Goal: Contribute content: Contribute content

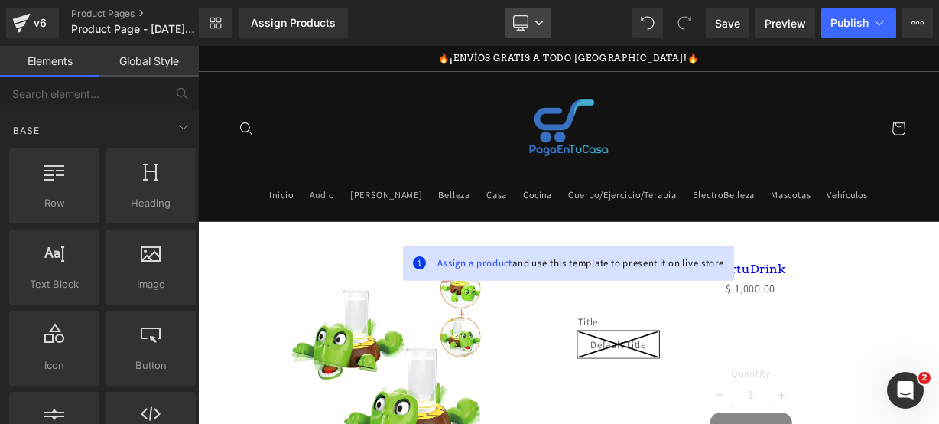
click at [546, 28] on link "Desktop" at bounding box center [529, 23] width 46 height 31
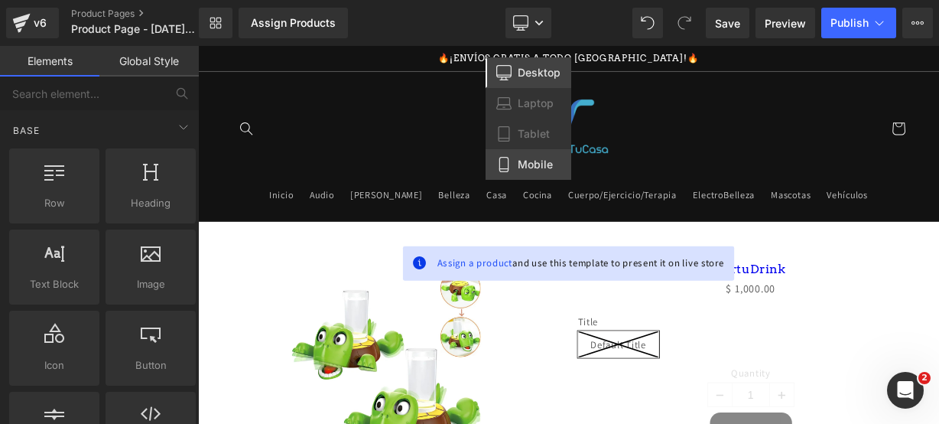
click at [551, 166] on span "Mobile" at bounding box center [535, 165] width 35 height 14
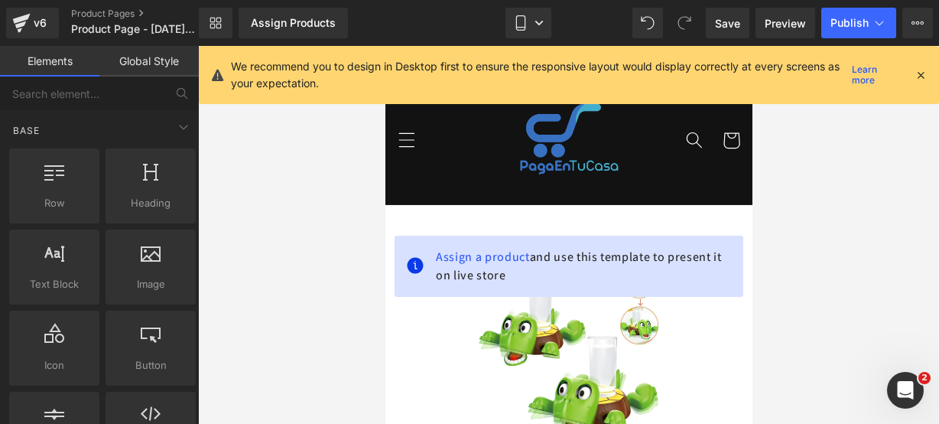
scroll to position [158, 0]
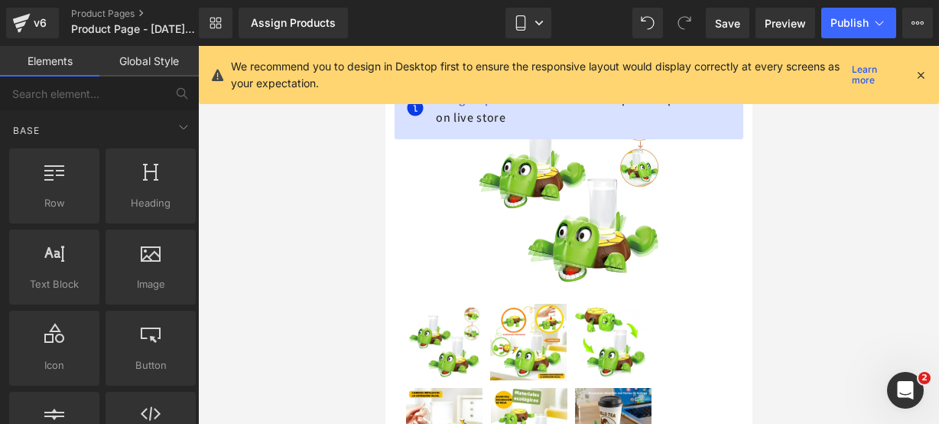
click at [925, 70] on icon at bounding box center [921, 75] width 14 height 14
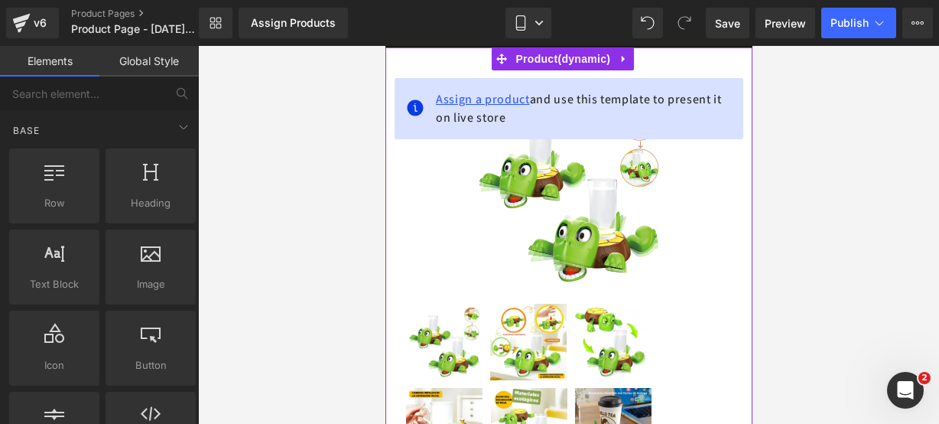
drag, startPoint x: 506, startPoint y: 102, endPoint x: 499, endPoint y: 89, distance: 13.7
click at [499, 91] on span "Assign a product" at bounding box center [482, 99] width 94 height 16
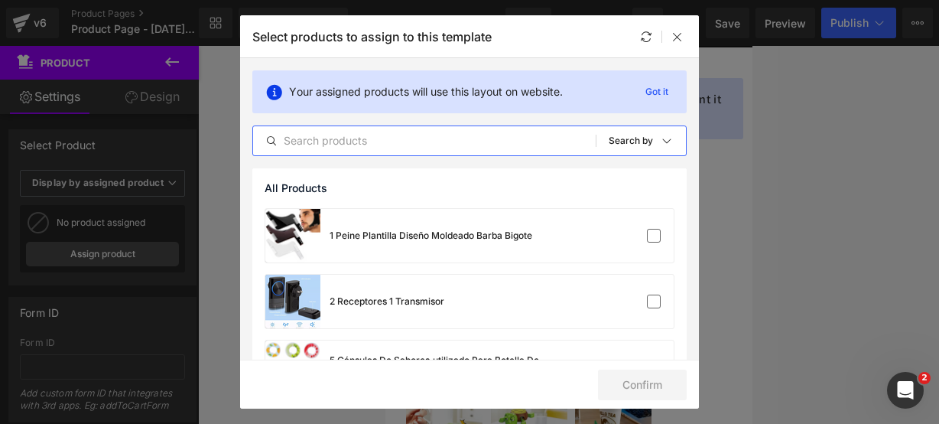
click at [359, 143] on input "text" at bounding box center [424, 141] width 343 height 18
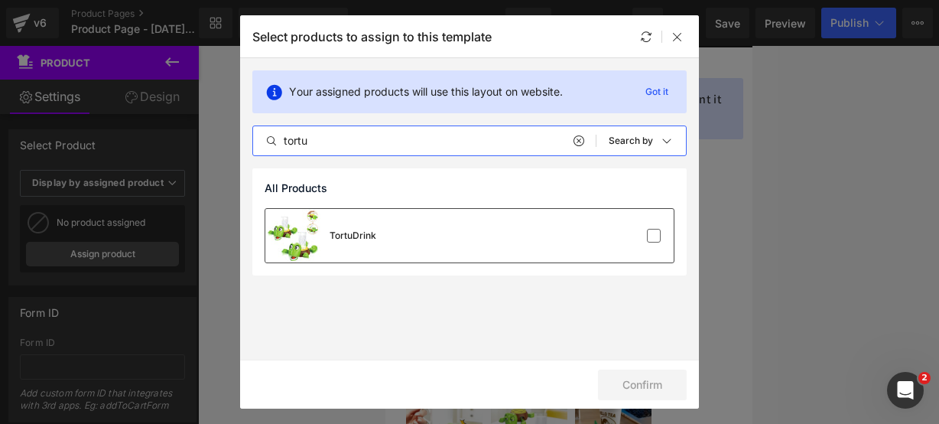
type input "tortu"
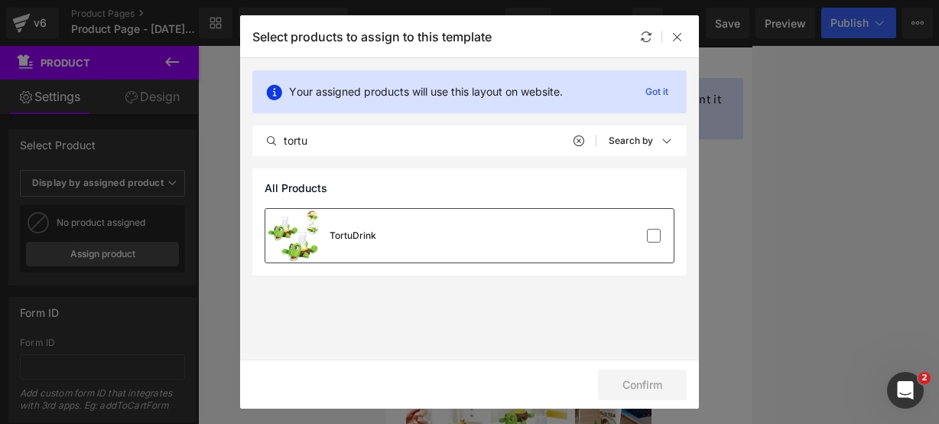
click at [398, 233] on div "TortuDrink" at bounding box center [469, 236] width 408 height 54
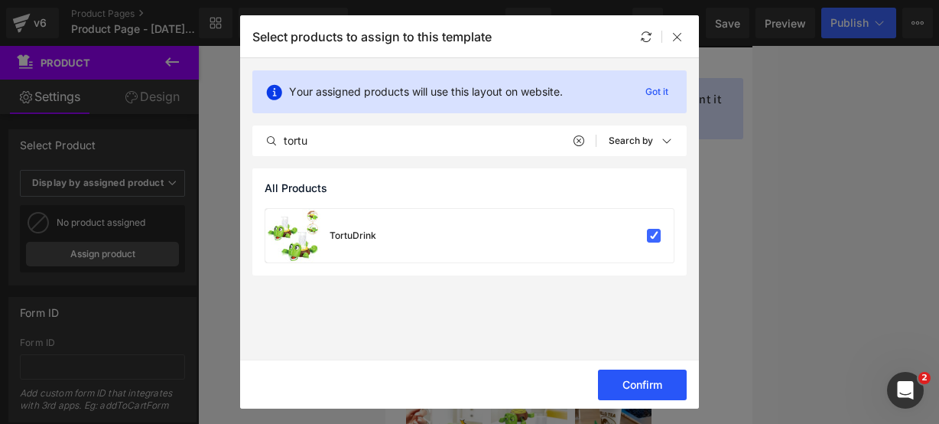
click at [616, 388] on button "Confirm" at bounding box center [642, 384] width 89 height 31
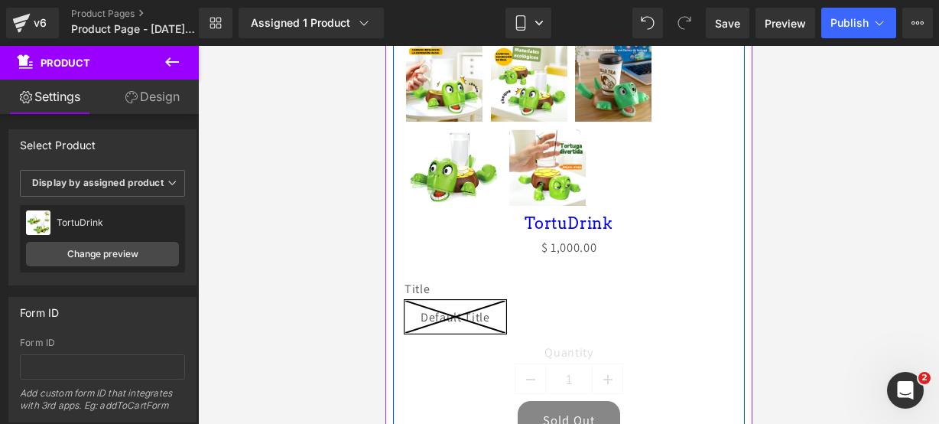
scroll to position [500, 0]
click at [612, 296] on icon at bounding box center [611, 301] width 11 height 11
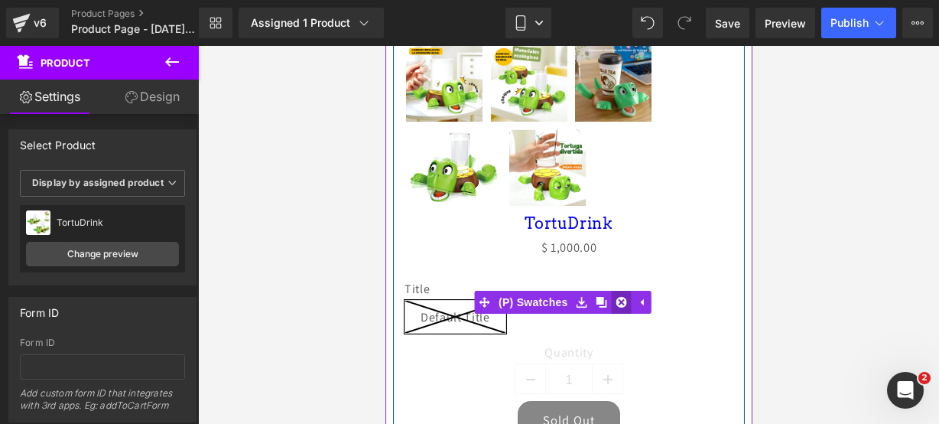
click at [621, 296] on icon at bounding box center [621, 301] width 11 height 11
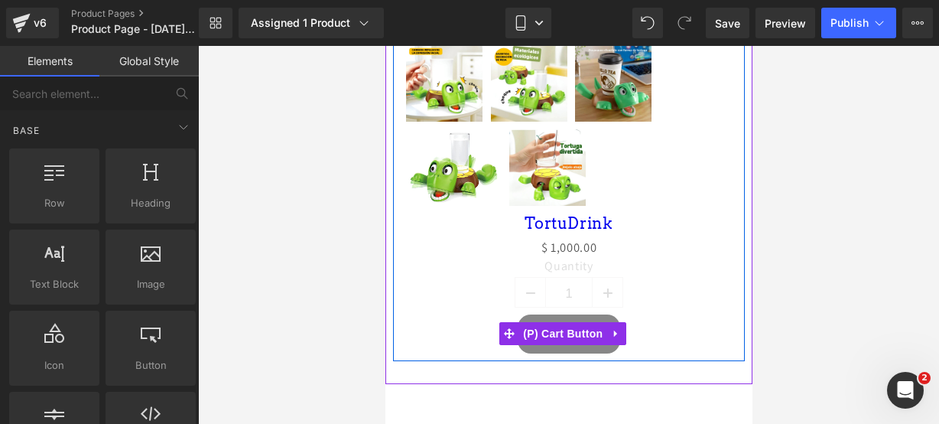
click at [618, 337] on div "Sold Out" at bounding box center [568, 334] width 329 height 40
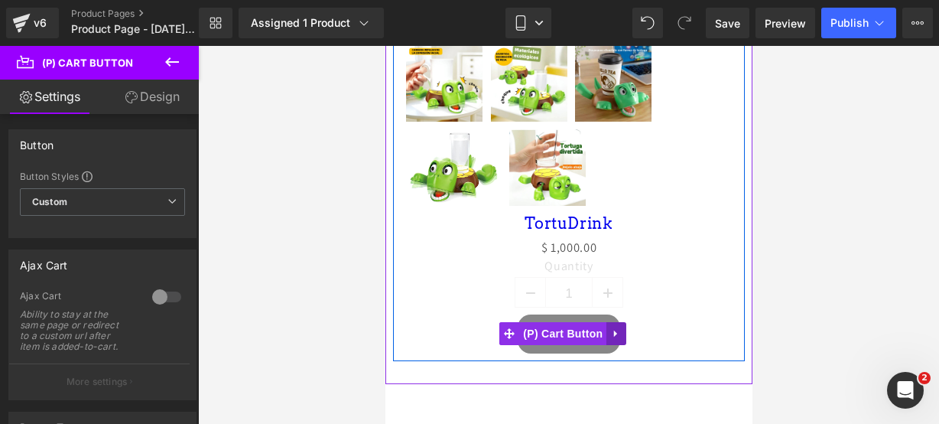
click at [615, 330] on icon at bounding box center [614, 333] width 3 height 7
click at [621, 328] on icon at bounding box center [625, 333] width 11 height 11
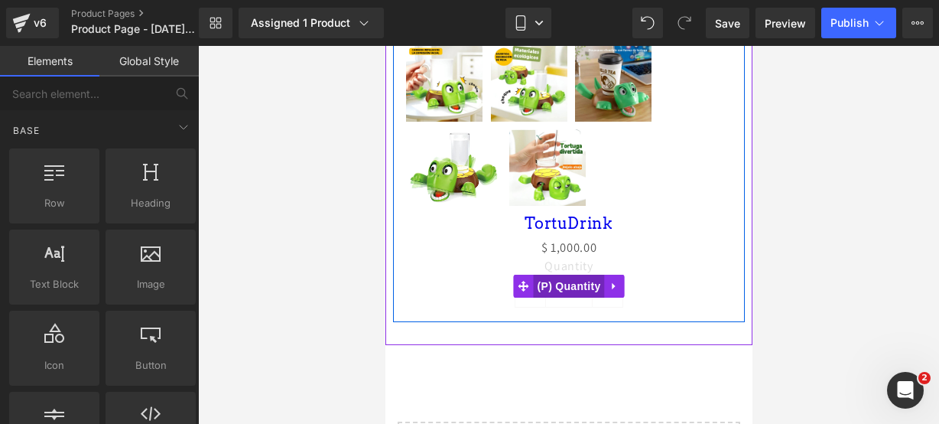
click at [575, 275] on span "(P) Quantity" at bounding box center [568, 286] width 71 height 23
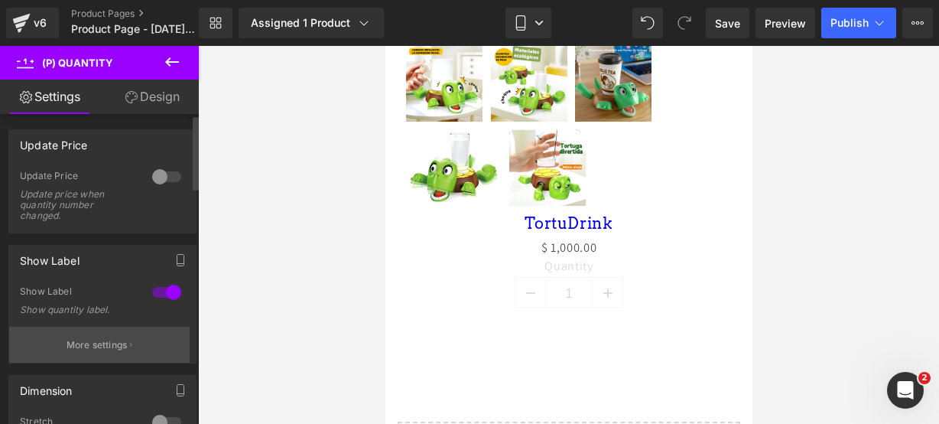
click at [91, 333] on button "More settings" at bounding box center [99, 345] width 180 height 36
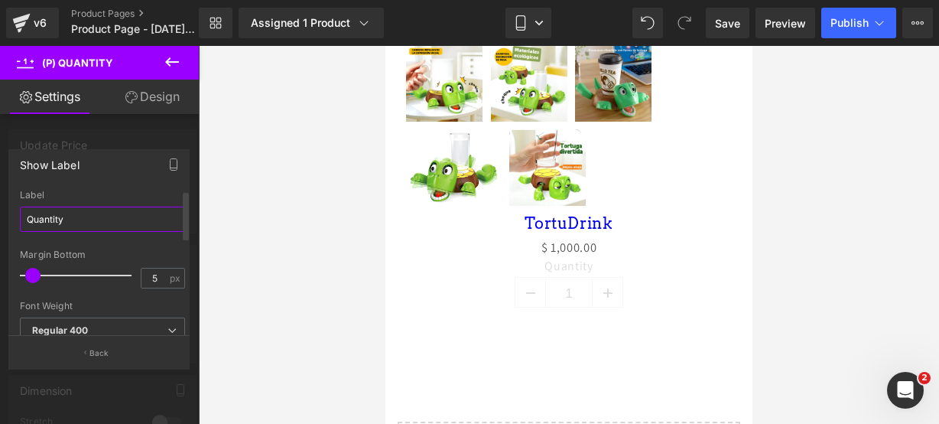
click at [84, 212] on input "Quantity" at bounding box center [102, 218] width 165 height 25
type input "c"
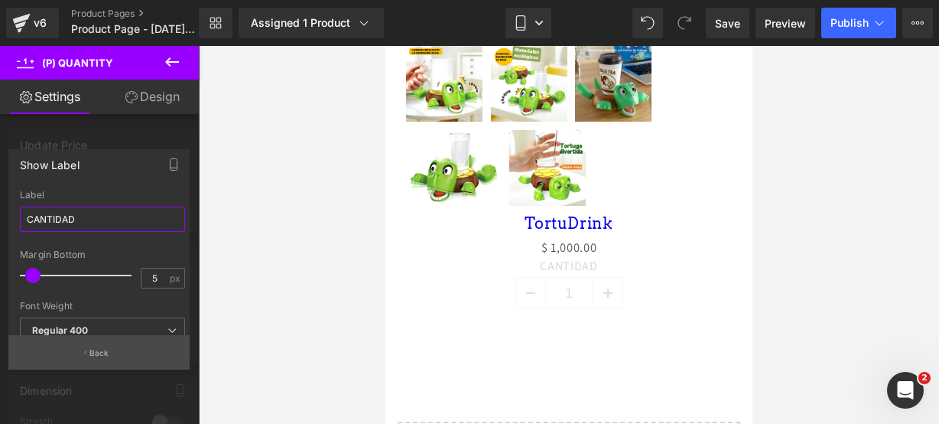
type input "CANTIDAD"
click at [97, 345] on button "Back" at bounding box center [98, 352] width 181 height 34
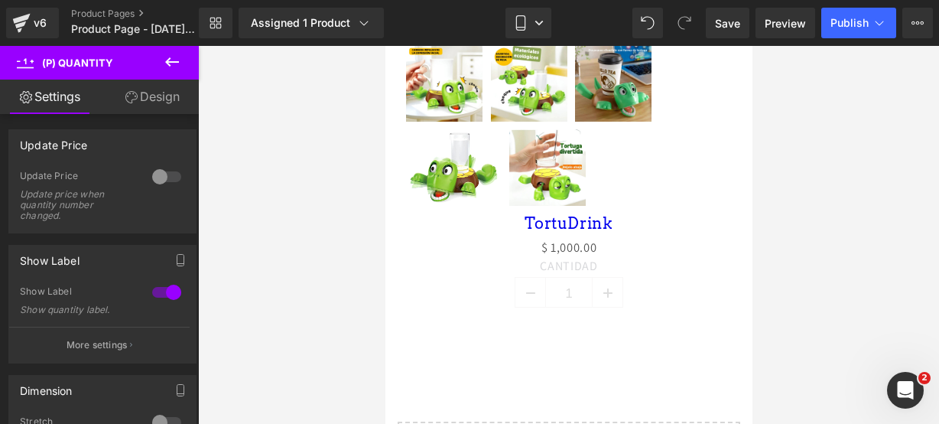
click at [168, 64] on icon at bounding box center [172, 61] width 14 height 9
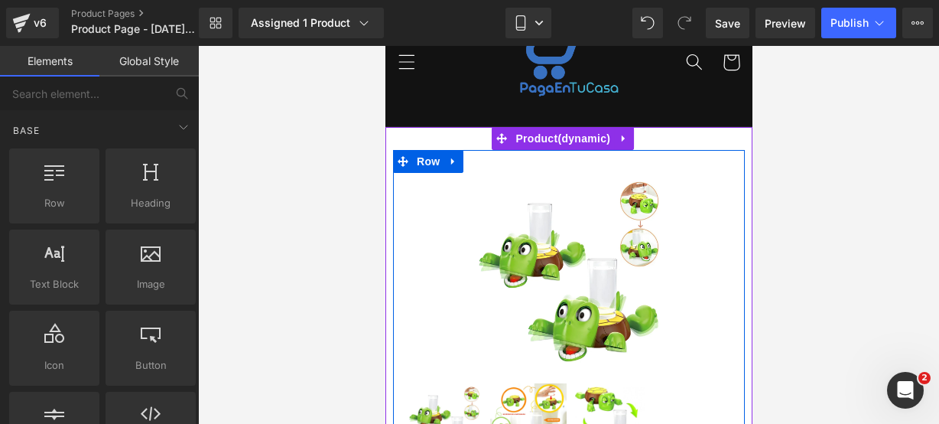
scroll to position [78, 0]
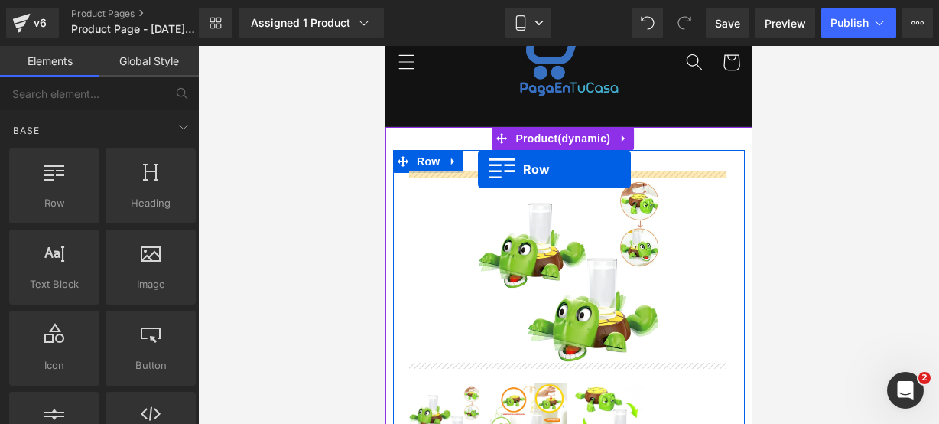
drag, startPoint x: 440, startPoint y: 214, endPoint x: 477, endPoint y: 169, distance: 58.7
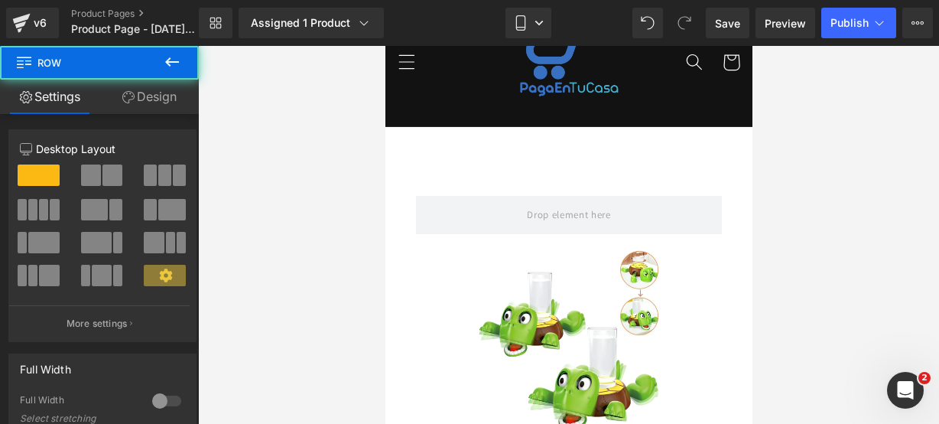
click at [165, 72] on button at bounding box center [172, 63] width 54 height 34
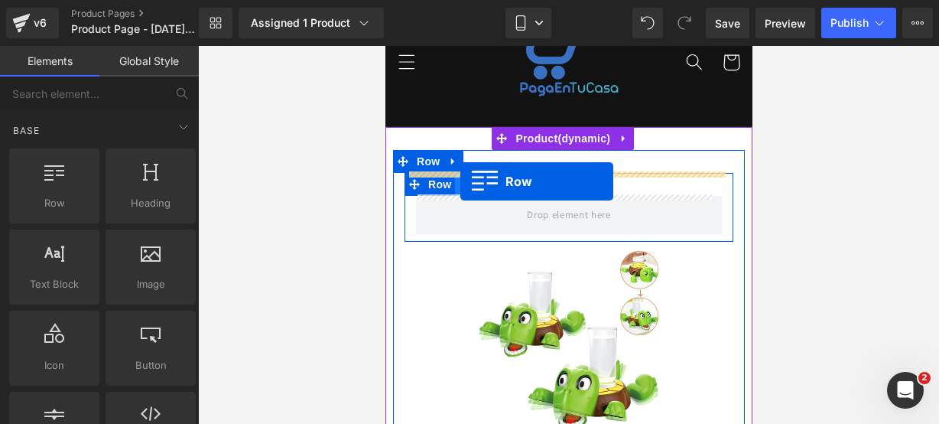
drag, startPoint x: 462, startPoint y: 242, endPoint x: 460, endPoint y: 181, distance: 61.2
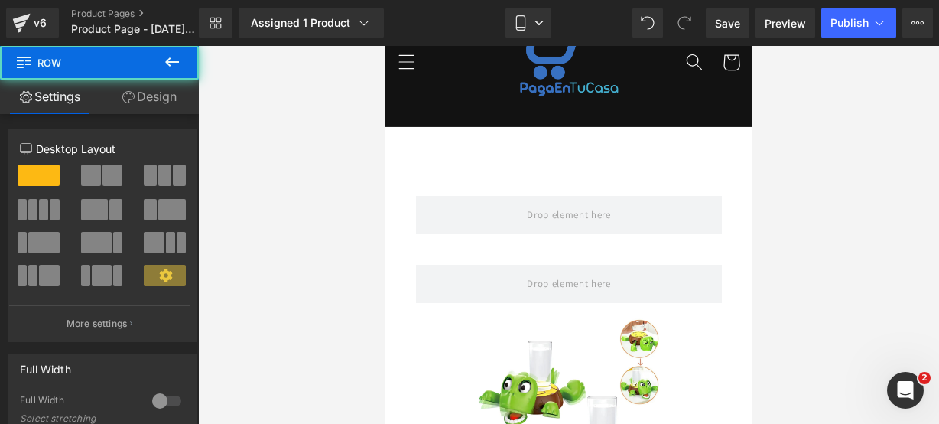
click at [178, 68] on icon at bounding box center [172, 62] width 18 height 18
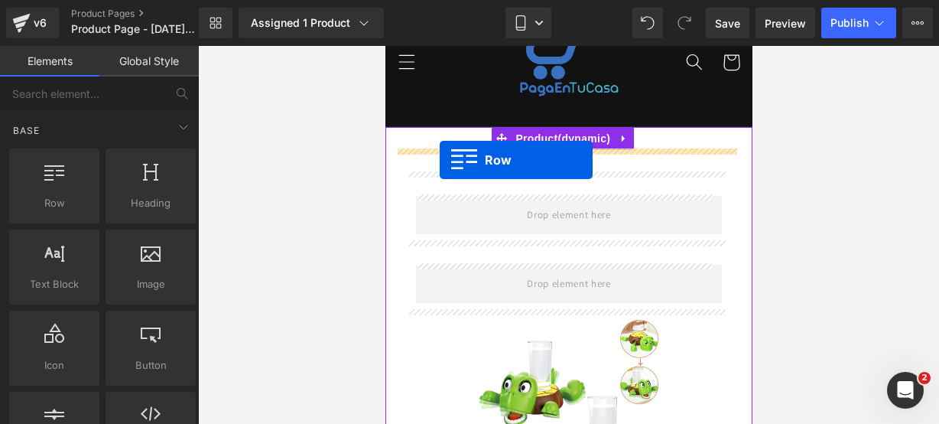
drag, startPoint x: 441, startPoint y: 237, endPoint x: 439, endPoint y: 160, distance: 77.3
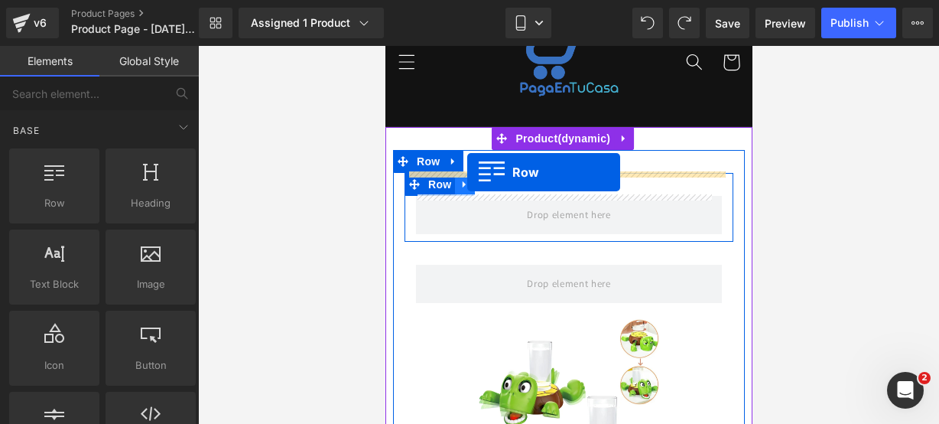
drag, startPoint x: 439, startPoint y: 223, endPoint x: 467, endPoint y: 172, distance: 58.2
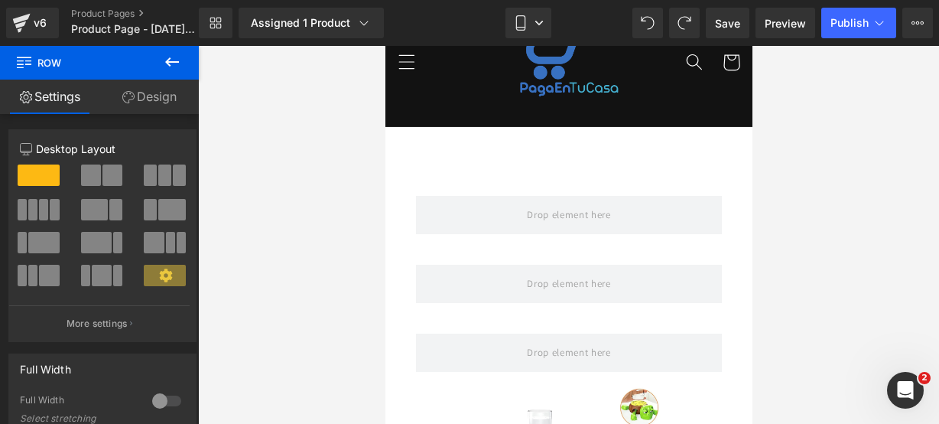
click at [180, 68] on icon at bounding box center [172, 62] width 18 height 18
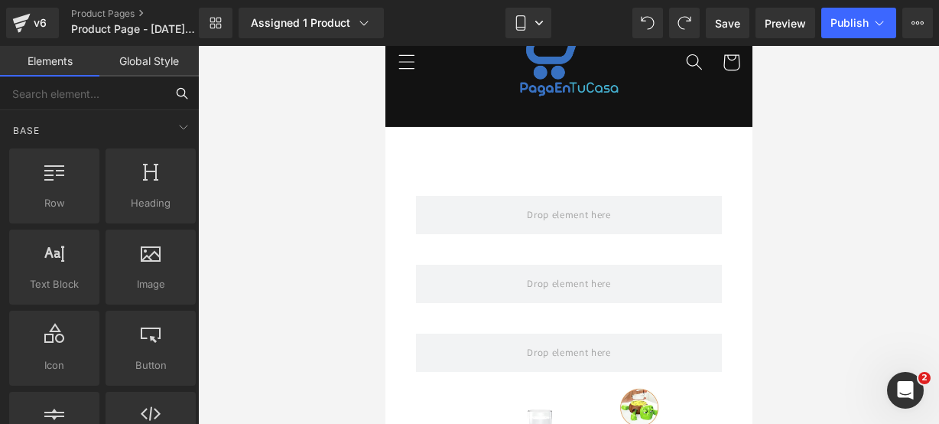
click at [113, 95] on input "text" at bounding box center [82, 93] width 165 height 34
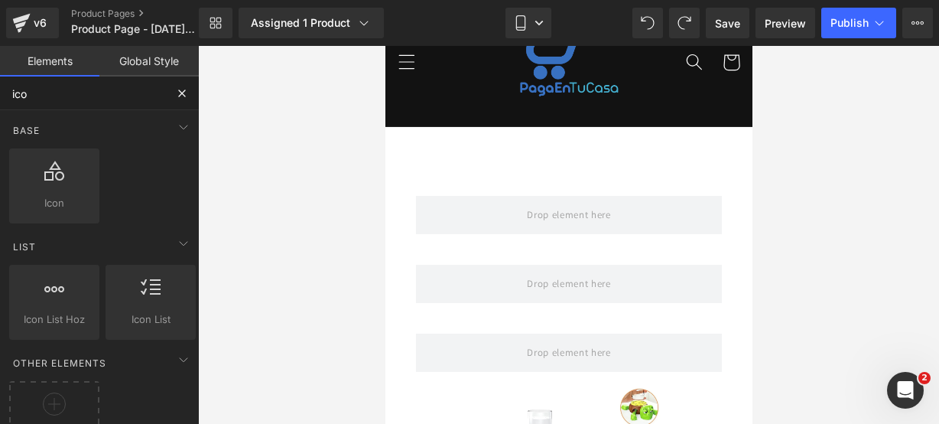
type input "icon"
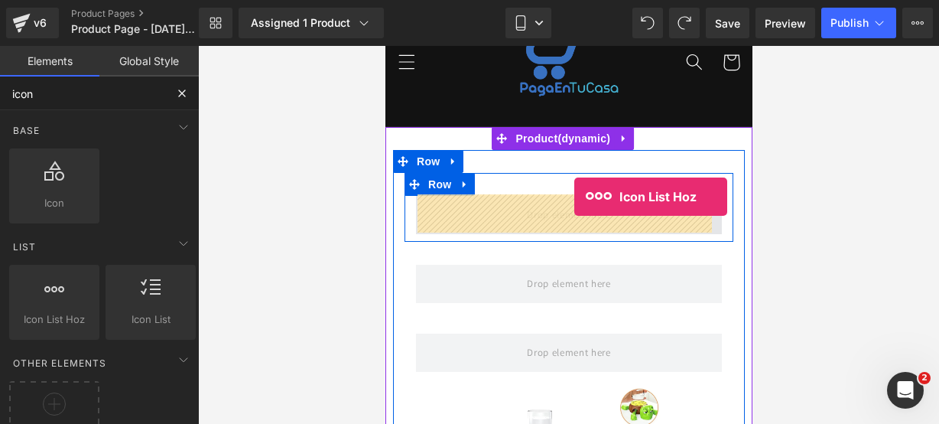
drag, startPoint x: 470, startPoint y: 335, endPoint x: 574, endPoint y: 195, distance: 173.9
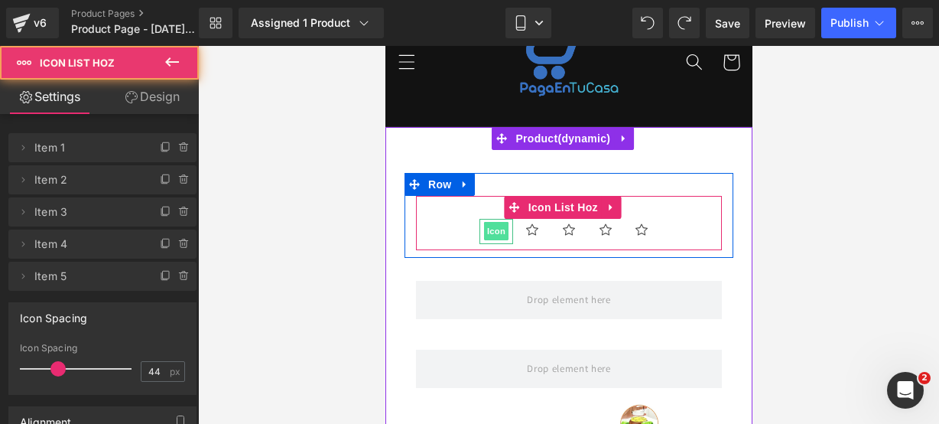
click at [486, 238] on span "Icon" at bounding box center [495, 231] width 24 height 18
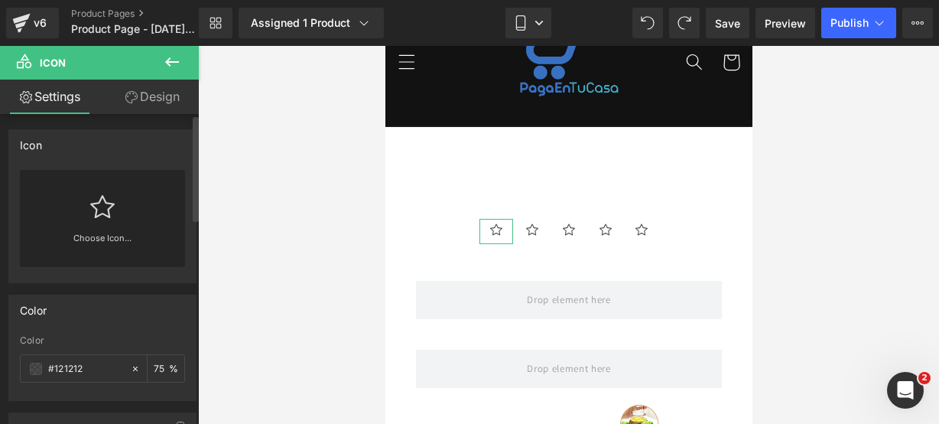
click at [73, 229] on div "Choose Icon..." at bounding box center [102, 218] width 165 height 97
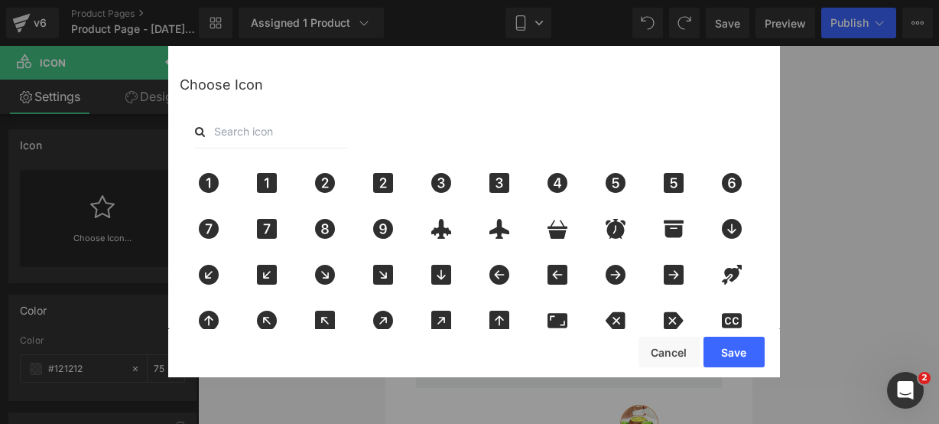
click at [298, 138] on input "text" at bounding box center [271, 132] width 153 height 34
type input "star"
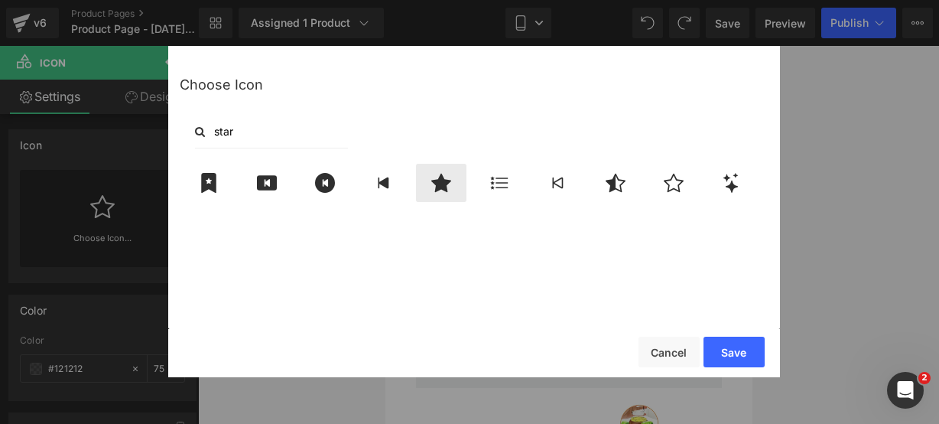
click at [434, 185] on icon at bounding box center [441, 183] width 32 height 20
click at [729, 342] on button "Save" at bounding box center [734, 351] width 61 height 31
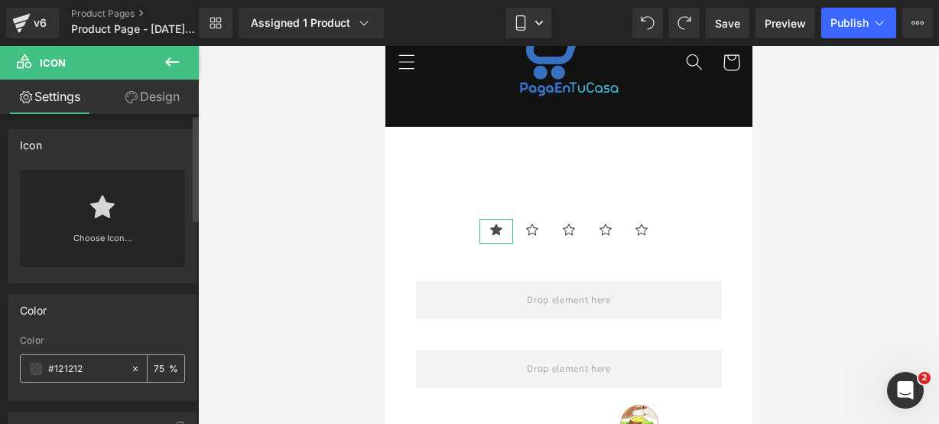
click at [32, 372] on span at bounding box center [36, 368] width 12 height 12
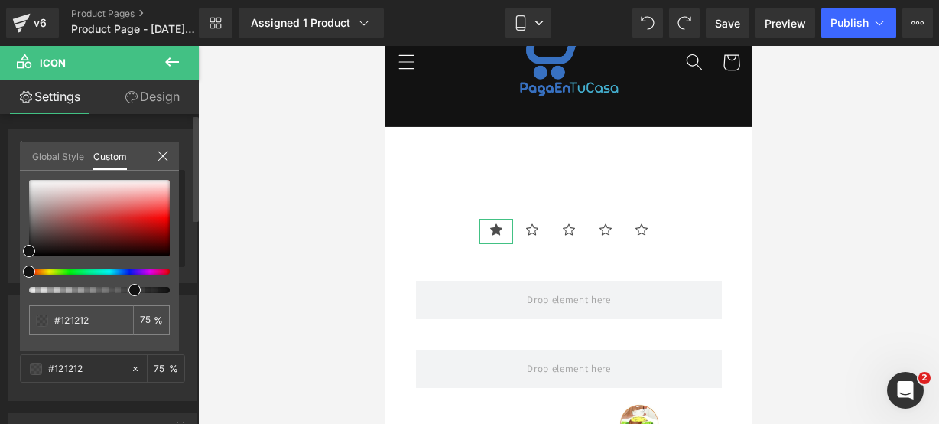
type input "#111111"
click at [49, 271] on div at bounding box center [93, 271] width 141 height 6
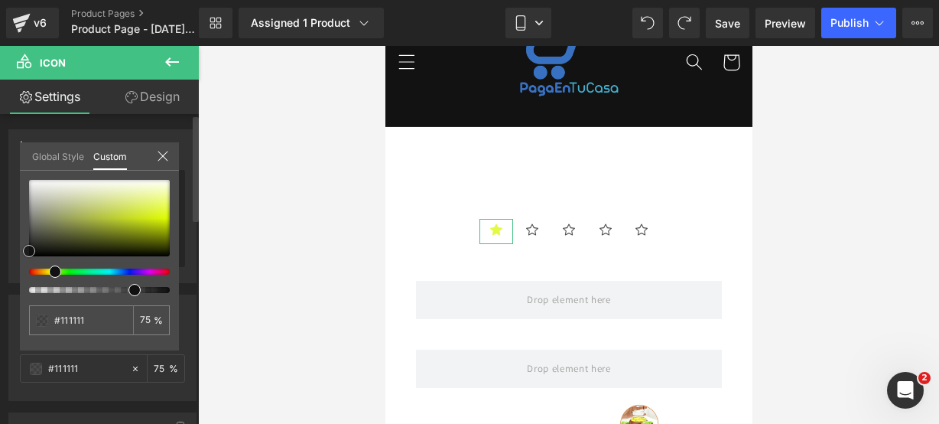
type input "#dbf707"
click at [161, 218] on div at bounding box center [99, 218] width 141 height 76
click at [158, 151] on icon at bounding box center [163, 156] width 10 height 10
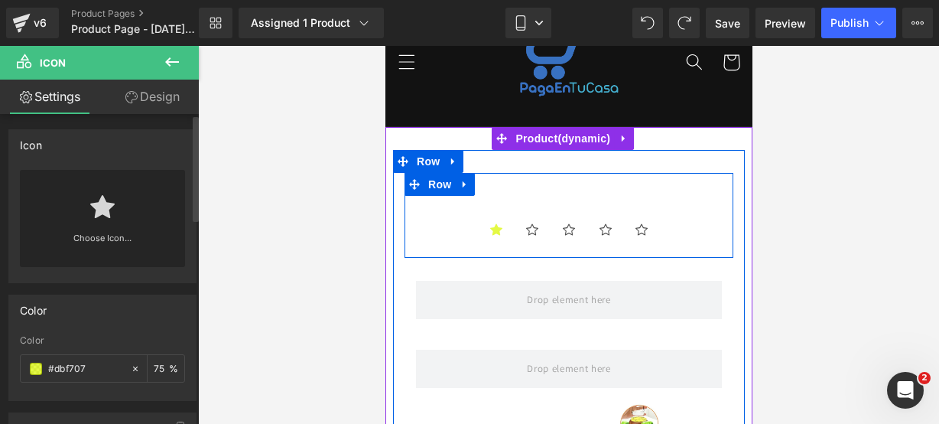
click at [426, 226] on ul "Icon Icon Icon Icon Icon" at bounding box center [568, 235] width 306 height 32
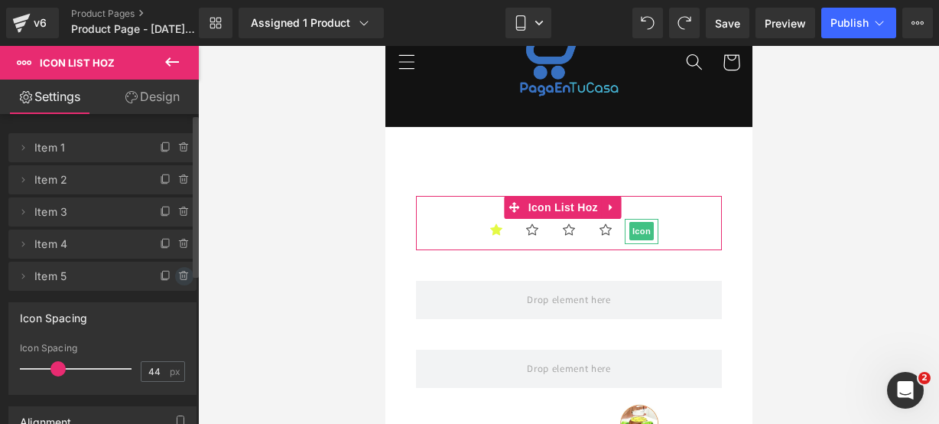
click at [184, 275] on span at bounding box center [184, 276] width 18 height 18
click at [184, 275] on button "Delete" at bounding box center [168, 277] width 48 height 20
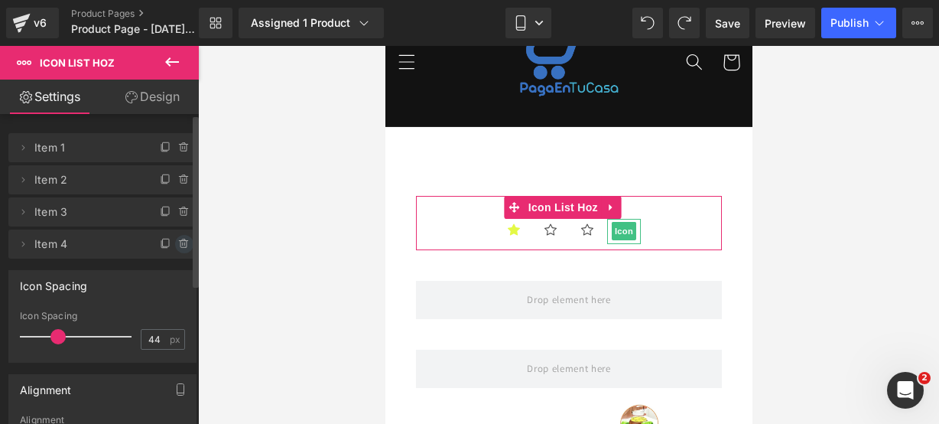
click at [179, 244] on icon at bounding box center [184, 244] width 12 height 12
click at [179, 244] on button "Delete" at bounding box center [168, 245] width 48 height 20
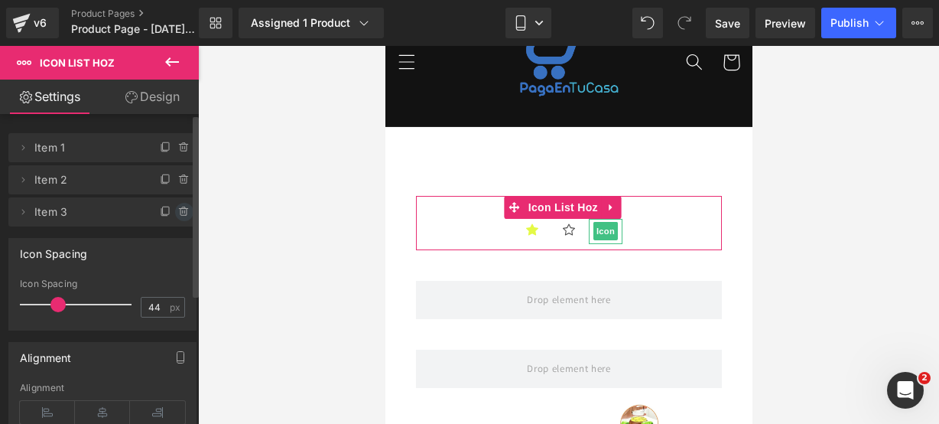
click at [182, 207] on icon at bounding box center [184, 212] width 12 height 12
click at [177, 207] on button "Delete" at bounding box center [168, 213] width 48 height 20
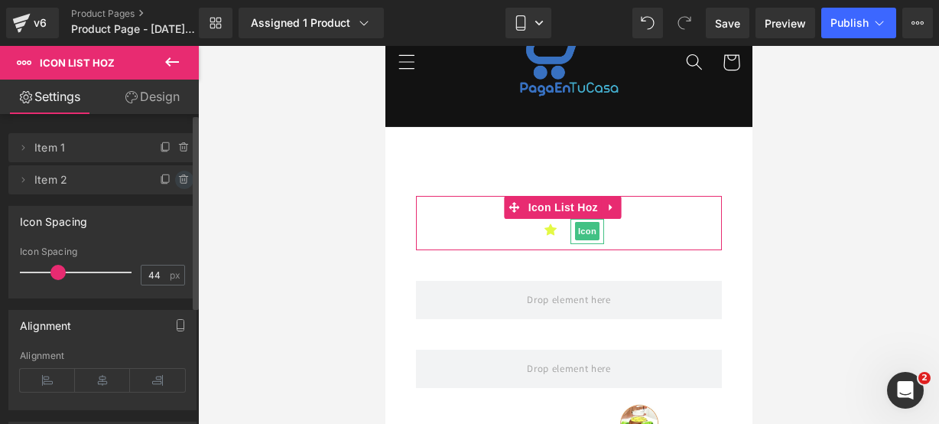
click at [178, 180] on icon at bounding box center [184, 180] width 12 height 12
click at [177, 180] on button "Delete" at bounding box center [168, 181] width 48 height 20
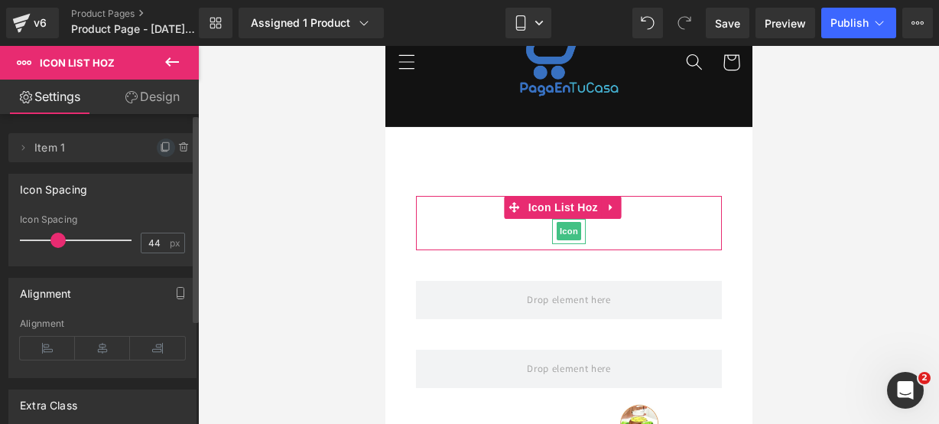
click at [160, 145] on icon at bounding box center [166, 147] width 12 height 12
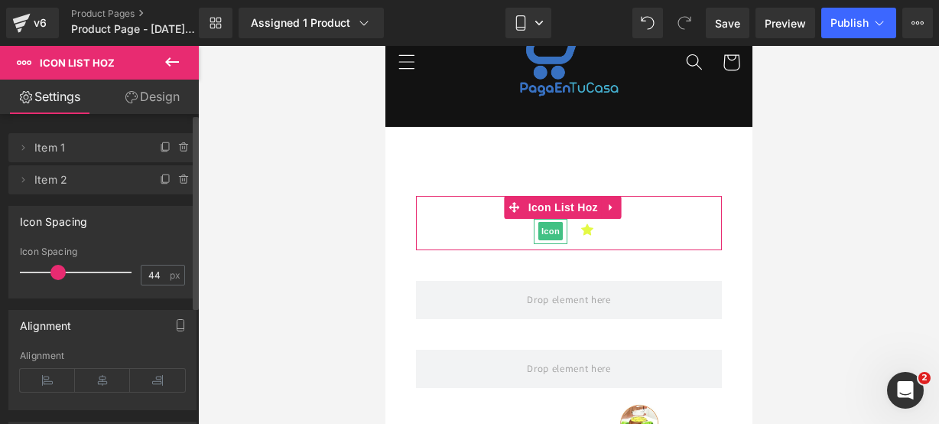
click at [160, 145] on icon at bounding box center [166, 147] width 12 height 12
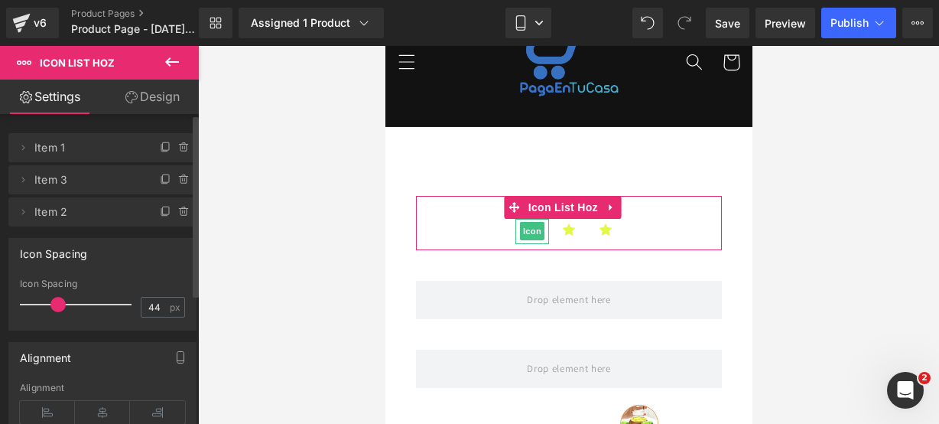
click at [160, 145] on icon at bounding box center [166, 147] width 12 height 12
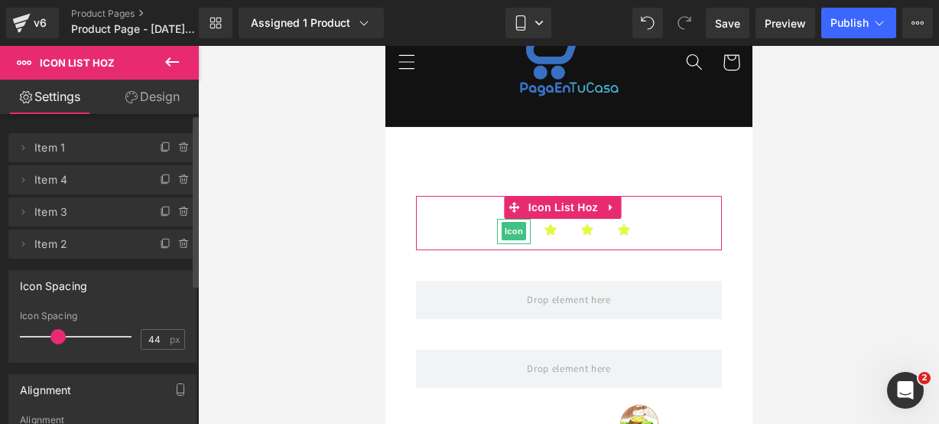
click at [160, 145] on icon at bounding box center [166, 147] width 12 height 12
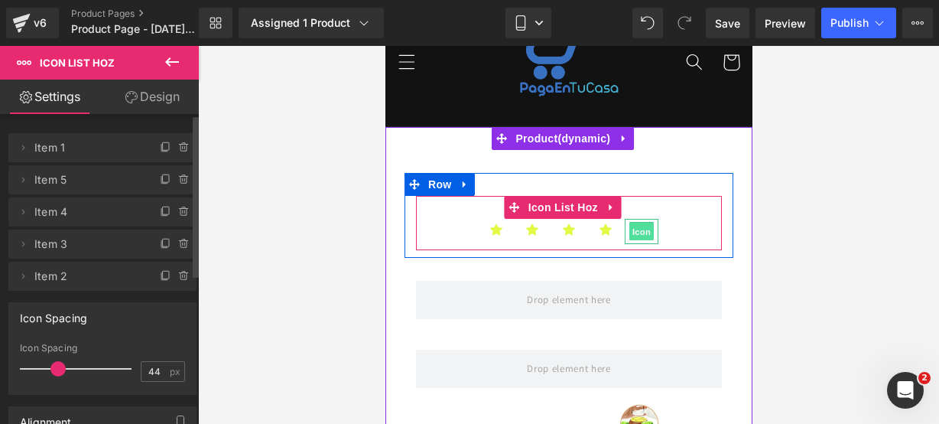
click at [629, 223] on span "Icon" at bounding box center [641, 232] width 24 height 18
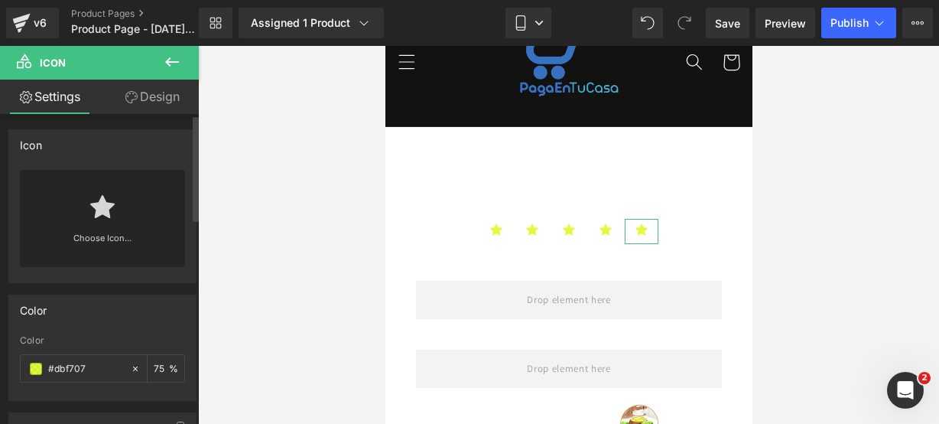
click at [112, 229] on div "Choose Icon..." at bounding box center [102, 218] width 165 height 97
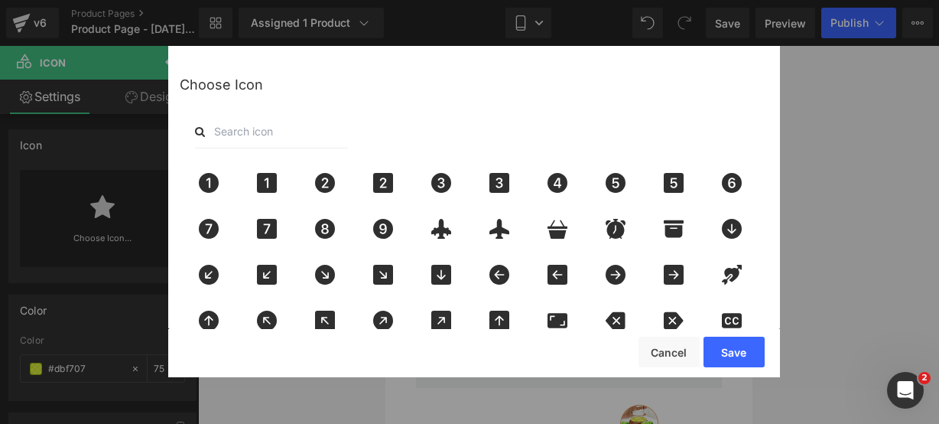
click at [284, 135] on input "text" at bounding box center [271, 132] width 153 height 34
type input "star"
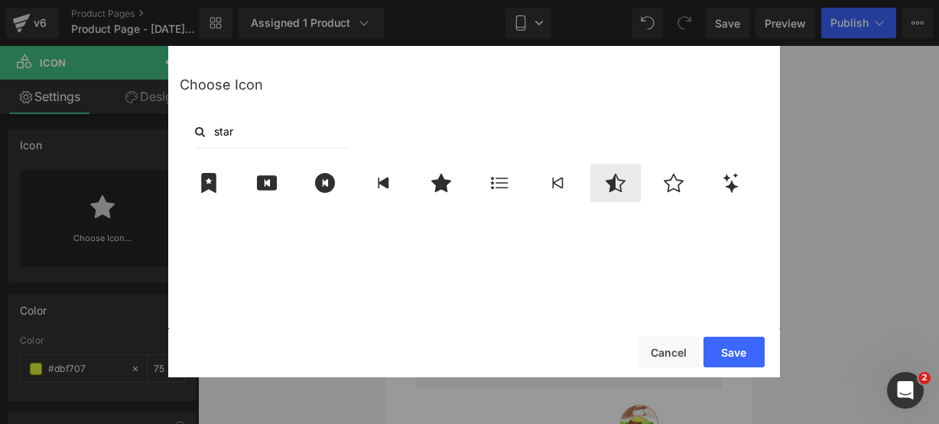
click at [610, 181] on icon at bounding box center [616, 183] width 20 height 18
click at [723, 342] on button "Save" at bounding box center [734, 351] width 61 height 31
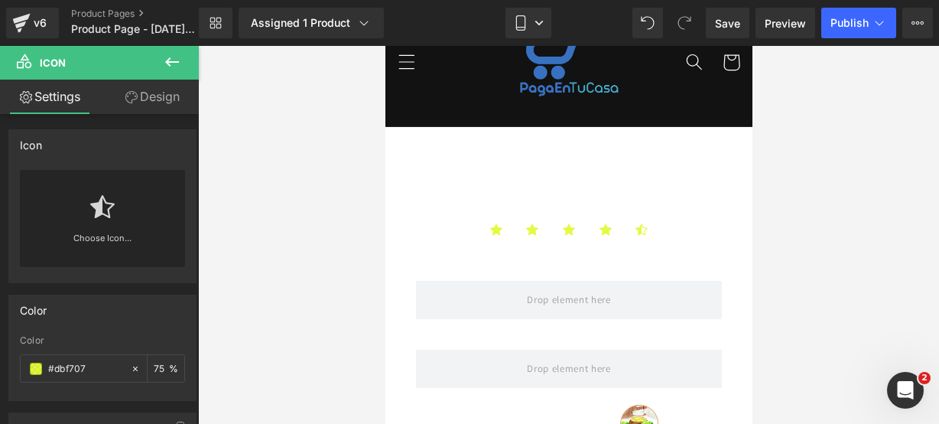
click at [174, 66] on icon at bounding box center [172, 62] width 18 height 18
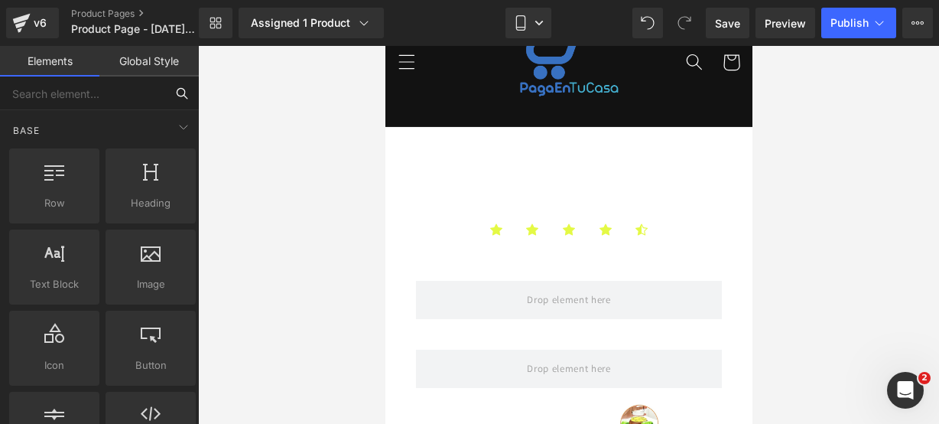
click at [121, 96] on input "text" at bounding box center [82, 93] width 165 height 34
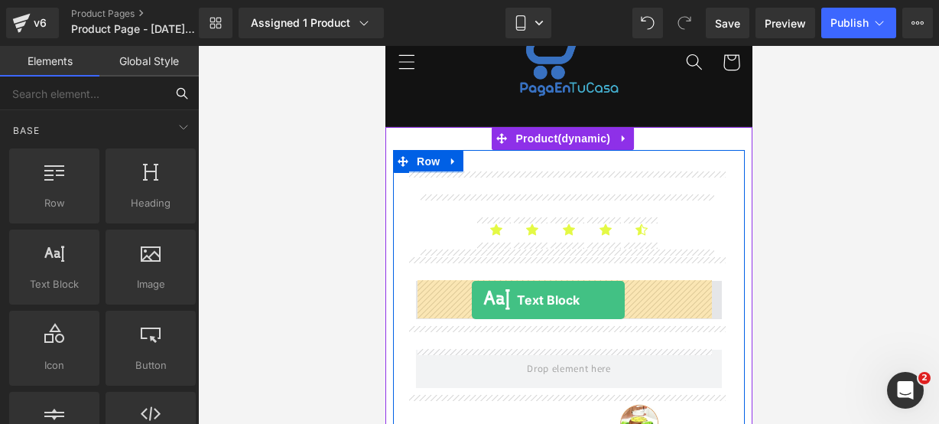
drag, startPoint x: 461, startPoint y: 316, endPoint x: 471, endPoint y: 299, distance: 19.5
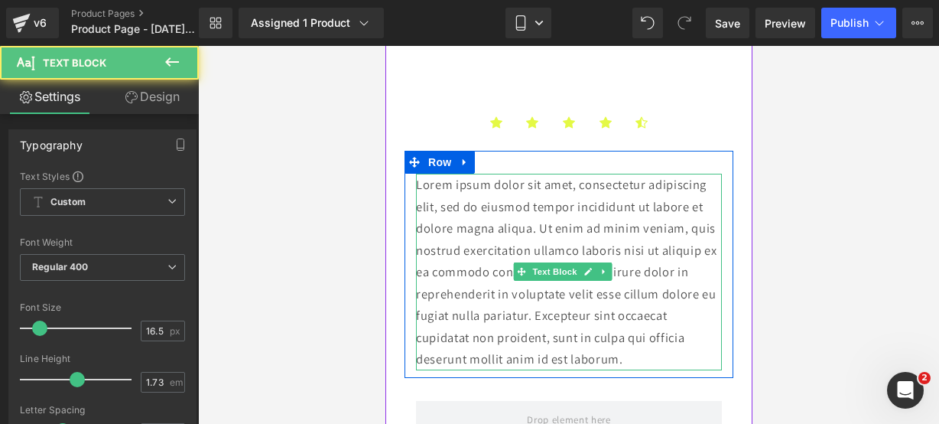
scroll to position [187, 0]
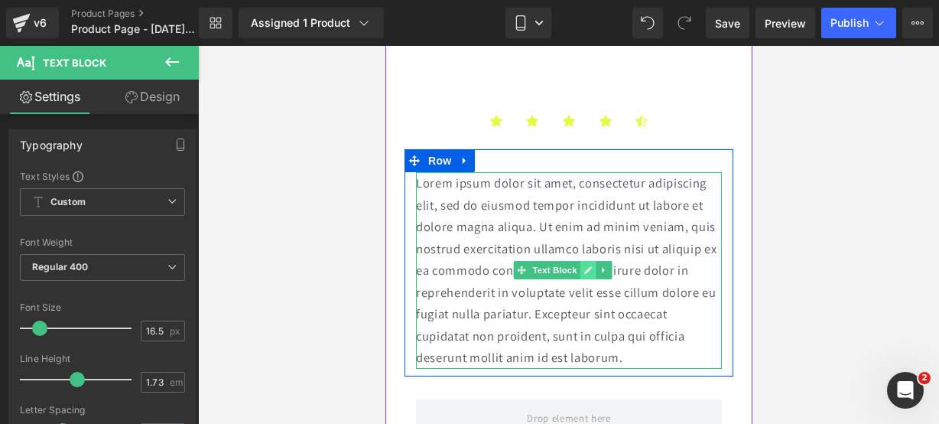
click at [583, 275] on link at bounding box center [588, 270] width 16 height 18
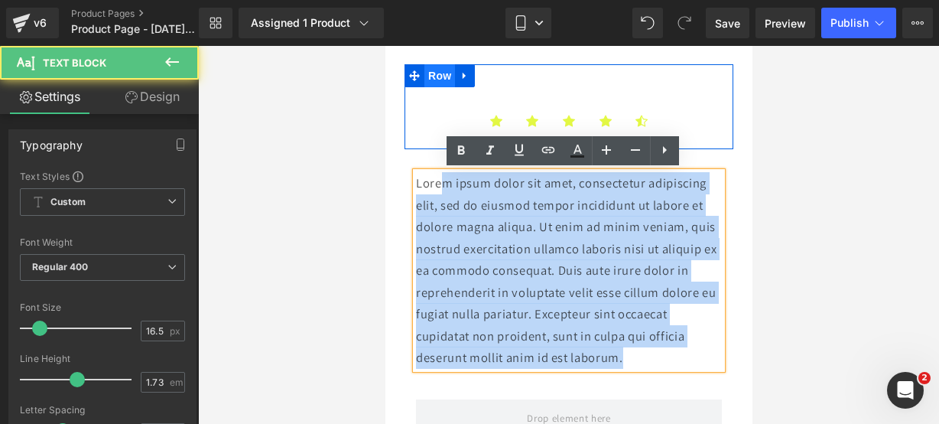
drag, startPoint x: 682, startPoint y: 351, endPoint x: 439, endPoint y: 65, distance: 375.4
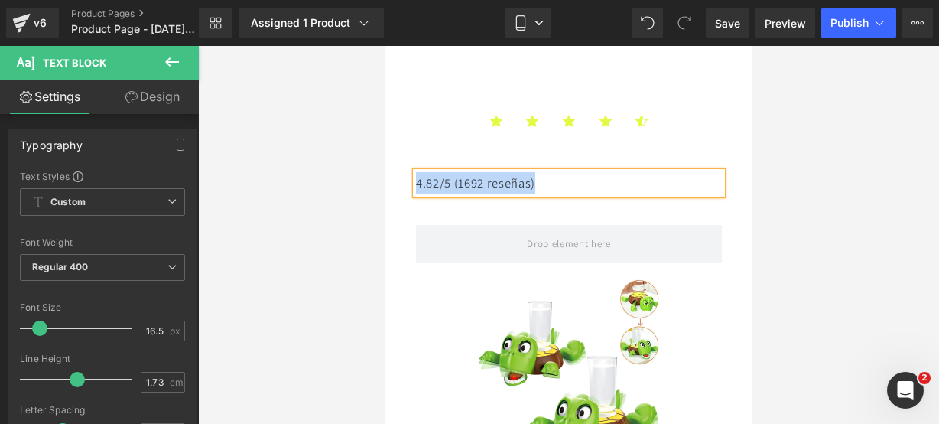
drag, startPoint x: 545, startPoint y: 171, endPoint x: 410, endPoint y: 185, distance: 135.4
click at [410, 185] on div "4.82/5 (1692 reseñas) Text Block" at bounding box center [568, 183] width 329 height 22
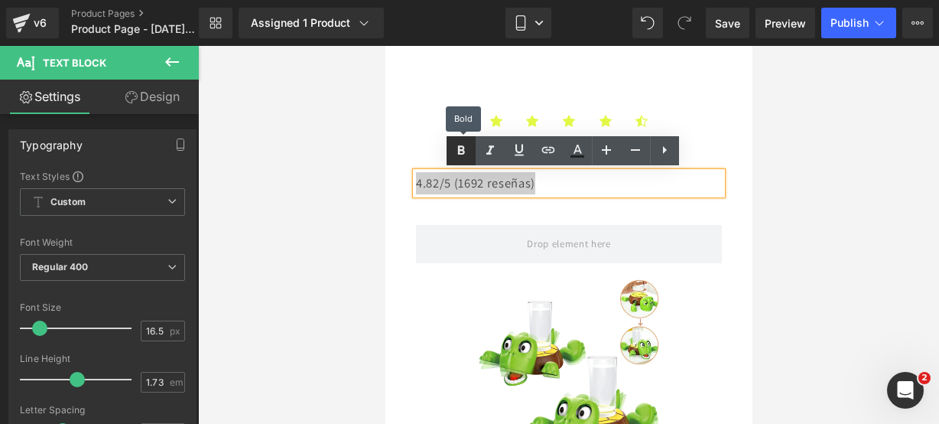
click at [454, 161] on link at bounding box center [461, 150] width 29 height 29
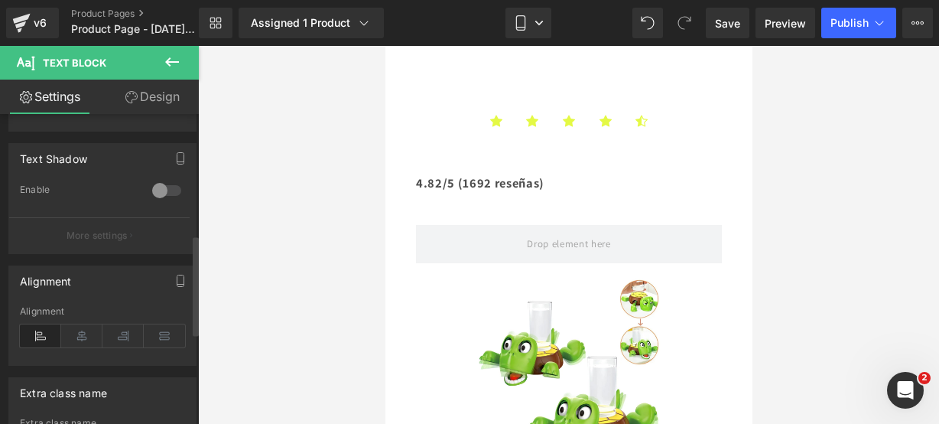
scroll to position [548, 0]
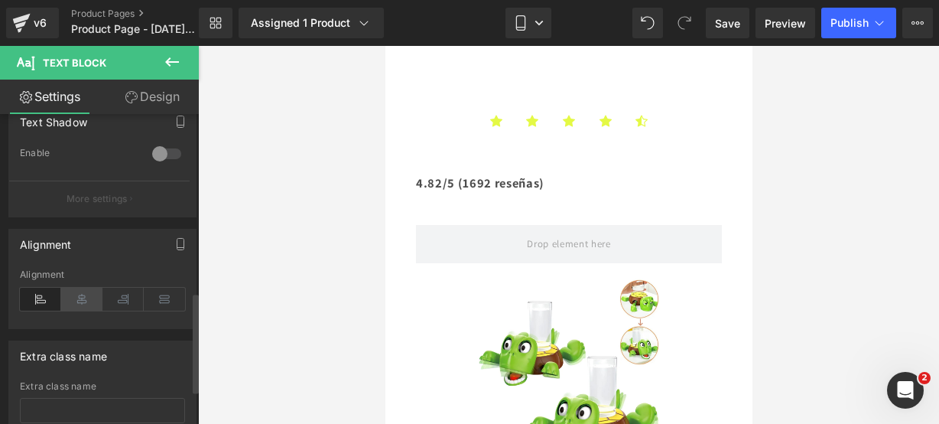
click at [73, 291] on icon at bounding box center [81, 299] width 41 height 23
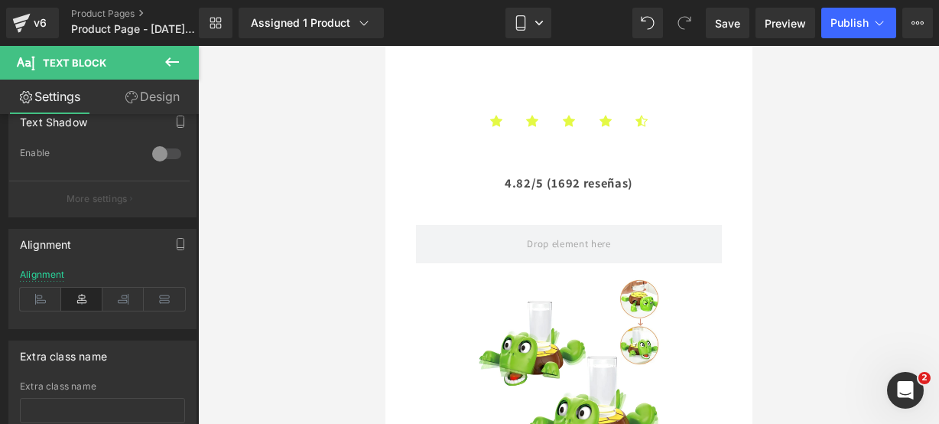
click at [168, 57] on icon at bounding box center [172, 62] width 18 height 18
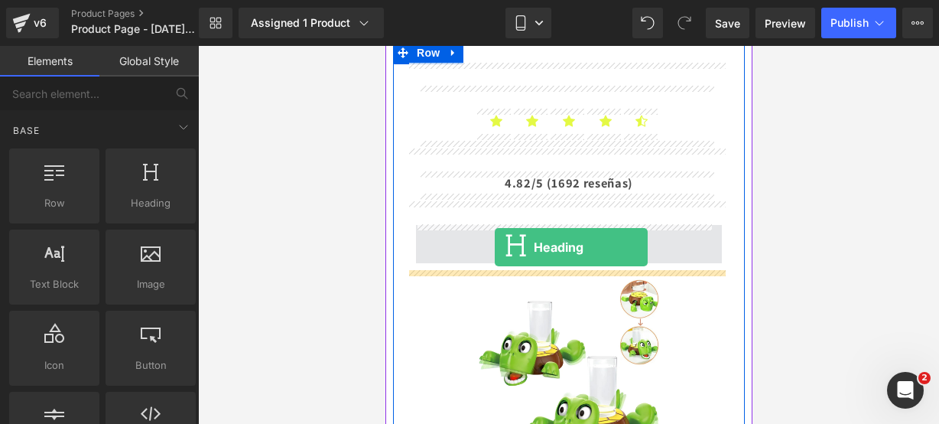
drag, startPoint x: 536, startPoint y: 207, endPoint x: 494, endPoint y: 247, distance: 57.9
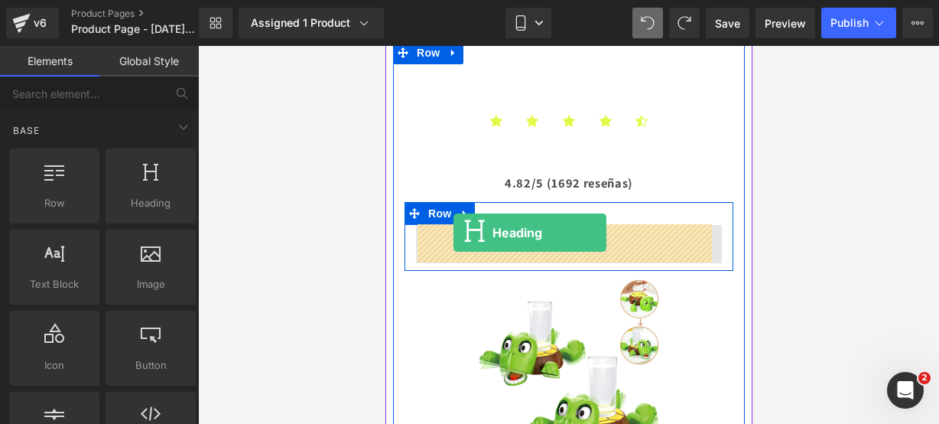
drag, startPoint x: 503, startPoint y: 244, endPoint x: 453, endPoint y: 232, distance: 51.8
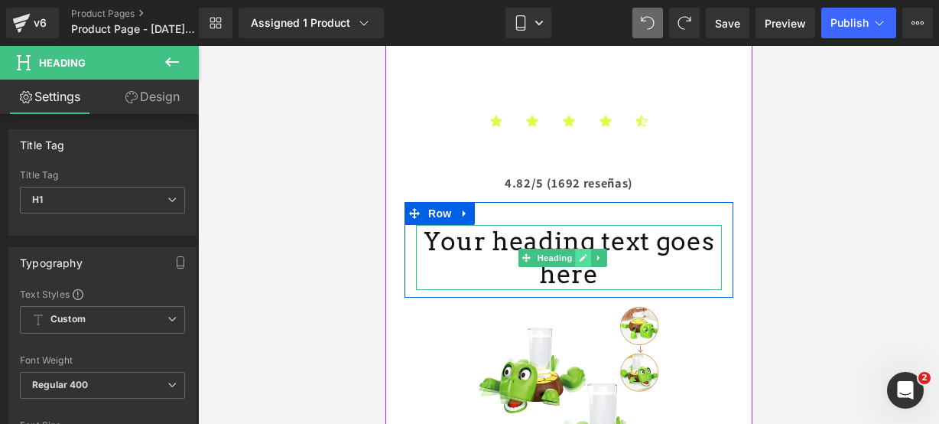
click at [583, 265] on link at bounding box center [583, 258] width 16 height 18
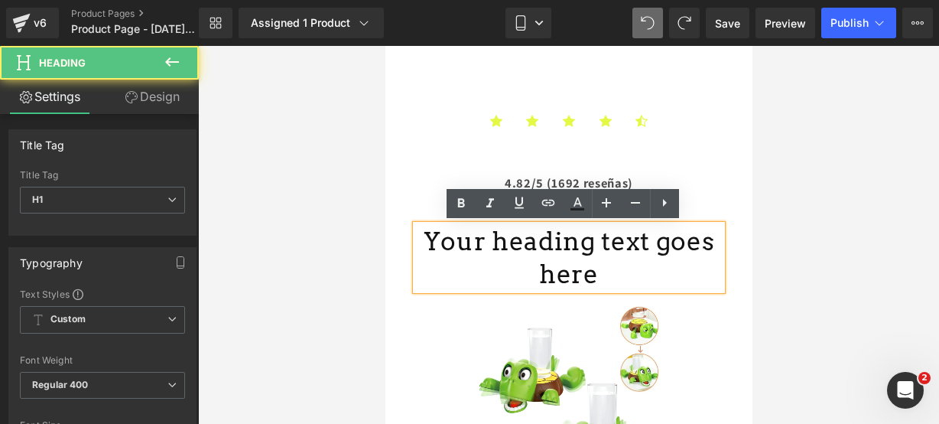
click at [589, 273] on h1 "Your heading text goes here" at bounding box center [568, 258] width 306 height 66
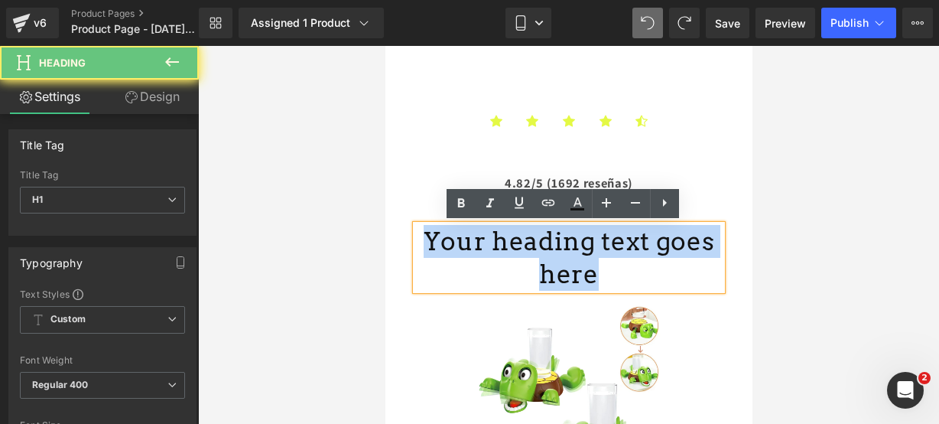
drag, startPoint x: 589, startPoint y: 273, endPoint x: 752, endPoint y: 271, distance: 162.9
click at [385, 225] on html "Ir directamente al contenido 🔥¡ENVÍOS GRATIS A TODO [GEOGRAPHIC_DATA]!🔥 Inicio …" at bounding box center [568, 48] width 367 height 378
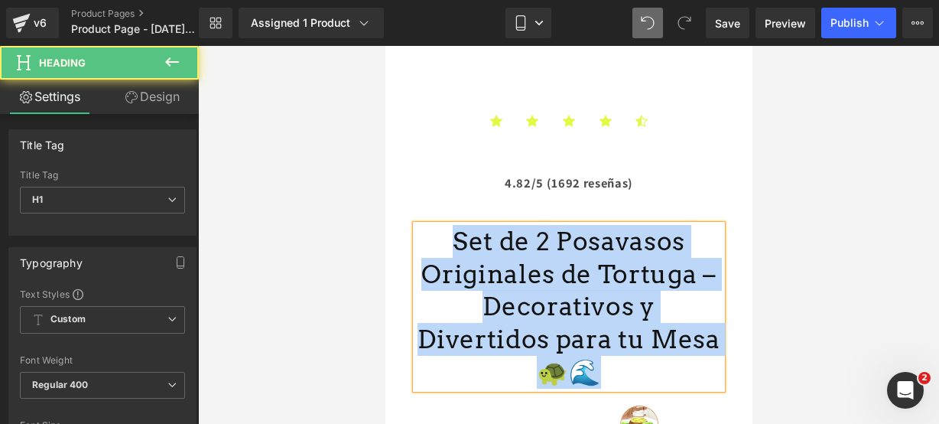
drag, startPoint x: 684, startPoint y: 343, endPoint x: 443, endPoint y: 249, distance: 258.3
click at [443, 249] on h1 "Set de 2 Posavasos Originales de Tortuga –Decorativos y Divertidos para tu Mesa…" at bounding box center [568, 307] width 306 height 164
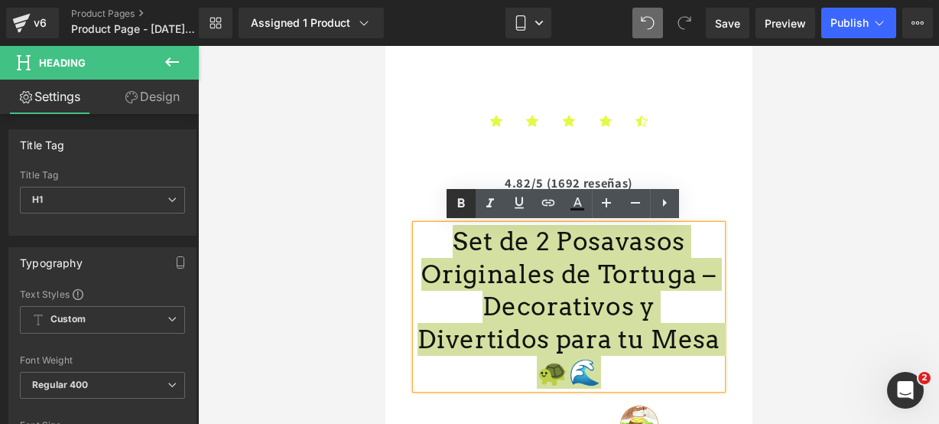
click at [460, 215] on link at bounding box center [461, 203] width 29 height 29
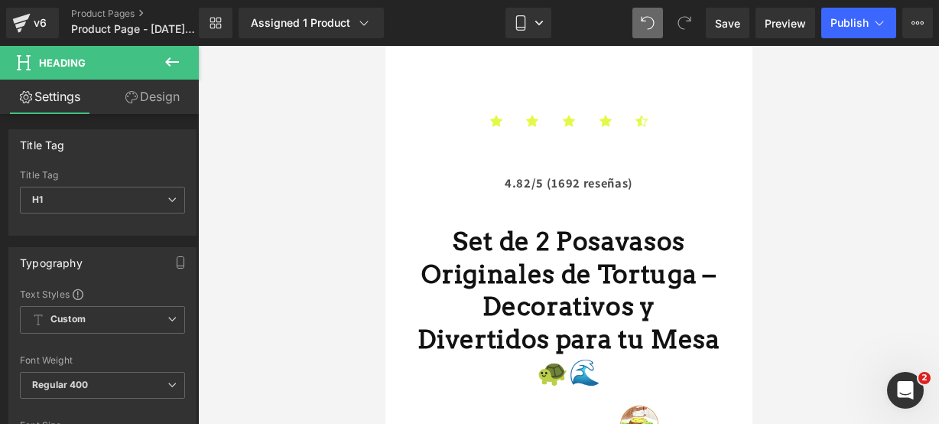
click at [159, 68] on button at bounding box center [172, 63] width 54 height 34
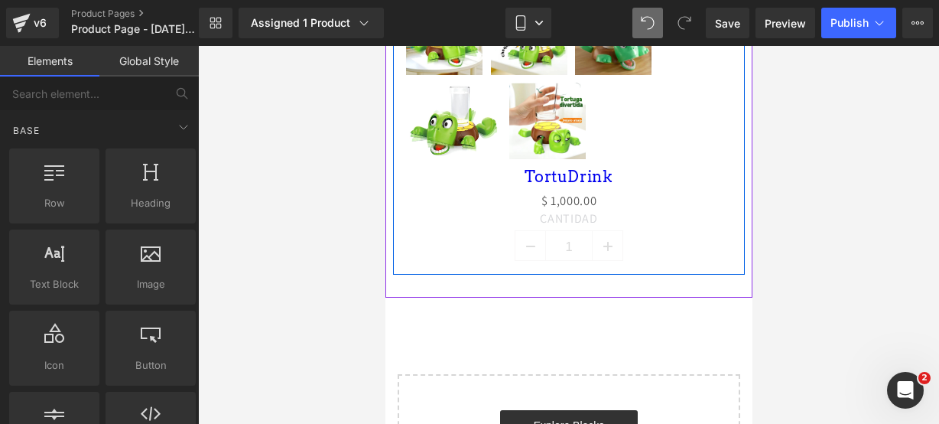
scroll to position [881, 0]
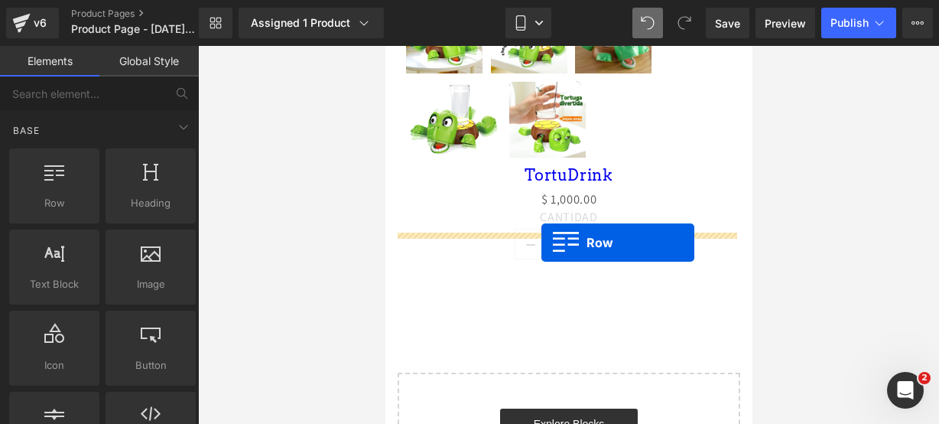
drag, startPoint x: 471, startPoint y: 243, endPoint x: 541, endPoint y: 242, distance: 69.6
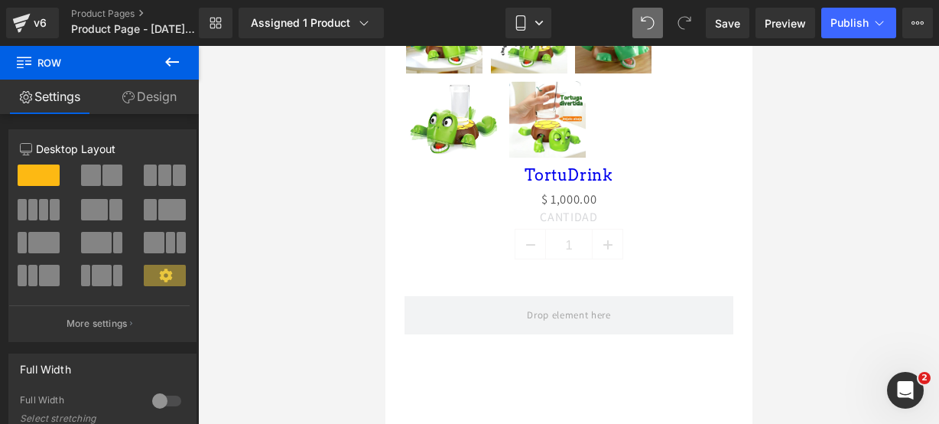
click at [173, 63] on icon at bounding box center [172, 62] width 18 height 18
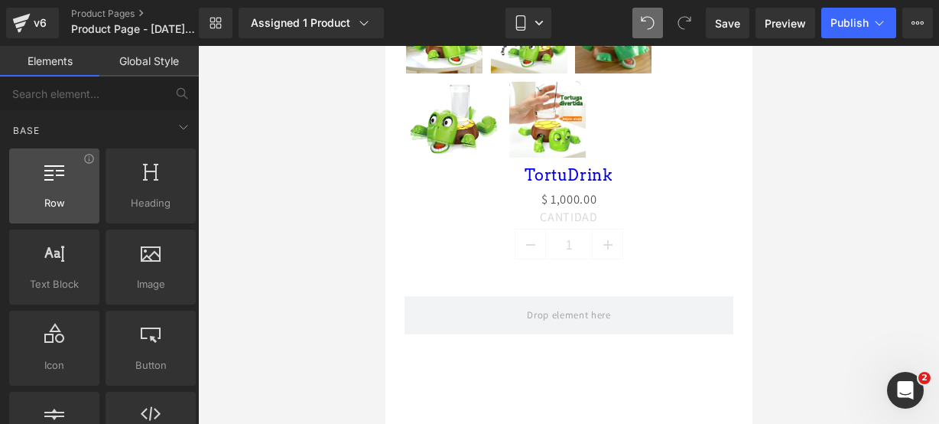
drag, startPoint x: 97, startPoint y: 194, endPoint x: 63, endPoint y: 195, distance: 33.7
click at [71, 195] on div "Row rows, columns, layouts, div" at bounding box center [54, 185] width 96 height 81
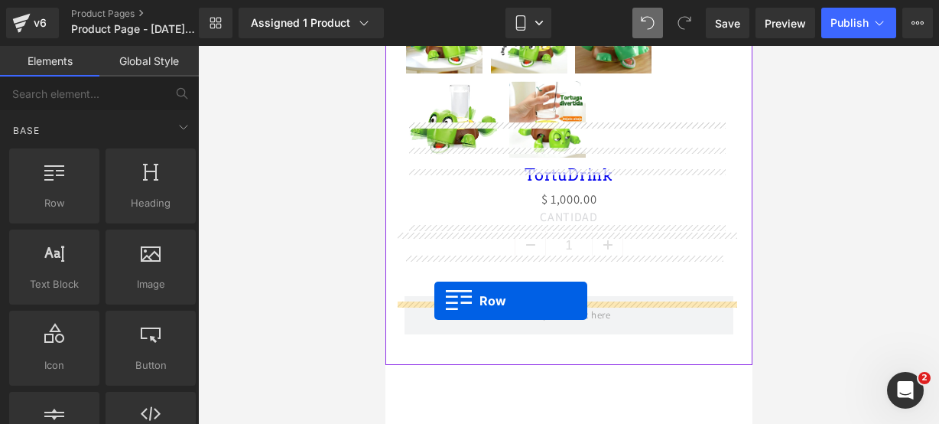
drag, startPoint x: 448, startPoint y: 241, endPoint x: 434, endPoint y: 301, distance: 61.4
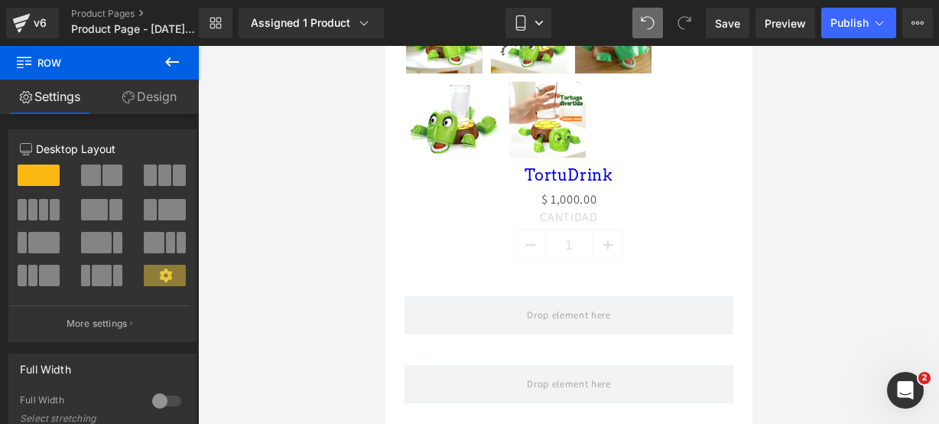
click at [173, 68] on icon at bounding box center [172, 62] width 18 height 18
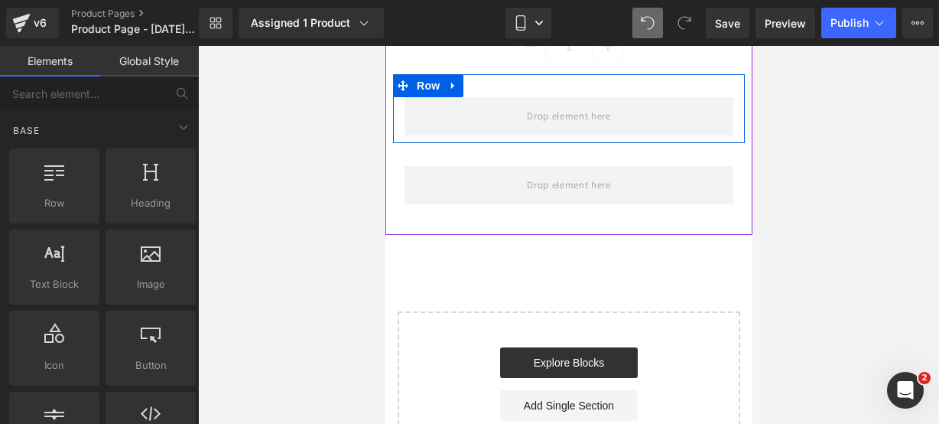
scroll to position [1081, 0]
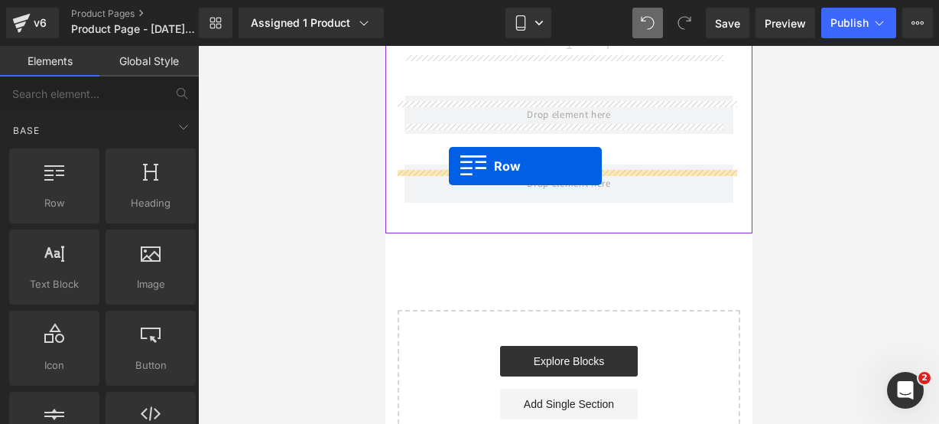
drag, startPoint x: 431, startPoint y: 232, endPoint x: 448, endPoint y: 166, distance: 68.1
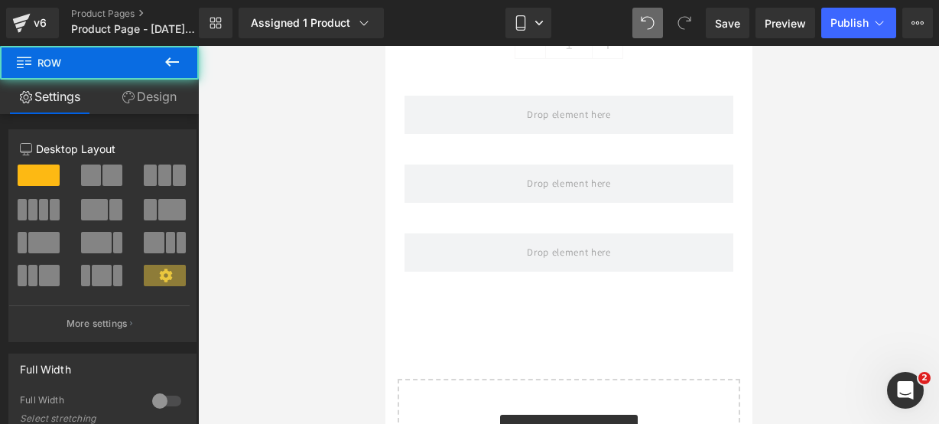
click at [183, 57] on button at bounding box center [172, 63] width 54 height 34
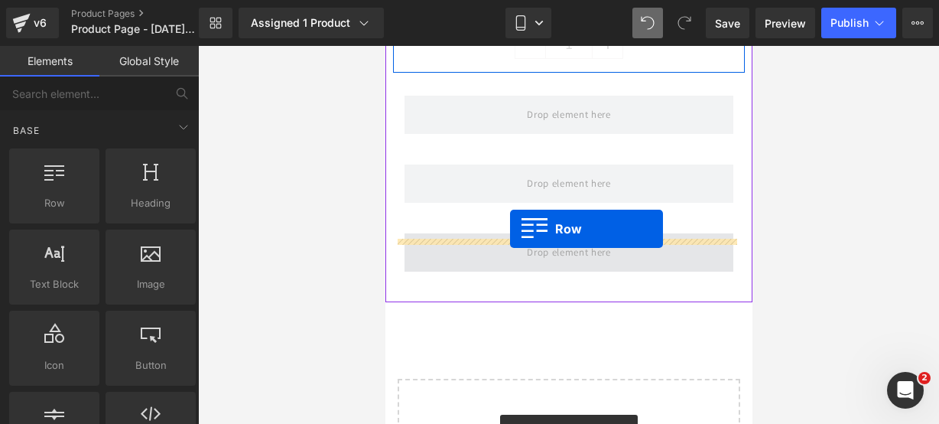
drag, startPoint x: 469, startPoint y: 218, endPoint x: 509, endPoint y: 229, distance: 41.9
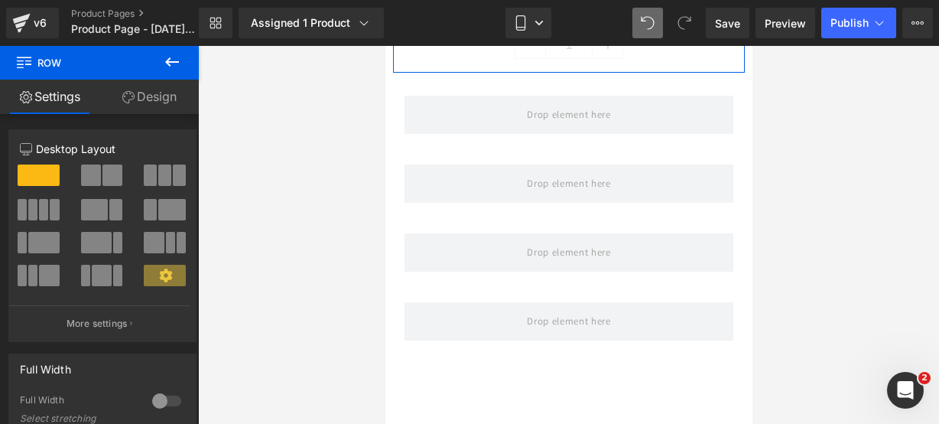
click at [175, 60] on icon at bounding box center [172, 62] width 18 height 18
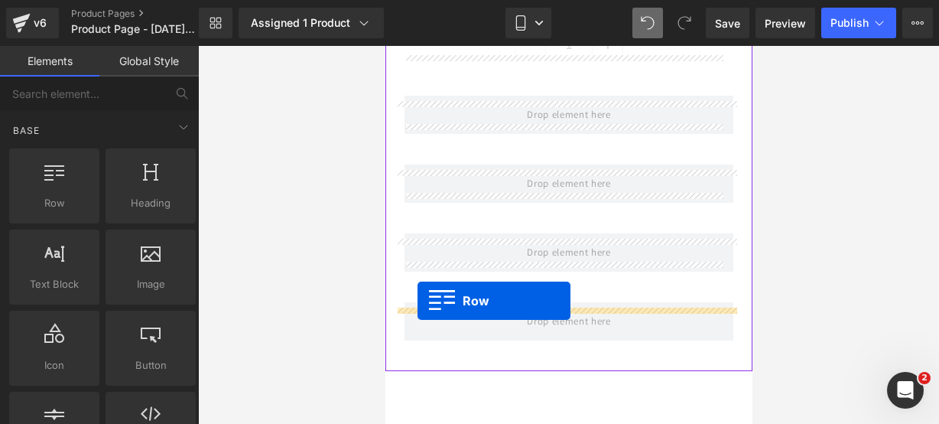
drag, startPoint x: 437, startPoint y: 232, endPoint x: 417, endPoint y: 301, distance: 71.6
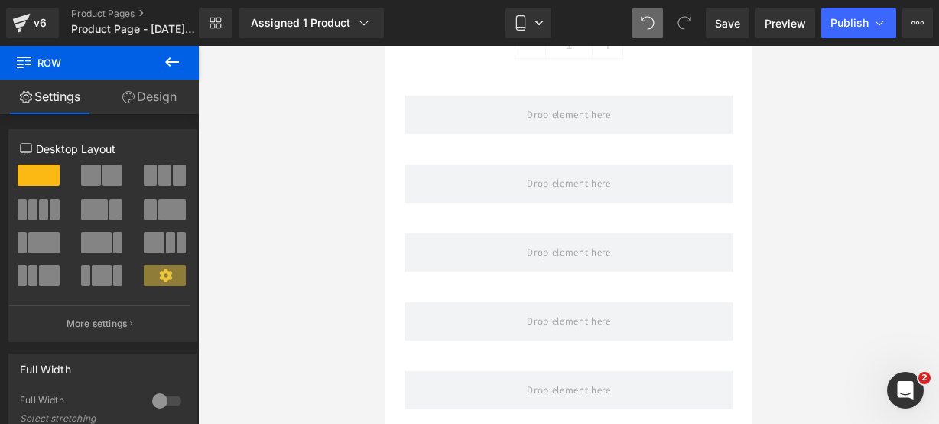
drag, startPoint x: 171, startPoint y: 53, endPoint x: 170, endPoint y: 223, distance: 169.8
click at [171, 53] on icon at bounding box center [172, 62] width 18 height 18
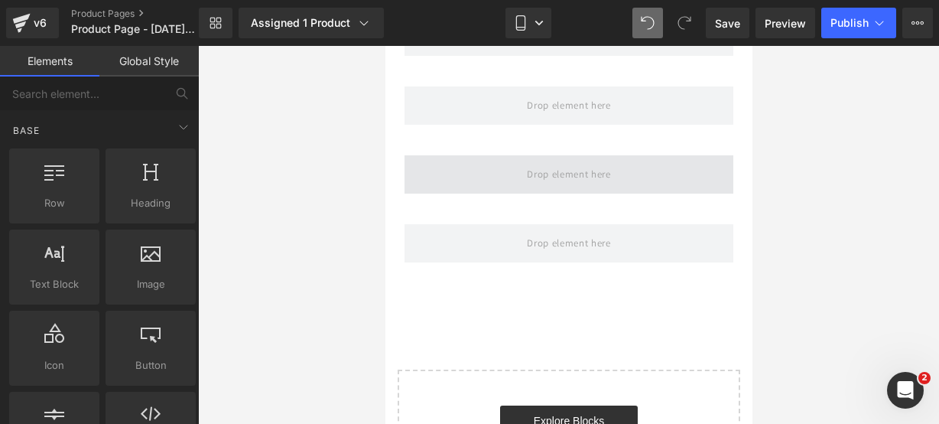
scroll to position [1230, 0]
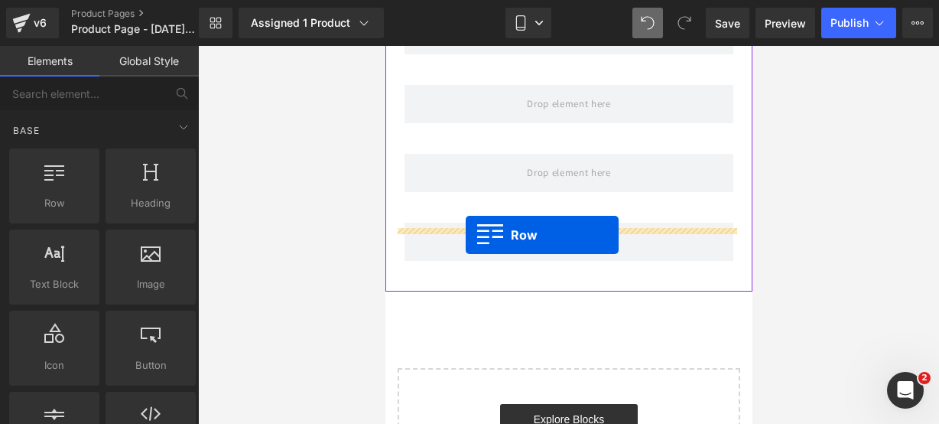
drag, startPoint x: 437, startPoint y: 216, endPoint x: 465, endPoint y: 235, distance: 34.1
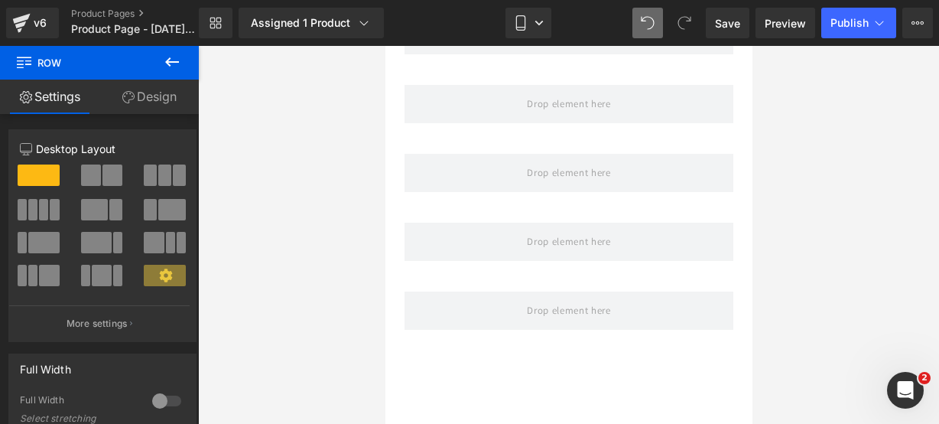
click at [171, 57] on icon at bounding box center [172, 62] width 18 height 18
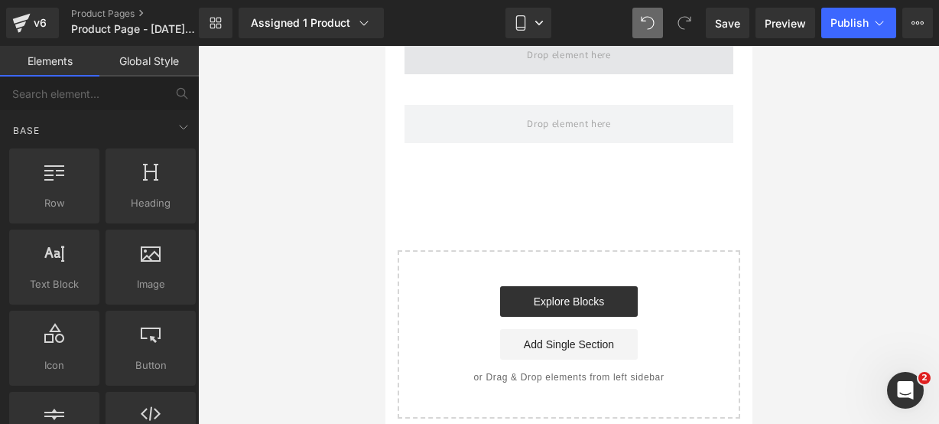
scroll to position [1410, 0]
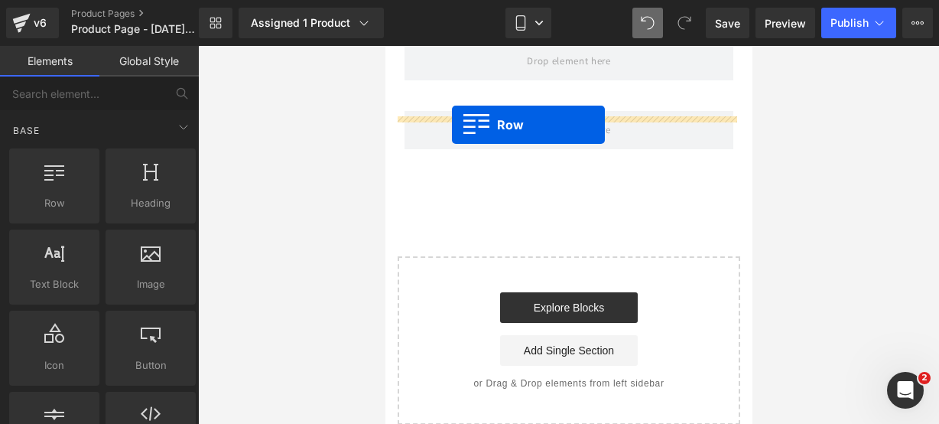
drag, startPoint x: 460, startPoint y: 219, endPoint x: 451, endPoint y: 125, distance: 95.2
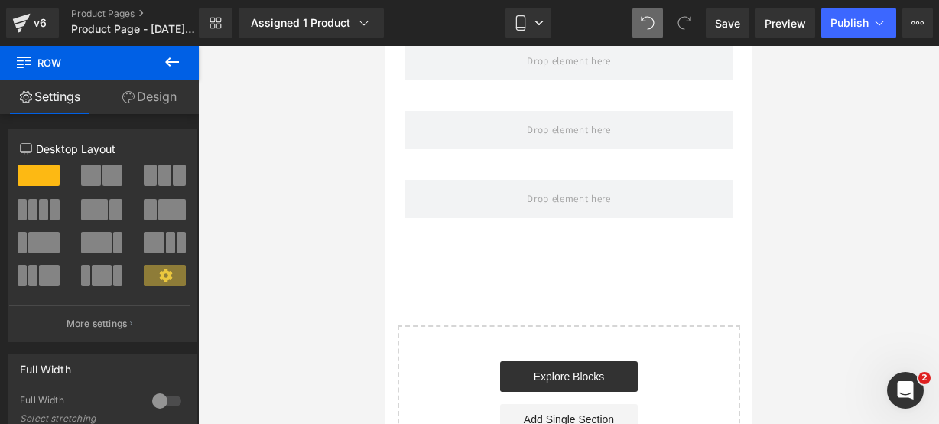
click at [173, 73] on button at bounding box center [172, 63] width 54 height 34
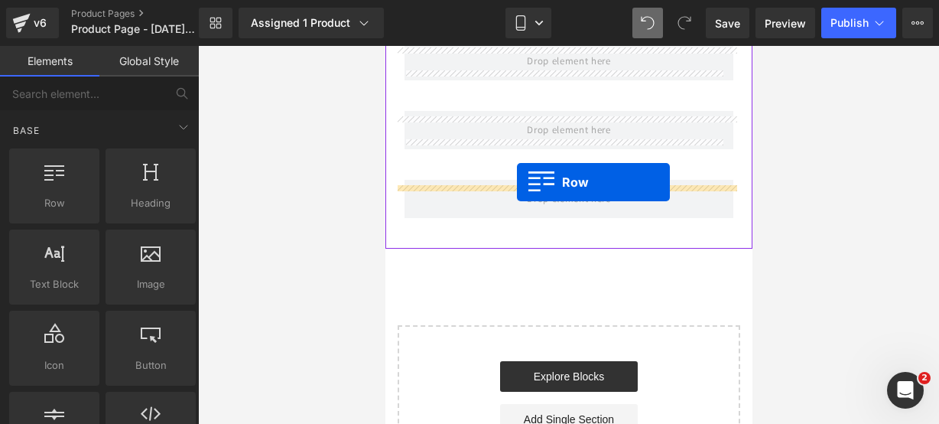
drag, startPoint x: 460, startPoint y: 230, endPoint x: 516, endPoint y: 182, distance: 74.3
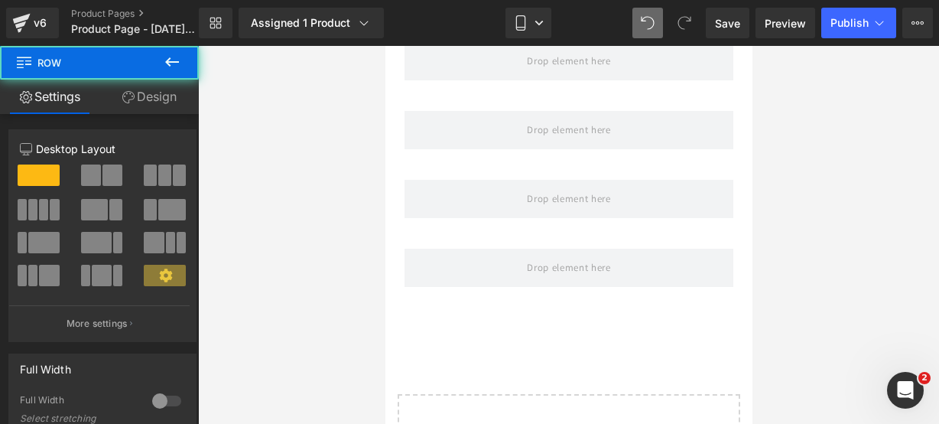
click at [174, 58] on icon at bounding box center [172, 62] width 18 height 18
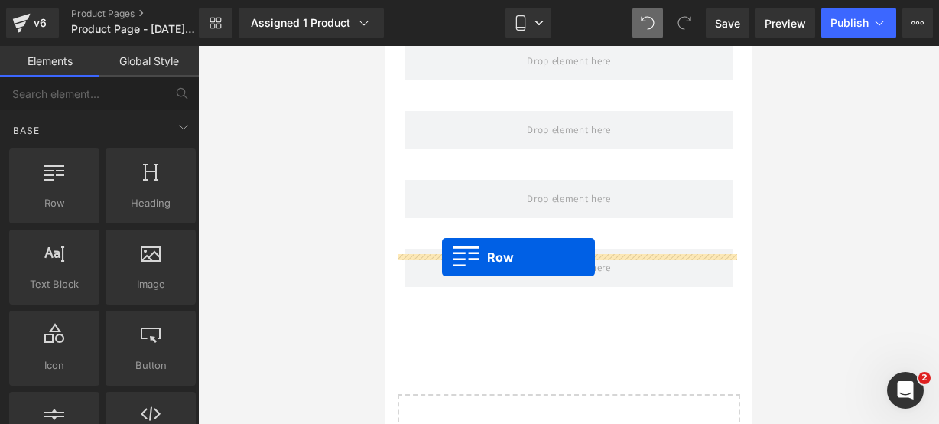
drag, startPoint x: 472, startPoint y: 220, endPoint x: 441, endPoint y: 257, distance: 47.8
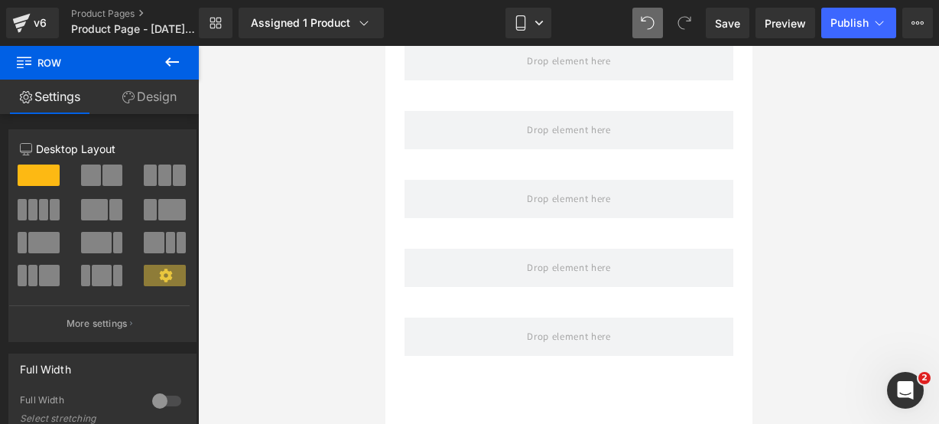
click at [165, 59] on icon at bounding box center [172, 62] width 18 height 18
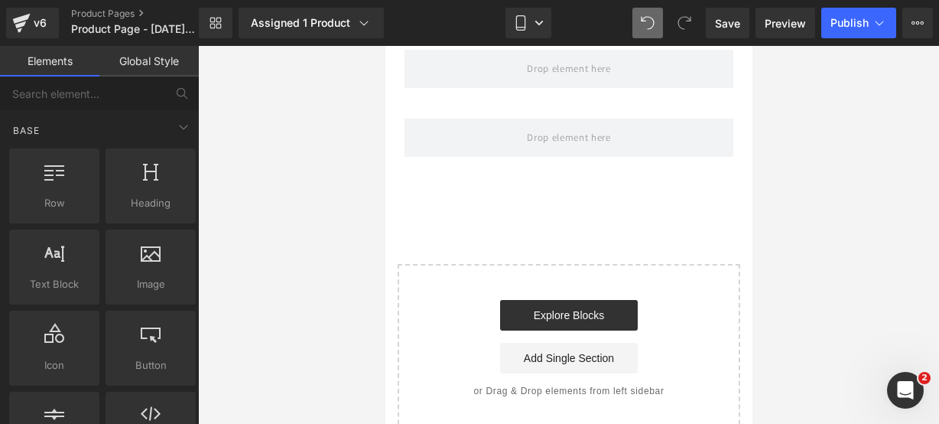
scroll to position [1536, 0]
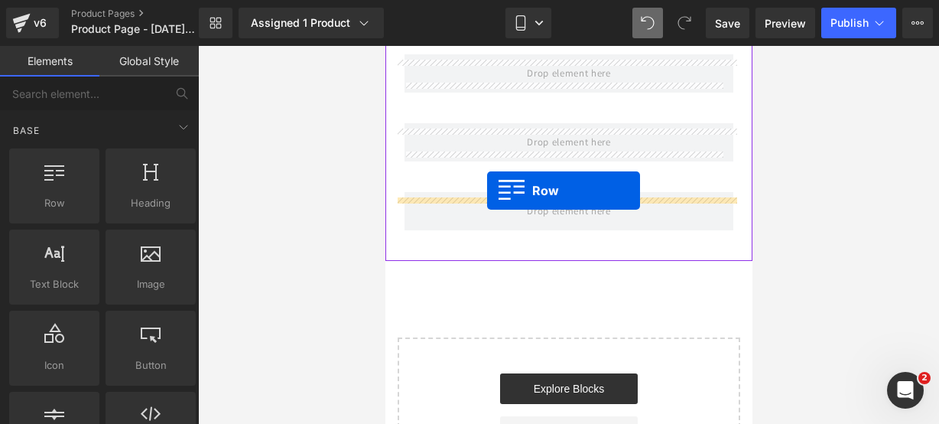
drag, startPoint x: 449, startPoint y: 239, endPoint x: 486, endPoint y: 190, distance: 61.6
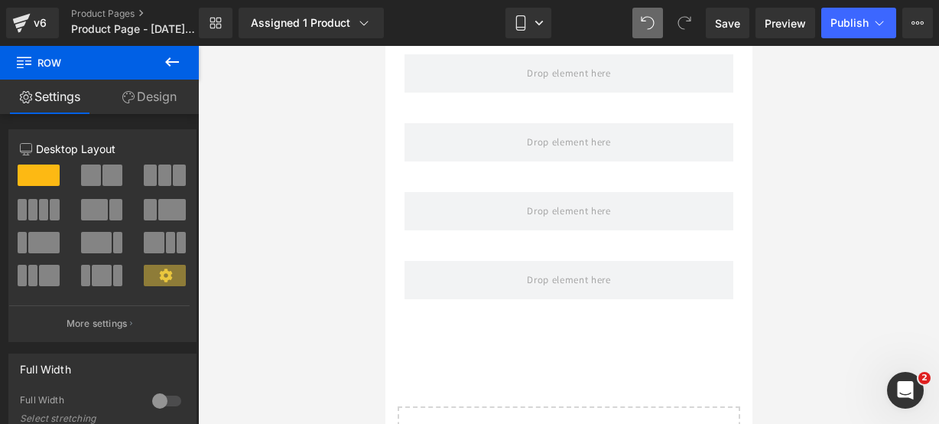
click at [174, 57] on icon at bounding box center [172, 62] width 18 height 18
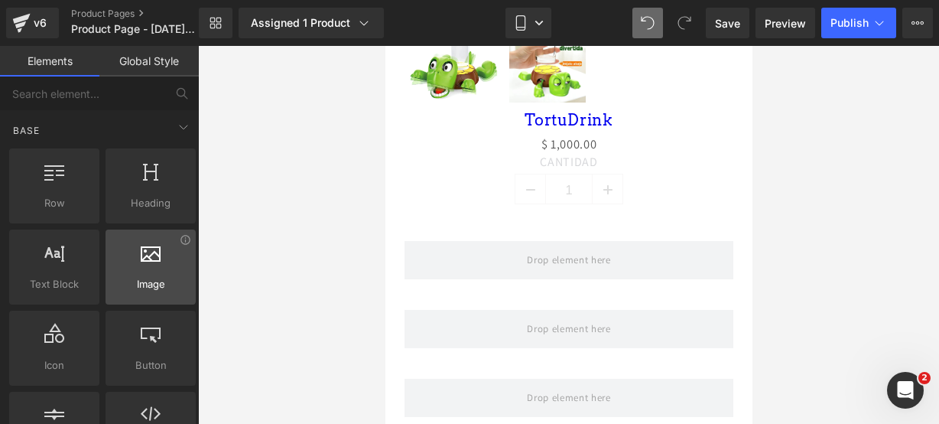
scroll to position [90, 0]
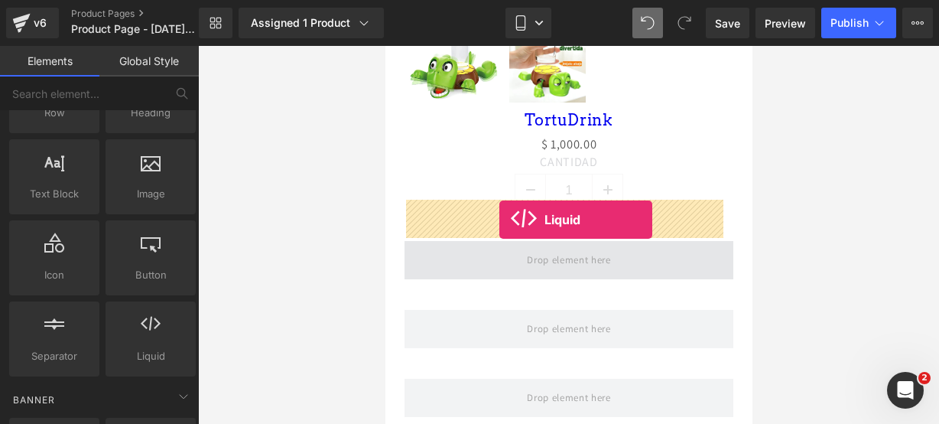
drag, startPoint x: 528, startPoint y: 346, endPoint x: 499, endPoint y: 220, distance: 129.5
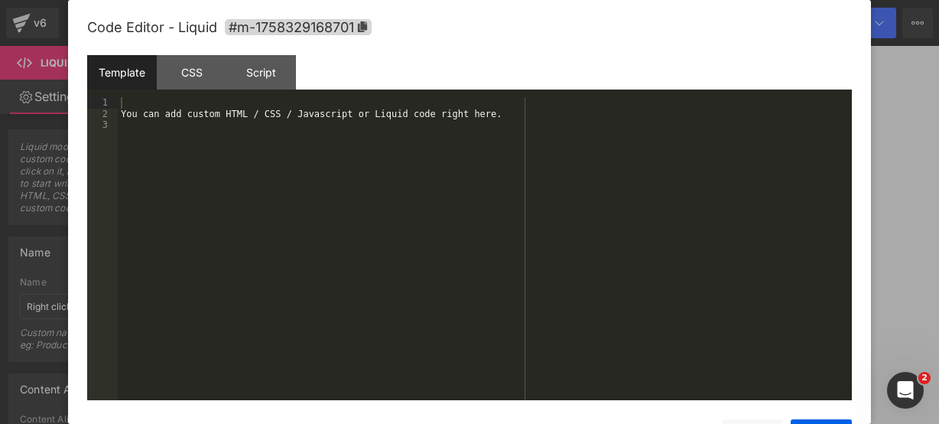
click at [583, 249] on icon at bounding box center [580, 253] width 8 height 8
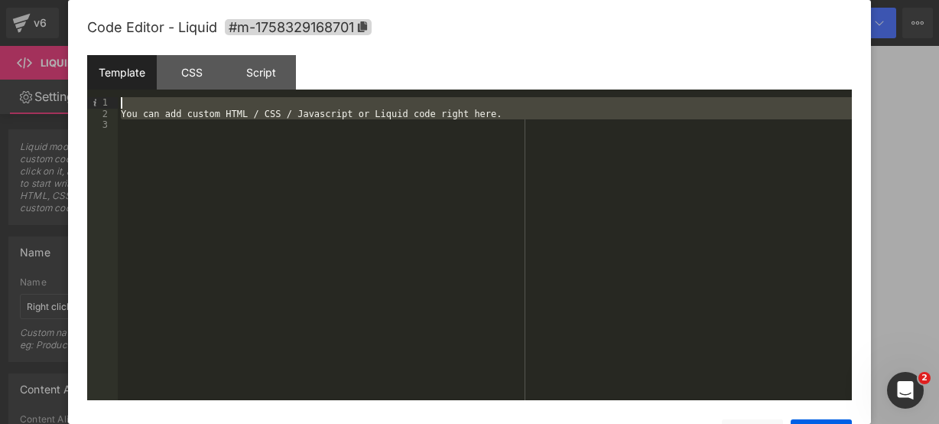
drag, startPoint x: 556, startPoint y: 141, endPoint x: 450, endPoint y: 101, distance: 113.1
click at [450, 101] on div "You can add custom HTML / CSS / Javascript or Liquid code right here." at bounding box center [485, 259] width 734 height 325
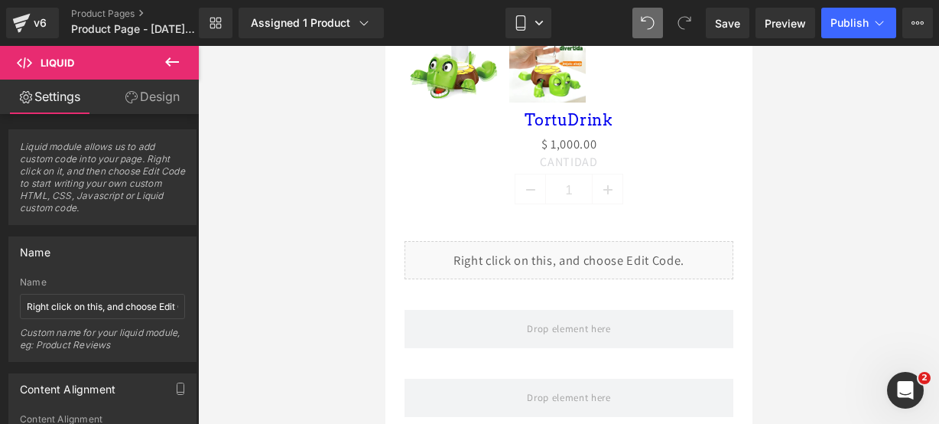
click at [165, 63] on icon at bounding box center [172, 62] width 18 height 18
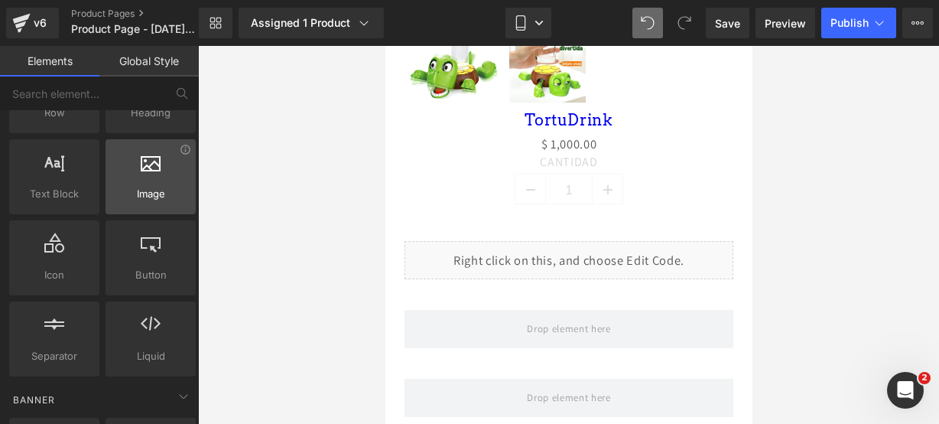
scroll to position [0, 0]
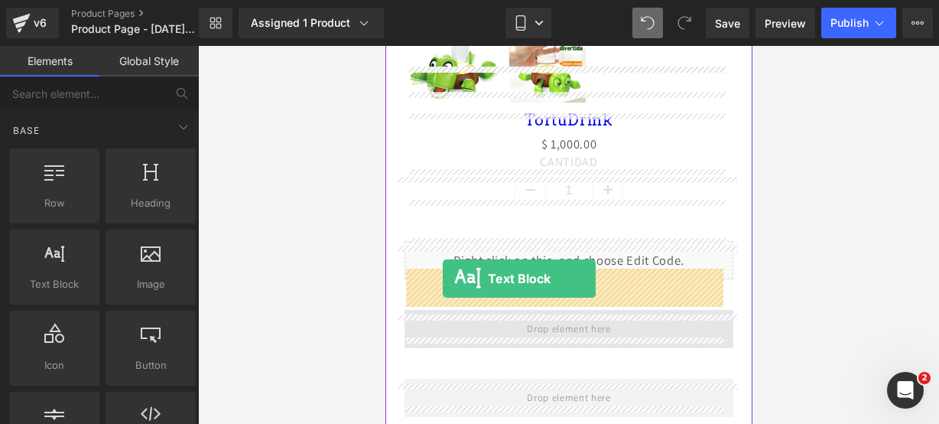
drag, startPoint x: 424, startPoint y: 310, endPoint x: 442, endPoint y: 279, distance: 35.3
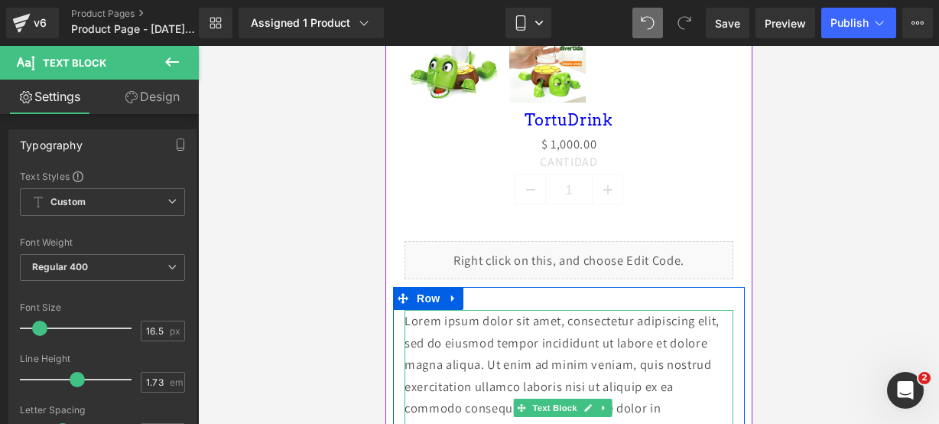
scroll to position [990, 0]
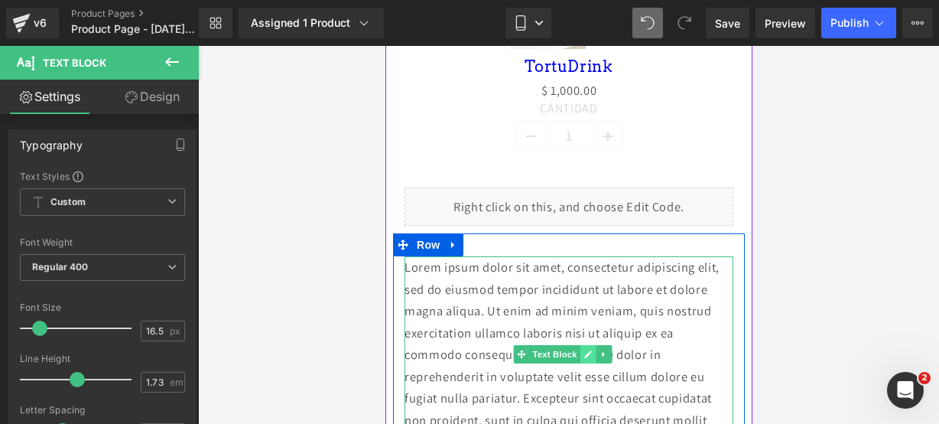
click at [584, 349] on icon at bounding box center [588, 353] width 8 height 9
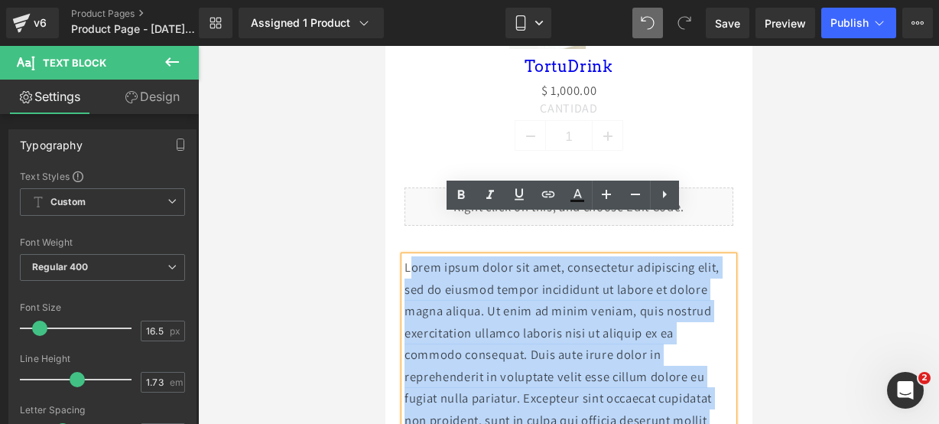
drag, startPoint x: 545, startPoint y: 408, endPoint x: 407, endPoint y: 220, distance: 232.5
click at [407, 256] on p "Lorem ipsum dolor sit amet, consectetur adipiscing elit, sed do eiusmod tempor …" at bounding box center [568, 354] width 329 height 197
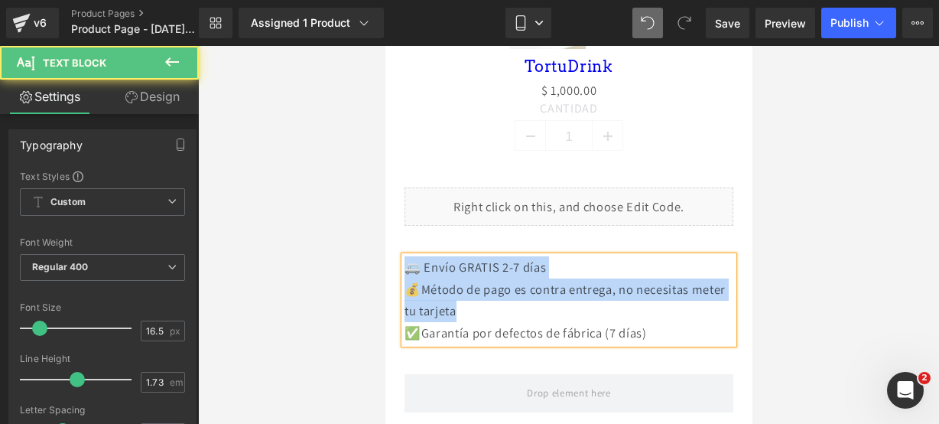
drag, startPoint x: 667, startPoint y: 278, endPoint x: 393, endPoint y: 227, distance: 278.4
click at [393, 256] on div "🚐 Envío GRATIS 2-7 días 💰Método de pago es contra entrega, no necesitas meter …" at bounding box center [568, 299] width 352 height 87
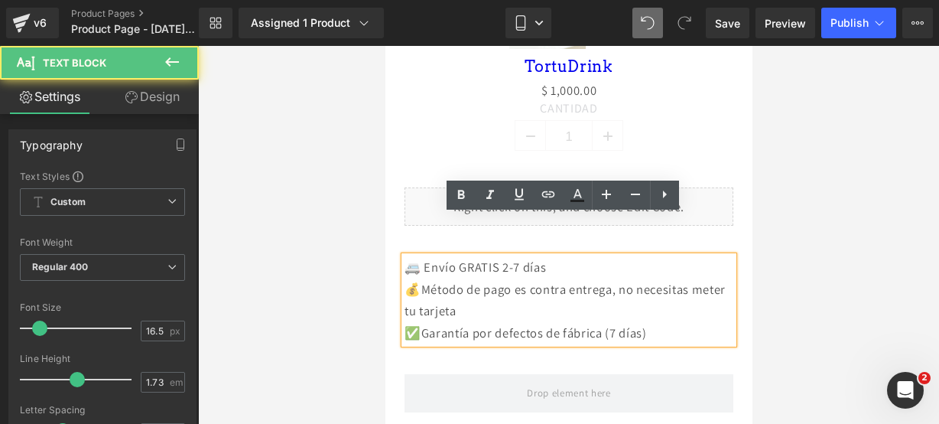
click at [660, 322] on p "✅Garantía por defectos de fábrica (7 días)" at bounding box center [568, 333] width 329 height 22
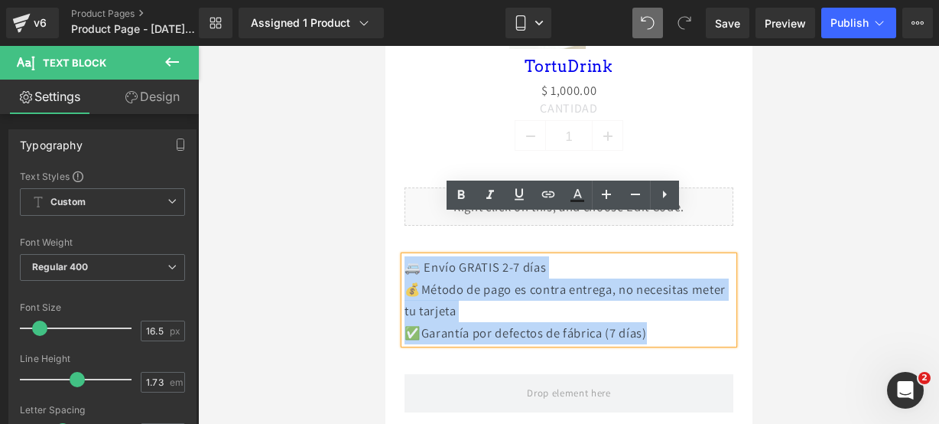
drag, startPoint x: 661, startPoint y: 294, endPoint x: 408, endPoint y: 232, distance: 260.0
click at [408, 256] on div "🚐 Envío GRATIS 2-7 días 💰Método de pago es contra entrega, no necesitas meter …" at bounding box center [568, 299] width 329 height 87
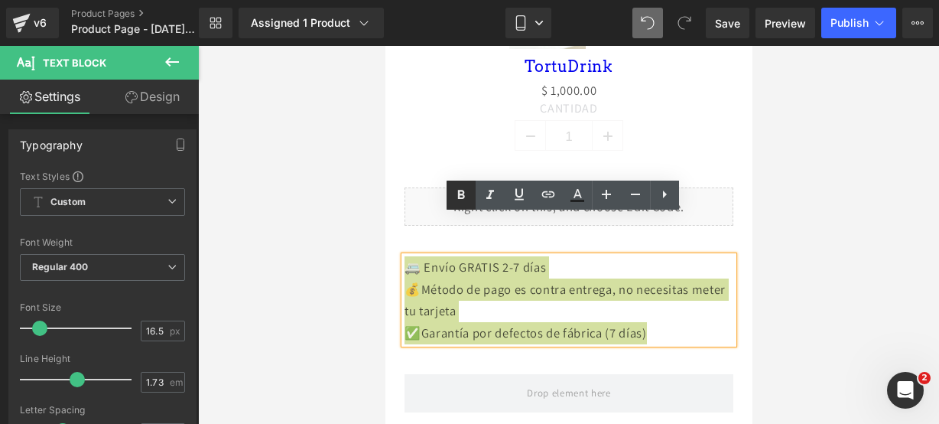
drag, startPoint x: 456, startPoint y: 203, endPoint x: 50, endPoint y: 149, distance: 409.6
click at [456, 203] on icon at bounding box center [461, 195] width 18 height 18
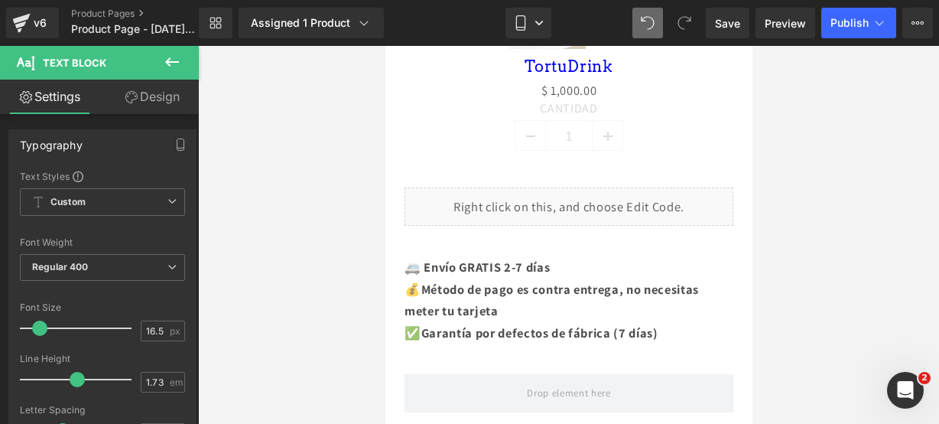
click at [168, 60] on icon at bounding box center [172, 61] width 14 height 9
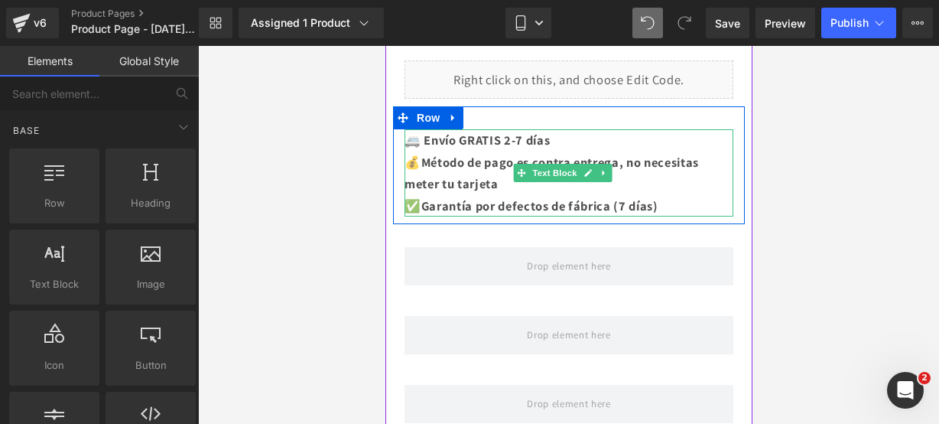
scroll to position [1121, 0]
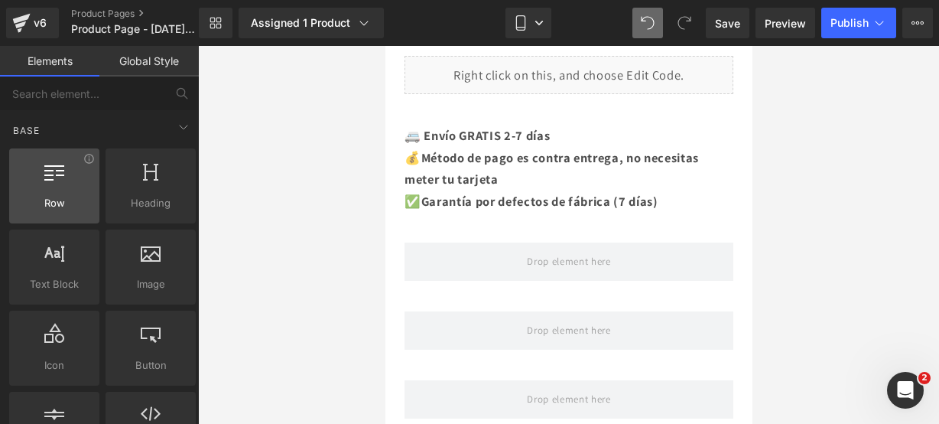
click at [70, 197] on span "Row" at bounding box center [54, 203] width 81 height 16
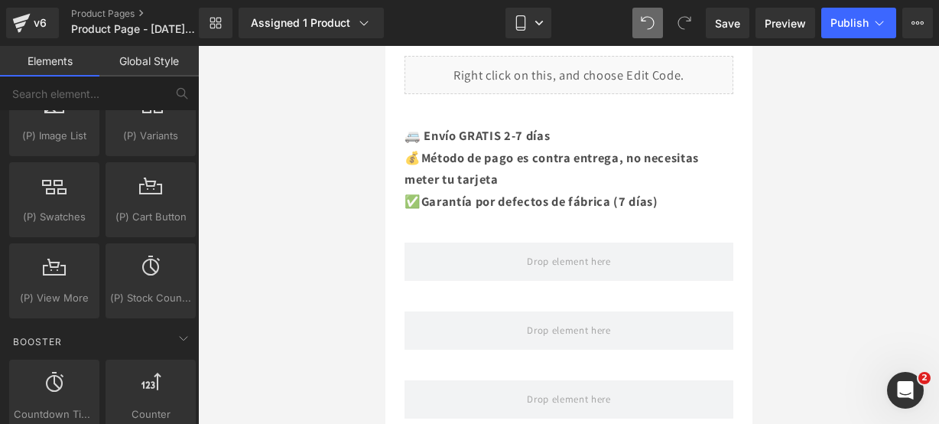
scroll to position [1854, 0]
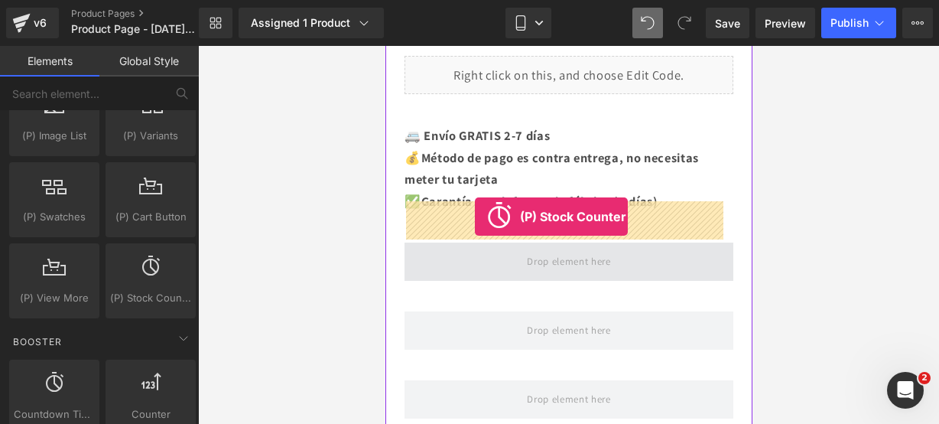
drag, startPoint x: 541, startPoint y: 298, endPoint x: 474, endPoint y: 216, distance: 105.5
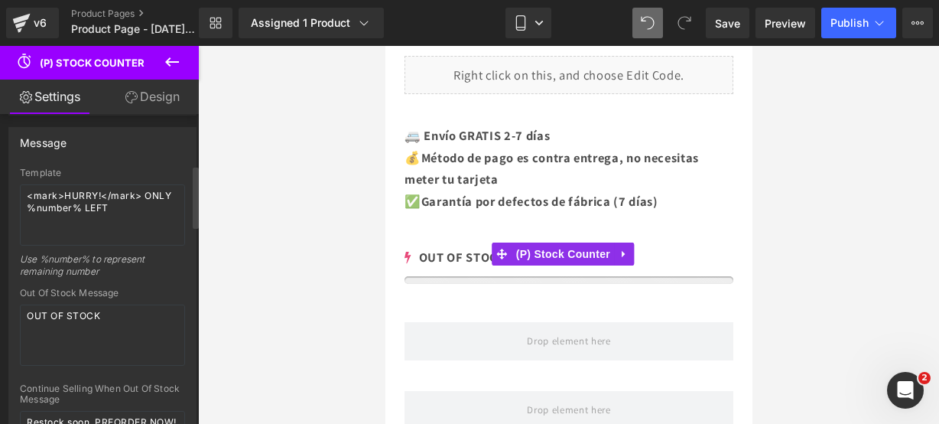
scroll to position [252, 0]
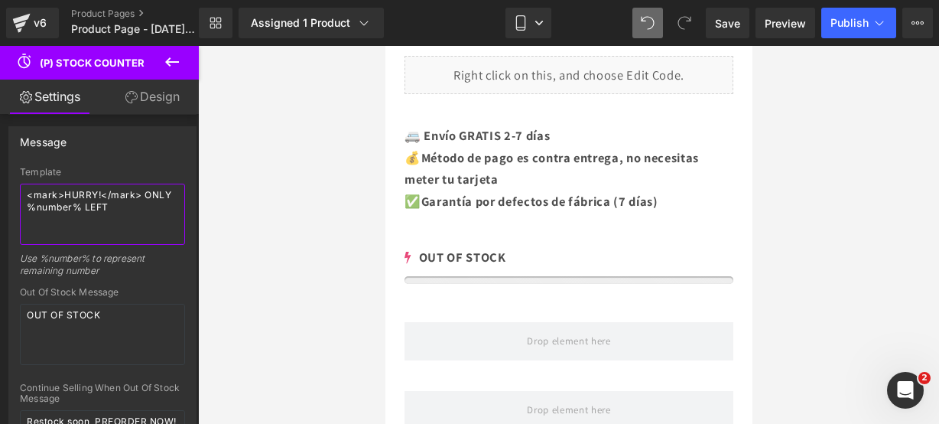
drag, startPoint x: 125, startPoint y: 198, endPoint x: -19, endPoint y: 176, distance: 146.2
click at [0, 176] on html "(P) Stock Counter You are previewing how the will restyle your page. You can no…" at bounding box center [469, 212] width 939 height 424
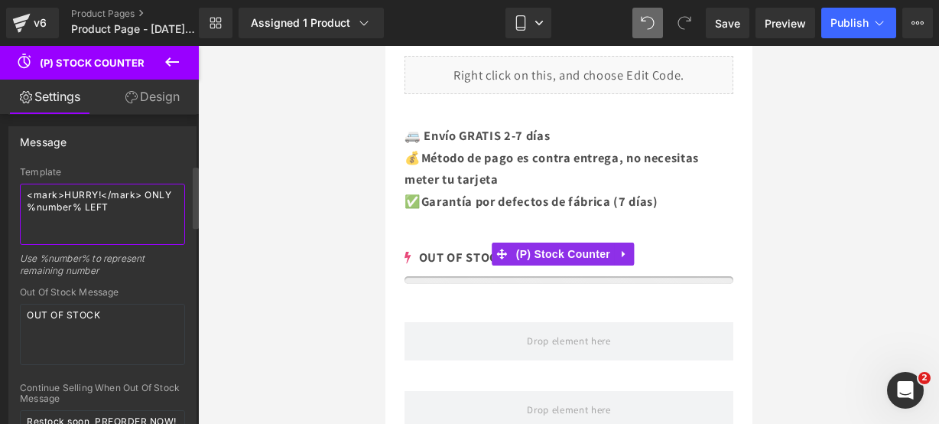
click at [125, 209] on textarea "<mark>HURRY!</mark> ONLY %number% LEFT" at bounding box center [102, 214] width 165 height 61
drag, startPoint x: 125, startPoint y: 209, endPoint x: 9, endPoint y: 184, distance: 118.8
click at [9, 184] on div "Template <mark>HURRY!</mark> ONLY %number% LEFT Use %number% to represent remai…" at bounding box center [102, 388] width 187 height 442
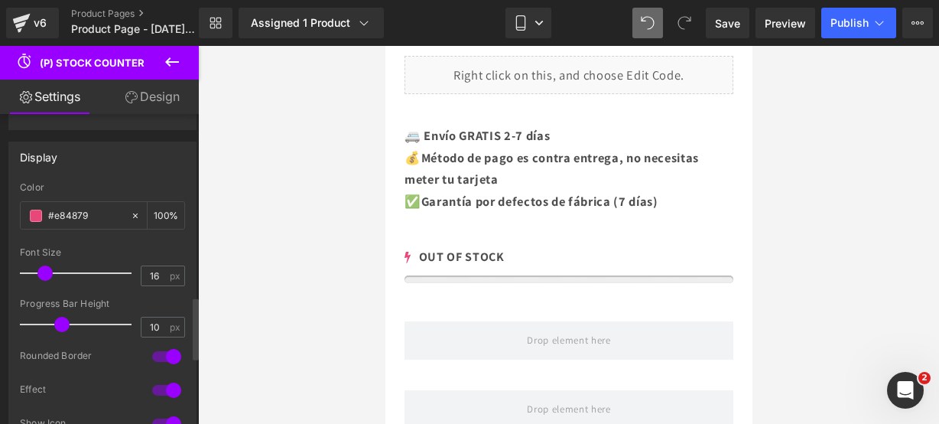
scroll to position [909, 0]
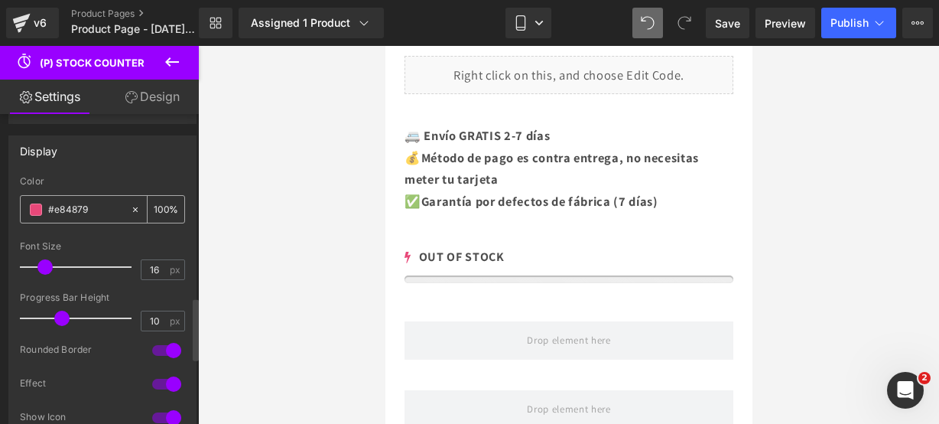
type textarea "¡¡CORRE!! SOLO QUEDAN 17"
click at [32, 207] on span at bounding box center [36, 209] width 12 height 12
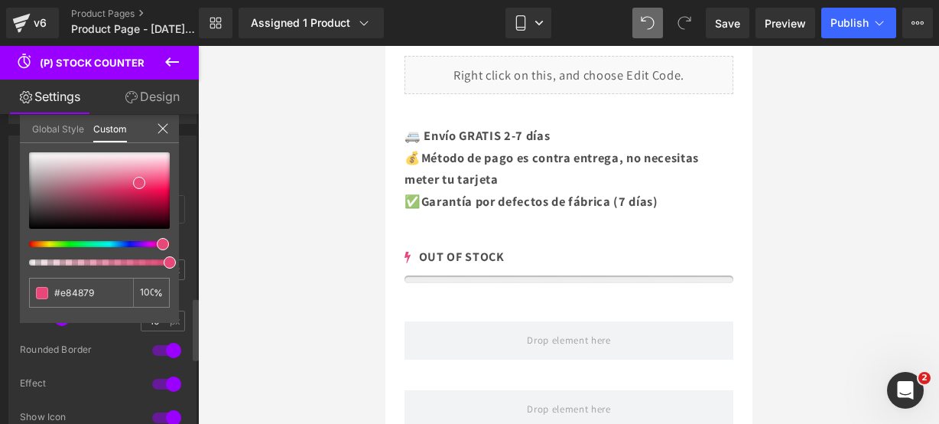
type input "#e849c6"
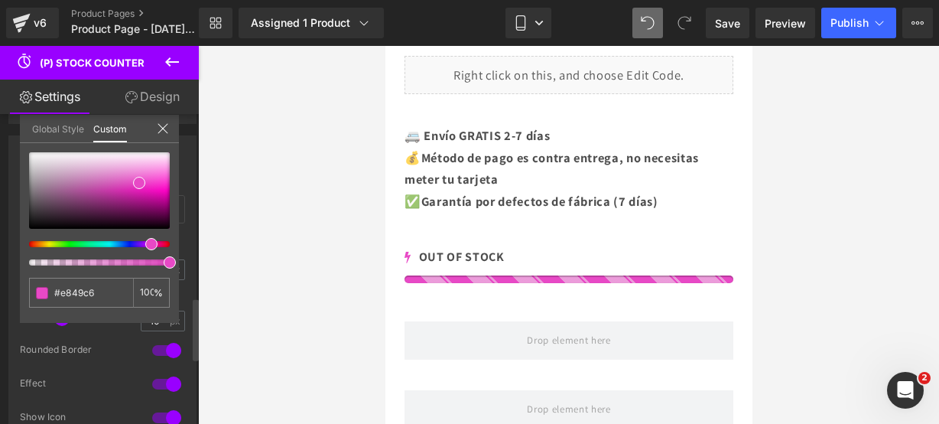
click at [145, 241] on div at bounding box center [93, 244] width 141 height 6
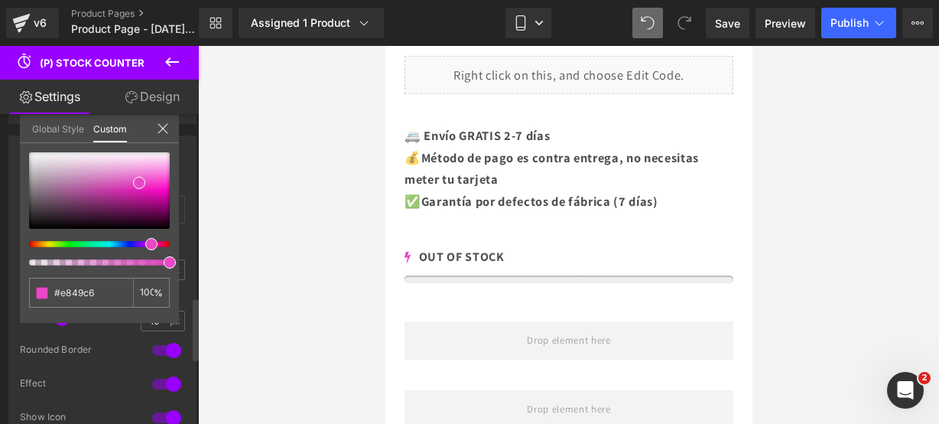
click at [164, 134] on icon at bounding box center [163, 128] width 12 height 12
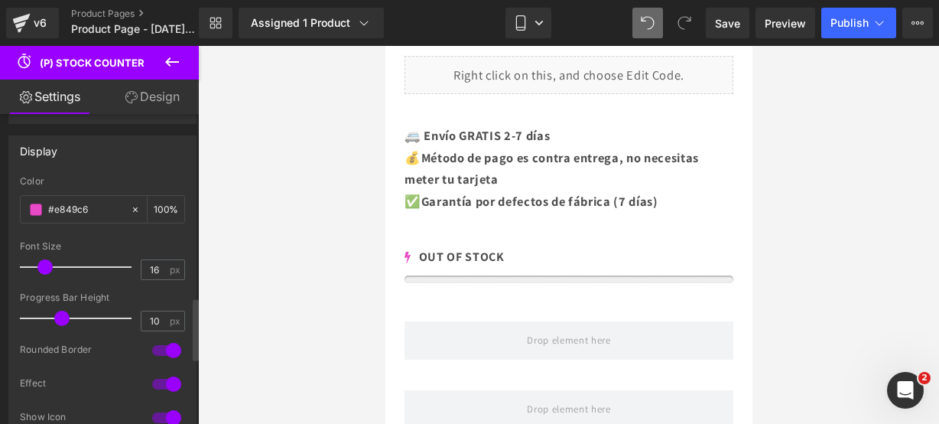
click at [178, 68] on icon at bounding box center [172, 62] width 18 height 18
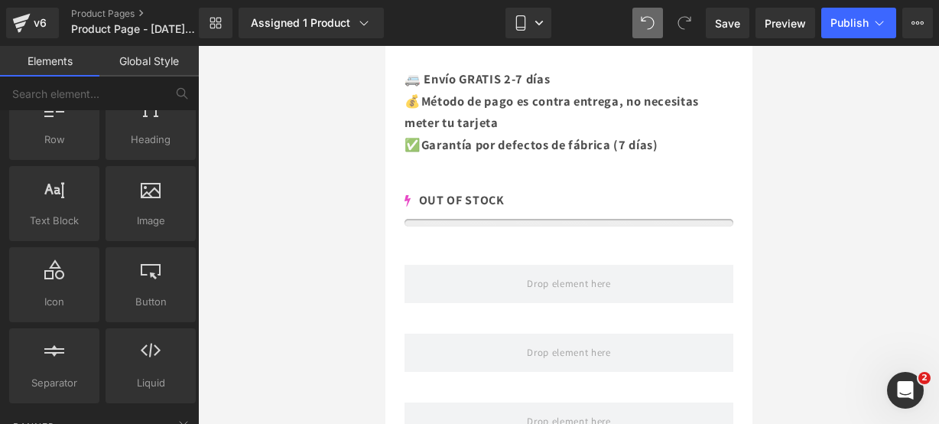
scroll to position [0, 0]
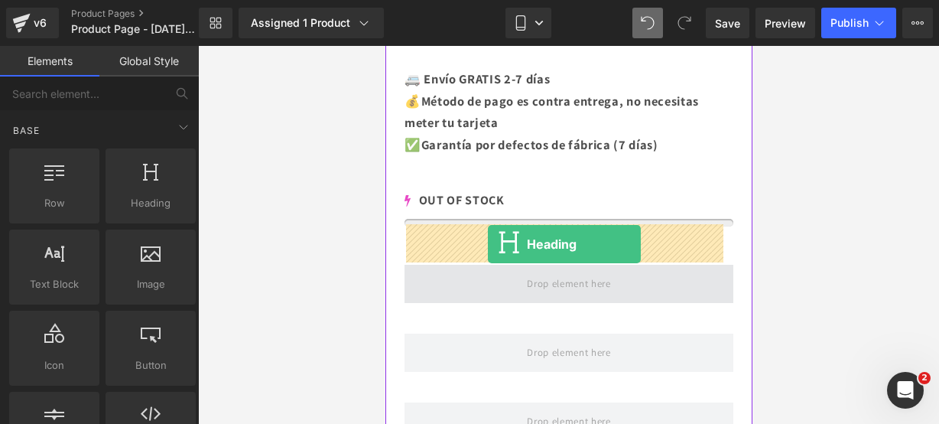
drag, startPoint x: 517, startPoint y: 253, endPoint x: 487, endPoint y: 244, distance: 31.2
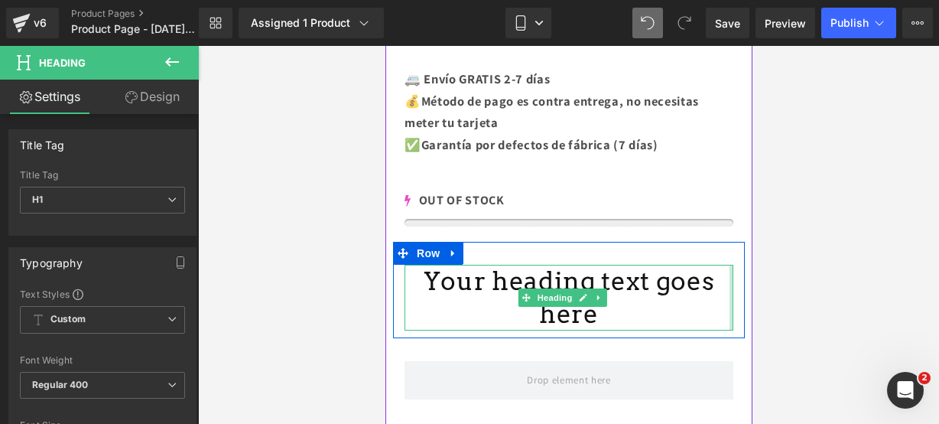
click at [729, 265] on div at bounding box center [731, 298] width 4 height 66
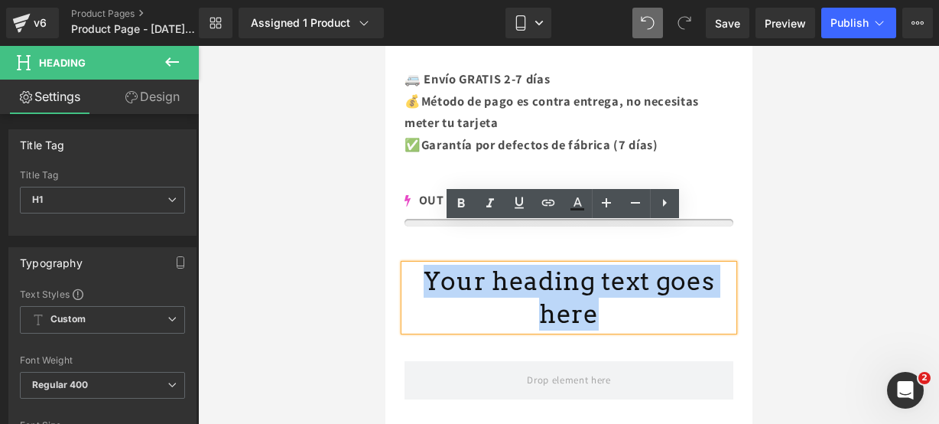
drag, startPoint x: 705, startPoint y: 242, endPoint x: 417, endPoint y: 245, distance: 288.3
click at [417, 265] on h1 "Your heading text goes here" at bounding box center [568, 298] width 329 height 66
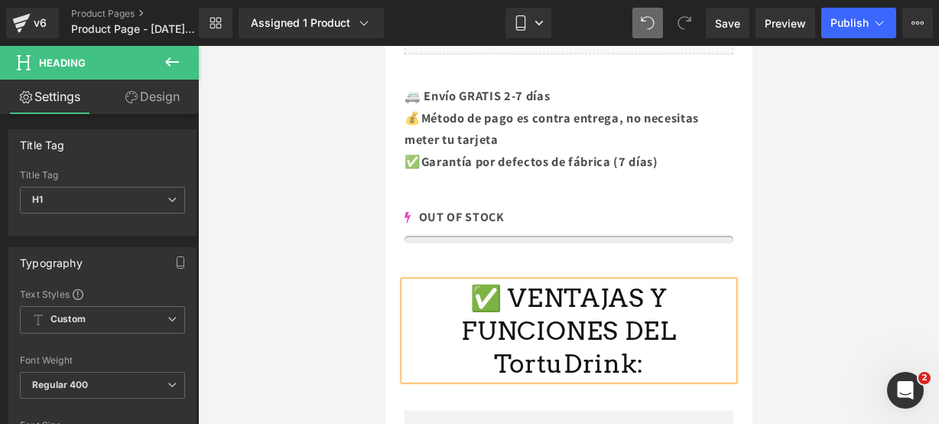
scroll to position [1159, 0]
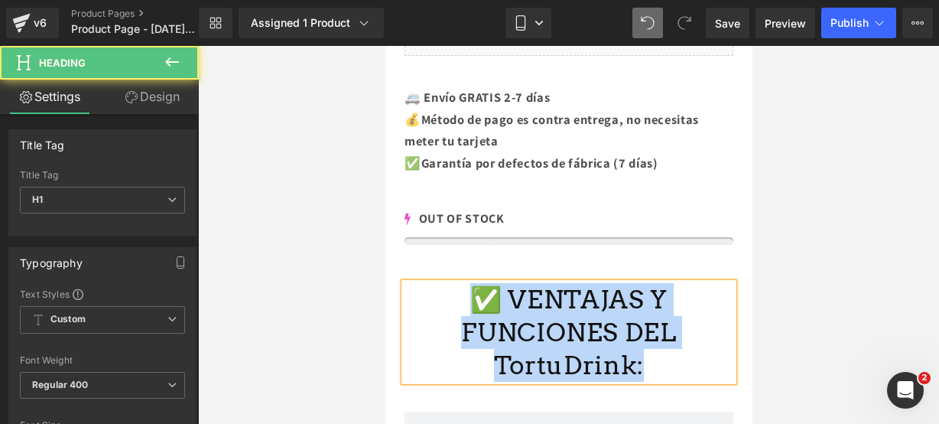
drag, startPoint x: 642, startPoint y: 321, endPoint x: 413, endPoint y: 247, distance: 241.1
click at [413, 283] on h1 "✅ VENTAJAS Y FUNCIONES DEL TortuDrink:" at bounding box center [568, 332] width 329 height 99
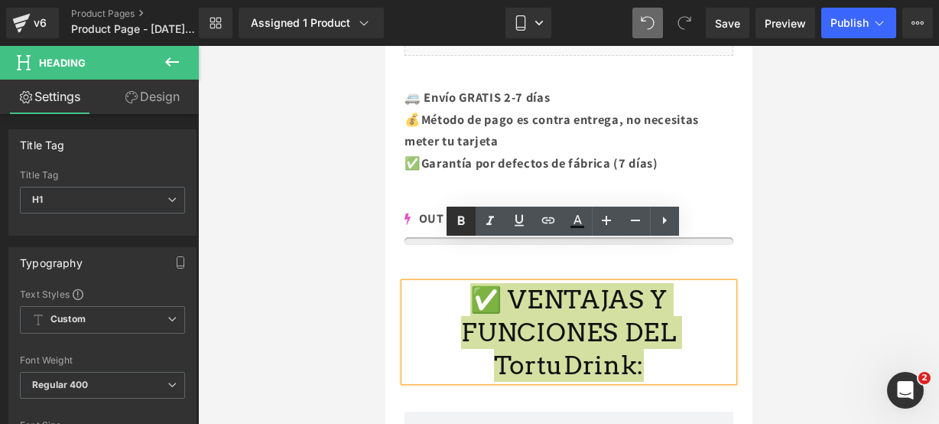
click at [456, 223] on icon at bounding box center [461, 221] width 18 height 18
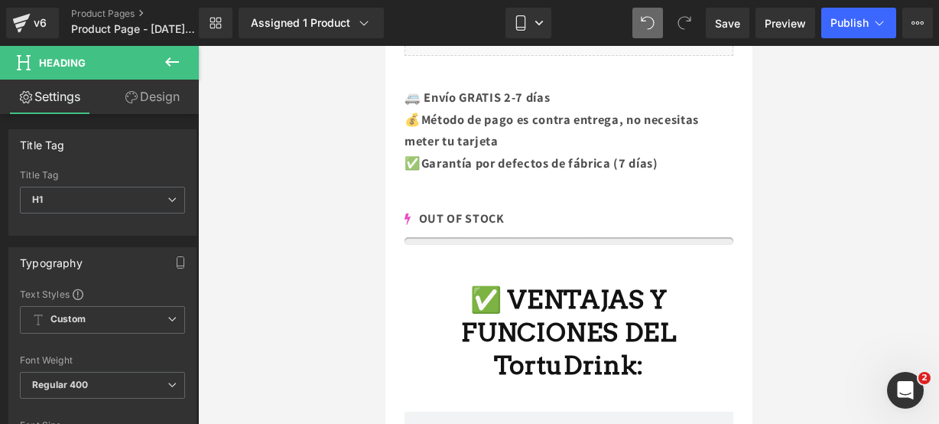
click at [167, 57] on icon at bounding box center [172, 62] width 18 height 18
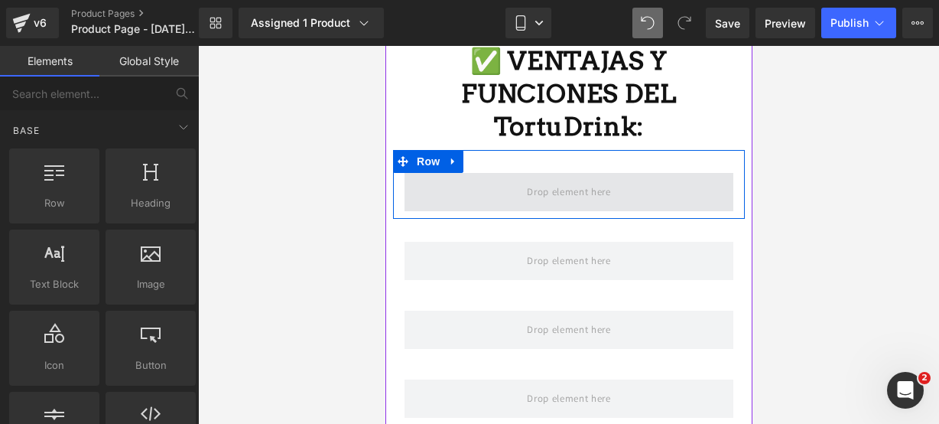
scroll to position [1400, 0]
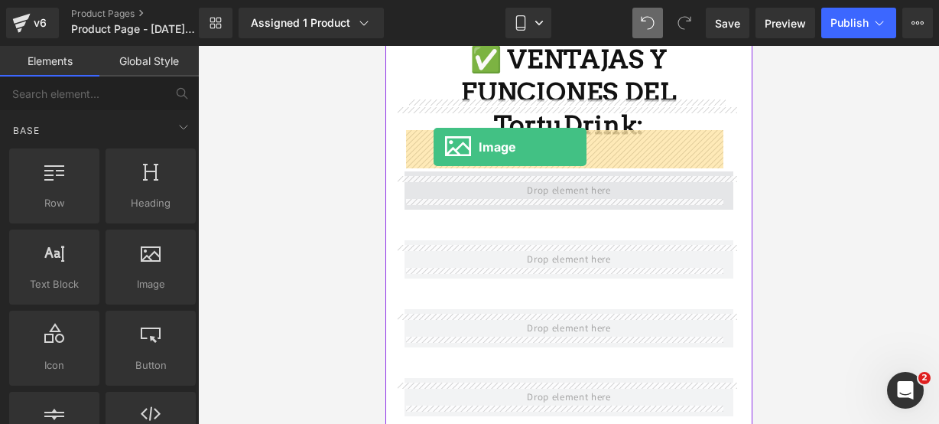
drag, startPoint x: 532, startPoint y: 297, endPoint x: 433, endPoint y: 148, distance: 179.9
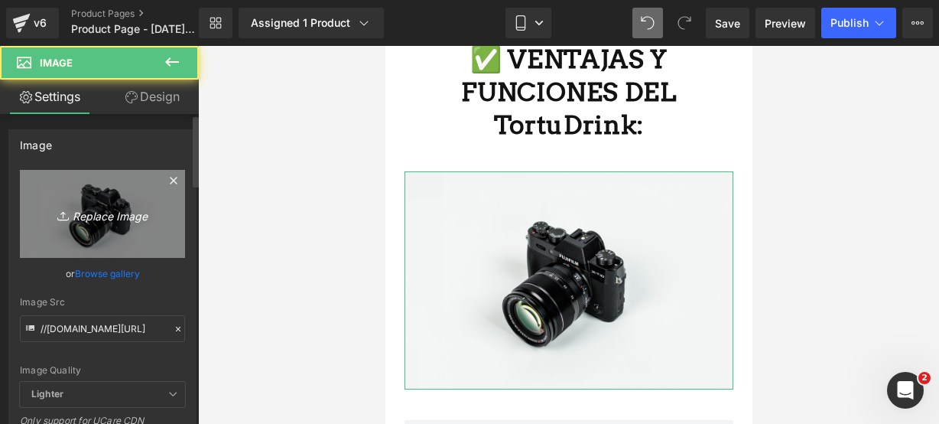
click at [113, 206] on icon "Replace Image" at bounding box center [102, 213] width 122 height 19
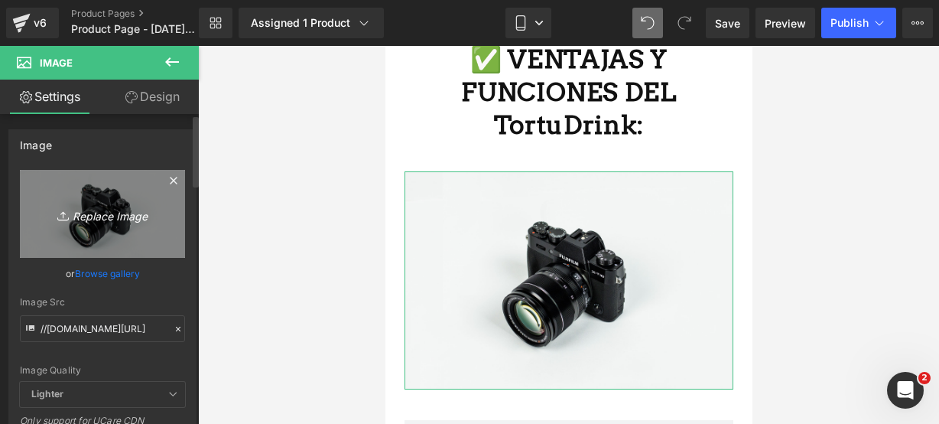
click at [86, 204] on icon "Replace Image" at bounding box center [102, 213] width 122 height 19
type input "C:\fakepath\frog 2.webp"
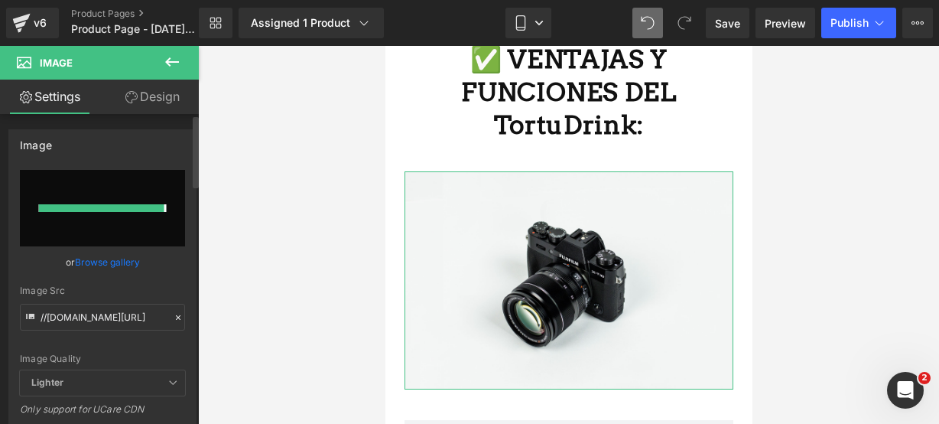
type input "[URL][DOMAIN_NAME]"
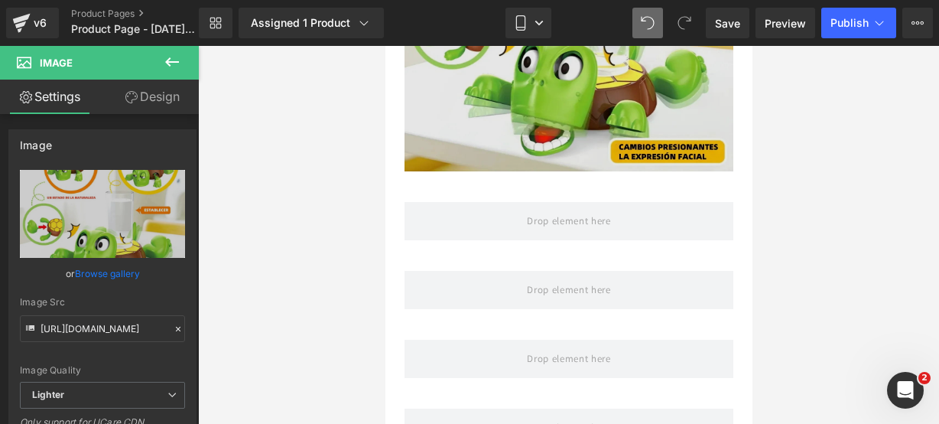
scroll to position [1722, 0]
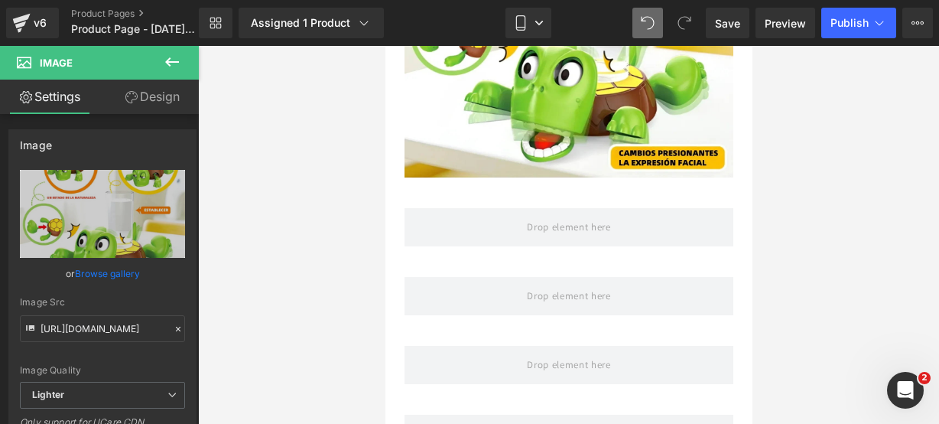
click at [174, 68] on icon at bounding box center [172, 62] width 18 height 18
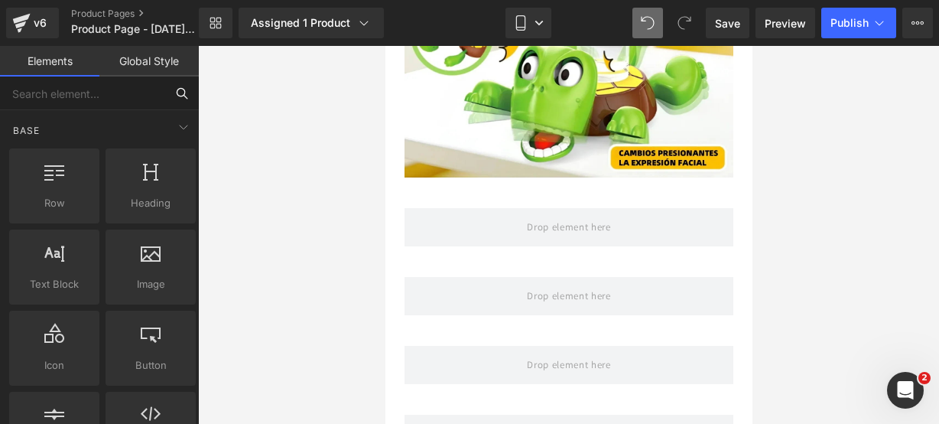
click at [135, 95] on input "text" at bounding box center [82, 93] width 165 height 34
type input "icon"
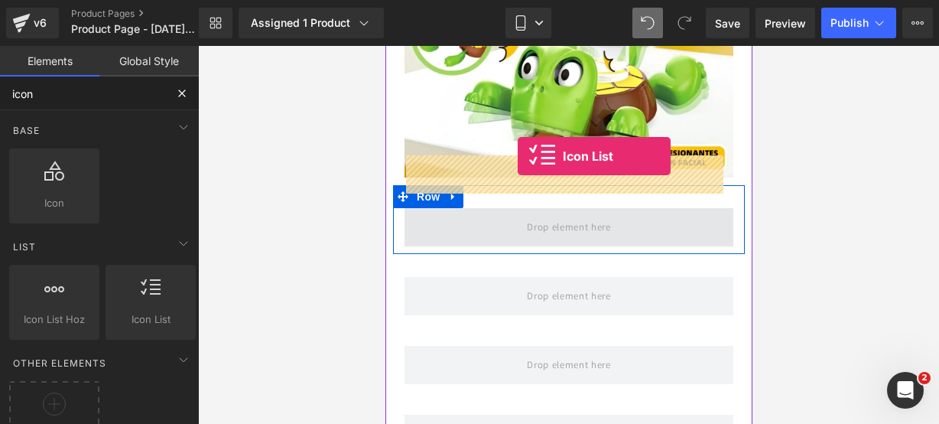
drag, startPoint x: 541, startPoint y: 377, endPoint x: 517, endPoint y: 157, distance: 221.6
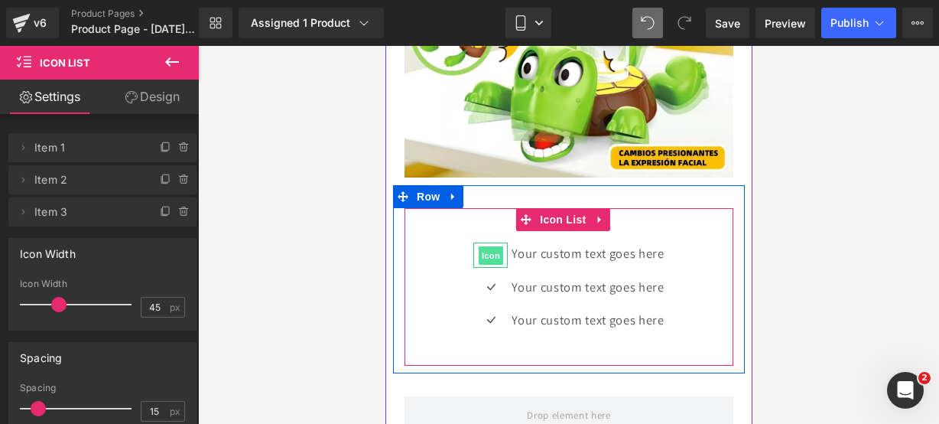
click at [496, 246] on span "Icon" at bounding box center [490, 255] width 24 height 18
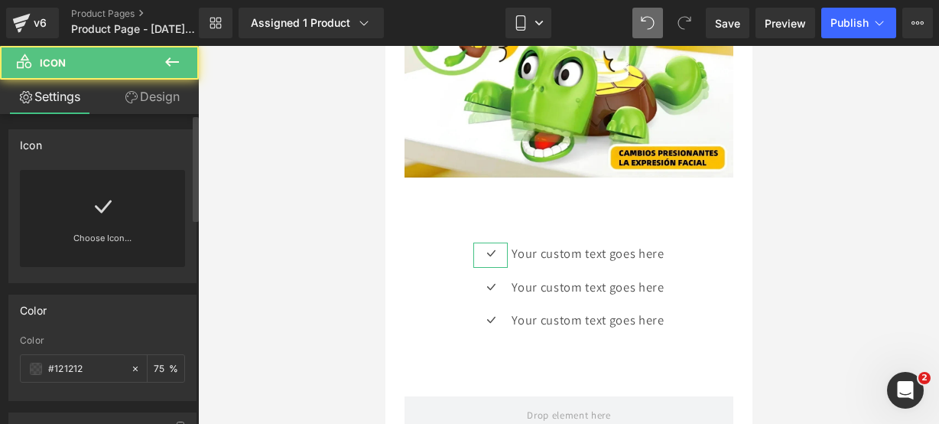
click at [92, 223] on link at bounding box center [102, 200] width 24 height 61
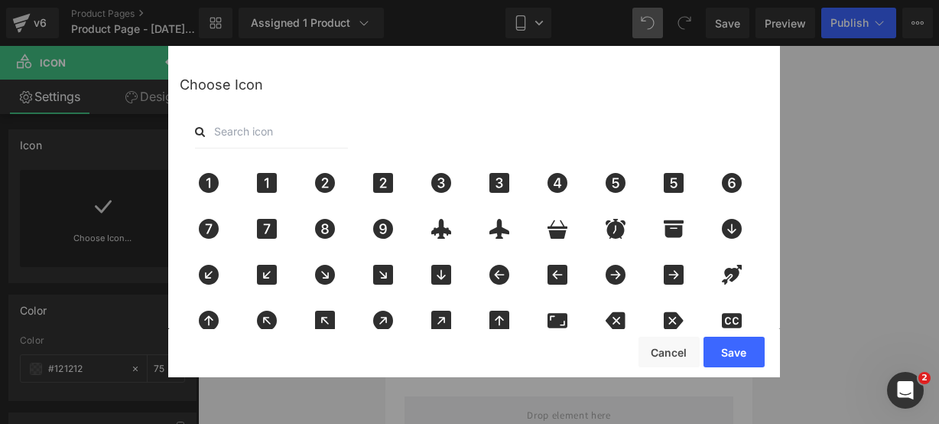
click at [281, 135] on input "text" at bounding box center [271, 132] width 153 height 34
click at [265, 128] on input "text" at bounding box center [271, 132] width 153 height 34
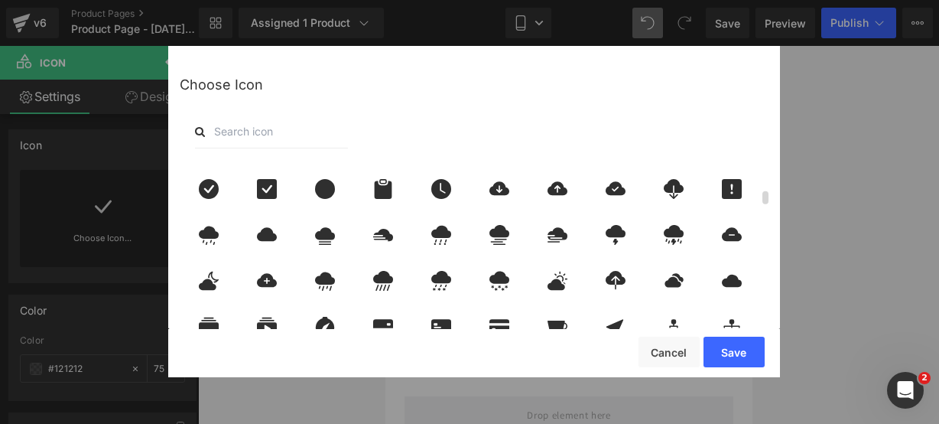
scroll to position [480, 0]
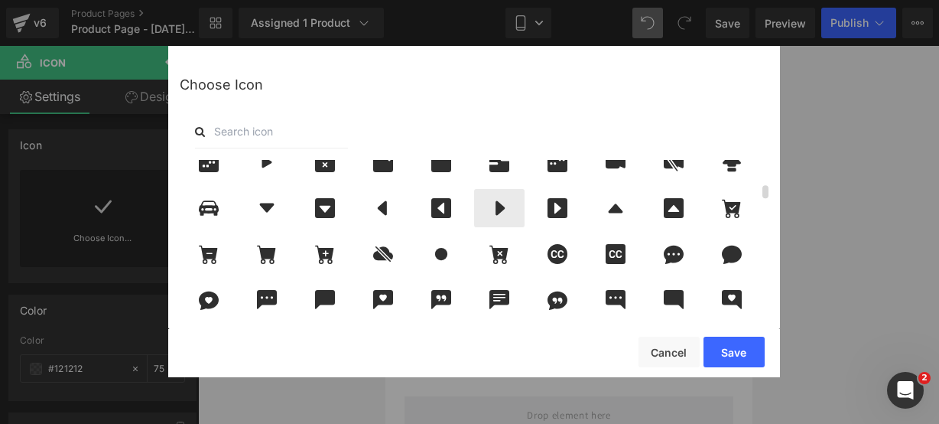
click at [502, 200] on icon at bounding box center [499, 208] width 32 height 20
drag, startPoint x: 736, startPoint y: 353, endPoint x: 138, endPoint y: 271, distance: 603.5
click at [736, 353] on button "Save" at bounding box center [734, 351] width 61 height 31
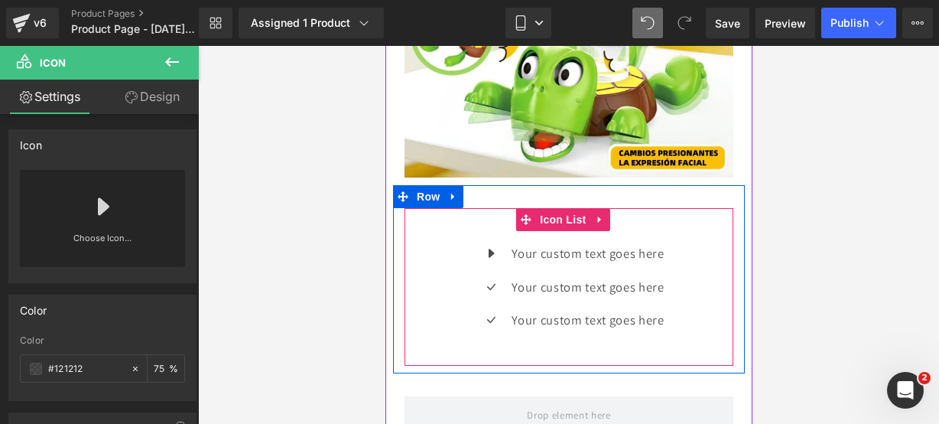
click at [419, 264] on div "Icon Your custom text goes here Text Block Icon Your custom text goes here Text…" at bounding box center [568, 292] width 329 height 100
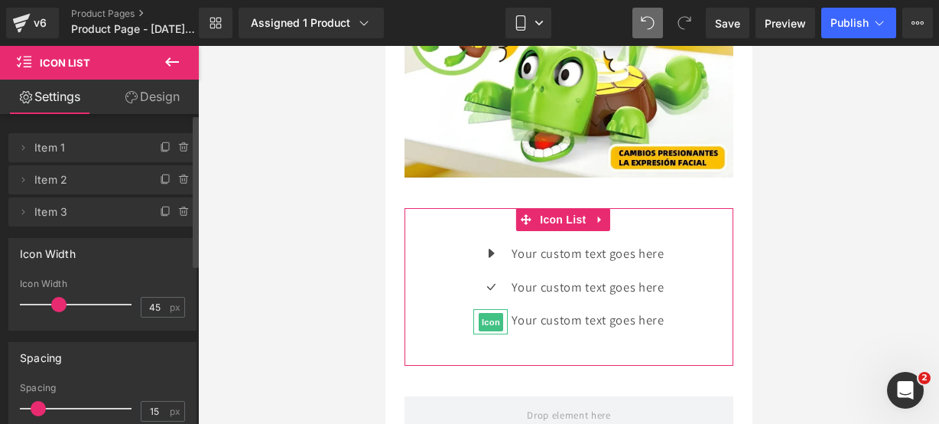
click at [178, 211] on icon at bounding box center [184, 212] width 12 height 12
click at [172, 211] on button "Delete" at bounding box center [168, 213] width 48 height 20
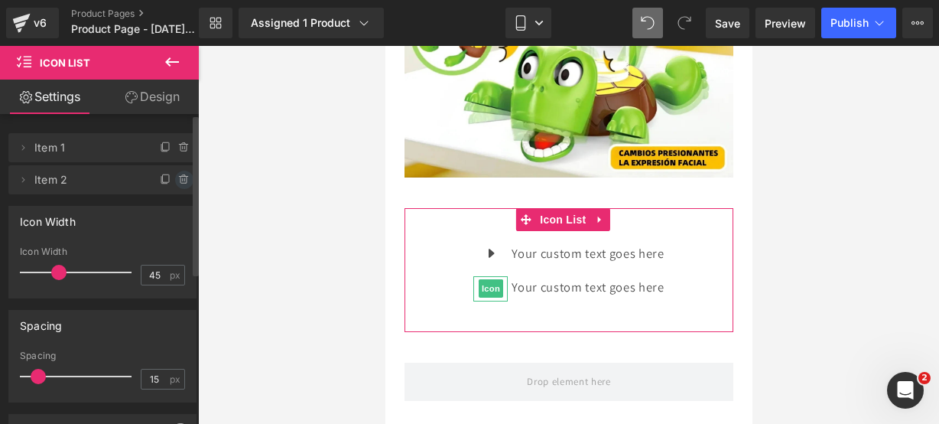
click at [180, 183] on icon at bounding box center [183, 180] width 6 height 7
click at [176, 183] on button "Delete" at bounding box center [168, 181] width 48 height 20
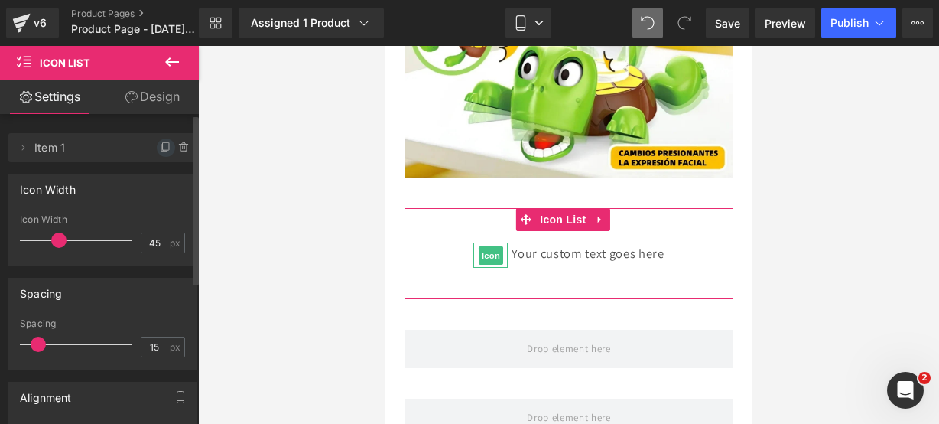
click at [161, 154] on span at bounding box center [166, 147] width 18 height 18
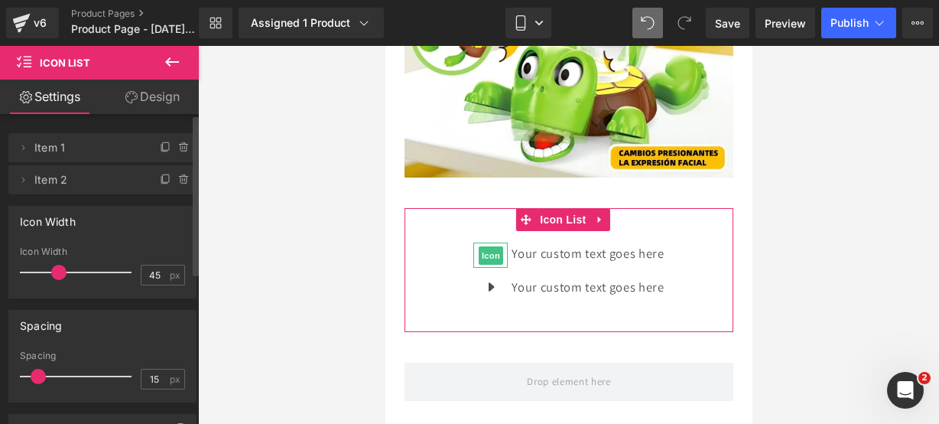
click at [161, 154] on span at bounding box center [166, 147] width 18 height 18
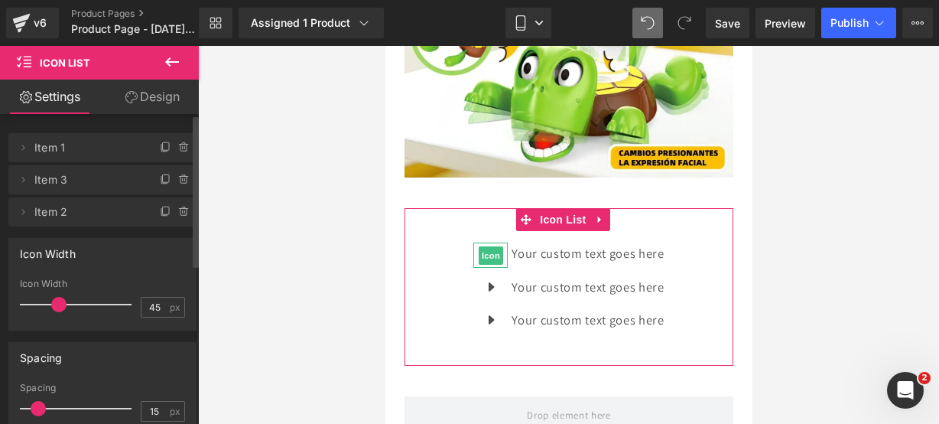
click at [161, 154] on span at bounding box center [166, 147] width 18 height 18
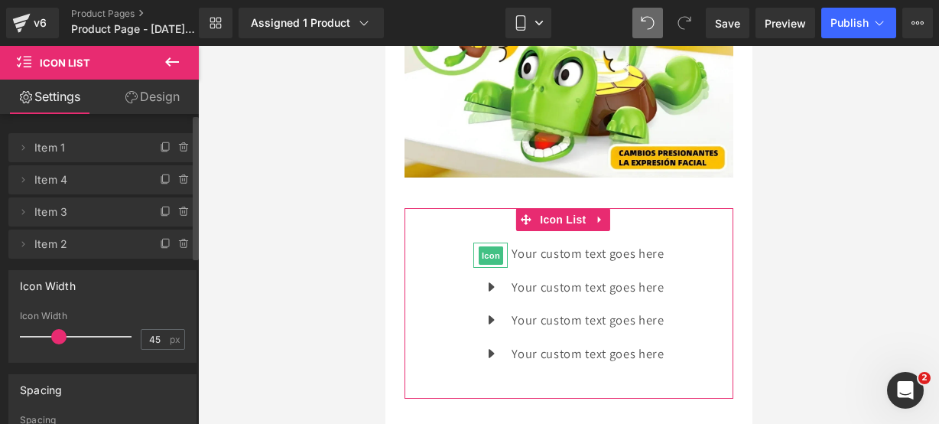
click at [161, 154] on span at bounding box center [166, 147] width 18 height 18
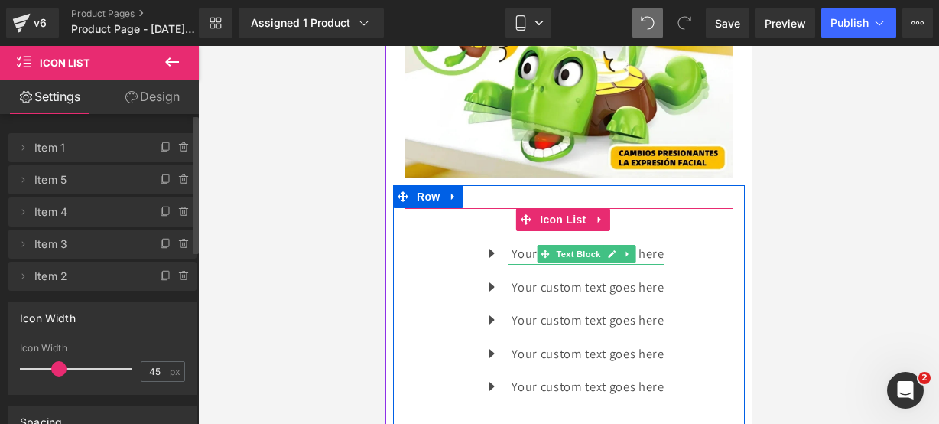
click at [606, 249] on icon at bounding box center [610, 253] width 8 height 9
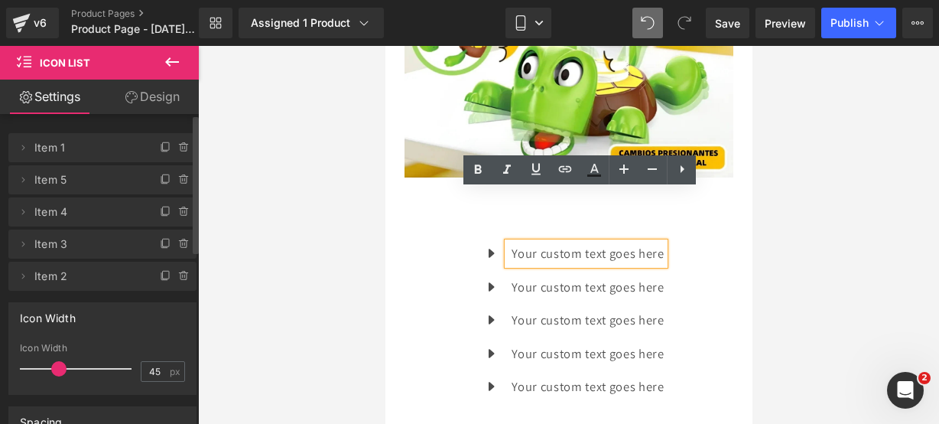
click at [655, 242] on p "Your custom text goes here" at bounding box center [587, 253] width 152 height 22
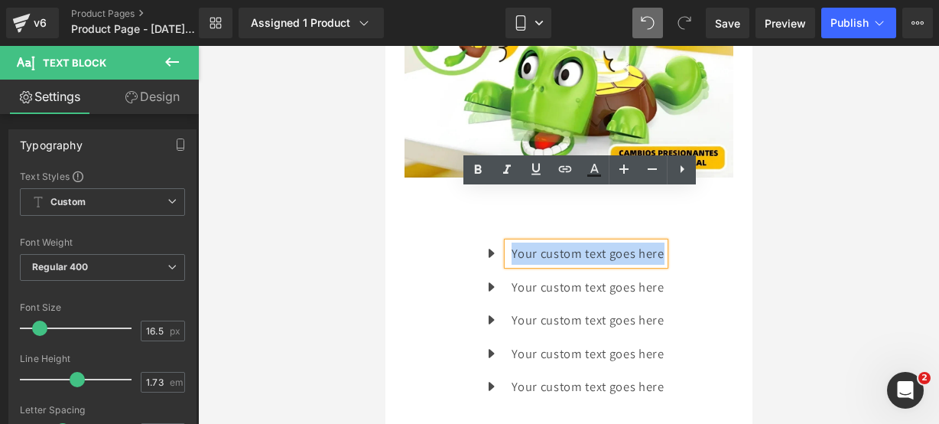
drag, startPoint x: 656, startPoint y: 197, endPoint x: 444, endPoint y: 164, distance: 214.5
click at [444, 208] on div "Icon Your custom text goes here Text Block Icon Your custom text goes here Text…" at bounding box center [568, 320] width 329 height 224
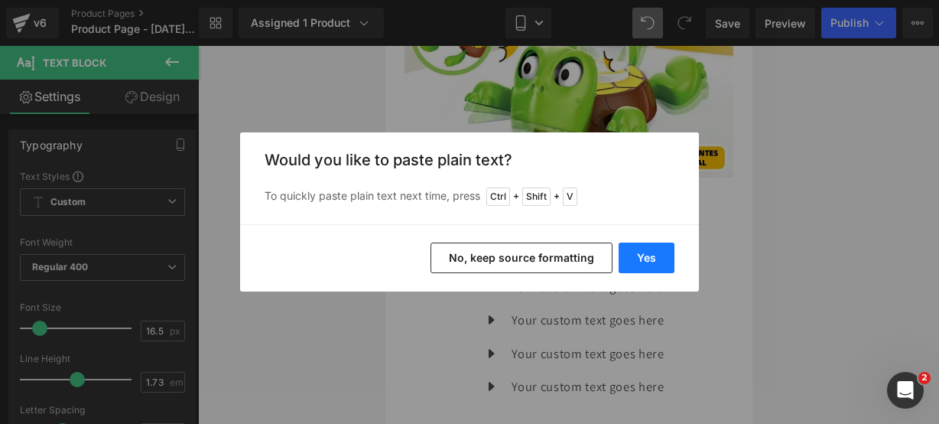
click at [639, 252] on button "Yes" at bounding box center [647, 257] width 56 height 31
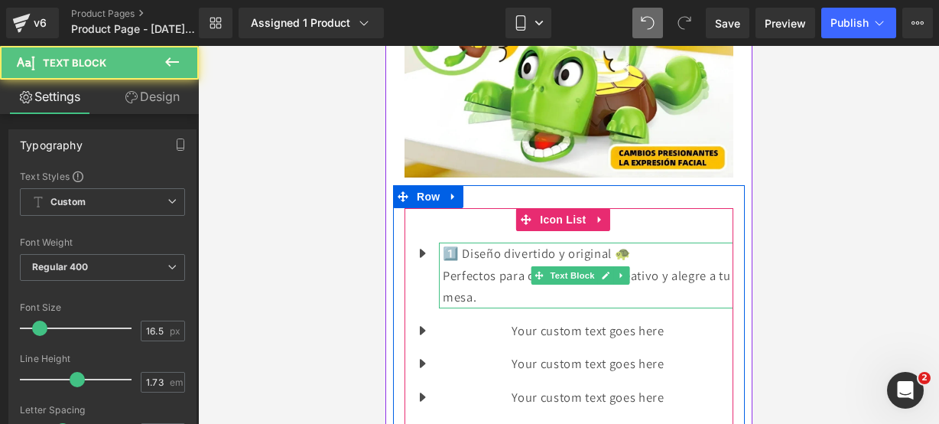
click at [615, 265] on p "Perfectos para darle un toque creativo y alegre a tu mesa." at bounding box center [587, 287] width 291 height 44
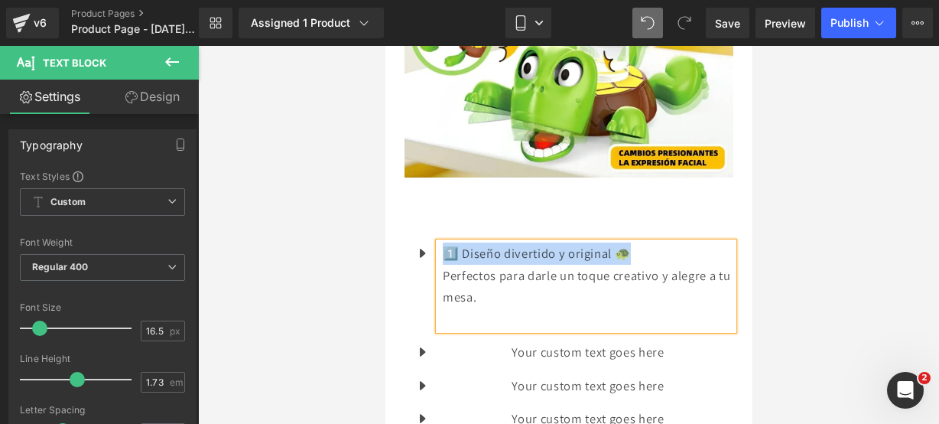
drag, startPoint x: 636, startPoint y: 193, endPoint x: 448, endPoint y: 200, distance: 187.5
click at [448, 242] on p "1️⃣ Diseño divertido y original 🐢" at bounding box center [587, 253] width 291 height 22
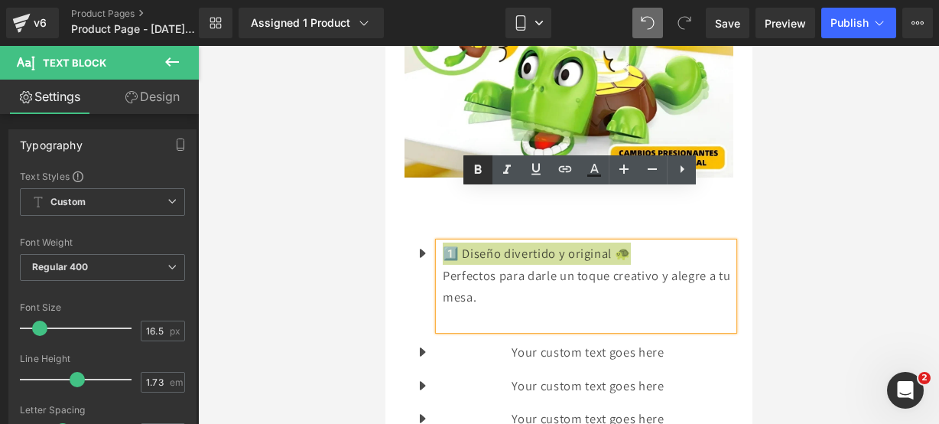
click at [474, 175] on icon at bounding box center [478, 170] width 18 height 18
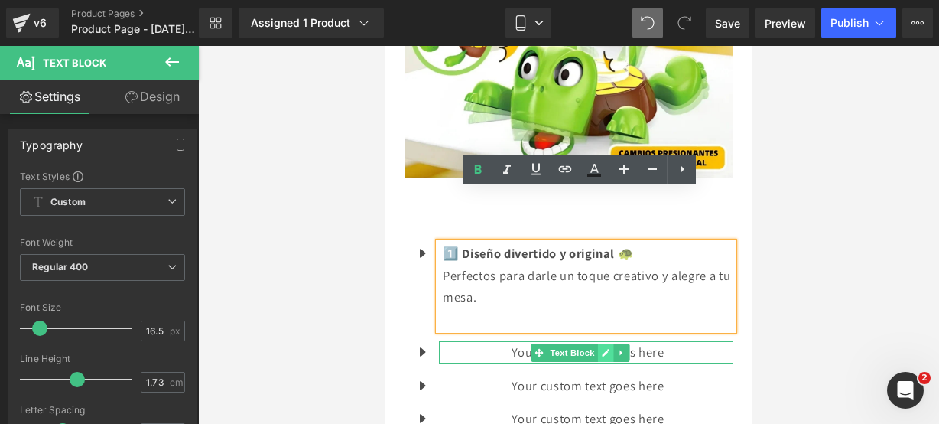
click at [605, 348] on icon at bounding box center [604, 352] width 8 height 9
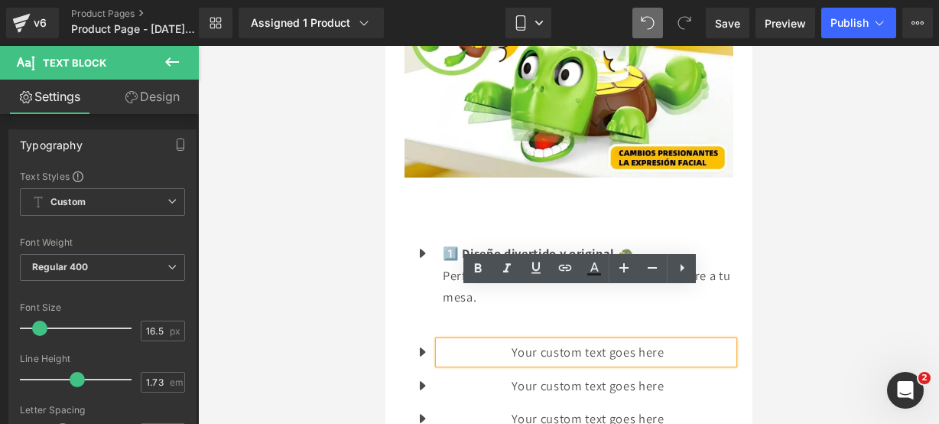
click at [671, 341] on p "Your custom text goes here" at bounding box center [587, 352] width 291 height 22
drag, startPoint x: 671, startPoint y: 301, endPoint x: 436, endPoint y: 281, distance: 236.5
click at [436, 281] on ul "Icon 1️⃣ Diseño divertido y original 🐢 Perfectos para darle un toque creativo y…" at bounding box center [568, 358] width 329 height 232
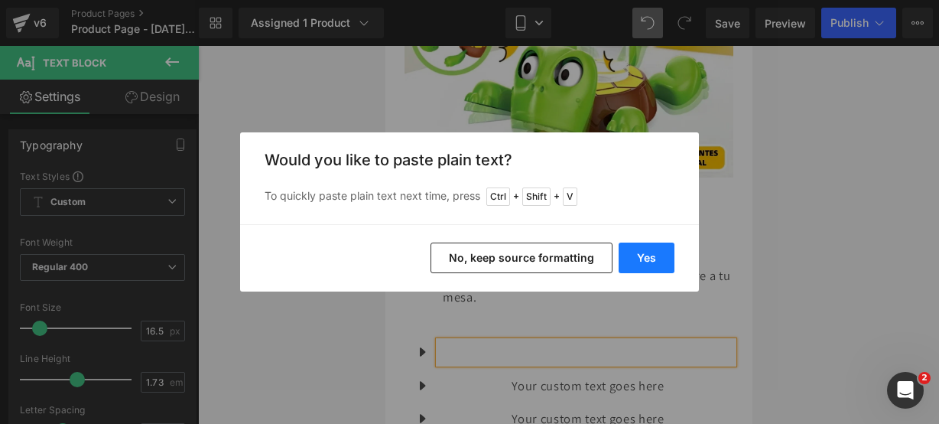
click at [638, 267] on button "Yes" at bounding box center [647, 257] width 56 height 31
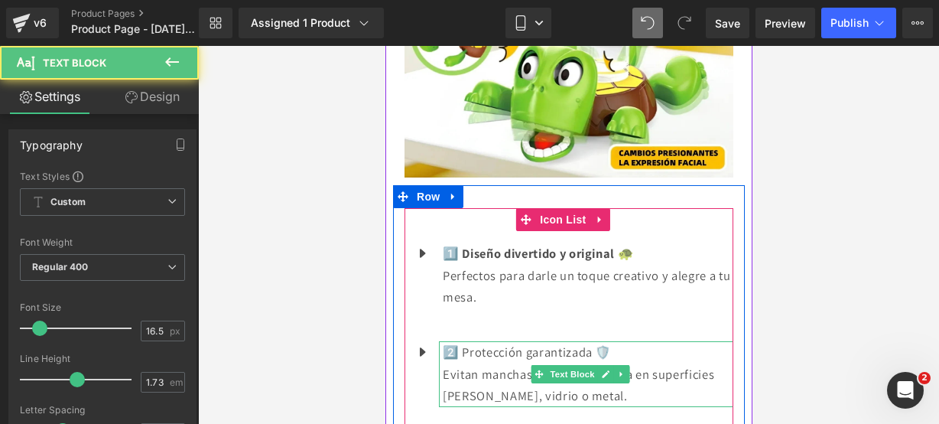
click at [621, 363] on p "Evitan manchas y marcas de agua en superficies [PERSON_NAME], vidrio o metal." at bounding box center [587, 385] width 291 height 44
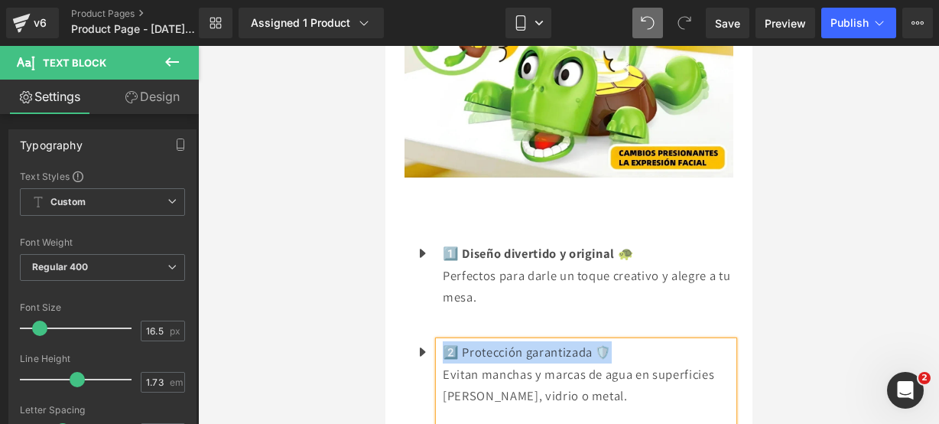
drag, startPoint x: 622, startPoint y: 307, endPoint x: 447, endPoint y: 299, distance: 175.3
click at [447, 341] on p "2️⃣ Protección garantizada 🛡️" at bounding box center [587, 352] width 291 height 22
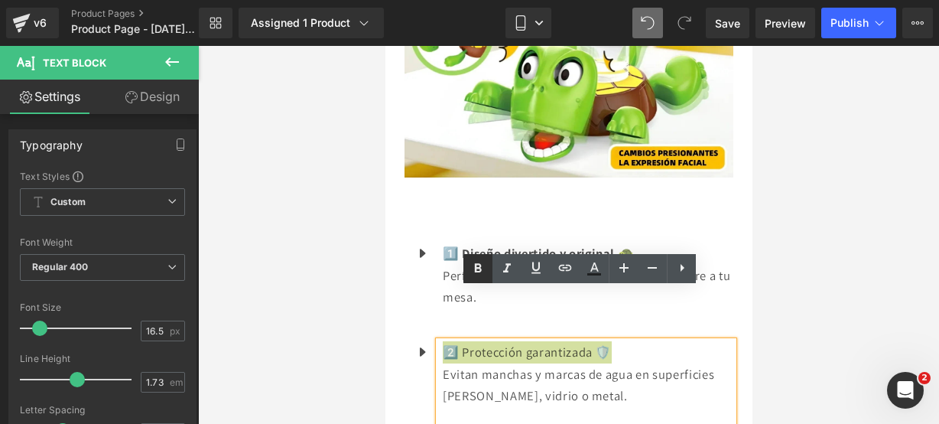
click at [475, 276] on icon at bounding box center [478, 268] width 18 height 18
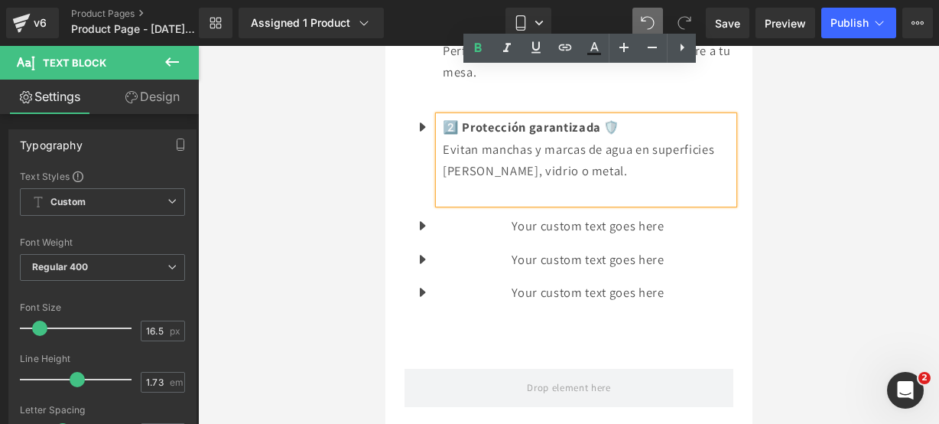
scroll to position [1949, 0]
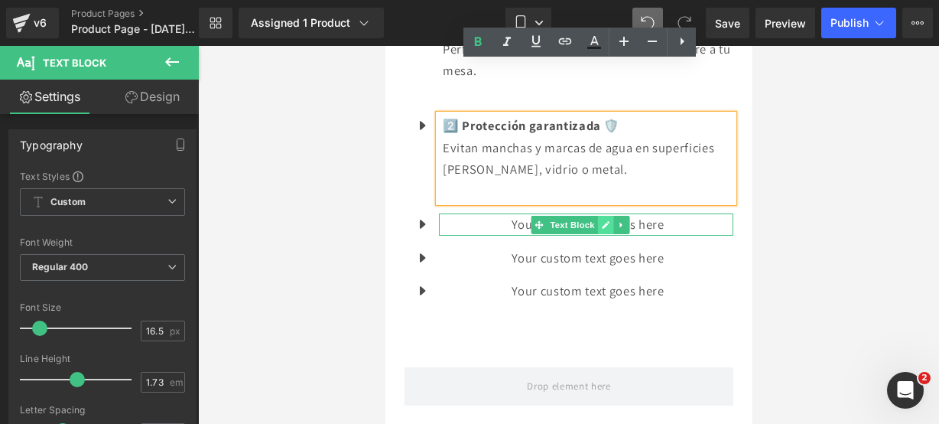
click at [608, 220] on icon at bounding box center [604, 224] width 8 height 9
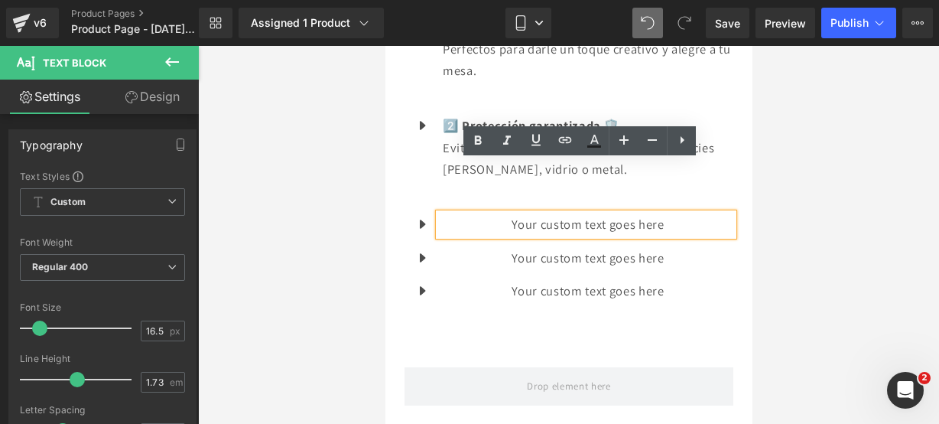
click at [664, 213] on p "Your custom text goes here" at bounding box center [587, 224] width 291 height 22
drag, startPoint x: 641, startPoint y: 169, endPoint x: 437, endPoint y: 161, distance: 204.3
click at [438, 213] on div "Your custom text goes here" at bounding box center [585, 224] width 294 height 22
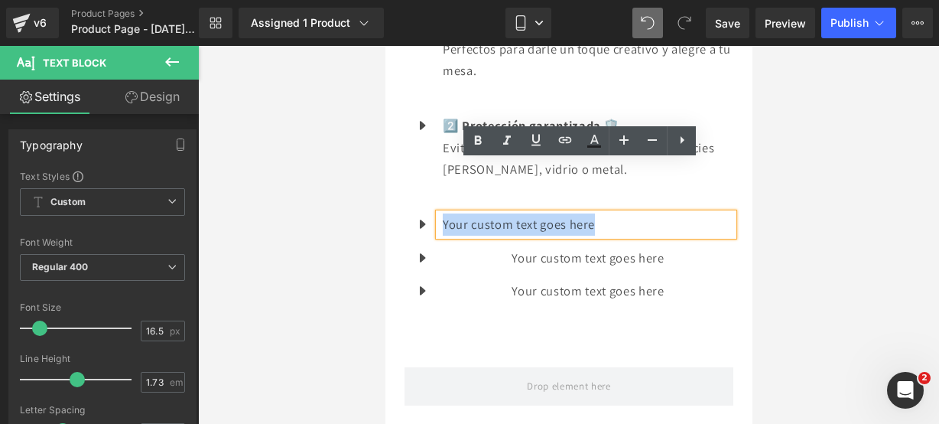
drag, startPoint x: 616, startPoint y: 181, endPoint x: 444, endPoint y: 171, distance: 172.4
click at [444, 213] on p "Your custom text goes here" at bounding box center [587, 224] width 291 height 22
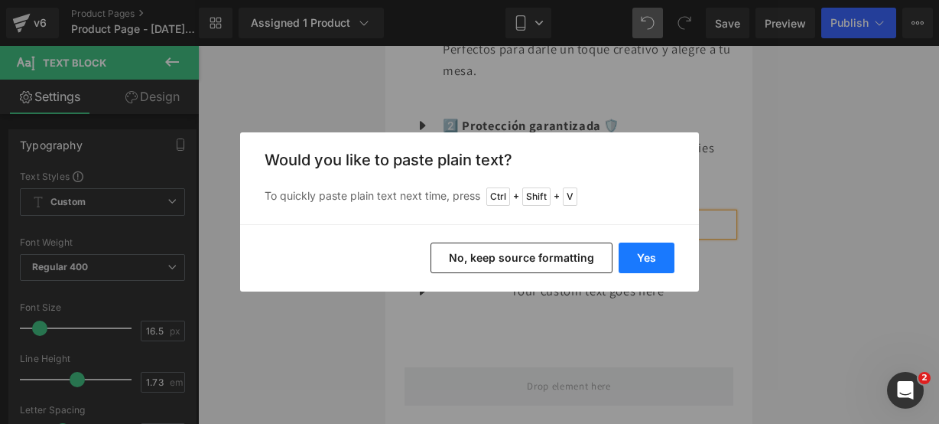
click at [641, 266] on button "Yes" at bounding box center [647, 257] width 56 height 31
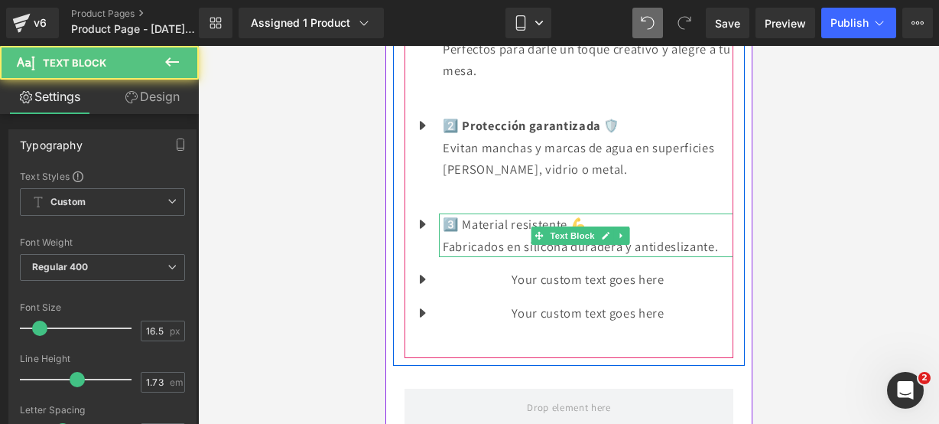
click at [715, 236] on p "Fabricados en silicona duradera y antideslizante." at bounding box center [587, 247] width 291 height 22
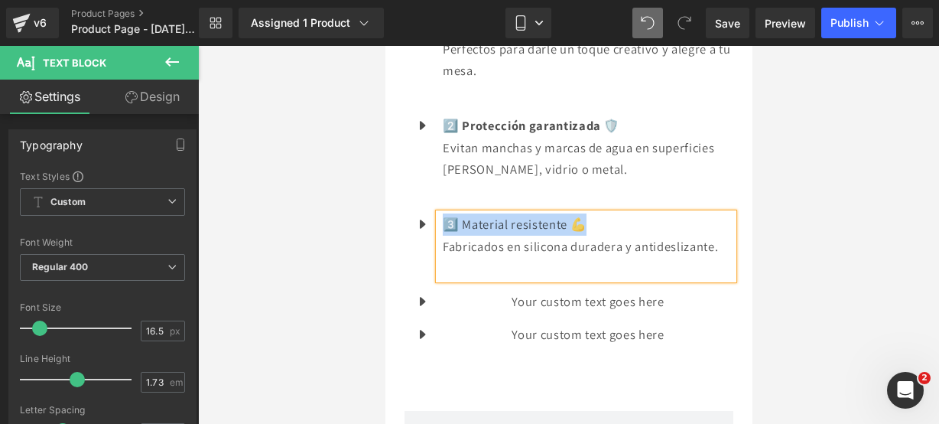
drag, startPoint x: 636, startPoint y: 178, endPoint x: 441, endPoint y: 165, distance: 195.4
click at [442, 213] on p "3️⃣ Material resistente 💪" at bounding box center [587, 224] width 291 height 22
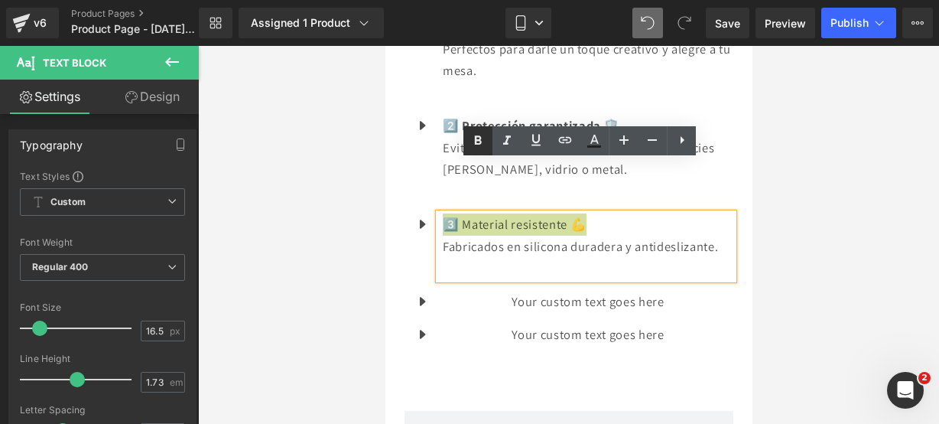
click at [480, 132] on icon at bounding box center [478, 141] width 18 height 18
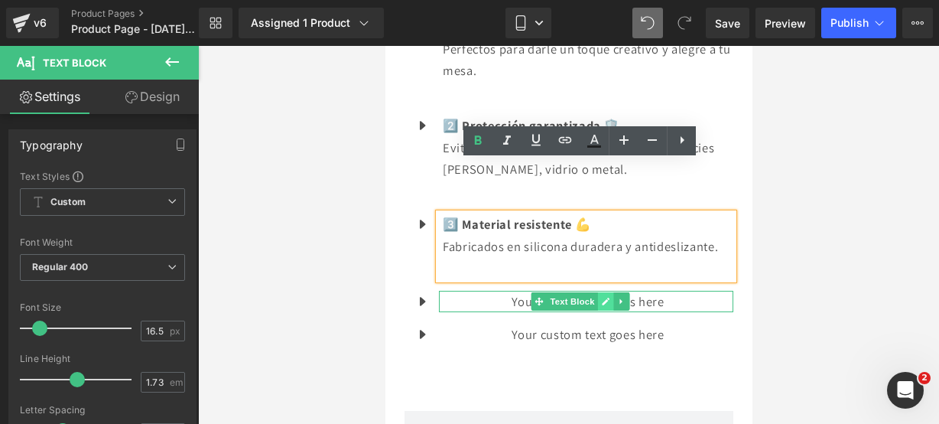
click at [602, 297] on icon at bounding box center [605, 301] width 8 height 8
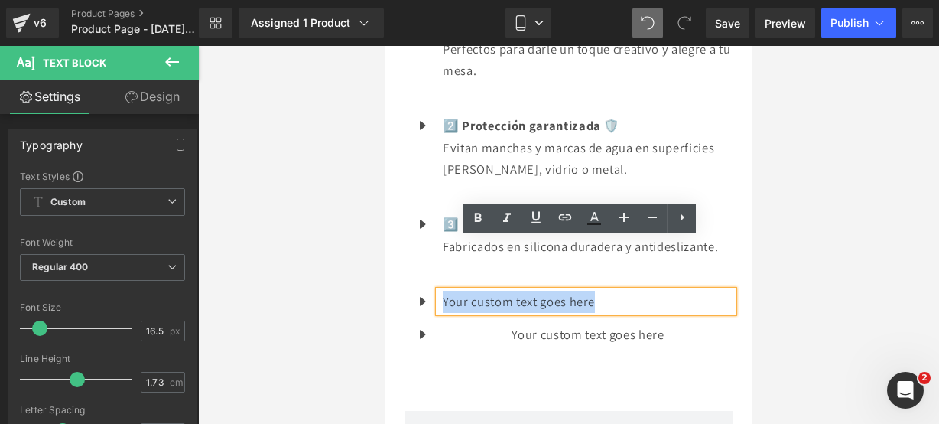
drag, startPoint x: 695, startPoint y: 244, endPoint x: 436, endPoint y: 230, distance: 259.6
click at [436, 230] on ul "Icon 1️⃣ Diseño divertido y original 🐢 Perfectos para darle un toque creativo y…" at bounding box center [568, 186] width 329 height 341
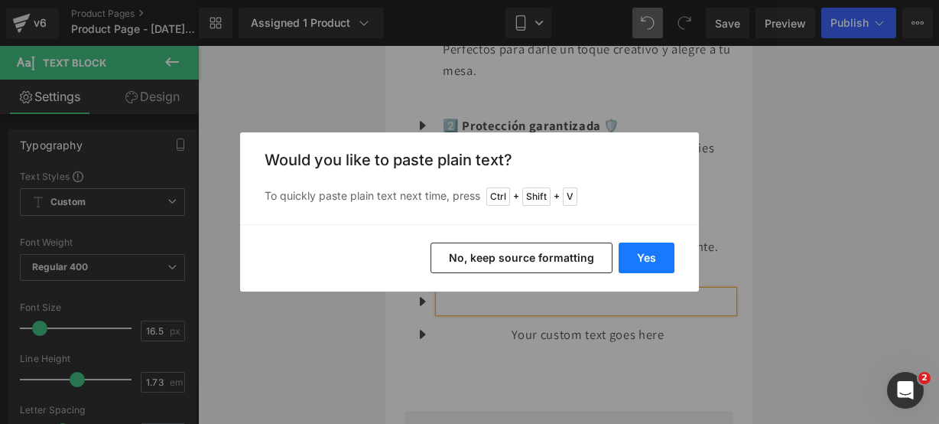
click at [648, 262] on button "Yes" at bounding box center [647, 257] width 56 height 31
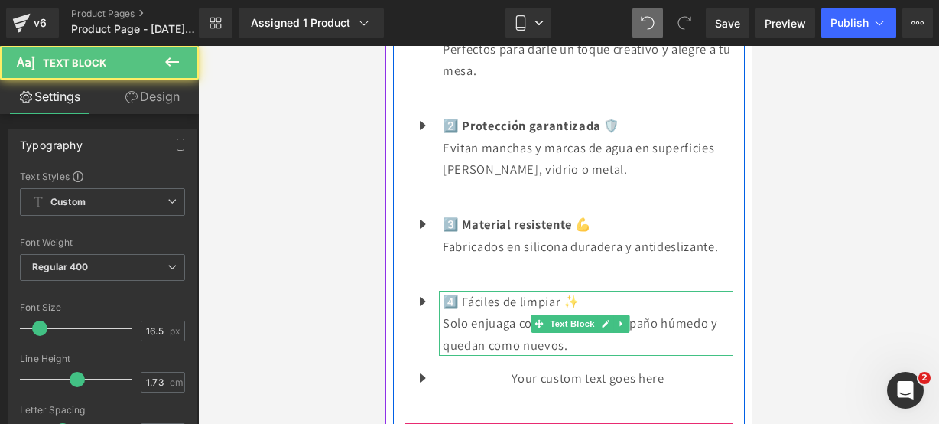
click at [639, 312] on p "Solo enjuaga con agua o pasa un paño húmedo y quedan como nuevos." at bounding box center [587, 334] width 291 height 44
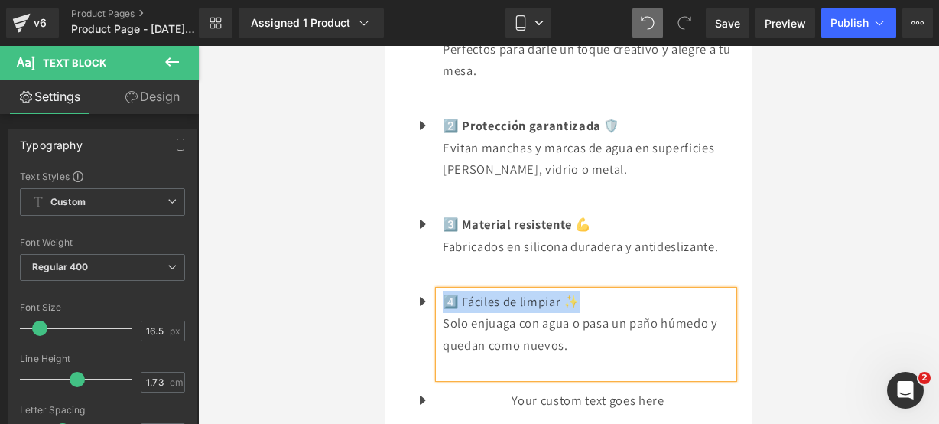
drag, startPoint x: 593, startPoint y: 255, endPoint x: 442, endPoint y: 243, distance: 151.2
click at [442, 291] on p "4️⃣ Fáciles de limpiar ✨" at bounding box center [587, 302] width 291 height 22
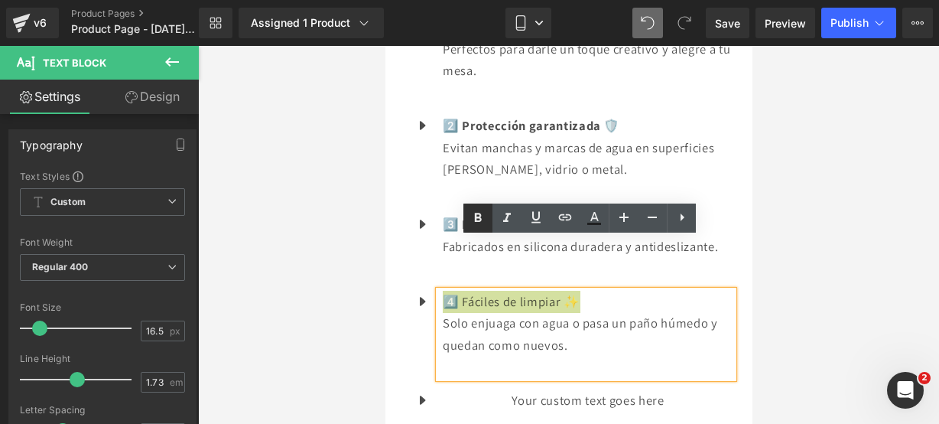
click at [479, 210] on icon at bounding box center [478, 218] width 18 height 18
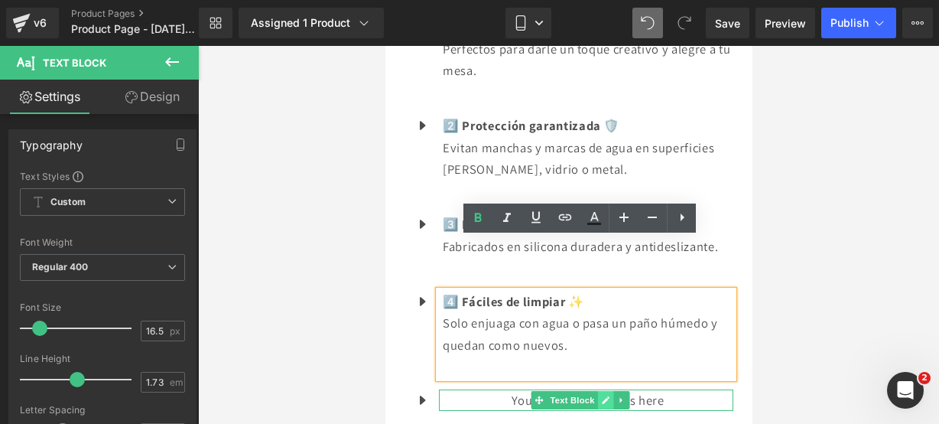
click at [598, 391] on link at bounding box center [605, 400] width 16 height 18
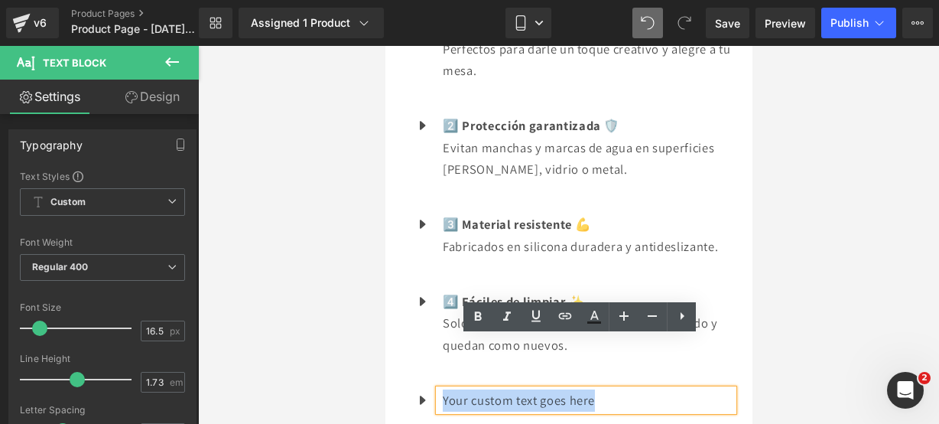
drag, startPoint x: 668, startPoint y: 352, endPoint x: 434, endPoint y: 320, distance: 236.1
click at [434, 320] on ul "Icon 1️⃣ Diseño divertido y original 🐢 Perfectos para darle un toque creativo y…" at bounding box center [568, 219] width 329 height 406
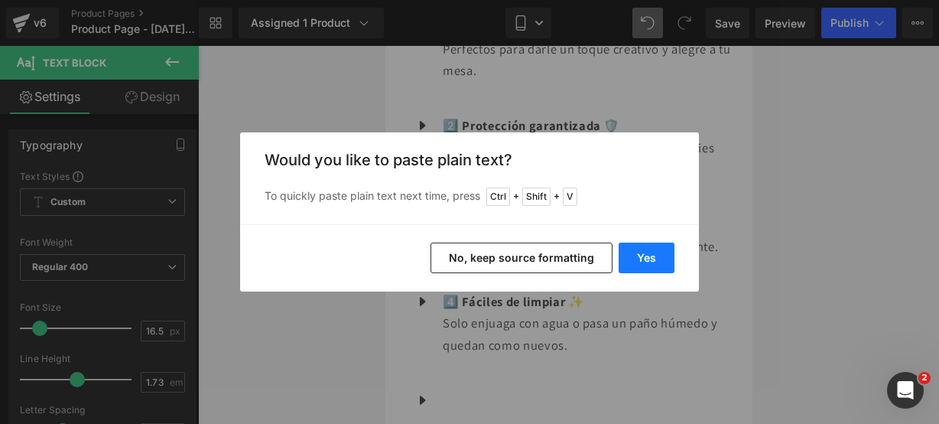
click at [654, 250] on button "Yes" at bounding box center [647, 257] width 56 height 31
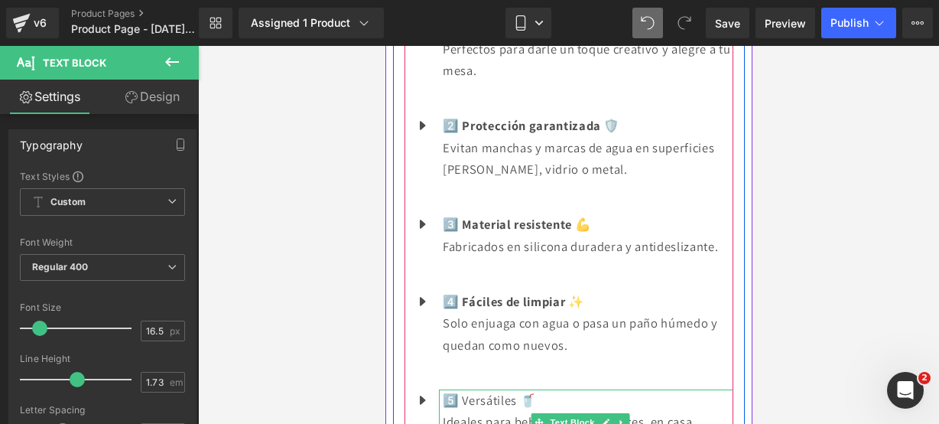
scroll to position [1985, 0]
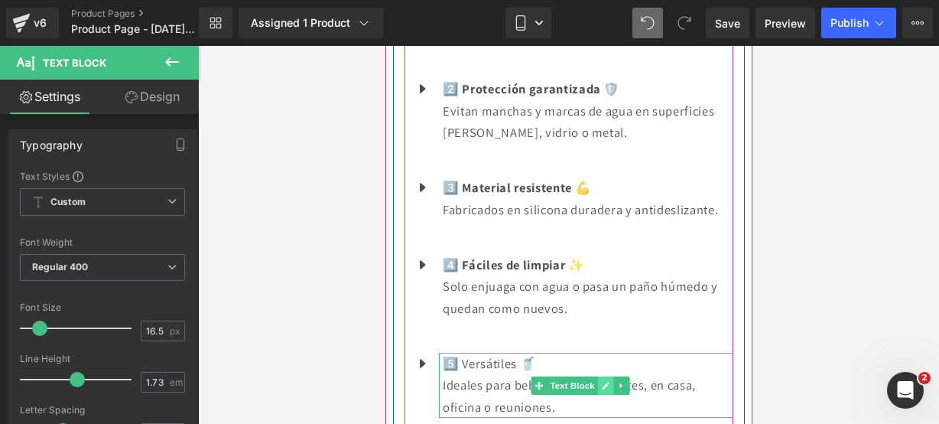
click at [610, 376] on link at bounding box center [605, 385] width 16 height 18
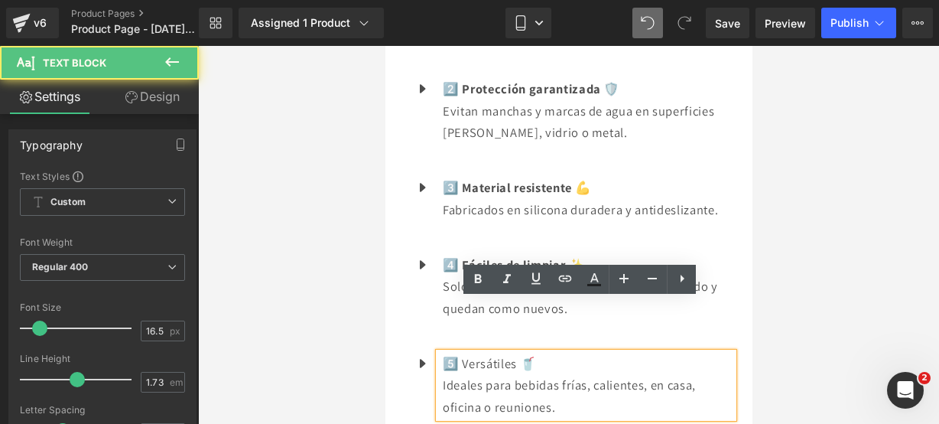
click at [603, 374] on p "Ideales para bebidas frías, calientes, en casa, oficina o reuniones." at bounding box center [587, 396] width 291 height 44
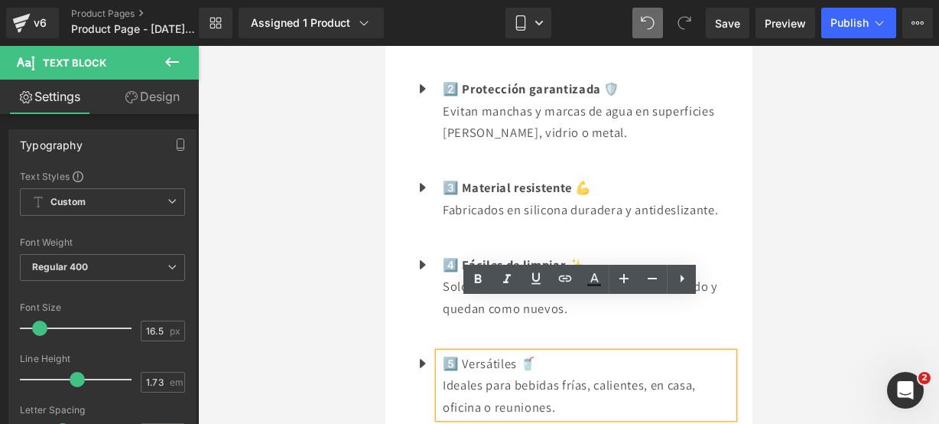
click at [563, 374] on p "Ideales para bebidas frías, calientes, en casa, oficina o reuniones." at bounding box center [587, 396] width 291 height 44
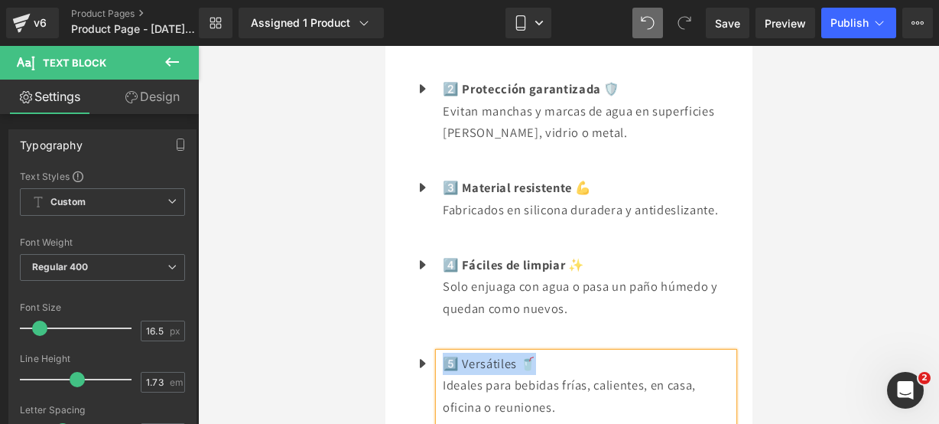
drag, startPoint x: 554, startPoint y: 301, endPoint x: 448, endPoint y: 309, distance: 105.9
click at [448, 353] on p "5️⃣ Versátiles 🥤" at bounding box center [587, 364] width 291 height 22
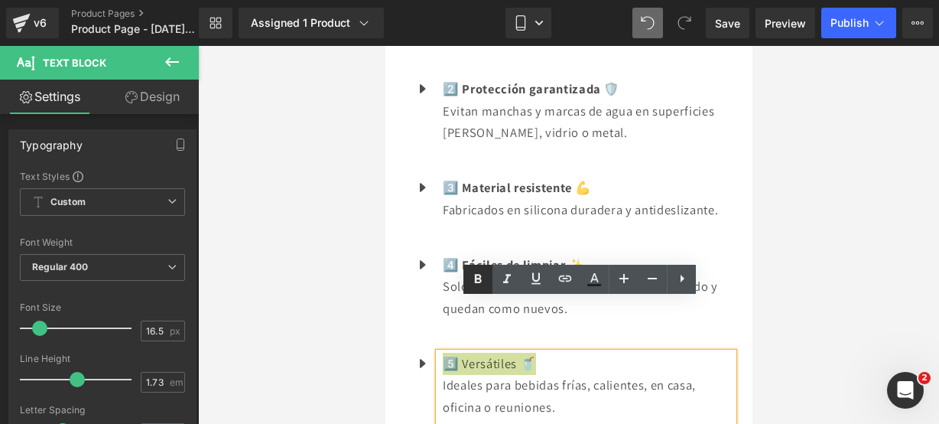
click at [472, 275] on icon at bounding box center [478, 279] width 18 height 18
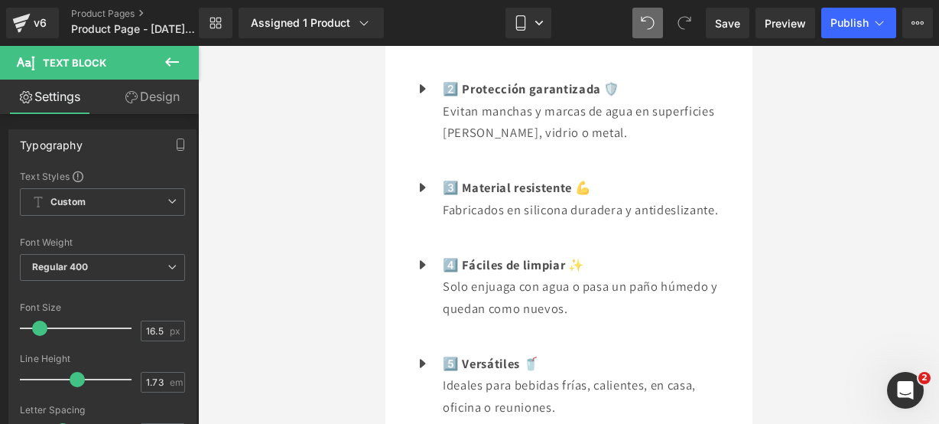
click at [358, 248] on div at bounding box center [568, 235] width 741 height 378
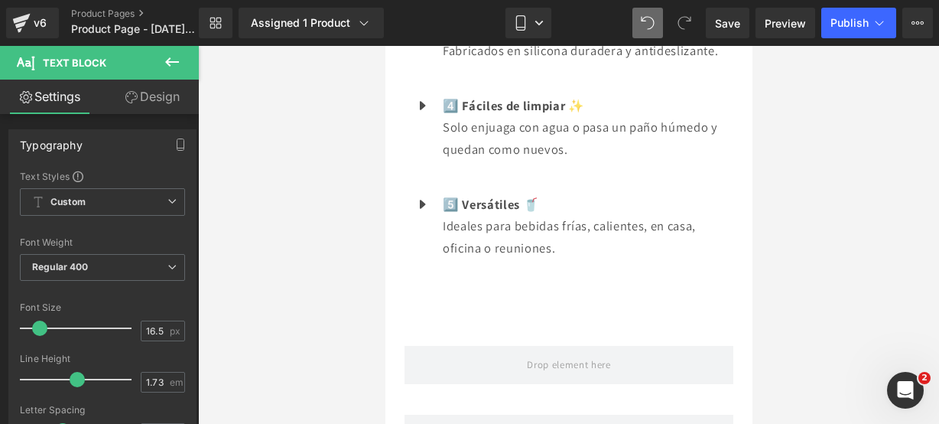
scroll to position [2190, 0]
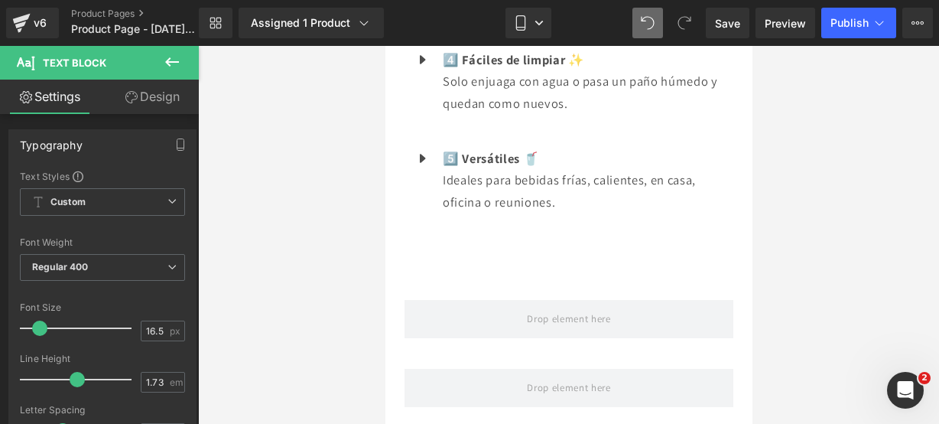
click at [180, 65] on icon at bounding box center [172, 62] width 18 height 18
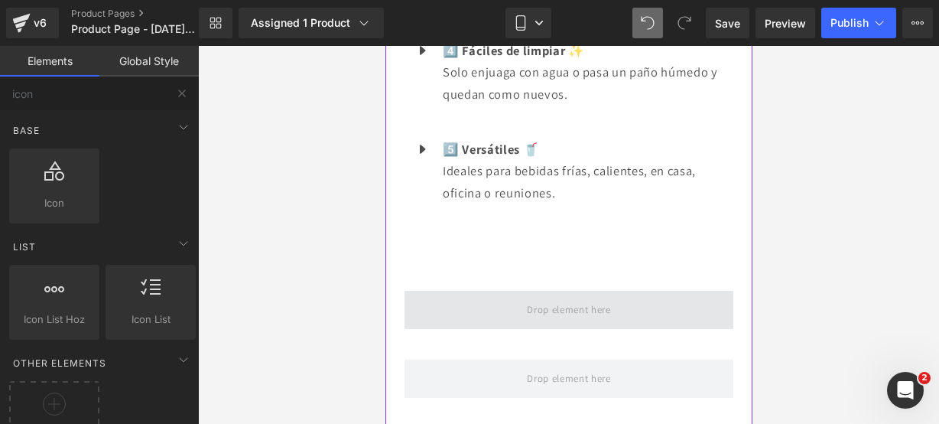
scroll to position [2198, 0]
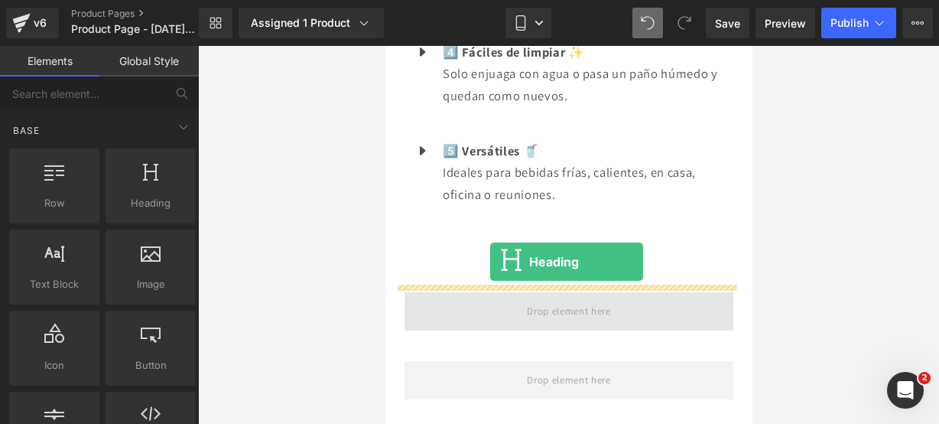
drag, startPoint x: 542, startPoint y: 236, endPoint x: 489, endPoint y: 262, distance: 58.5
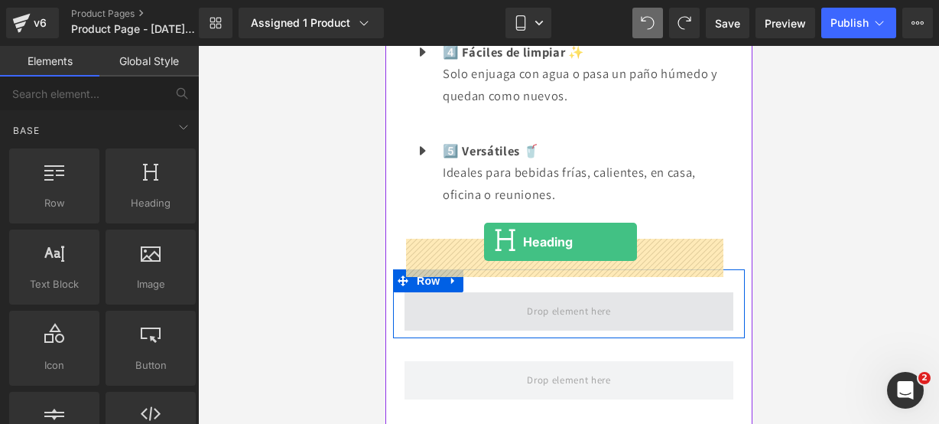
drag, startPoint x: 528, startPoint y: 228, endPoint x: 483, endPoint y: 242, distance: 47.4
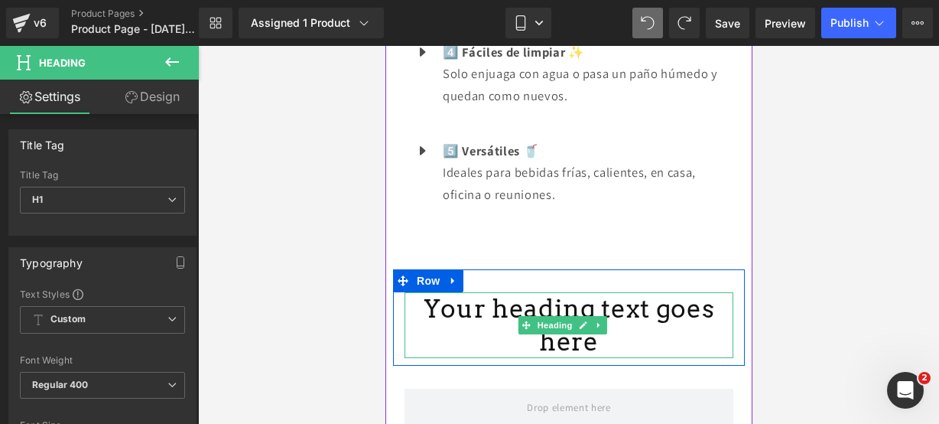
click at [707, 292] on h1 "Your heading text goes here" at bounding box center [568, 325] width 329 height 66
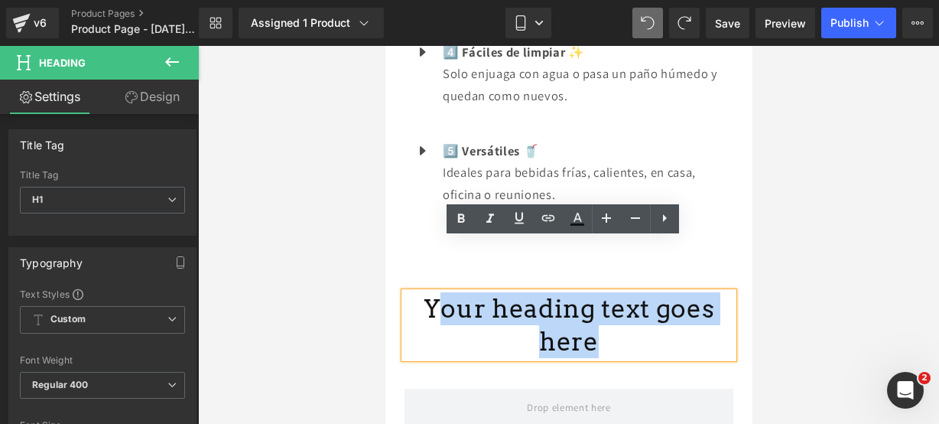
drag, startPoint x: 715, startPoint y: 259, endPoint x: 425, endPoint y: 235, distance: 290.9
click at [425, 269] on div "Your heading text goes here Heading Row" at bounding box center [568, 317] width 352 height 96
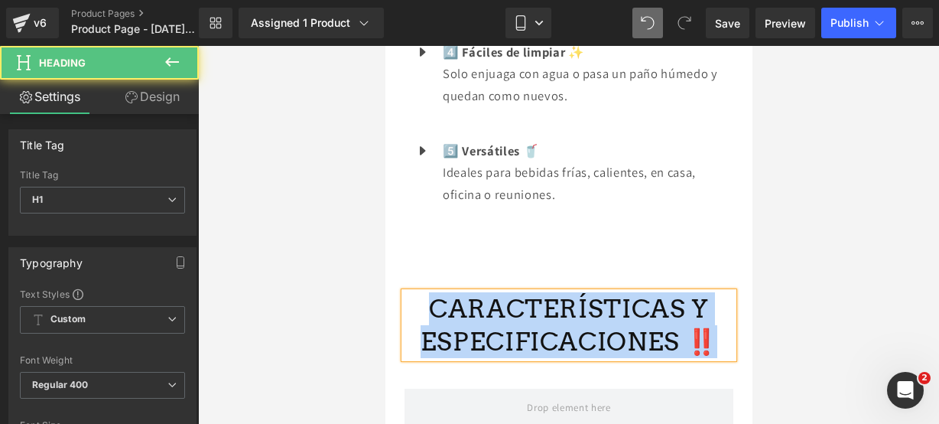
drag, startPoint x: 701, startPoint y: 293, endPoint x: 321, endPoint y: 227, distance: 385.0
click at [528, 292] on h1 "CARACTERÍSTICAS Y ESPECIFICACIONES ‼️" at bounding box center [568, 325] width 329 height 66
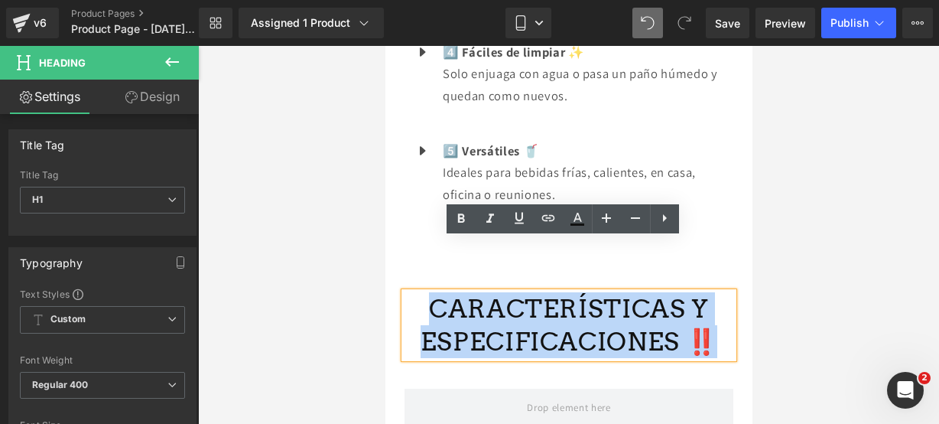
drag, startPoint x: 431, startPoint y: 258, endPoint x: 691, endPoint y: 282, distance: 261.9
click at [691, 292] on h1 "CARACTERÍSTICAS Y ESPECIFICACIONES ‼️" at bounding box center [568, 325] width 329 height 66
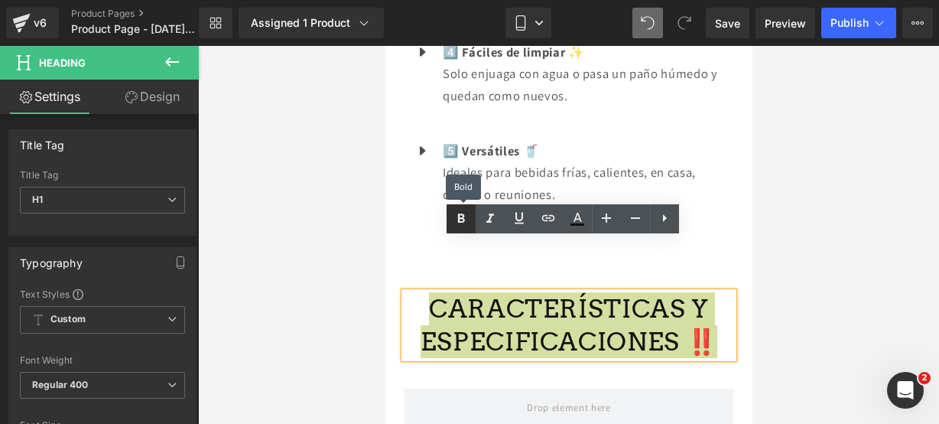
drag, startPoint x: 471, startPoint y: 227, endPoint x: 31, endPoint y: 157, distance: 445.3
click at [471, 227] on link at bounding box center [461, 218] width 29 height 29
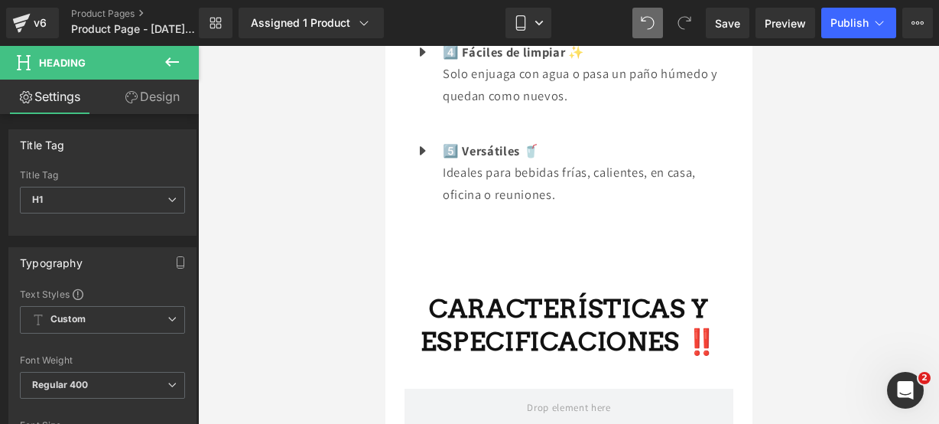
click at [172, 57] on icon at bounding box center [172, 62] width 18 height 18
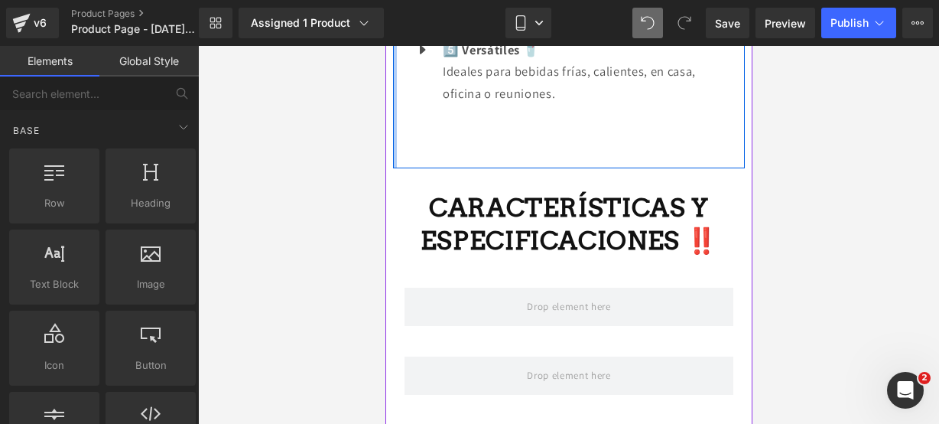
scroll to position [2305, 0]
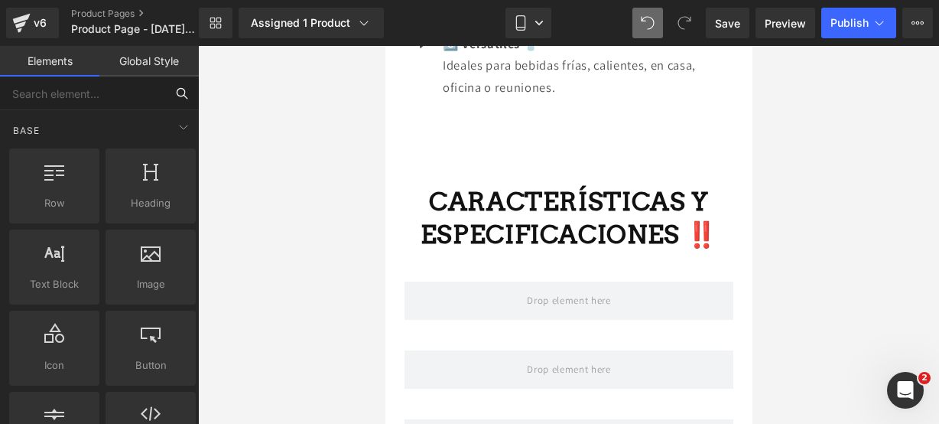
click at [139, 94] on input "text" at bounding box center [82, 93] width 165 height 34
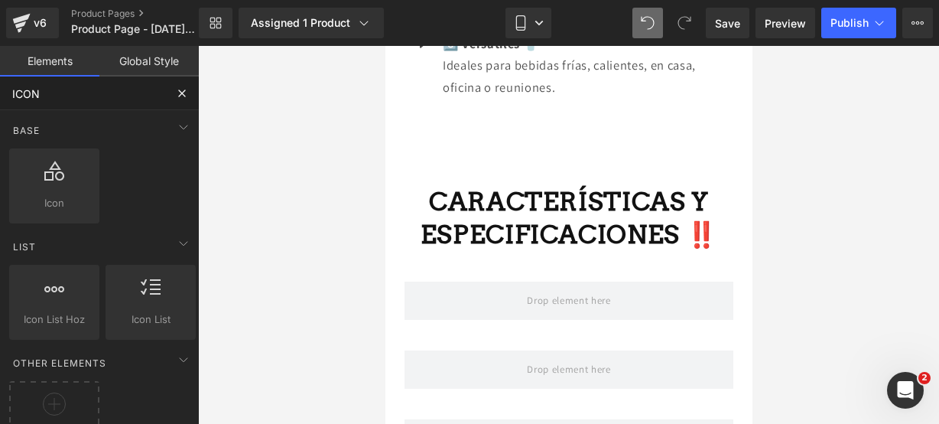
type input "ICON"
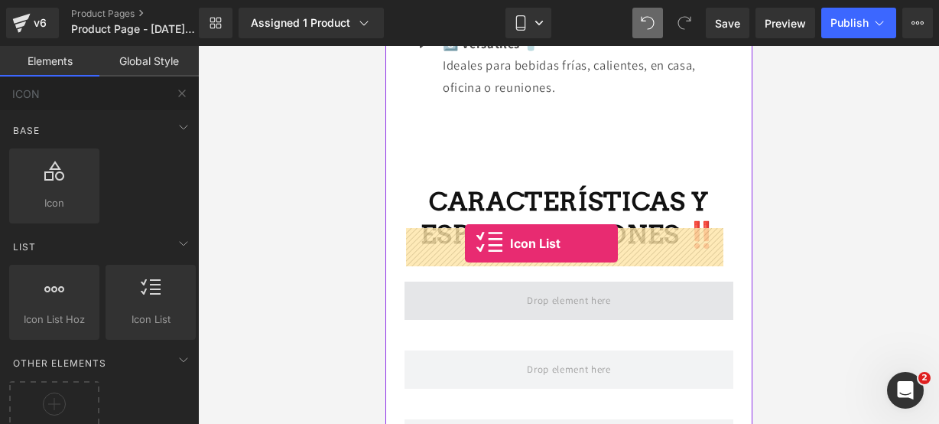
drag, startPoint x: 551, startPoint y: 337, endPoint x: 465, endPoint y: 243, distance: 127.7
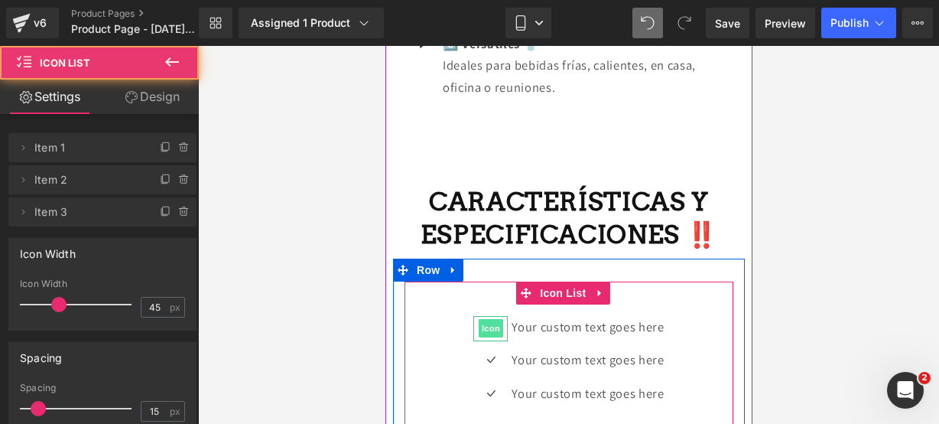
click at [480, 319] on span "Icon" at bounding box center [490, 328] width 24 height 18
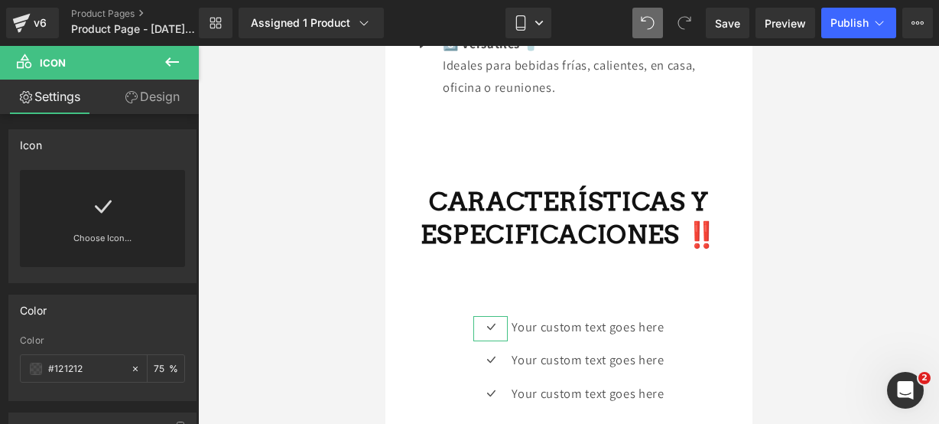
click at [109, 249] on link "Choose Icon..." at bounding box center [102, 249] width 165 height 36
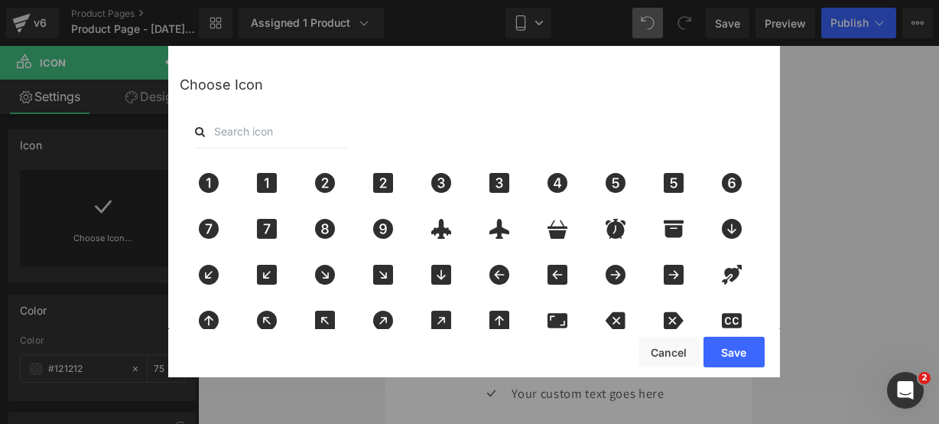
click at [272, 140] on input "text" at bounding box center [271, 132] width 153 height 34
type input "pin"
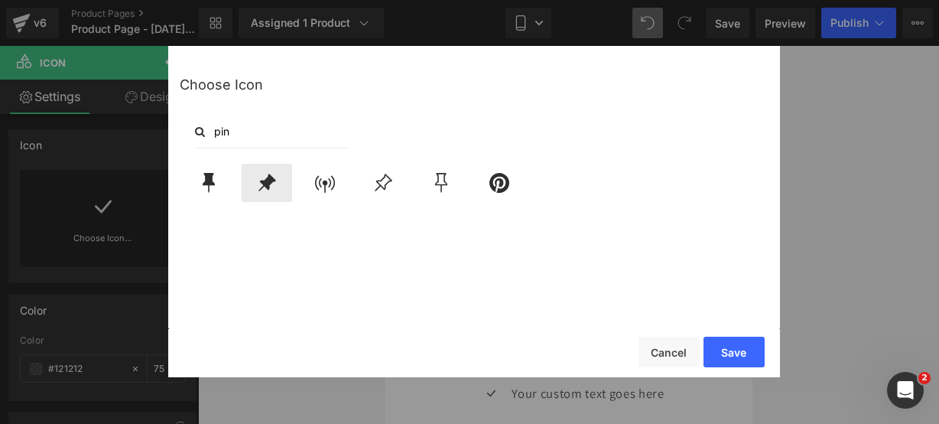
click at [271, 183] on icon at bounding box center [267, 183] width 18 height 18
drag, startPoint x: 746, startPoint y: 349, endPoint x: 241, endPoint y: 292, distance: 508.8
click at [746, 349] on button "Save" at bounding box center [734, 351] width 61 height 31
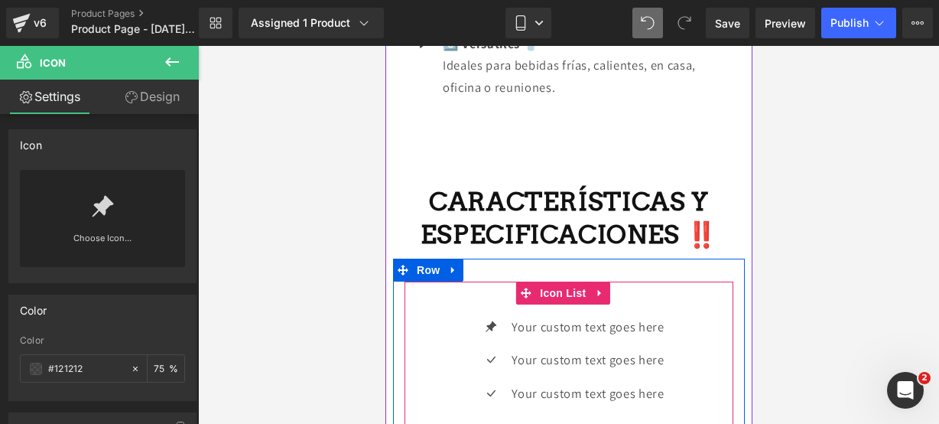
click at [444, 316] on div "Icon Your custom text goes here Text Block Icon Your custom text goes here Text…" at bounding box center [568, 366] width 329 height 100
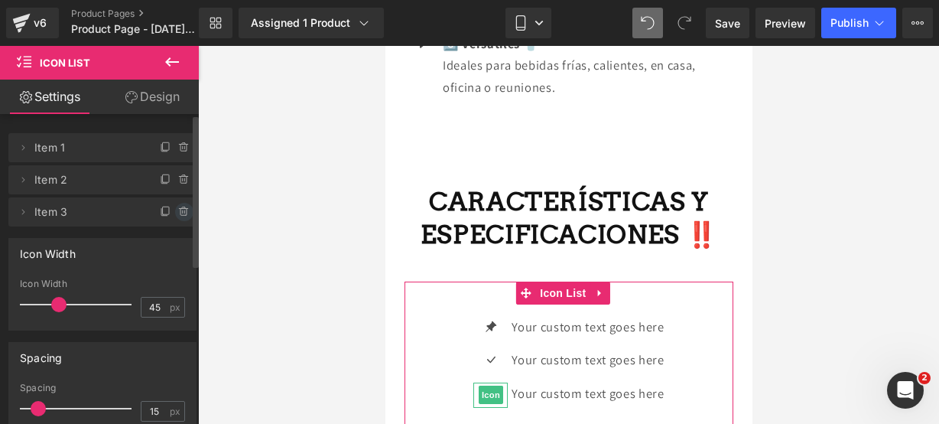
click at [175, 211] on span at bounding box center [184, 212] width 18 height 18
click at [171, 212] on button "Delete" at bounding box center [168, 213] width 48 height 20
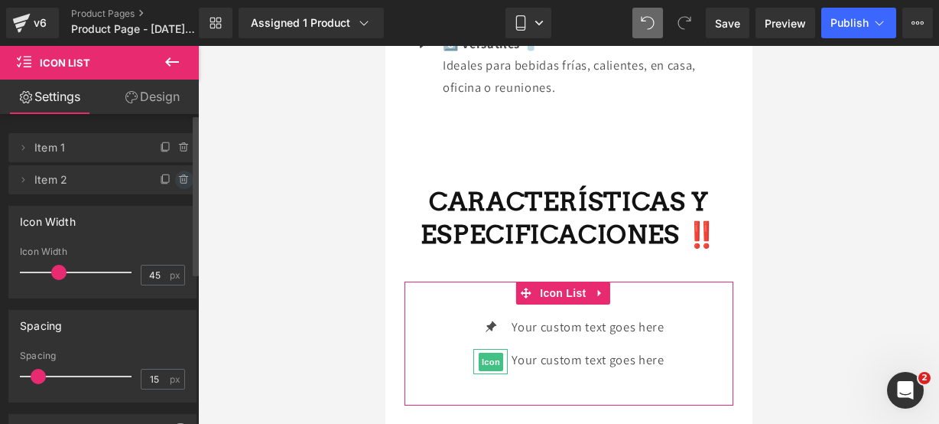
click at [178, 178] on icon at bounding box center [184, 180] width 12 height 12
click at [175, 178] on button "Delete" at bounding box center [168, 181] width 48 height 20
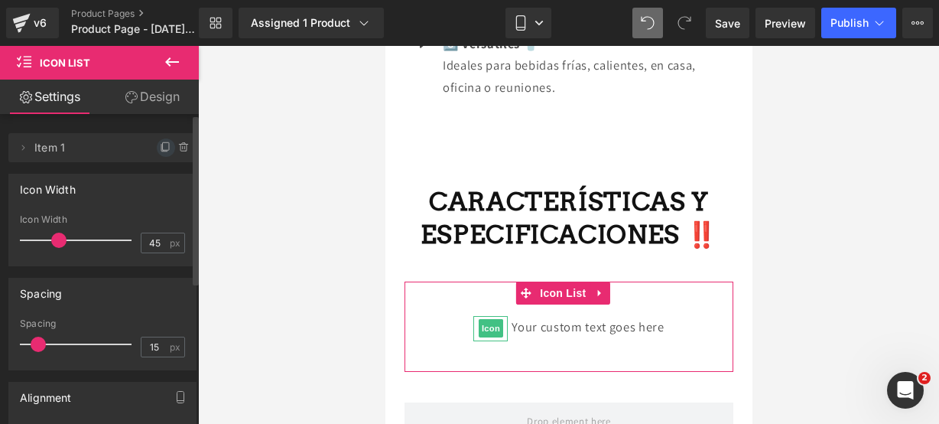
click at [160, 155] on span at bounding box center [166, 147] width 18 height 18
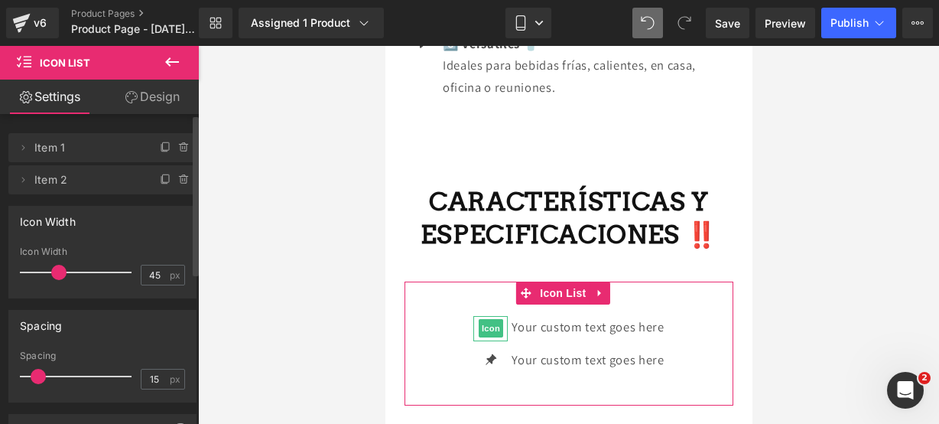
click at [160, 155] on span at bounding box center [166, 147] width 18 height 18
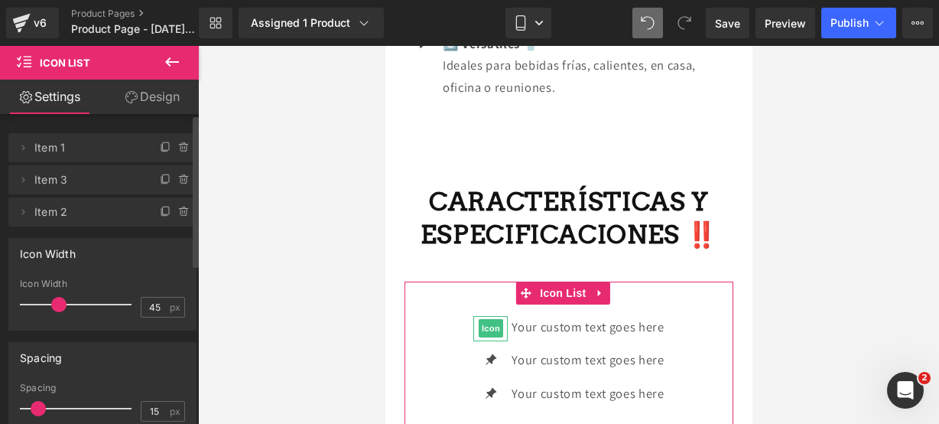
click at [160, 155] on span at bounding box center [166, 147] width 18 height 18
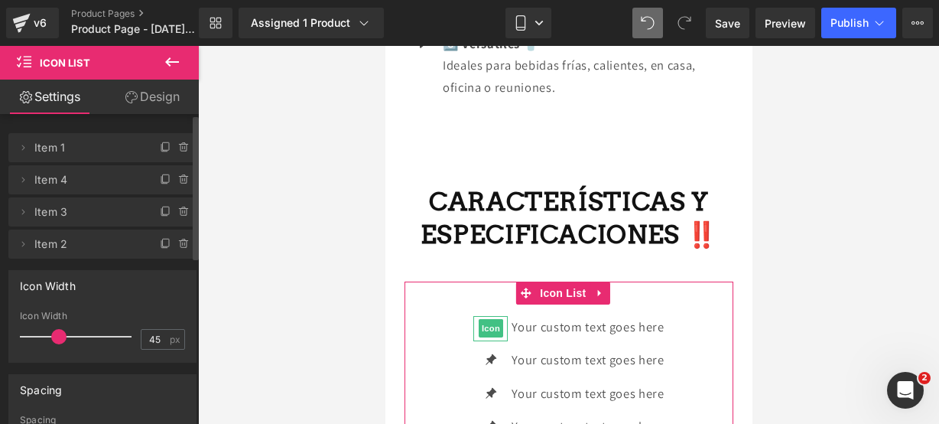
click at [160, 155] on span at bounding box center [166, 147] width 18 height 18
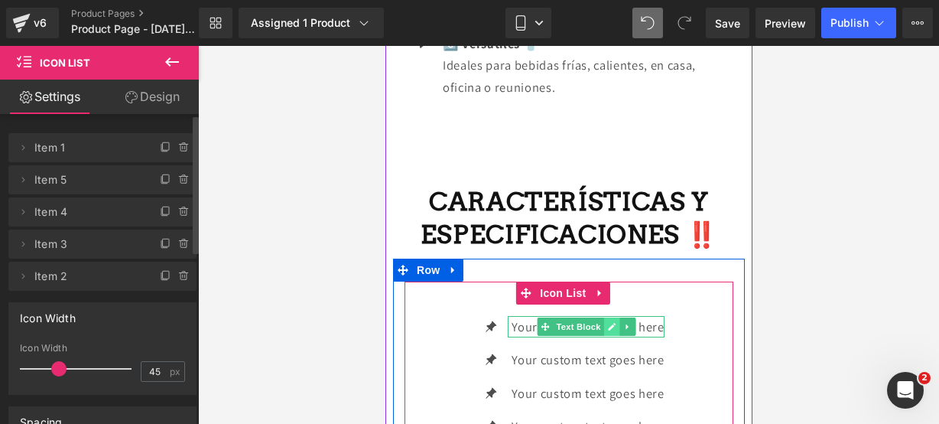
click at [603, 317] on link at bounding box center [611, 326] width 16 height 18
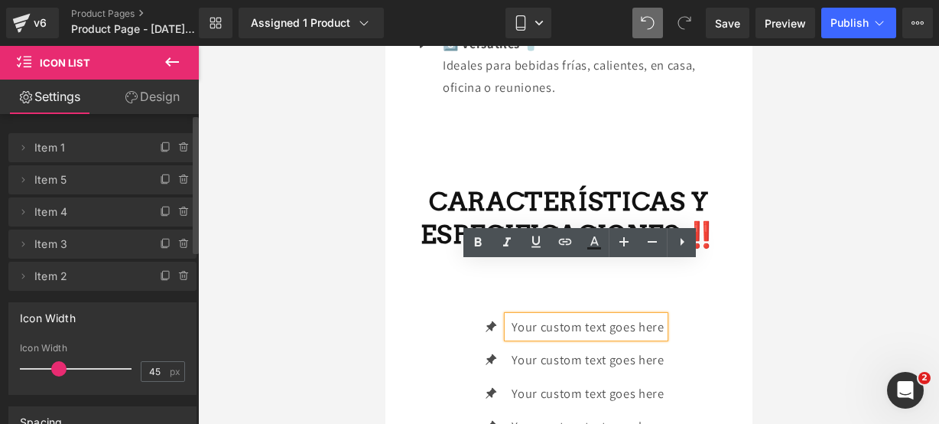
click at [655, 316] on p "Your custom text goes here" at bounding box center [587, 327] width 152 height 22
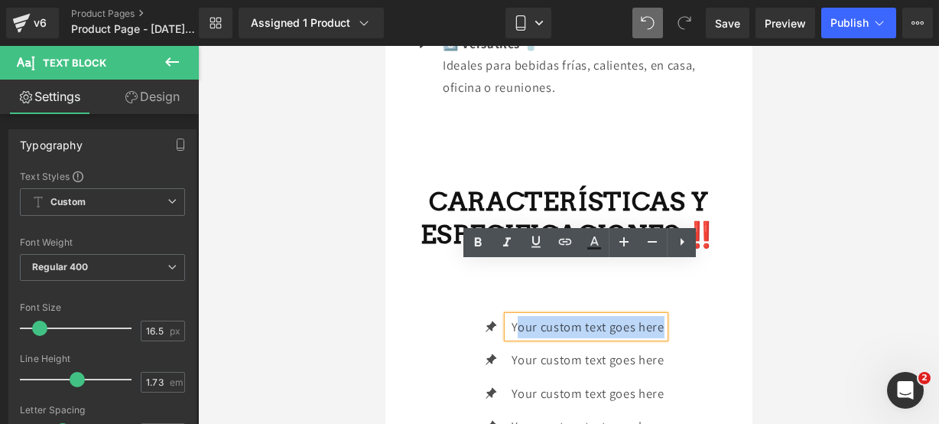
drag, startPoint x: 655, startPoint y: 271, endPoint x: 512, endPoint y: 267, distance: 142.3
click at [512, 316] on p "Your custom text goes here" at bounding box center [587, 327] width 152 height 22
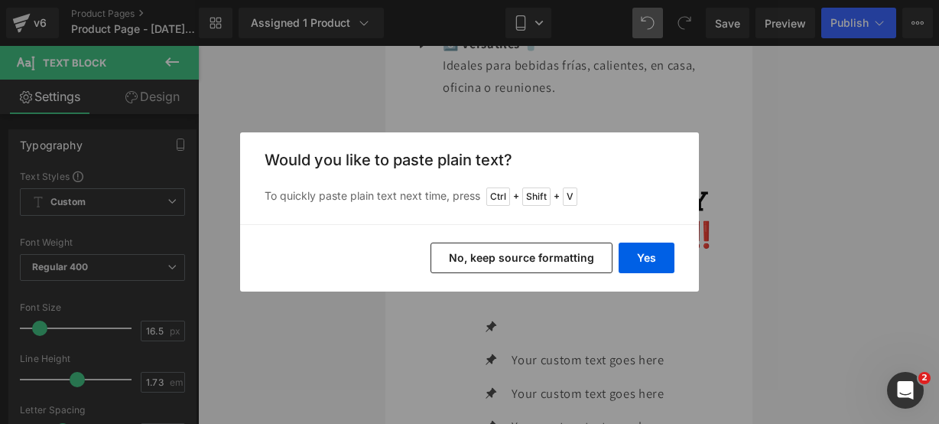
click at [645, 239] on div "Yes No, keep source formatting" at bounding box center [469, 257] width 459 height 67
click at [648, 247] on button "Yes" at bounding box center [647, 257] width 56 height 31
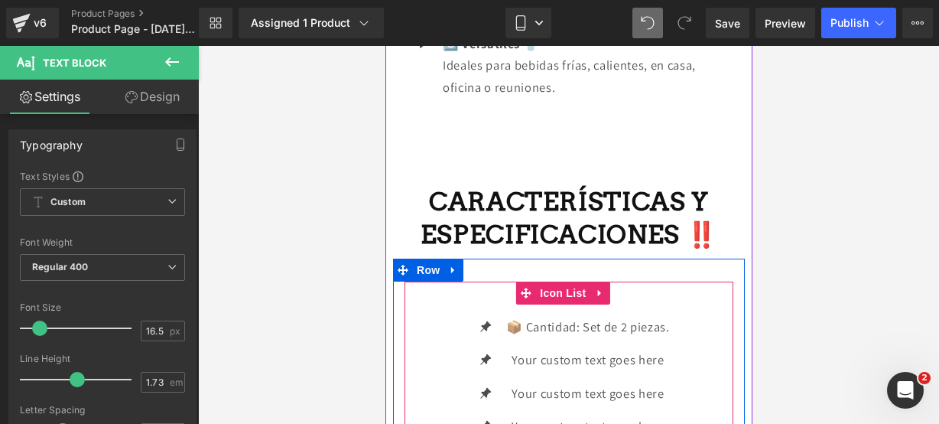
click at [672, 316] on div "Icon 📦 Cantidad: Set de 2 piezas. Text Block Icon Your custom text goes here Te…" at bounding box center [568, 399] width 329 height 167
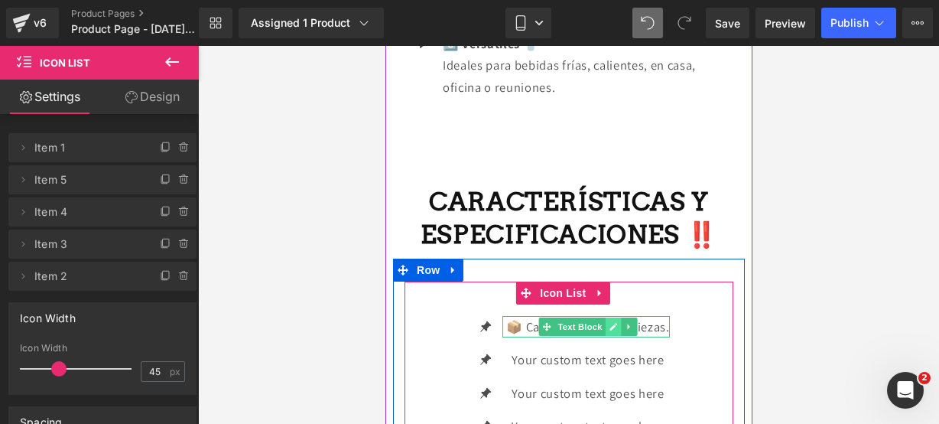
click at [609, 323] on icon at bounding box center [613, 327] width 8 height 8
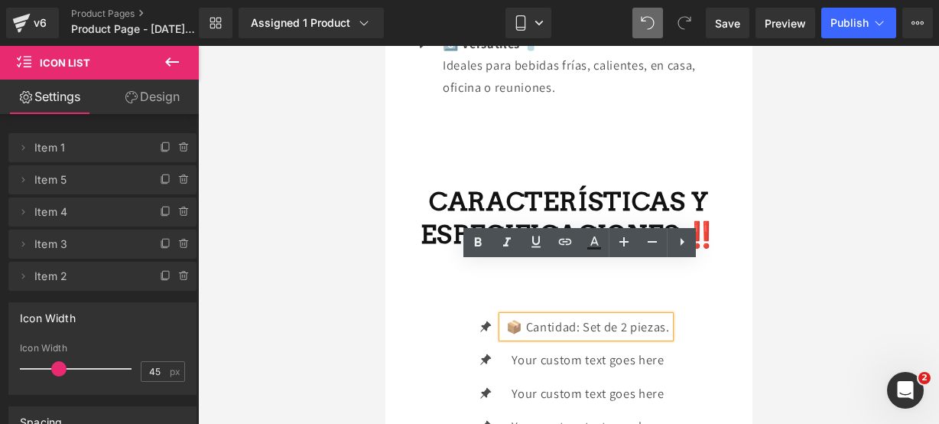
click at [662, 316] on p "📦 Cantidad: Set de 2 piezas." at bounding box center [587, 327] width 163 height 22
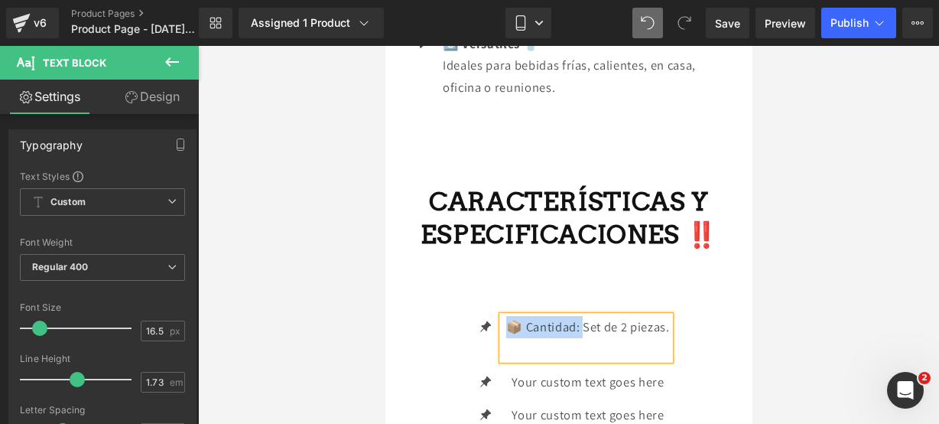
drag, startPoint x: 577, startPoint y: 271, endPoint x: 505, endPoint y: 271, distance: 71.9
click at [506, 316] on p "📦 Cantidad: Set de 2 piezas." at bounding box center [587, 327] width 163 height 22
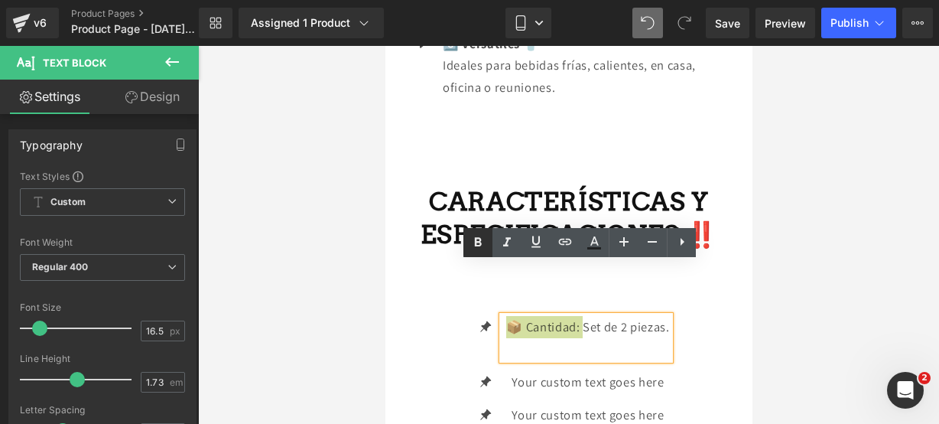
drag, startPoint x: 483, startPoint y: 238, endPoint x: 11, endPoint y: 45, distance: 509.0
click at [483, 238] on icon at bounding box center [478, 242] width 18 height 18
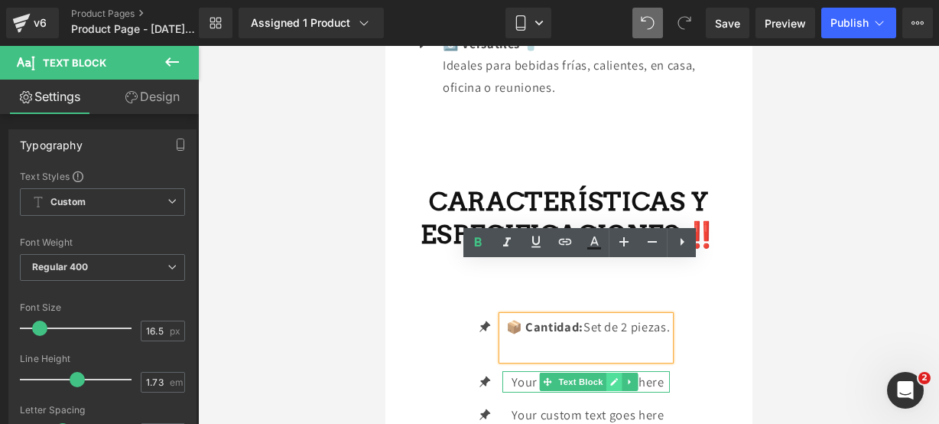
click at [610, 378] on icon at bounding box center [614, 382] width 8 height 8
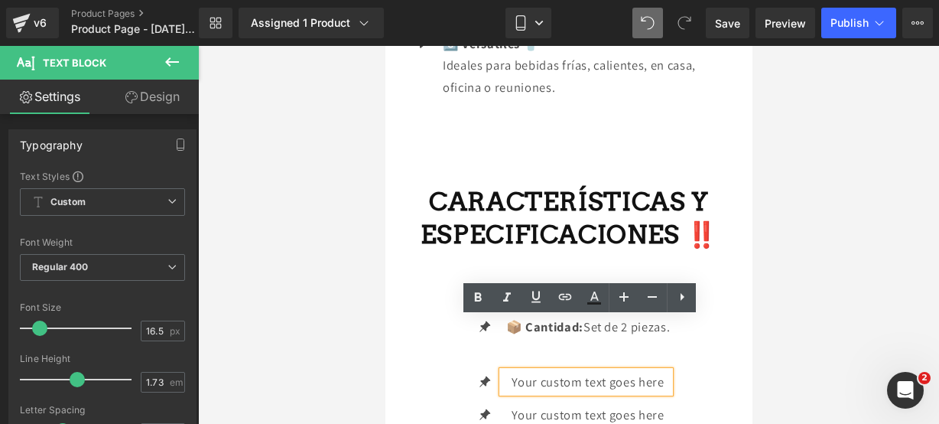
click at [659, 371] on p "Your custom text goes here" at bounding box center [588, 382] width 164 height 22
drag, startPoint x: 659, startPoint y: 328, endPoint x: 379, endPoint y: 296, distance: 281.7
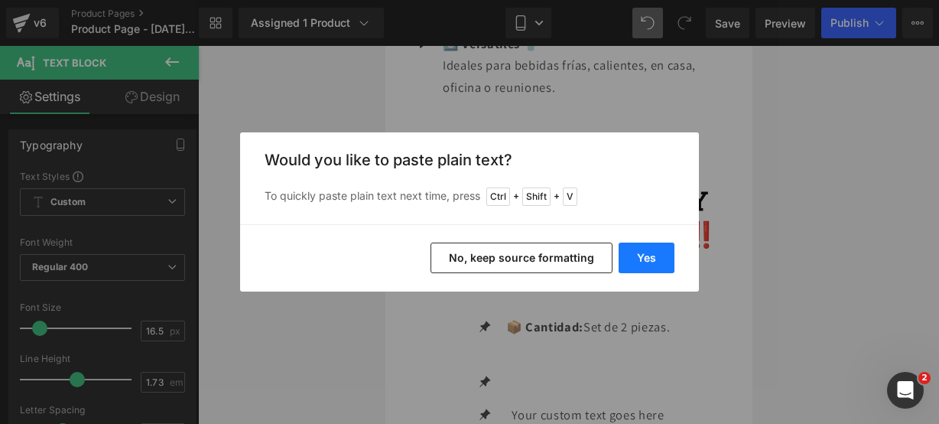
click at [643, 253] on button "Yes" at bounding box center [647, 257] width 56 height 31
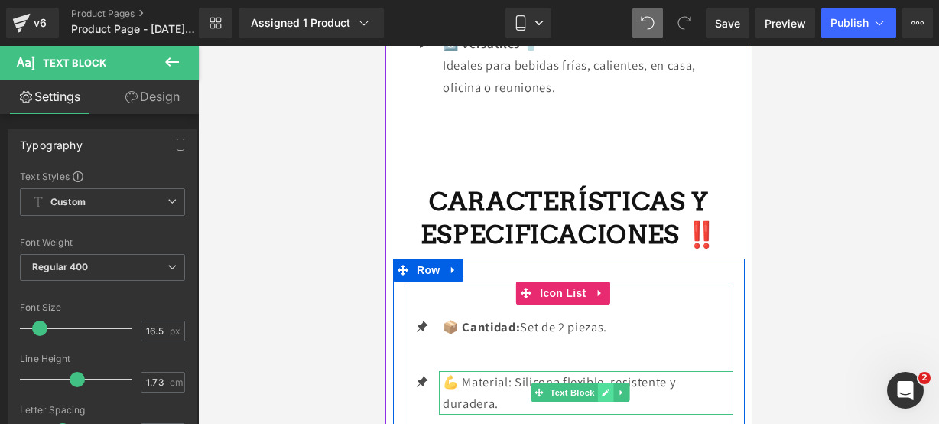
click at [603, 388] on icon at bounding box center [605, 392] width 8 height 8
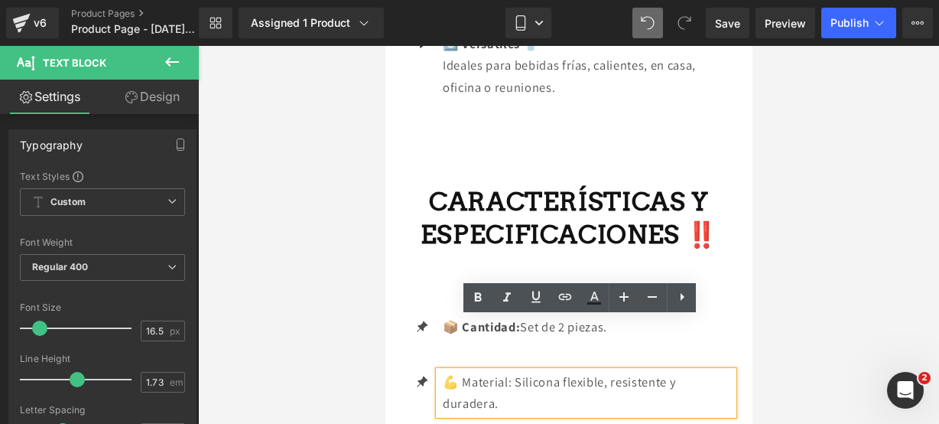
click at [523, 371] on p "💪 Material: Silicona flexible, resistente y duradera." at bounding box center [587, 393] width 291 height 44
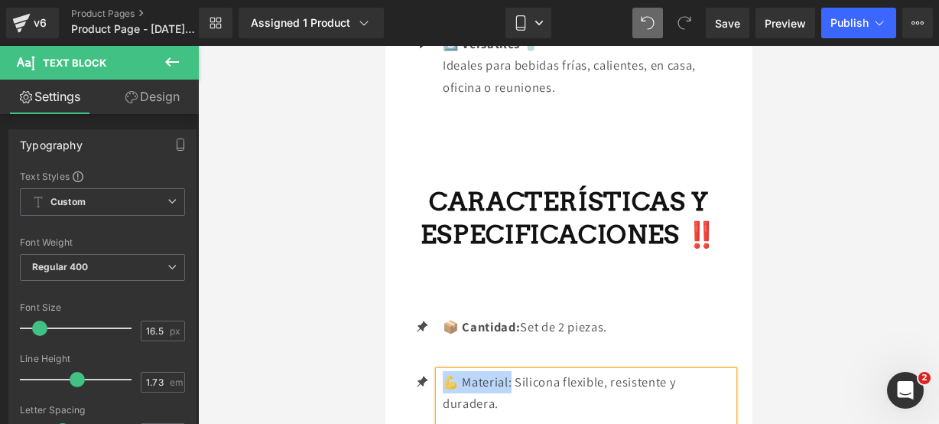
drag, startPoint x: 514, startPoint y: 328, endPoint x: 441, endPoint y: 325, distance: 73.5
click at [441, 371] on div "💪 Material: Silicona flexible, resistente y duradera." at bounding box center [585, 404] width 294 height 66
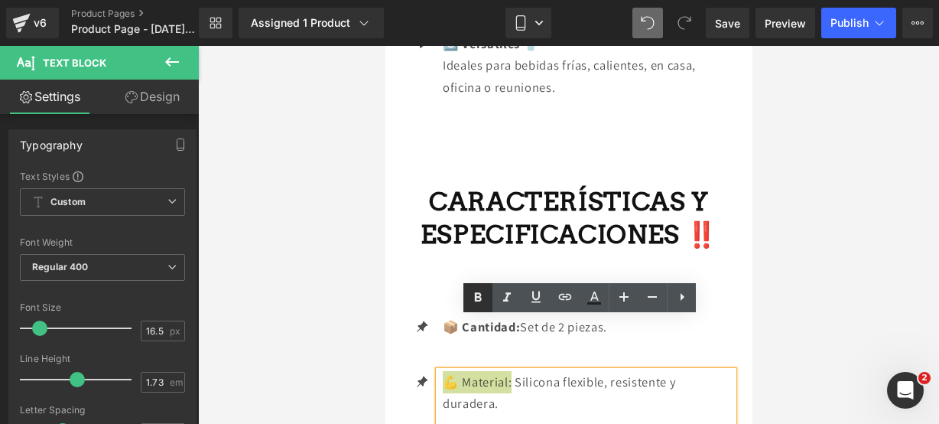
click at [474, 304] on icon at bounding box center [478, 297] width 18 height 18
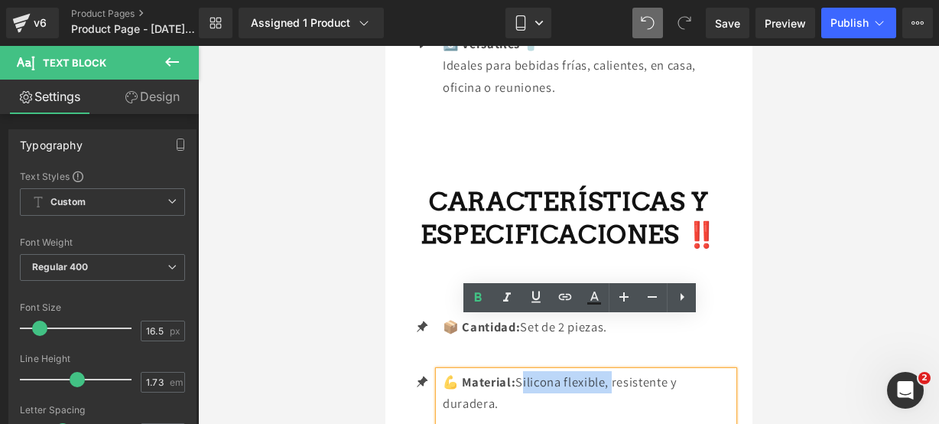
drag, startPoint x: 613, startPoint y: 330, endPoint x: 520, endPoint y: 320, distance: 93.8
click at [520, 371] on p "💪 Material: Silicona flexible, resistente y duradera." at bounding box center [587, 393] width 291 height 44
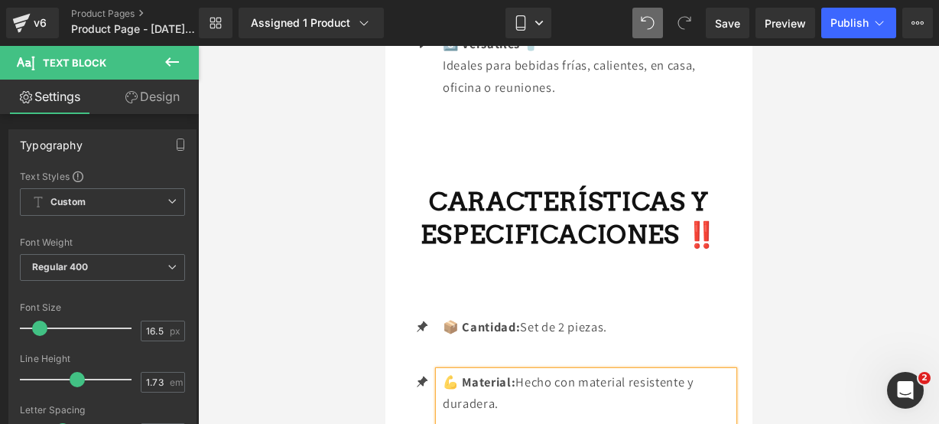
scroll to position [2404, 0]
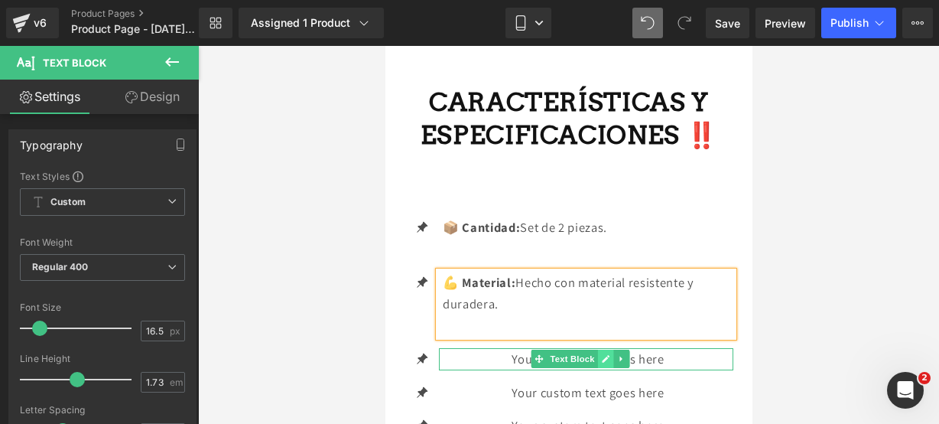
click at [603, 349] on link at bounding box center [605, 358] width 16 height 18
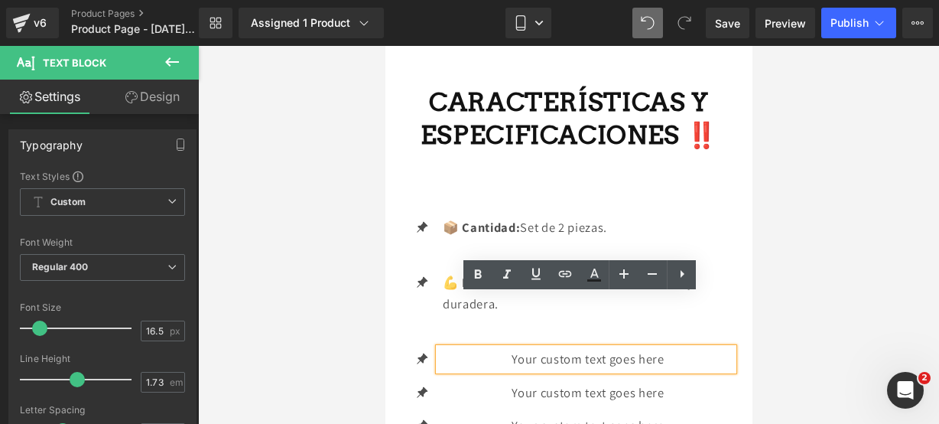
click at [682, 348] on p "Your custom text goes here" at bounding box center [587, 359] width 291 height 22
drag, startPoint x: 682, startPoint y: 304, endPoint x: 444, endPoint y: 307, distance: 238.6
click at [444, 348] on p "Your custom text goes here" at bounding box center [587, 359] width 291 height 22
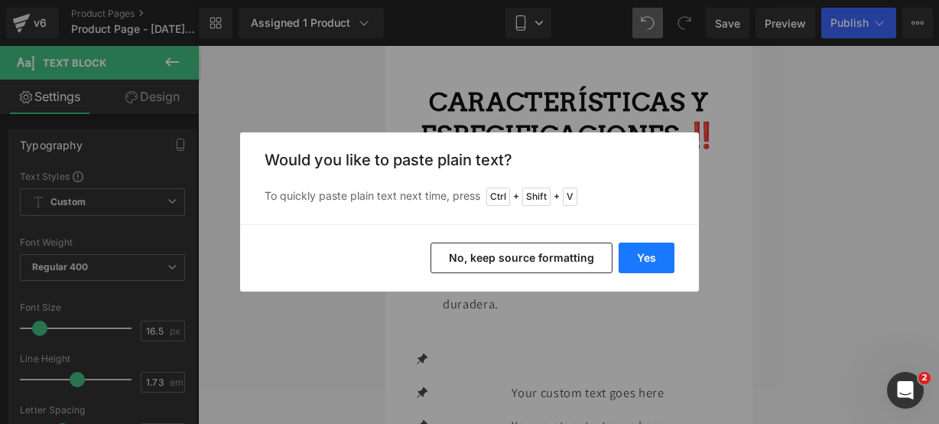
click at [633, 249] on button "Yes" at bounding box center [647, 257] width 56 height 31
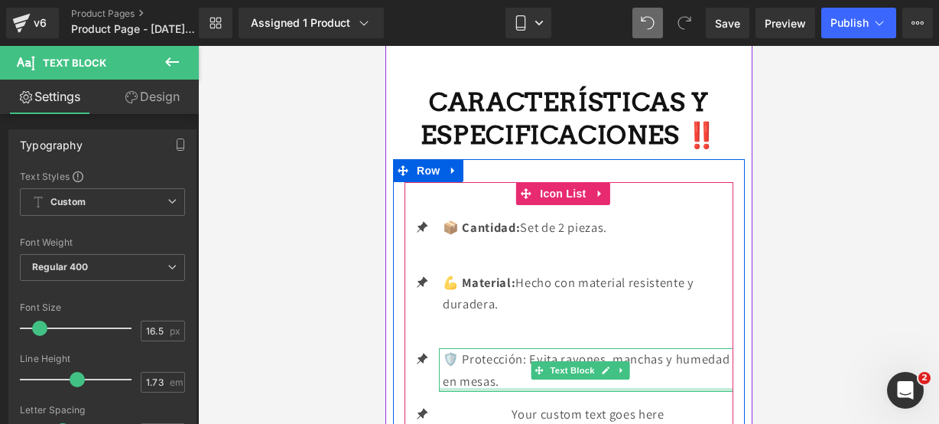
click at [652, 388] on div at bounding box center [585, 390] width 294 height 4
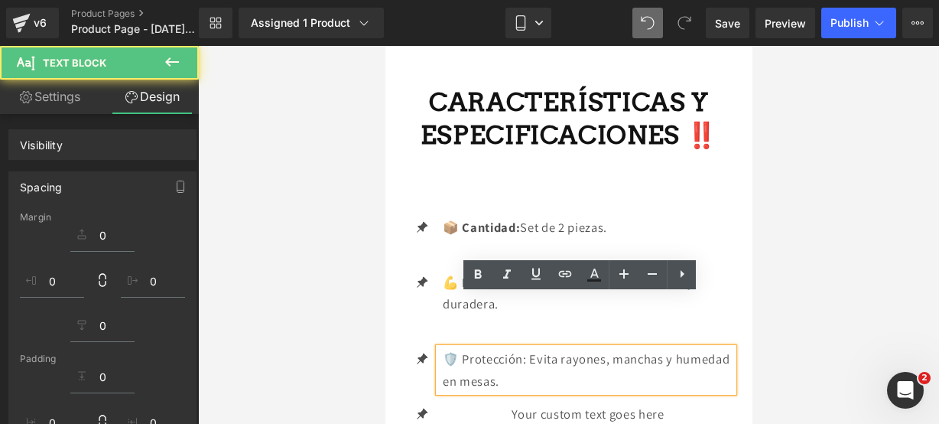
click at [641, 348] on p "🛡️ Protección: Evita rayones, manchas y humedad en mesas." at bounding box center [587, 370] width 291 height 44
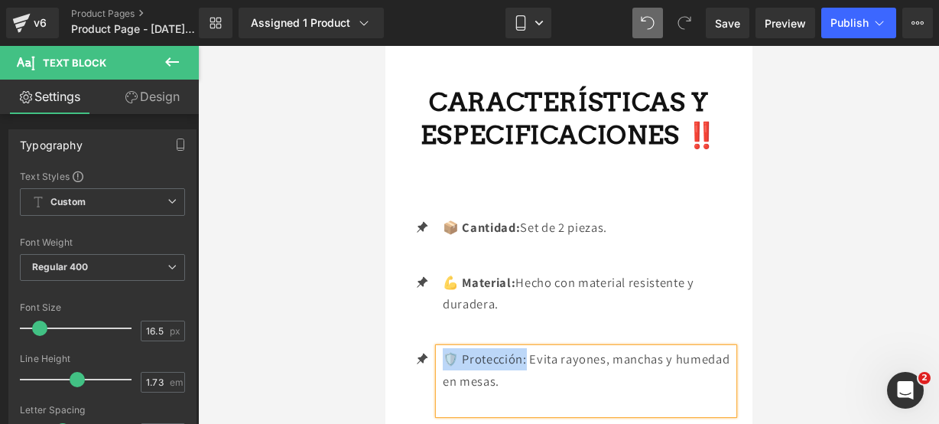
drag, startPoint x: 525, startPoint y: 303, endPoint x: 443, endPoint y: 304, distance: 81.8
click at [443, 348] on p "🛡️ Protección: Evita rayones, manchas y humedad en mesas." at bounding box center [587, 370] width 291 height 44
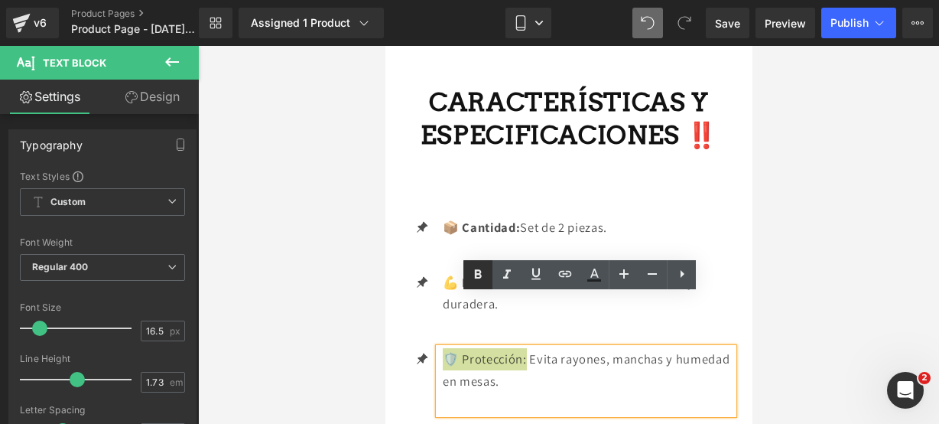
click at [470, 276] on icon at bounding box center [478, 274] width 18 height 18
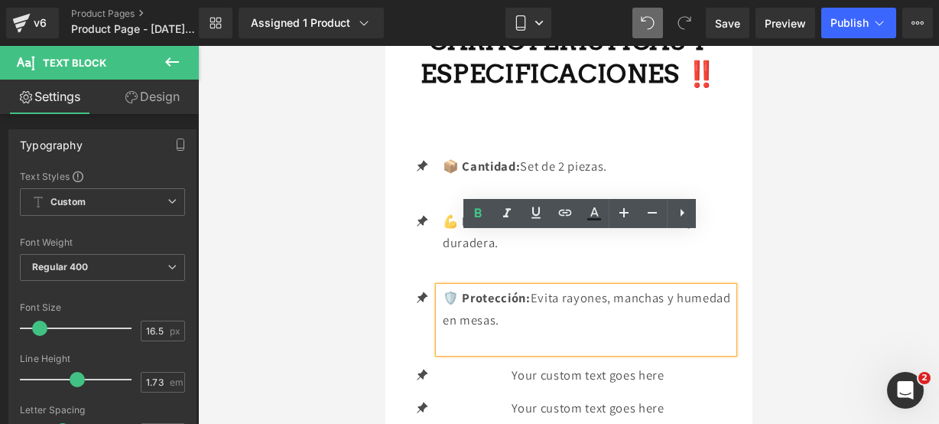
scroll to position [2467, 0]
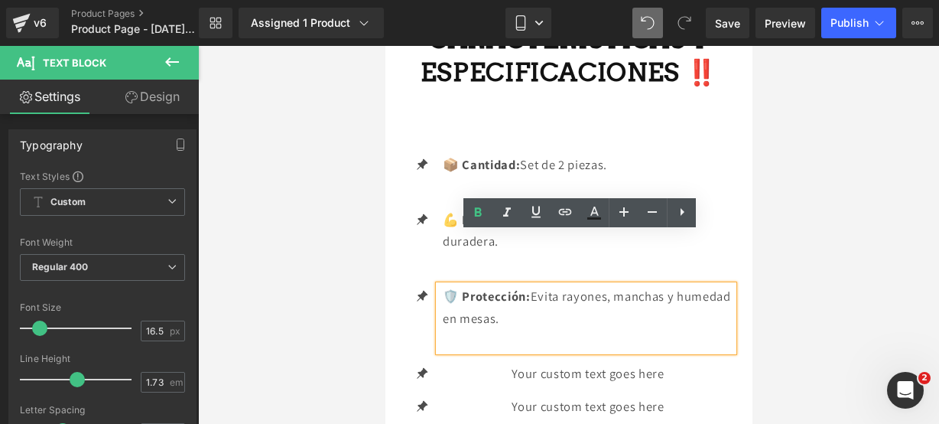
click at [603, 362] on div "Your custom text goes here Text Block" at bounding box center [585, 373] width 294 height 22
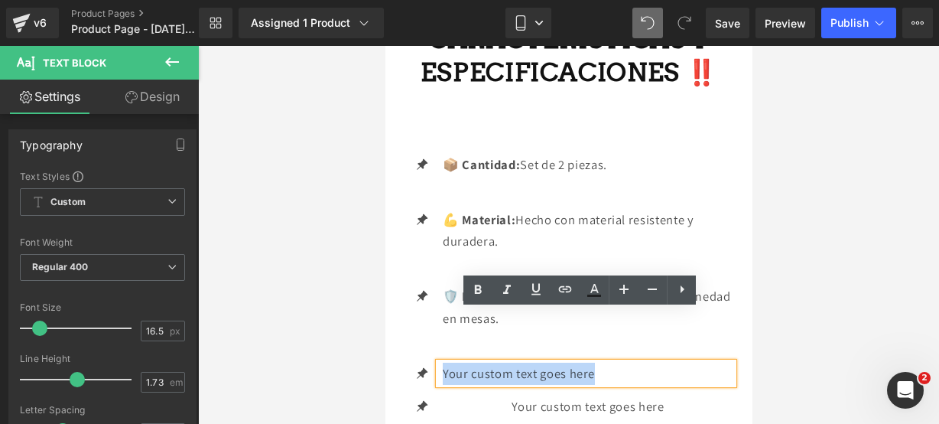
drag, startPoint x: 616, startPoint y: 324, endPoint x: 361, endPoint y: 319, distance: 255.5
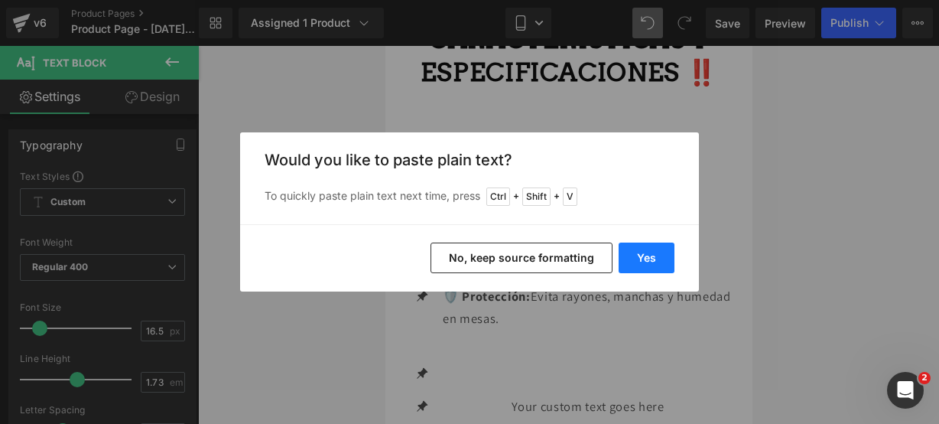
click at [646, 268] on button "Yes" at bounding box center [647, 257] width 56 height 31
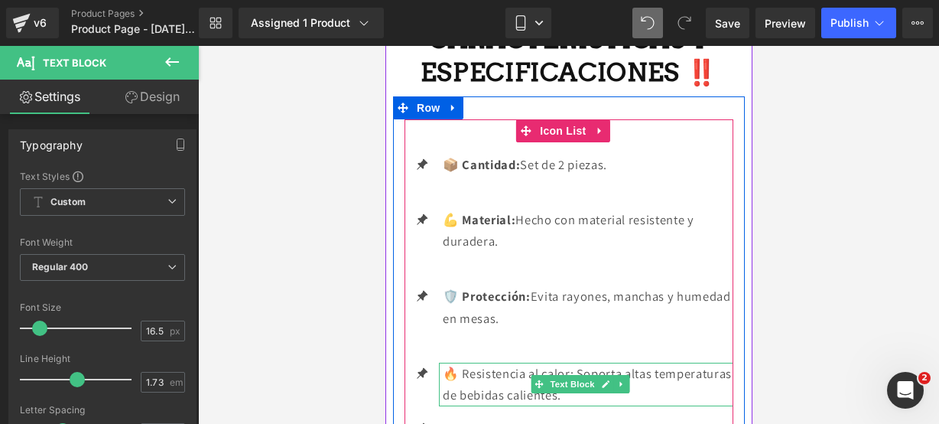
click at [649, 362] on p "🔥 Resistencia al calor: Soporta altas temperaturas de bebidas calientes." at bounding box center [587, 384] width 291 height 44
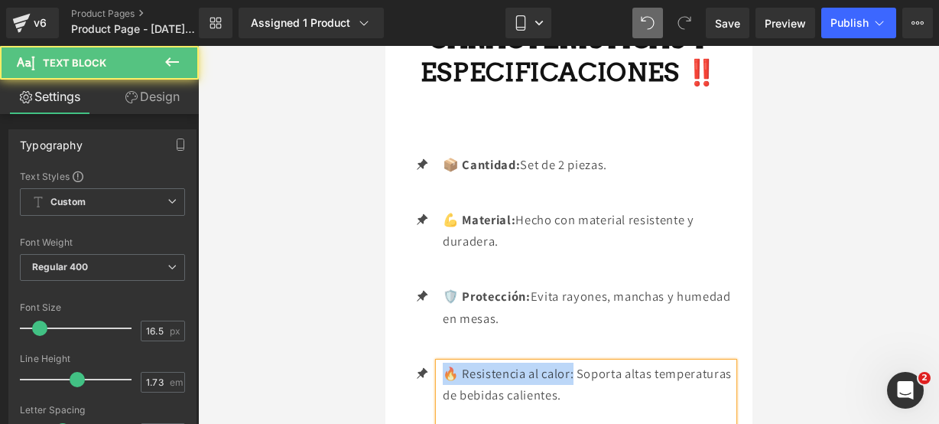
drag, startPoint x: 574, startPoint y: 317, endPoint x: 447, endPoint y: 315, distance: 127.0
click at [447, 362] on p "🔥 Resistencia al calor: Soporta altas temperaturas de bebidas calientes." at bounding box center [587, 384] width 291 height 44
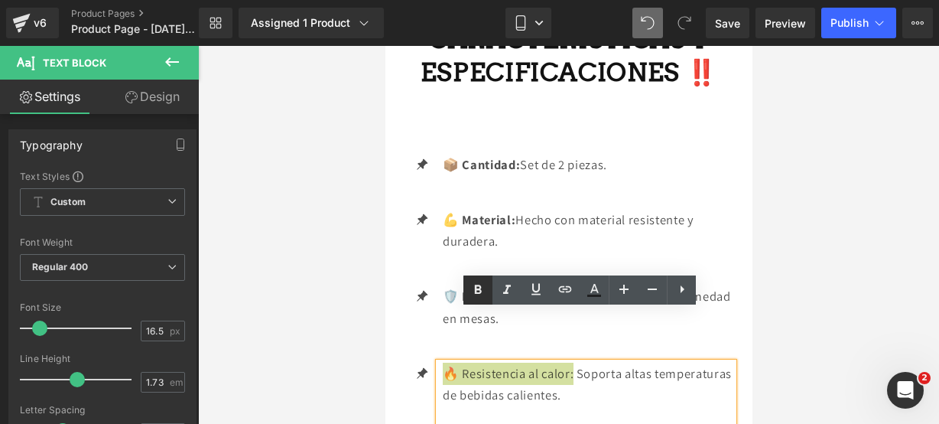
click at [480, 277] on link at bounding box center [477, 289] width 29 height 29
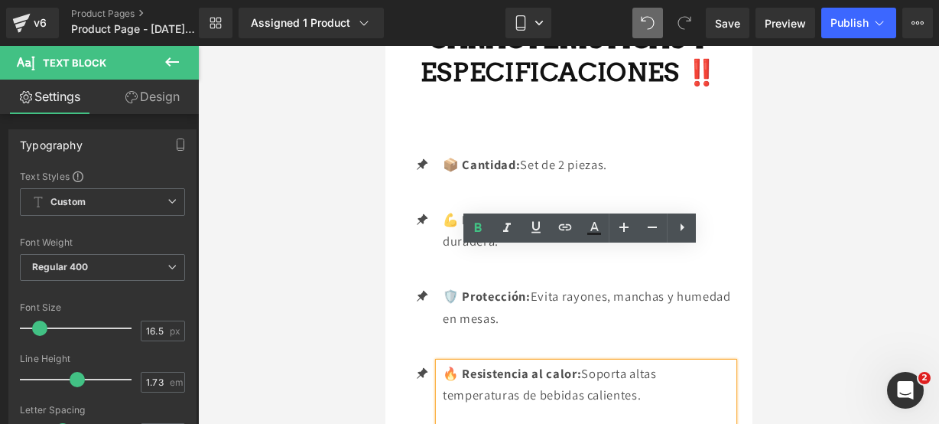
scroll to position [2565, 0]
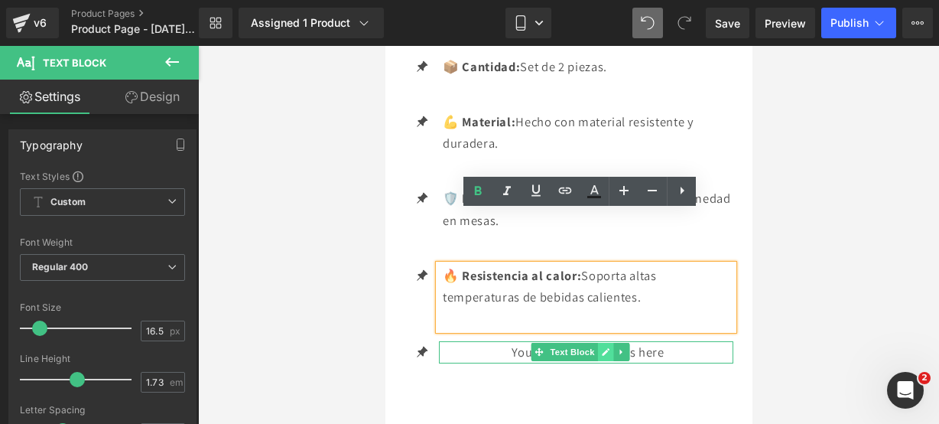
click at [597, 343] on link at bounding box center [605, 352] width 16 height 18
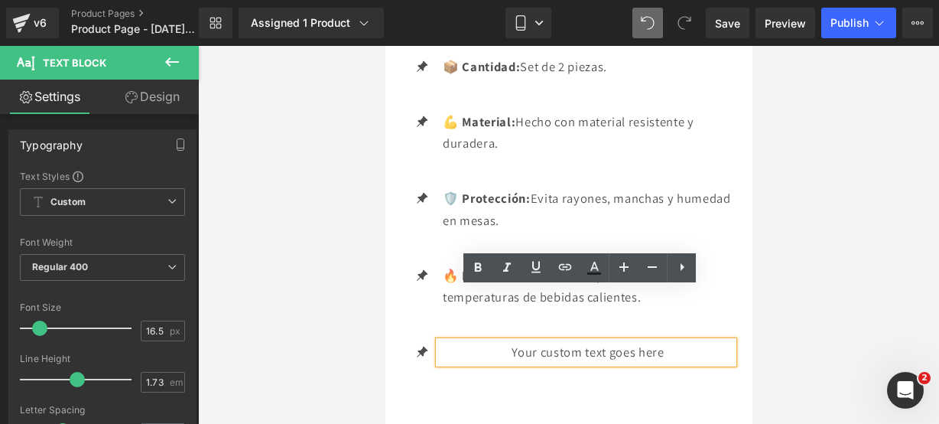
click at [668, 341] on p "Your custom text goes here" at bounding box center [587, 352] width 291 height 22
drag, startPoint x: 668, startPoint y: 307, endPoint x: 423, endPoint y: 290, distance: 245.3
click at [423, 341] on li "Icon Your custom text goes here Text Block" at bounding box center [568, 352] width 329 height 22
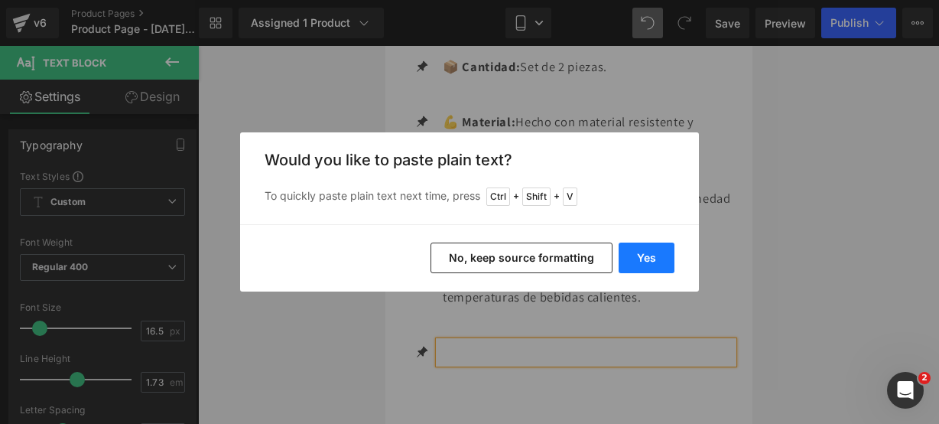
click at [645, 259] on button "Yes" at bounding box center [647, 257] width 56 height 31
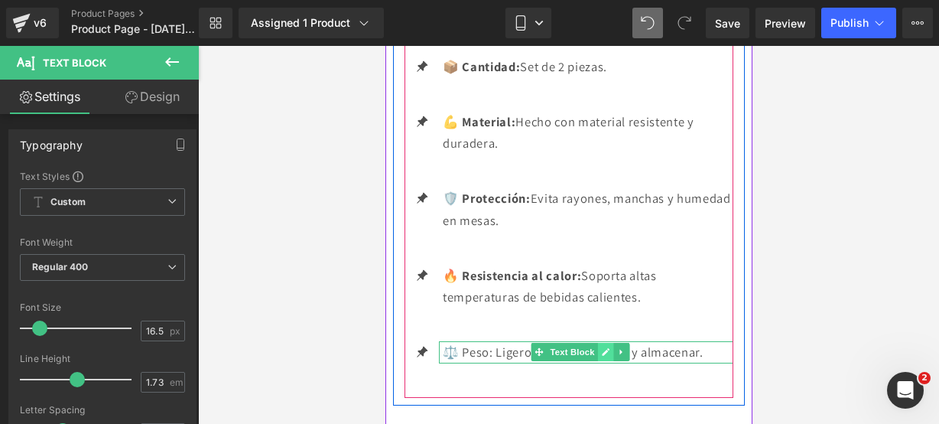
click at [605, 349] on icon at bounding box center [605, 353] width 8 height 8
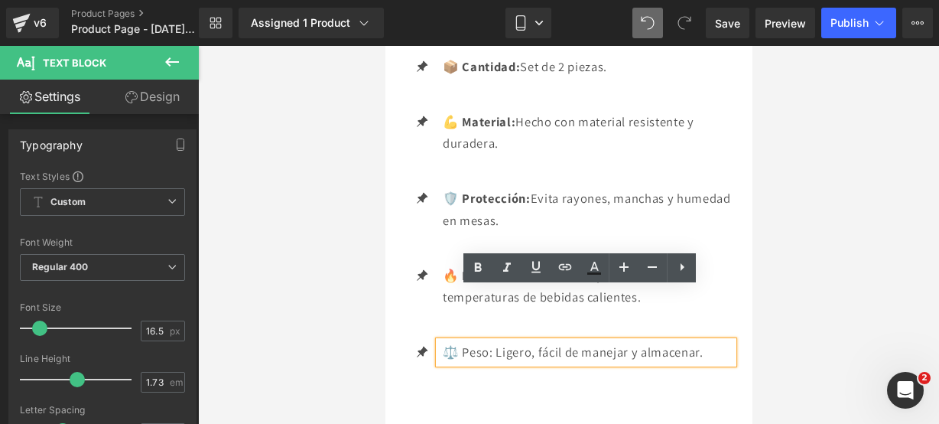
click at [491, 341] on p "⚖️ Peso: Ligero, fácil de manejar y almacenar." at bounding box center [587, 352] width 291 height 22
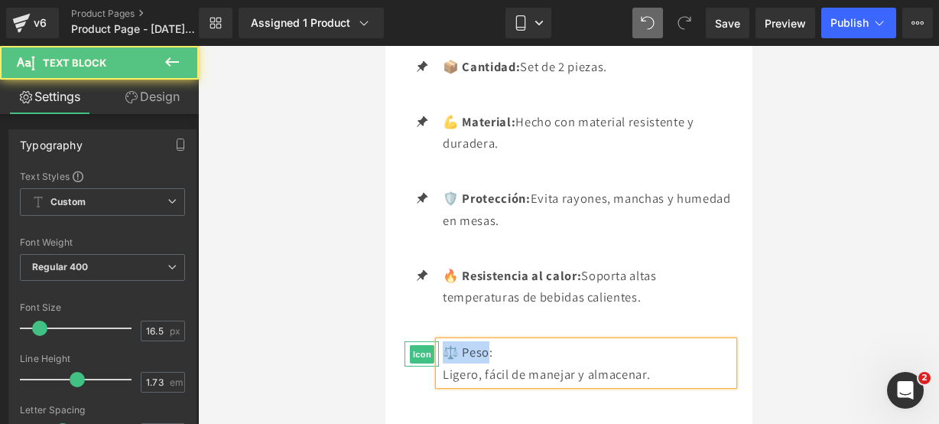
drag, startPoint x: 491, startPoint y: 298, endPoint x: 418, endPoint y: 296, distance: 73.5
click at [418, 341] on li "Icon ⚖️ Peso: Ligero, fácil de manejar y almacenar. Text Block" at bounding box center [568, 363] width 329 height 44
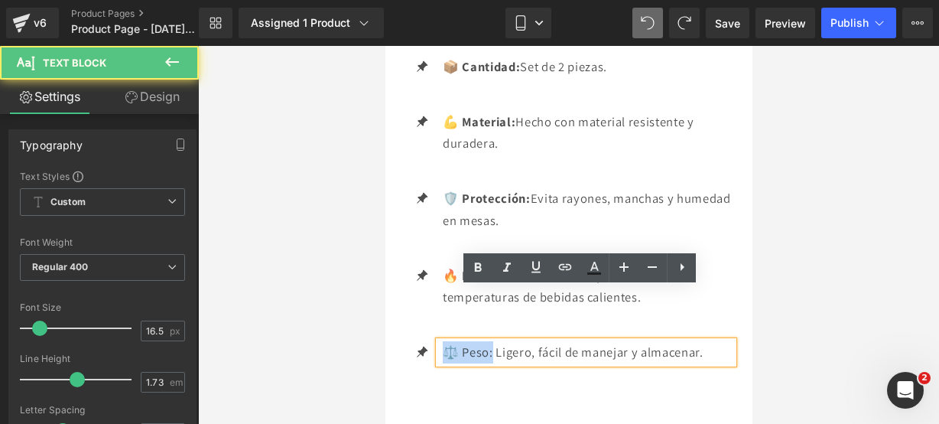
drag, startPoint x: 493, startPoint y: 300, endPoint x: 444, endPoint y: 310, distance: 50.7
click at [444, 341] on p "⚖️ Peso: Ligero, fácil de manejar y almacenar." at bounding box center [587, 352] width 291 height 22
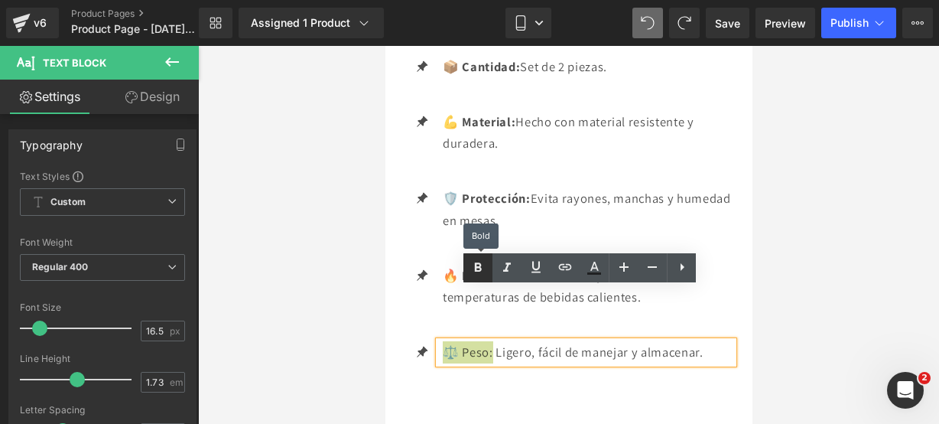
click at [471, 267] on icon at bounding box center [478, 267] width 18 height 18
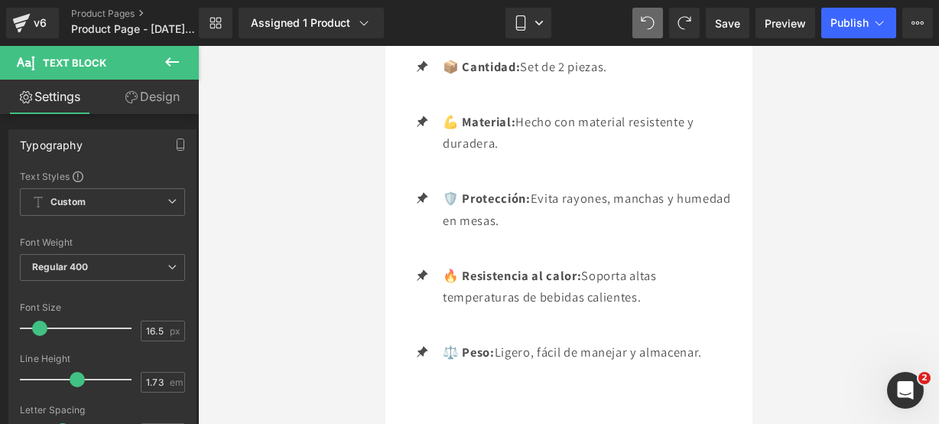
click at [173, 63] on icon at bounding box center [172, 62] width 18 height 18
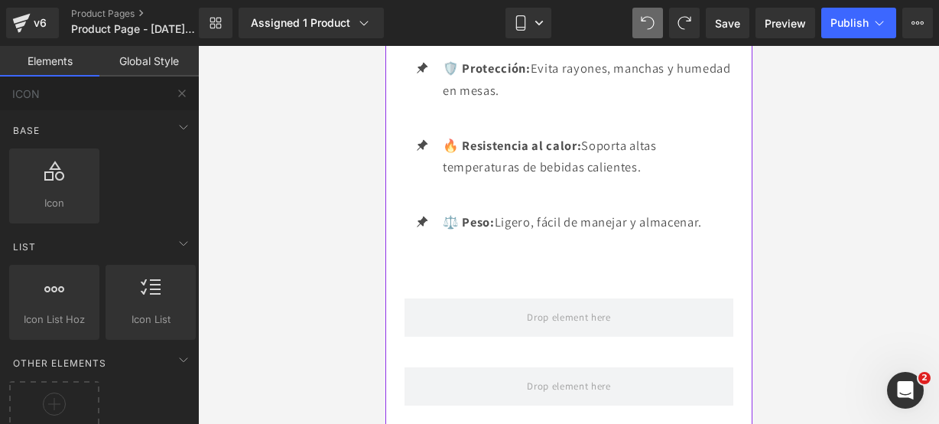
scroll to position [2697, 0]
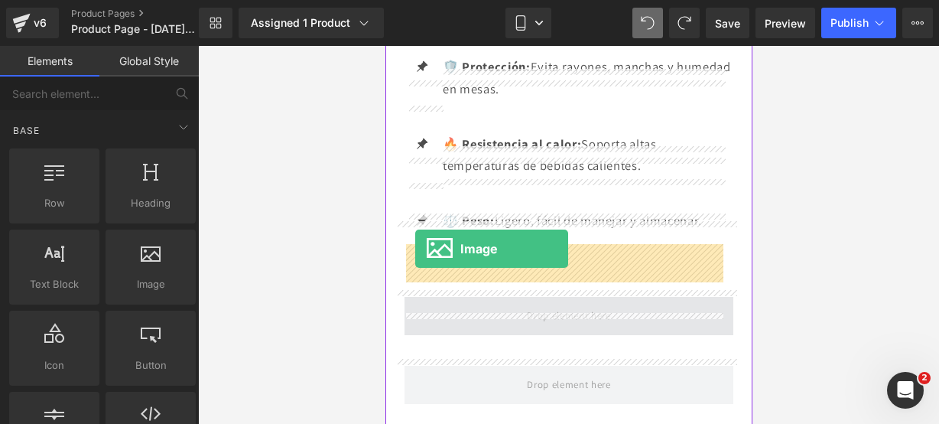
drag, startPoint x: 547, startPoint y: 281, endPoint x: 415, endPoint y: 249, distance: 136.3
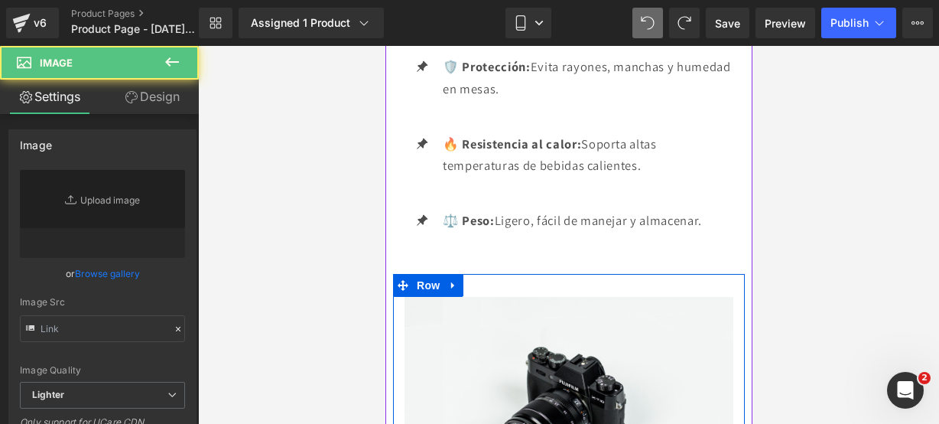
type input "//[DOMAIN_NAME][URL]"
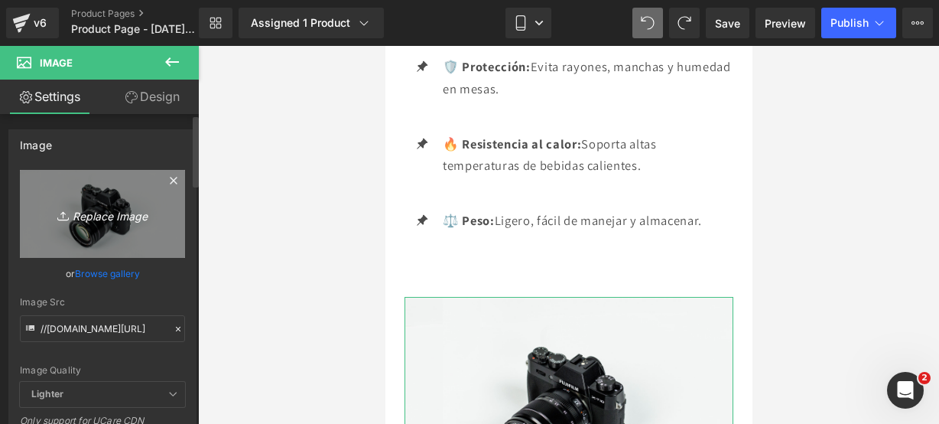
click at [123, 229] on link "Replace Image" at bounding box center [102, 214] width 165 height 88
click at [105, 229] on link "Replace Image" at bounding box center [102, 214] width 165 height 88
type input "C:\fakepath\frog 3.webp"
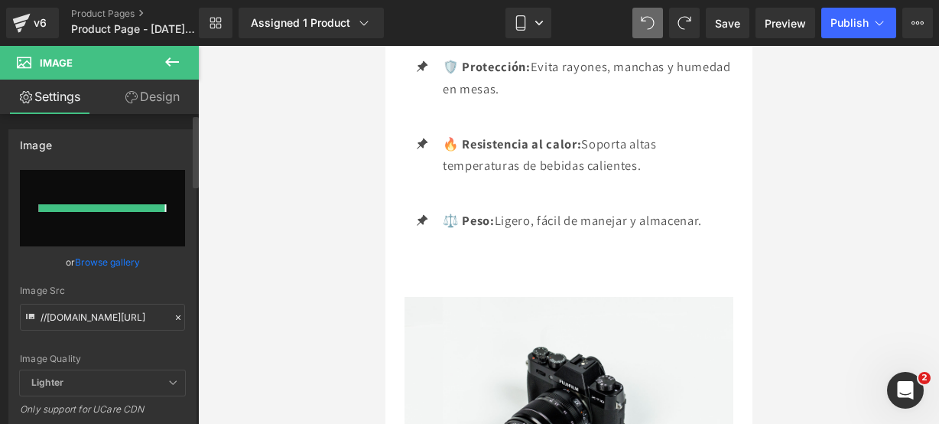
type input "[URL][DOMAIN_NAME]"
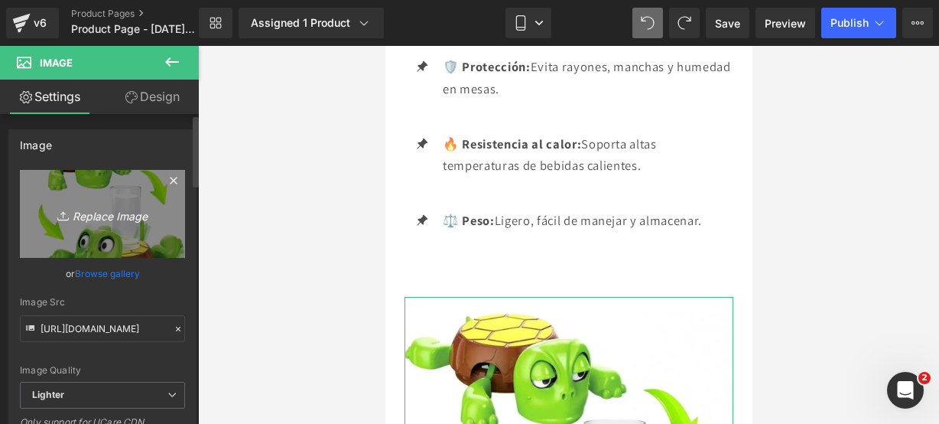
click at [128, 228] on link "Replace Image" at bounding box center [102, 214] width 165 height 88
type input "C:\fakepath\frog 4.webp"
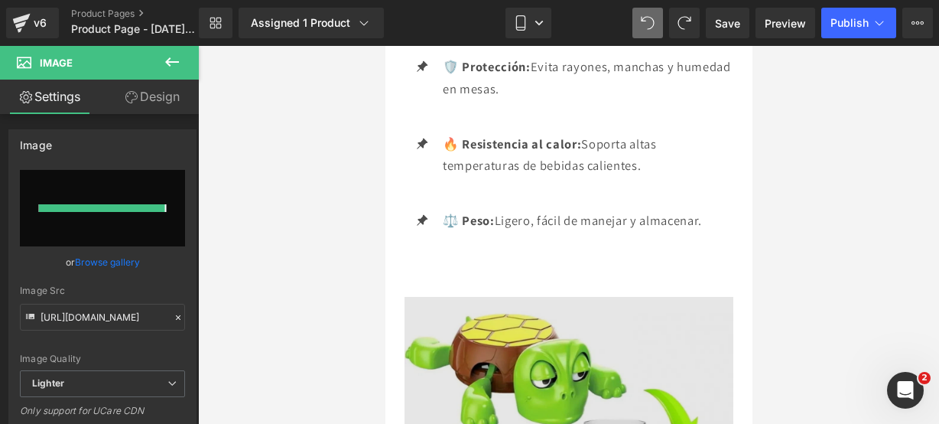
type input "[URL][DOMAIN_NAME]"
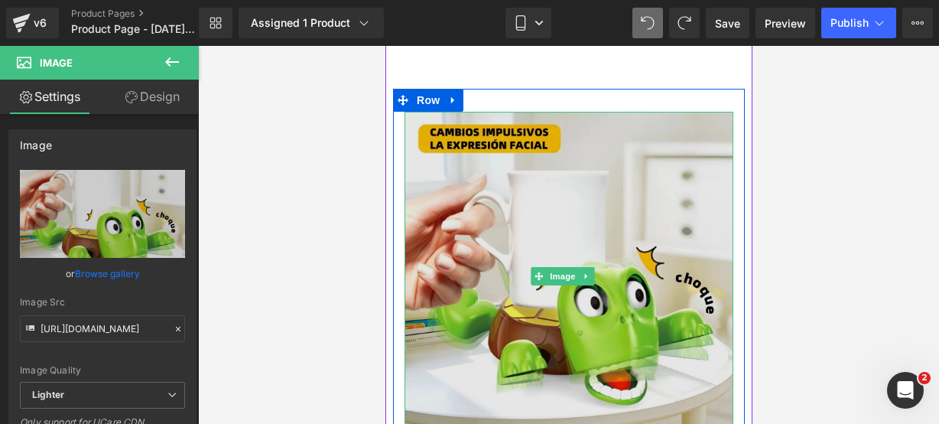
scroll to position [2883, 0]
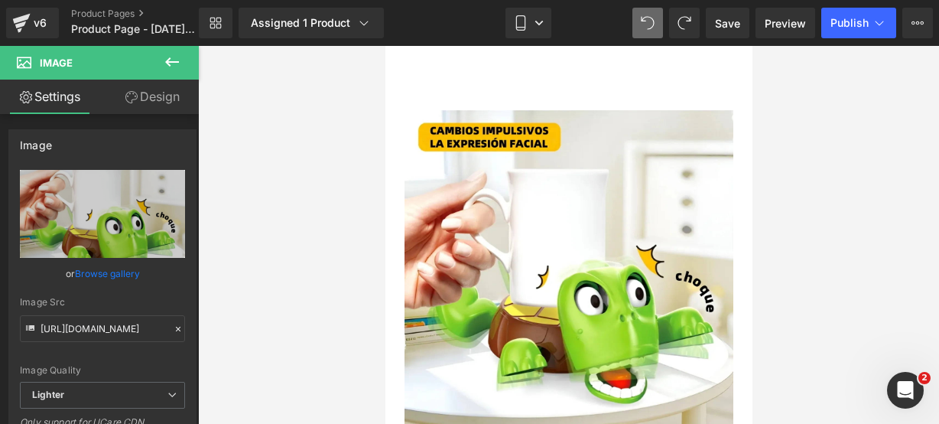
click at [174, 70] on icon at bounding box center [172, 62] width 18 height 18
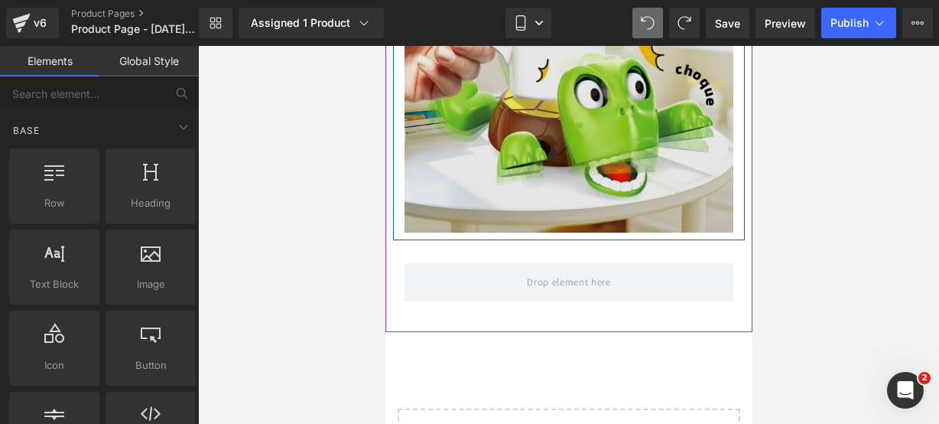
scroll to position [3091, 0]
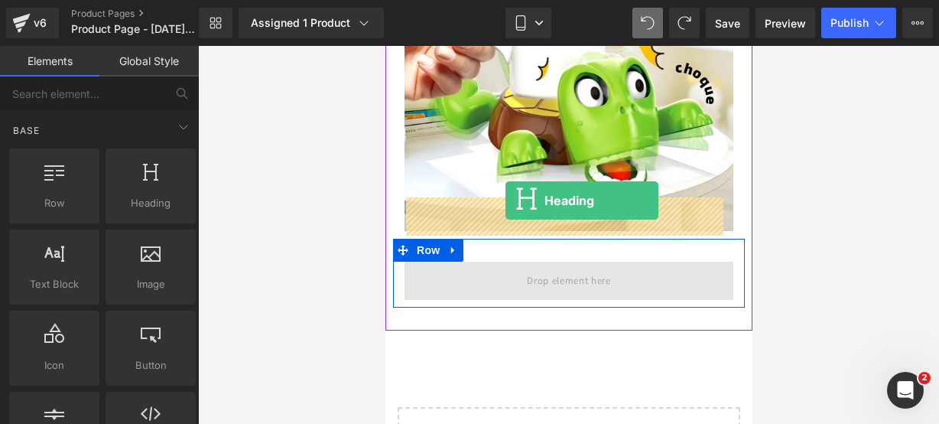
drag, startPoint x: 533, startPoint y: 231, endPoint x: 505, endPoint y: 200, distance: 41.7
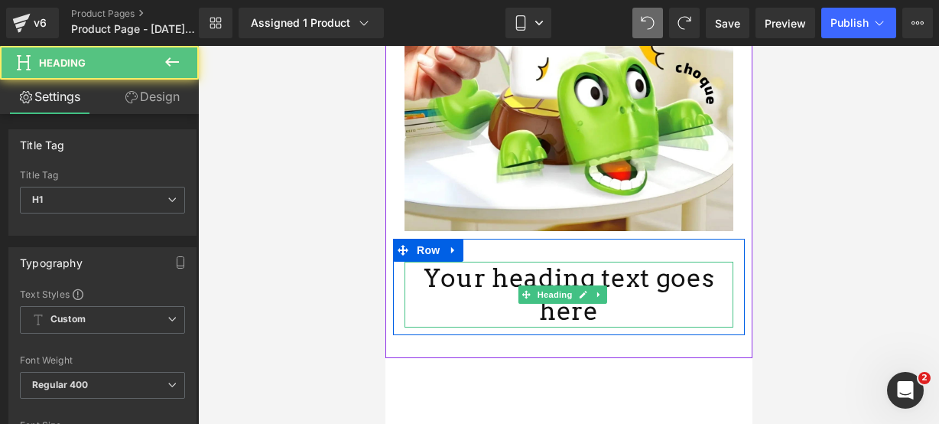
click at [704, 262] on h1 "Your heading text goes here" at bounding box center [568, 295] width 329 height 66
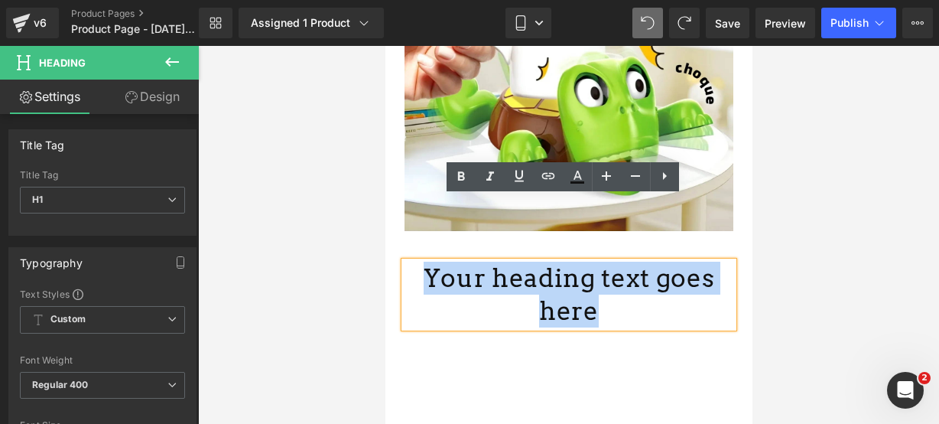
drag, startPoint x: 711, startPoint y: 215, endPoint x: 359, endPoint y: 291, distance: 360.8
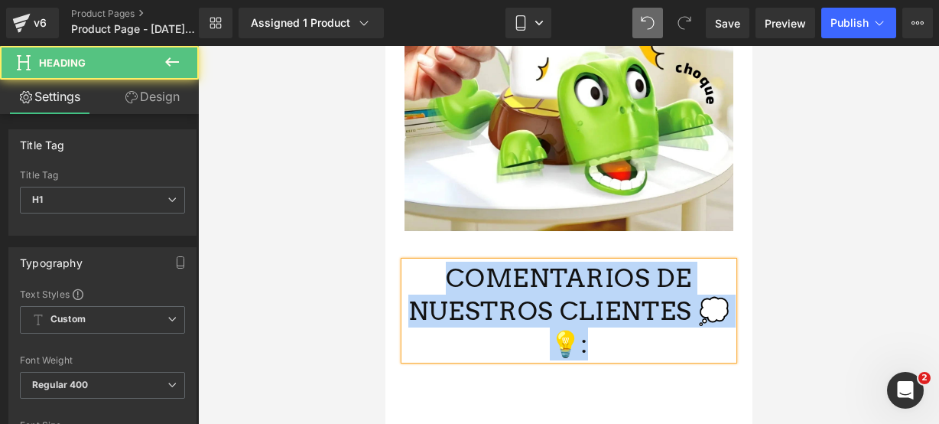
drag, startPoint x: 621, startPoint y: 276, endPoint x: 429, endPoint y: 210, distance: 202.9
click at [429, 262] on h1 "COMENTARIOS DE NUESTROS CLIENTES 💭💡:" at bounding box center [568, 311] width 329 height 99
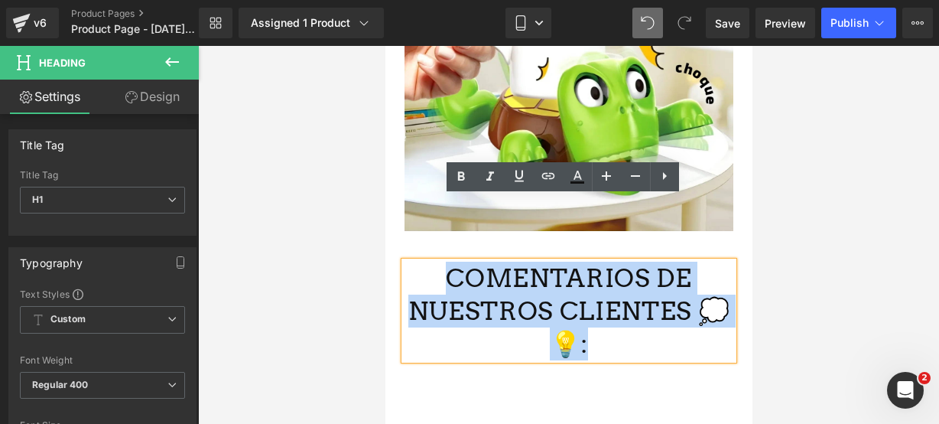
click at [454, 239] on div "COMENTARIOS DE NUESTROS CLIENTES 💭💡: Heading Row" at bounding box center [568, 303] width 352 height 129
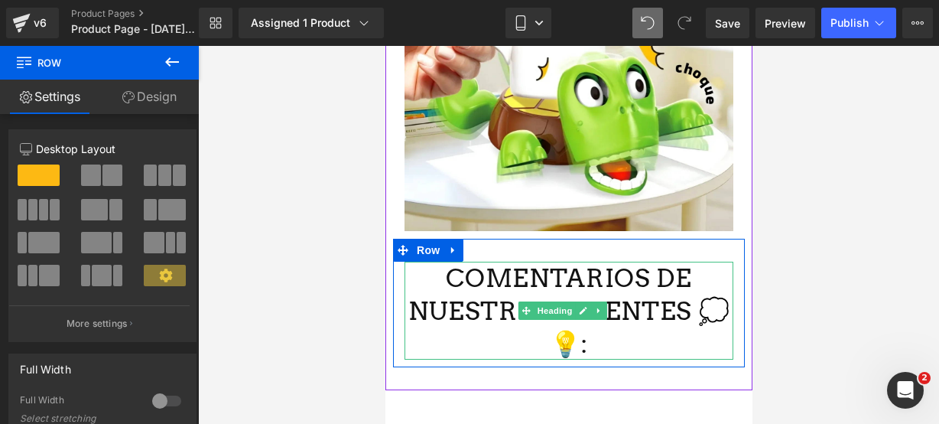
click at [584, 282] on h1 "COMENTARIOS DE NUESTROS CLIENTES 💭💡:" at bounding box center [568, 311] width 329 height 99
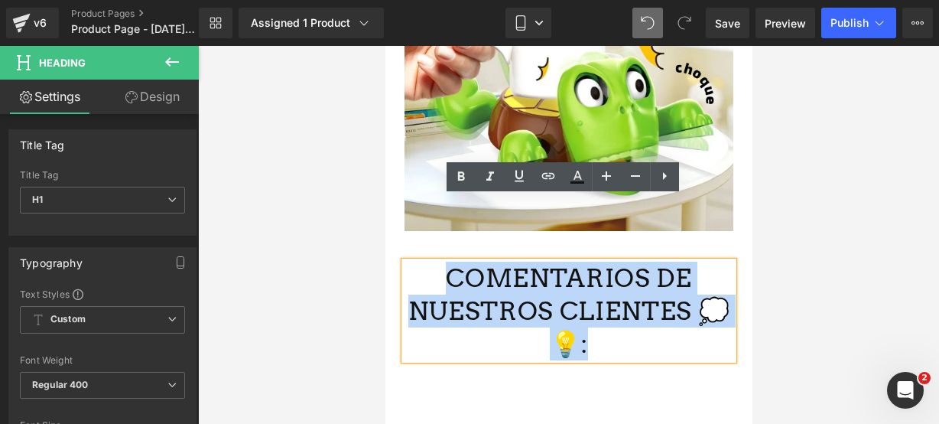
drag, startPoint x: 584, startPoint y: 282, endPoint x: 441, endPoint y: 214, distance: 159.1
click at [441, 262] on h1 "COMENTARIOS DE NUESTROS CLIENTES 💭💡:" at bounding box center [568, 311] width 329 height 99
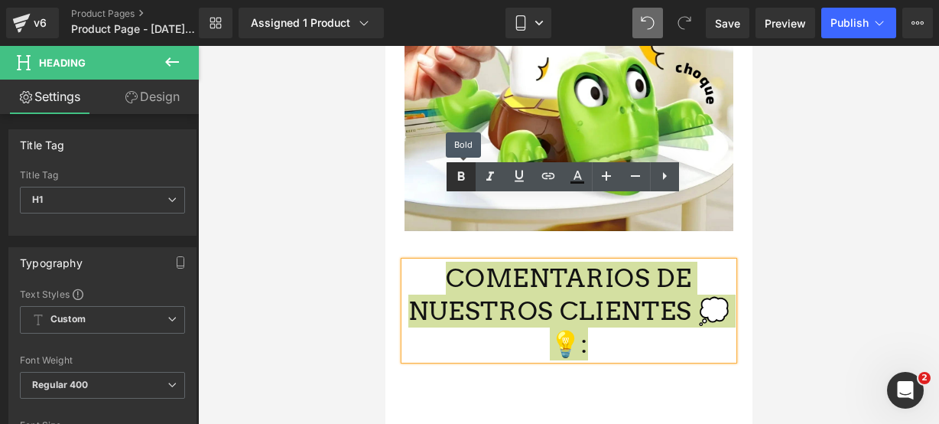
click at [459, 175] on icon at bounding box center [461, 176] width 7 height 9
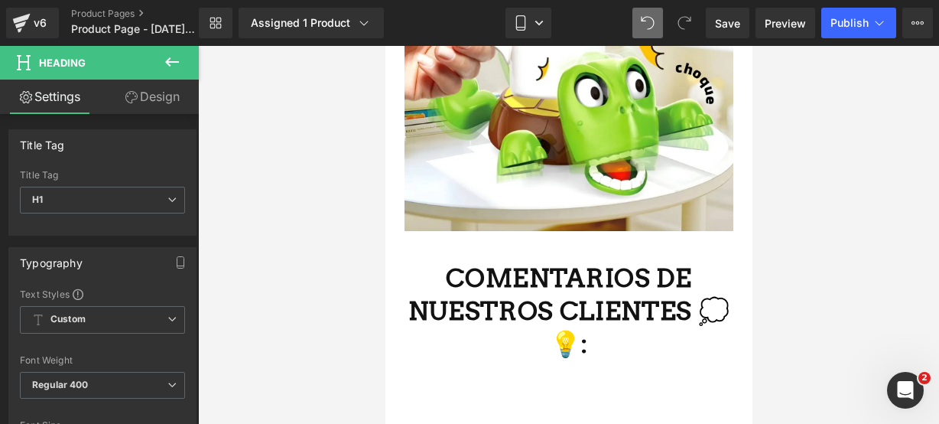
click at [177, 56] on icon at bounding box center [172, 62] width 18 height 18
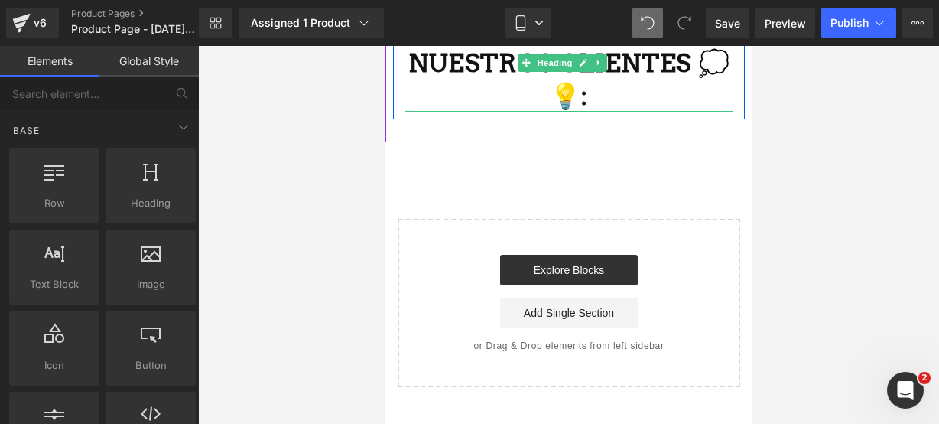
scroll to position [3342, 0]
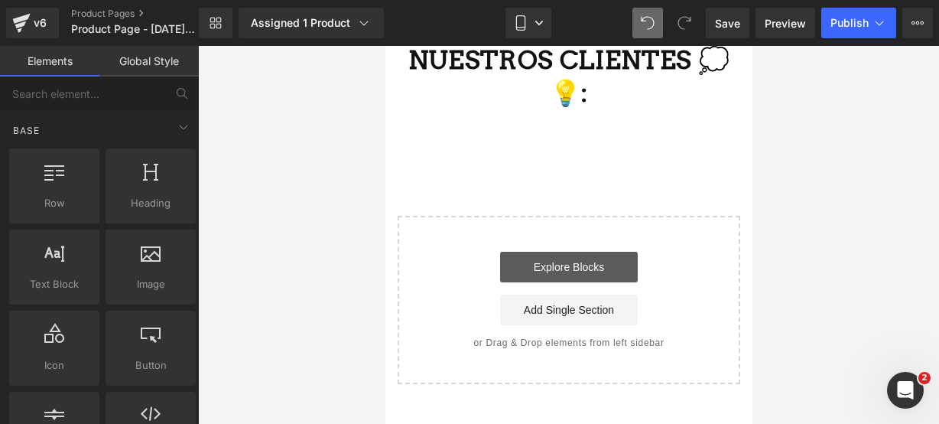
click at [563, 252] on link "Explore Blocks" at bounding box center [568, 267] width 138 height 31
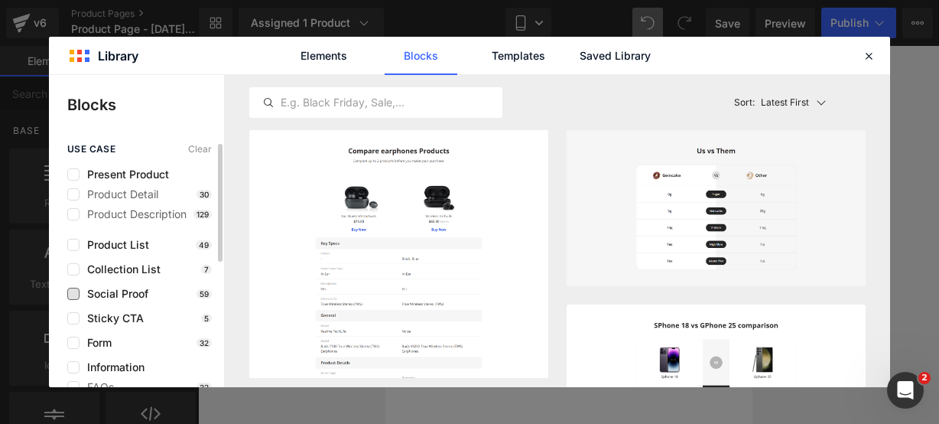
click at [89, 292] on span "Social Proof" at bounding box center [114, 294] width 69 height 12
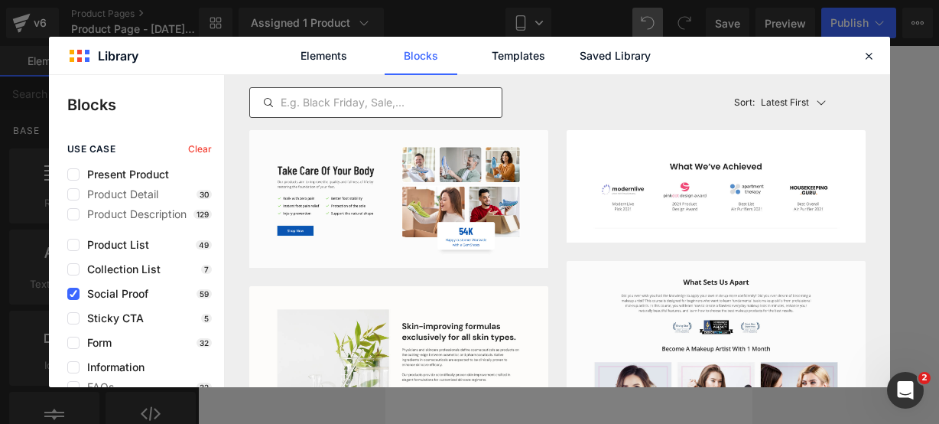
click at [361, 91] on div at bounding box center [375, 102] width 253 height 31
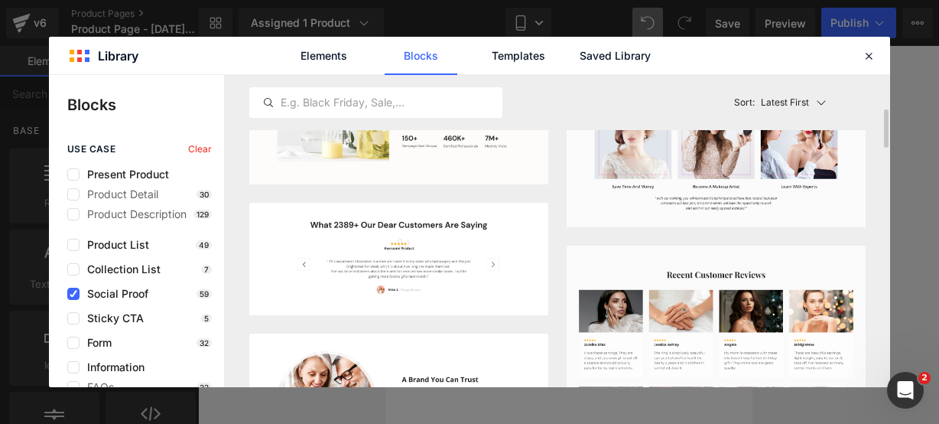
scroll to position [262, 0]
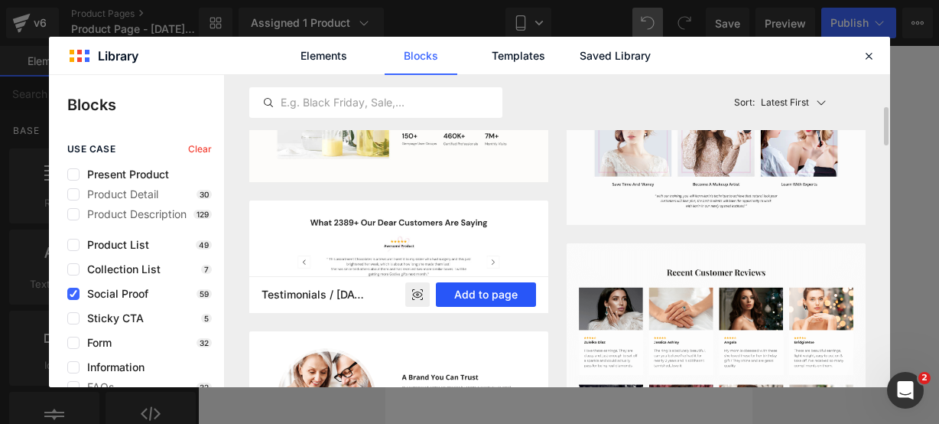
click at [493, 287] on button "Add to page" at bounding box center [486, 294] width 100 height 24
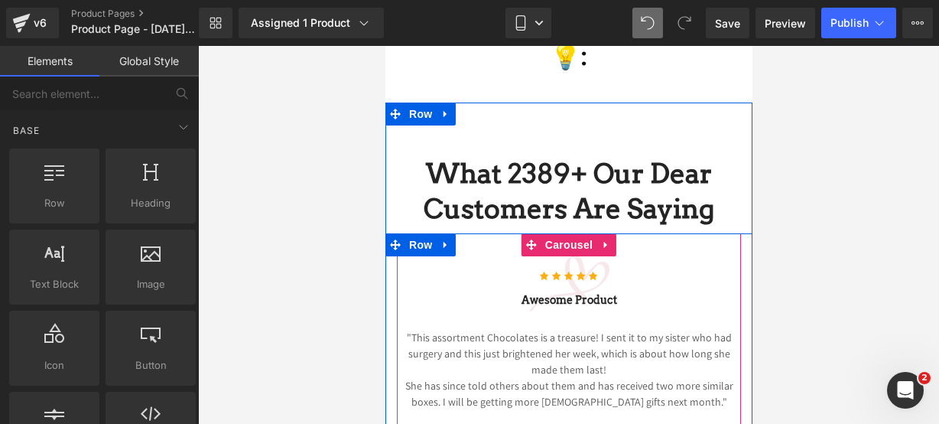
scroll to position [3324, 0]
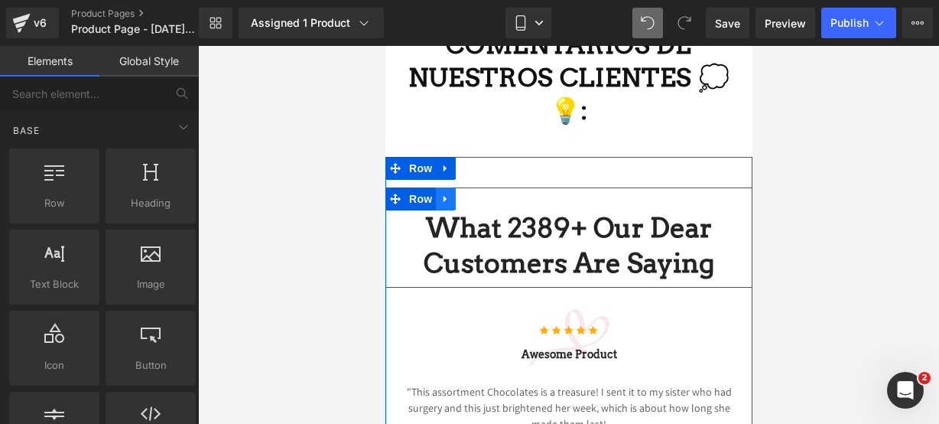
click at [444, 193] on icon at bounding box center [445, 198] width 11 height 11
click at [480, 193] on icon at bounding box center [485, 198] width 11 height 11
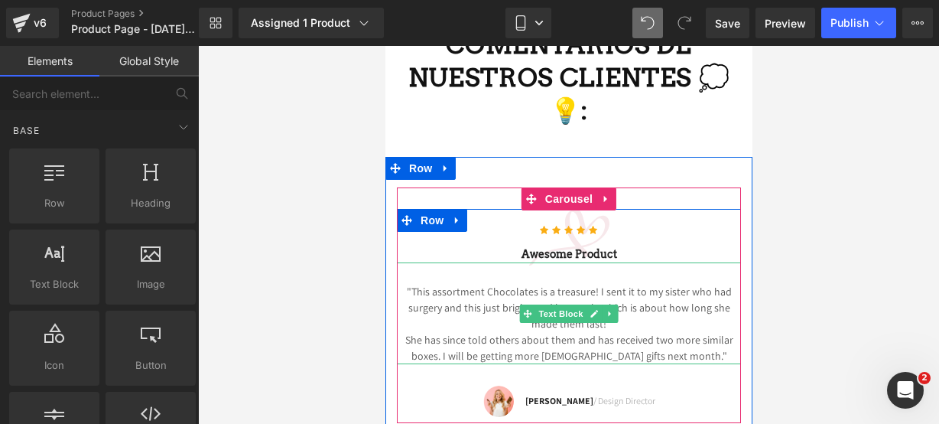
click at [696, 332] on p "She has since told others about them and has received two more similar boxes. I…" at bounding box center [568, 348] width 344 height 32
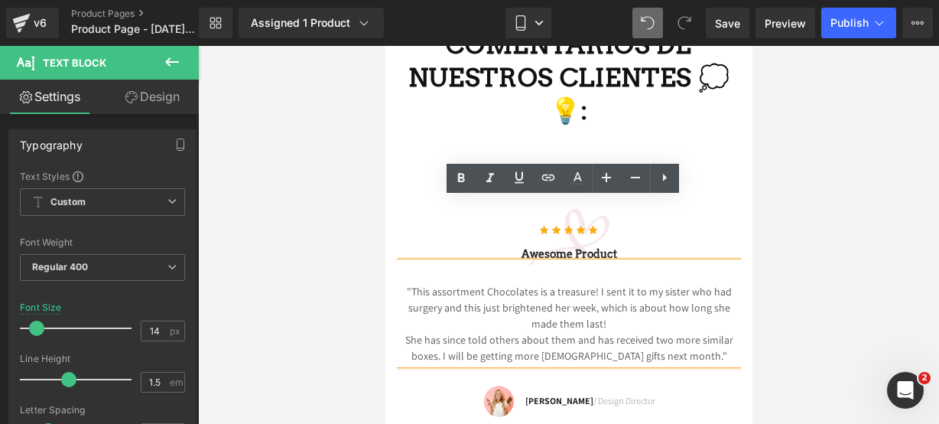
click at [691, 332] on p "She has since told others about them and has received two more similar boxes. I…" at bounding box center [568, 348] width 344 height 32
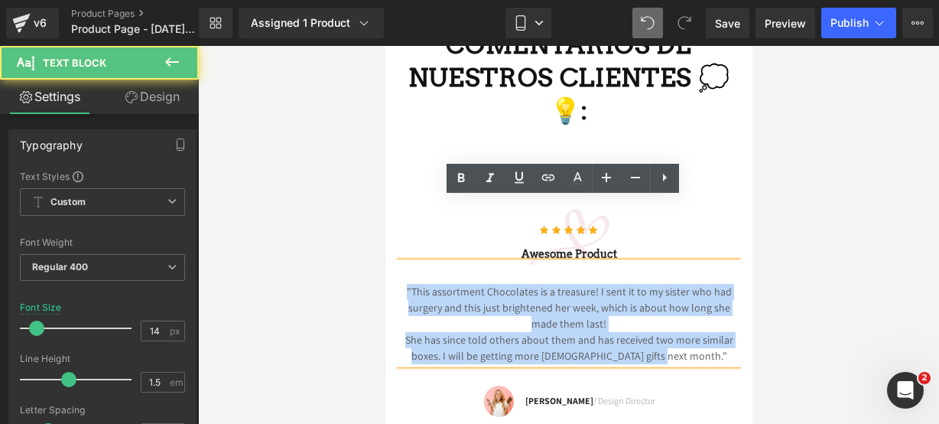
drag, startPoint x: 691, startPoint y: 288, endPoint x: 746, endPoint y: 243, distance: 70.1
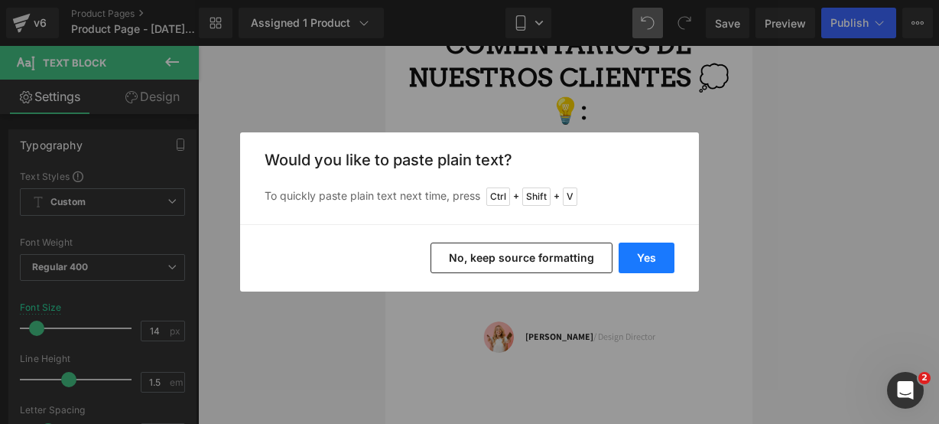
drag, startPoint x: 668, startPoint y: 258, endPoint x: 283, endPoint y: 212, distance: 388.2
click at [668, 258] on button "Yes" at bounding box center [647, 257] width 56 height 31
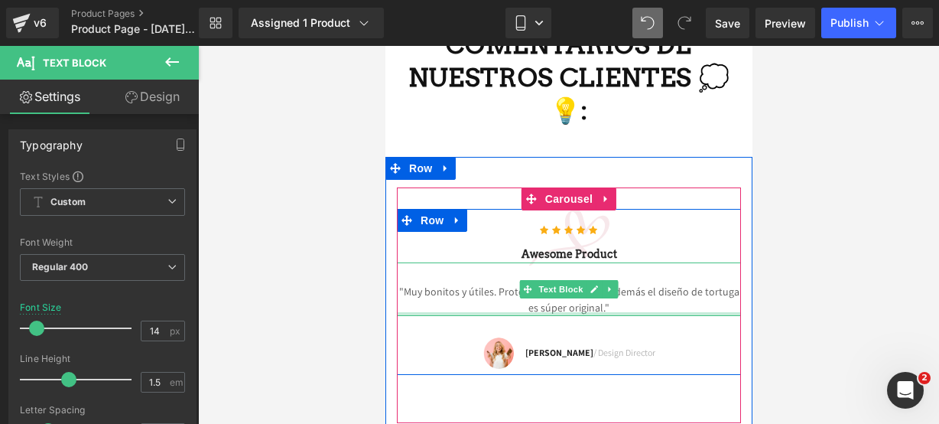
drag, startPoint x: 649, startPoint y: 248, endPoint x: 600, endPoint y: 236, distance: 49.5
click at [649, 262] on div ""Muy bonitos y útiles. Protegen bien la mesa y además el diseño de tortuga es s…" at bounding box center [568, 289] width 344 height 54
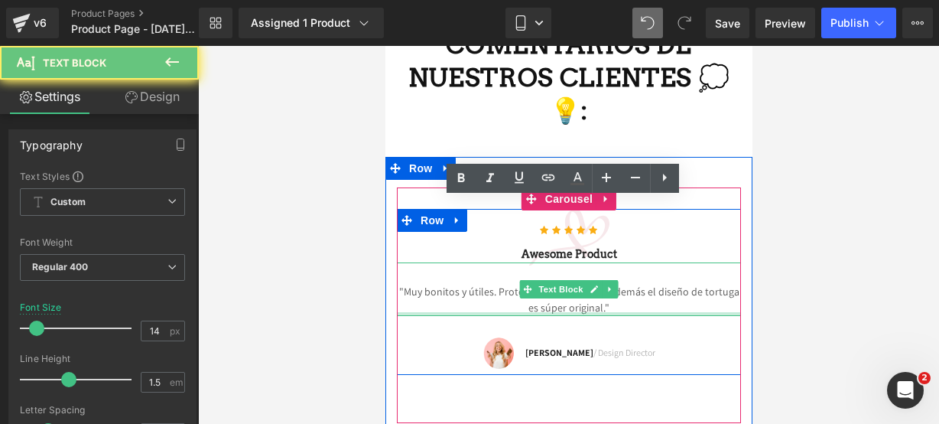
click at [640, 284] on p ""Muy bonitos y útiles. Protegen bien la mesa y además el diseño de tortuga es s…" at bounding box center [568, 300] width 344 height 32
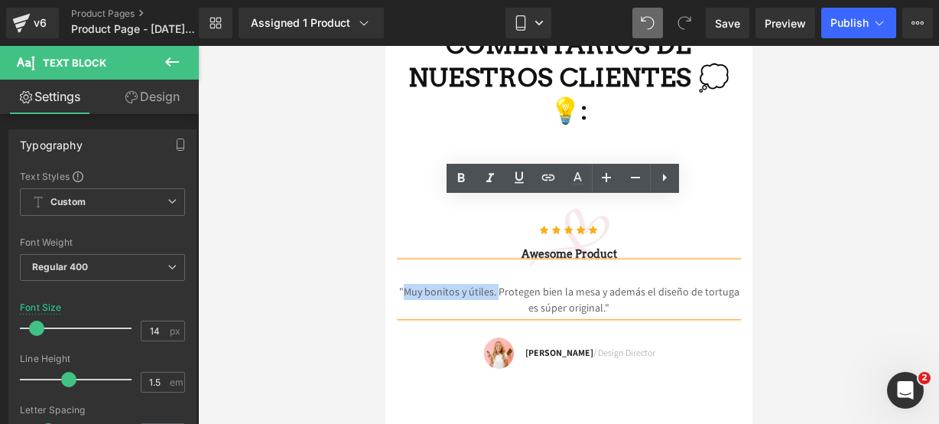
drag, startPoint x: 398, startPoint y: 227, endPoint x: 488, endPoint y: 226, distance: 89.5
click at [488, 284] on p ""Muy bonitos y útiles. Protegen bien la mesa y además el diseño de tortuga es s…" at bounding box center [568, 300] width 344 height 32
click at [462, 181] on icon at bounding box center [461, 177] width 7 height 9
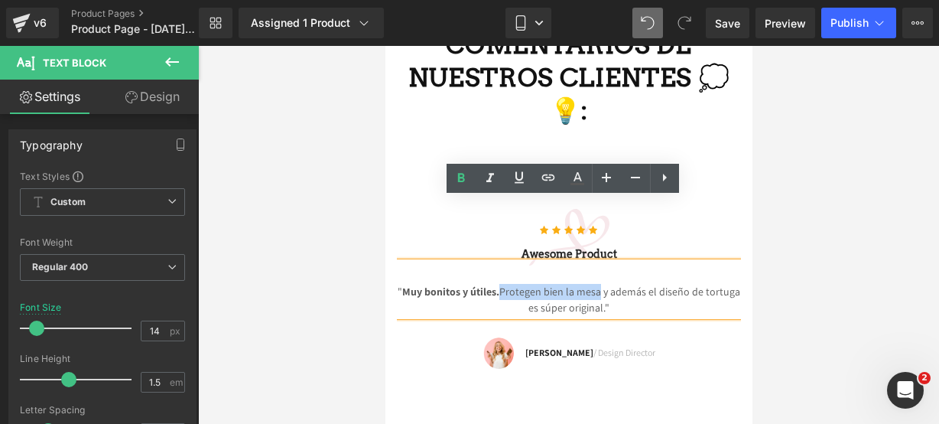
drag, startPoint x: 499, startPoint y: 228, endPoint x: 596, endPoint y: 232, distance: 97.2
click at [596, 284] on p "" Muy bonitos y útiles. Protegen bien la mesa y además el diseño de tortuga es …" at bounding box center [568, 300] width 344 height 32
click at [463, 167] on link at bounding box center [461, 178] width 29 height 29
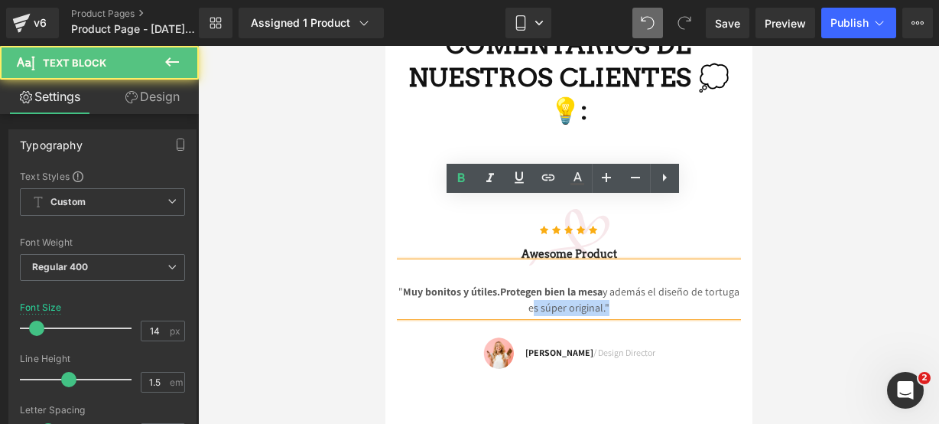
drag, startPoint x: 519, startPoint y: 245, endPoint x: 597, endPoint y: 245, distance: 78.0
click at [597, 284] on p "" Muy bonitos y útiles. Protegen bien la mesa y además el diseño de tortuga es …" at bounding box center [568, 300] width 344 height 32
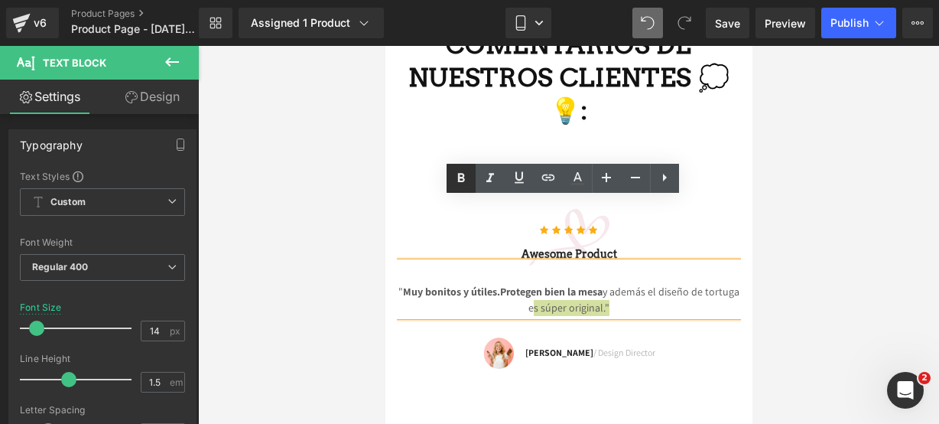
click at [470, 185] on icon at bounding box center [461, 178] width 18 height 18
click at [684, 246] on h3 "Awesome Product" at bounding box center [568, 254] width 344 height 16
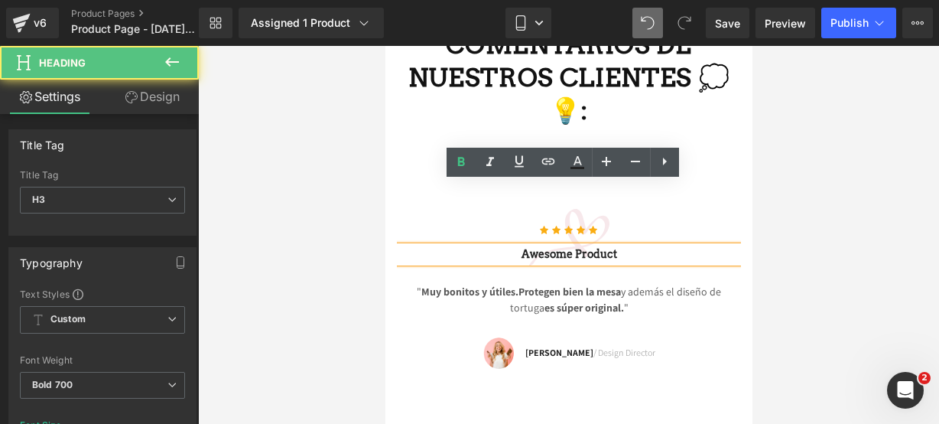
drag, startPoint x: 683, startPoint y: 193, endPoint x: 411, endPoint y: 187, distance: 272.3
click at [411, 246] on h3 "Awesome Product" at bounding box center [568, 254] width 344 height 16
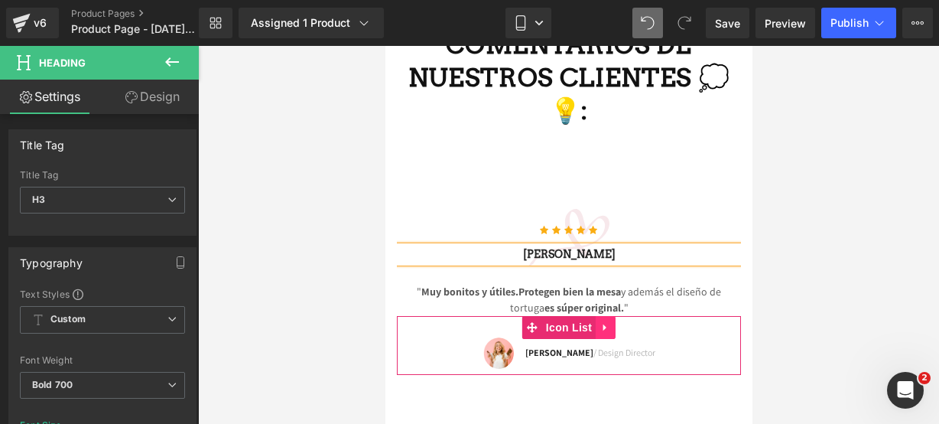
click at [604, 322] on icon at bounding box center [605, 327] width 11 height 11
click at [610, 322] on icon at bounding box center [615, 327] width 11 height 11
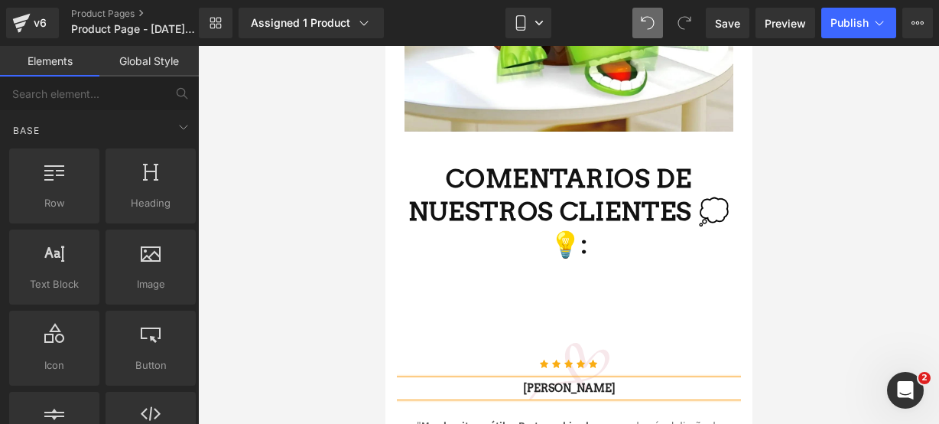
scroll to position [3185, 0]
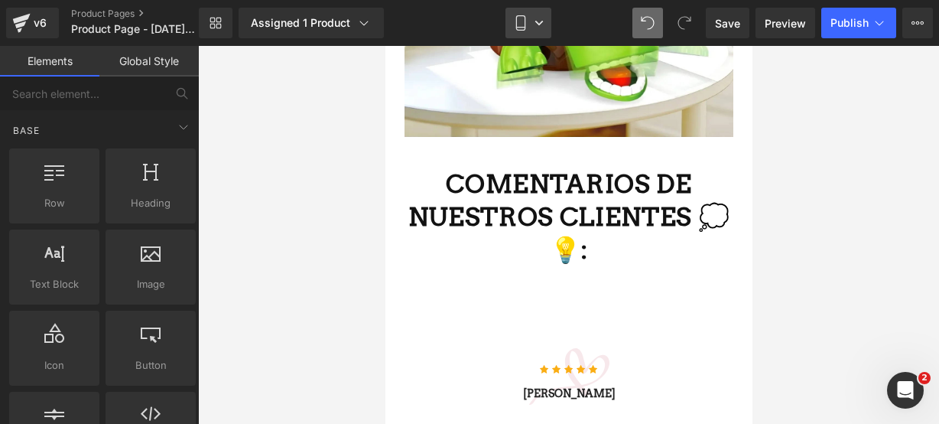
click at [532, 29] on link "Mobile" at bounding box center [529, 23] width 46 height 31
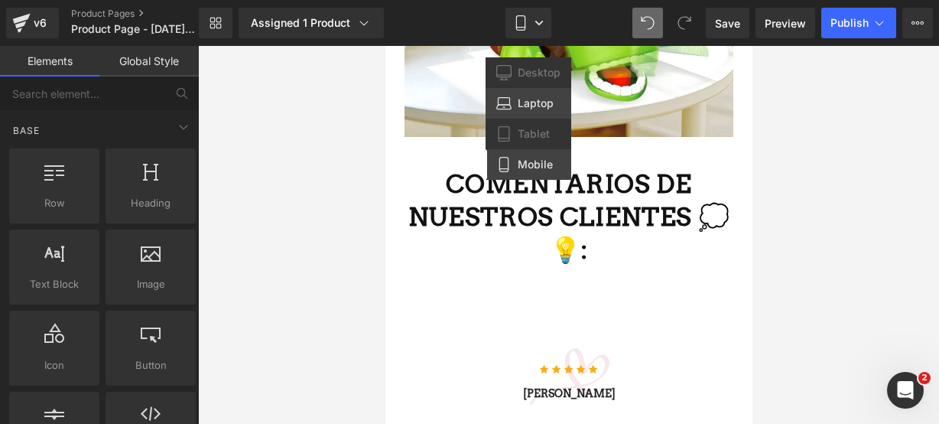
click at [519, 100] on span "Laptop" at bounding box center [536, 103] width 36 height 14
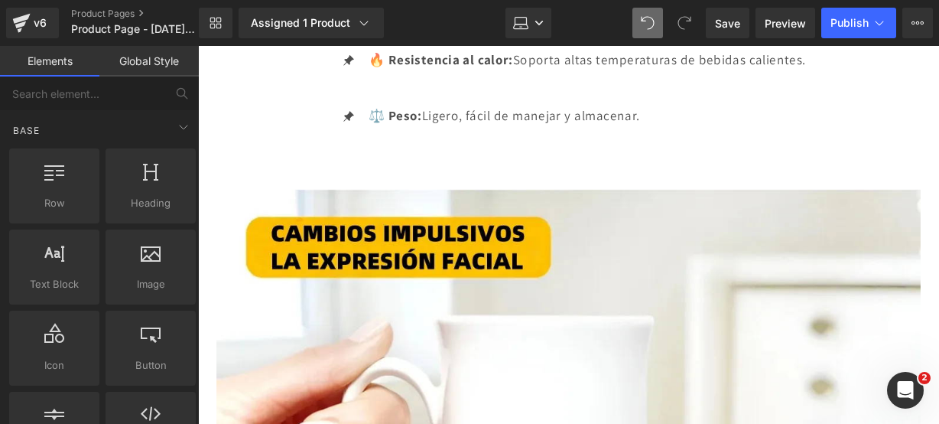
scroll to position [4143, 0]
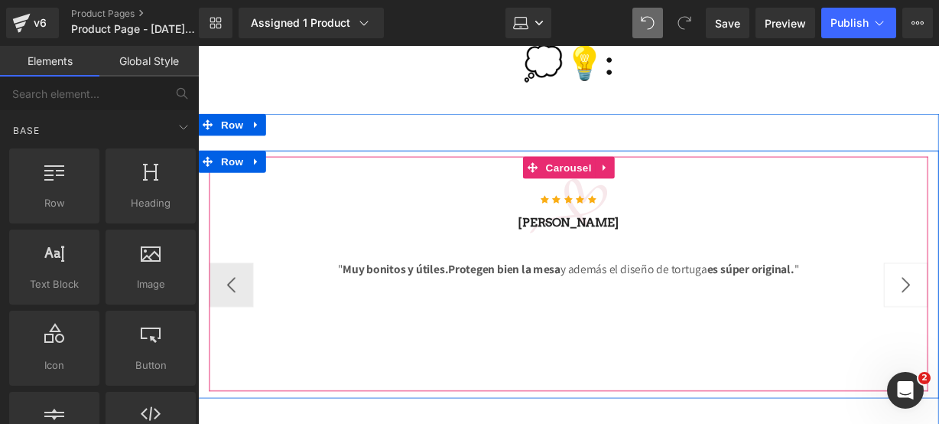
click at [921, 271] on button "›" at bounding box center [932, 294] width 46 height 46
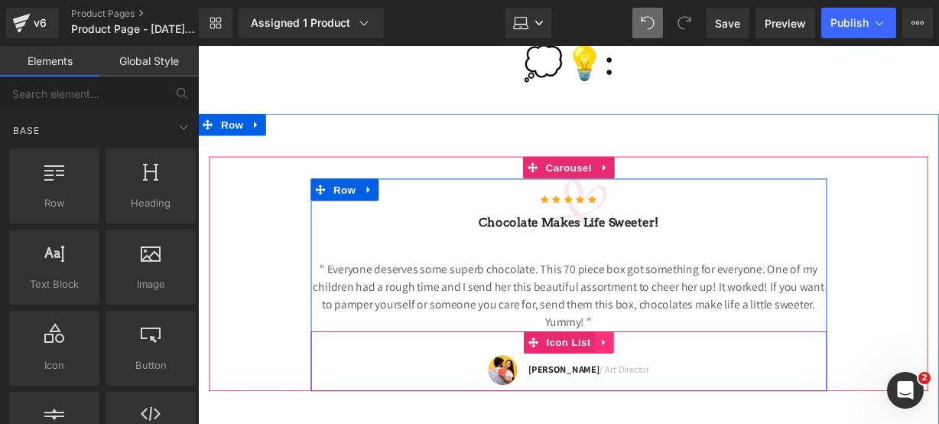
click at [614, 348] on icon at bounding box center [619, 353] width 11 height 11
click at [624, 348] on icon at bounding box center [629, 353] width 11 height 11
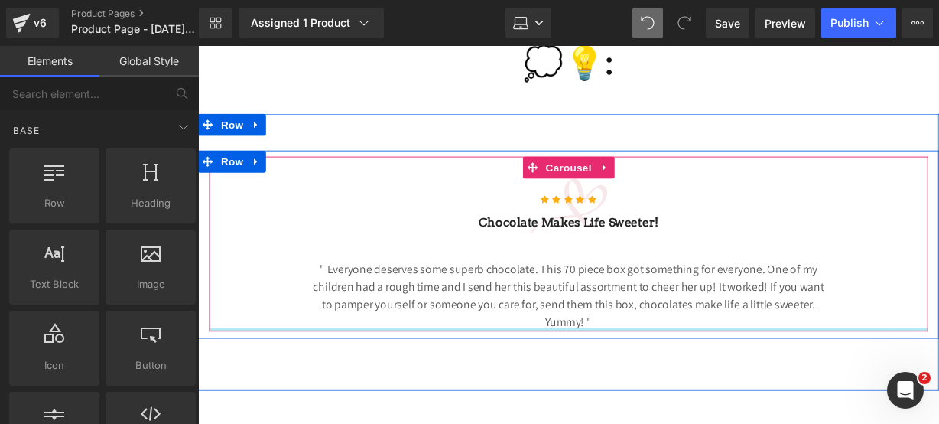
click at [616, 268] on p "" Everyone deserves some superb chocolate. This 70 piece box got something for …" at bounding box center [582, 304] width 535 height 73
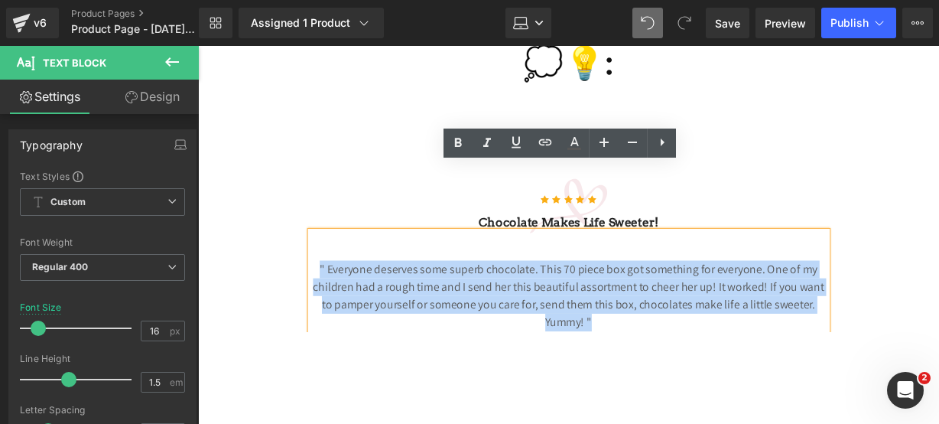
drag, startPoint x: 616, startPoint y: 264, endPoint x: 291, endPoint y: 190, distance: 333.4
click at [291, 190] on div "Icon Icon Icon Icon Icon Icon List Hoz Chocolate makes Life sweeter! Heading " …" at bounding box center [583, 263] width 746 height 159
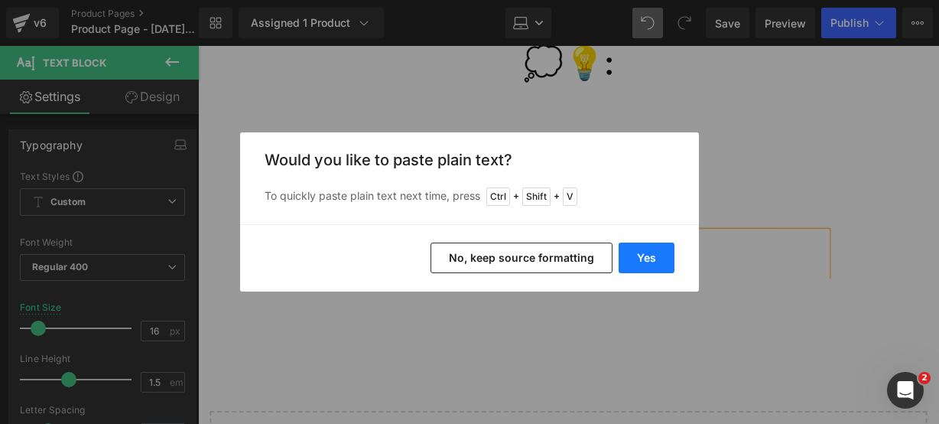
click at [651, 265] on button "Yes" at bounding box center [647, 257] width 56 height 31
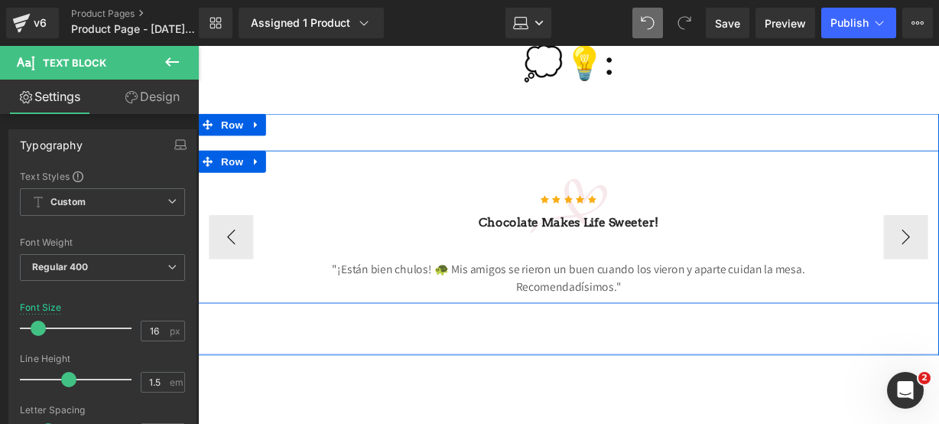
click at [636, 233] on div "Icon Icon Icon Icon Icon Icon List Hoz [PERSON_NAME] Heading " Muy bonitos y út…" at bounding box center [583, 233] width 746 height 145
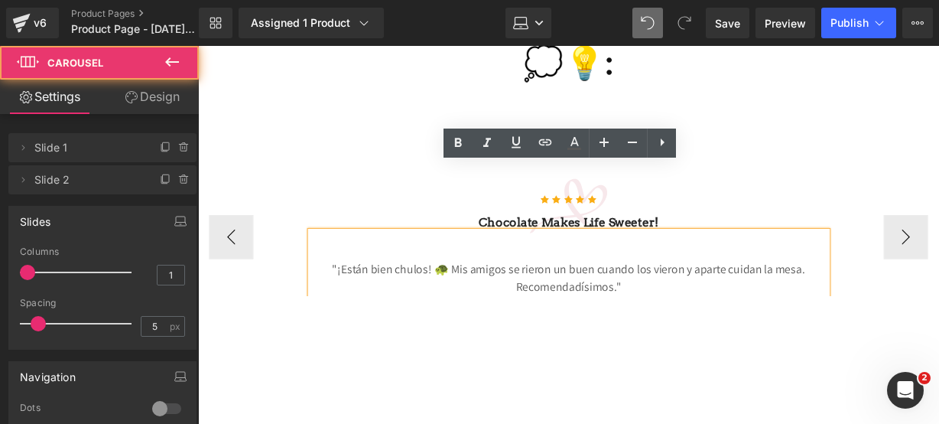
drag, startPoint x: 626, startPoint y: 233, endPoint x: 591, endPoint y: 228, distance: 35.6
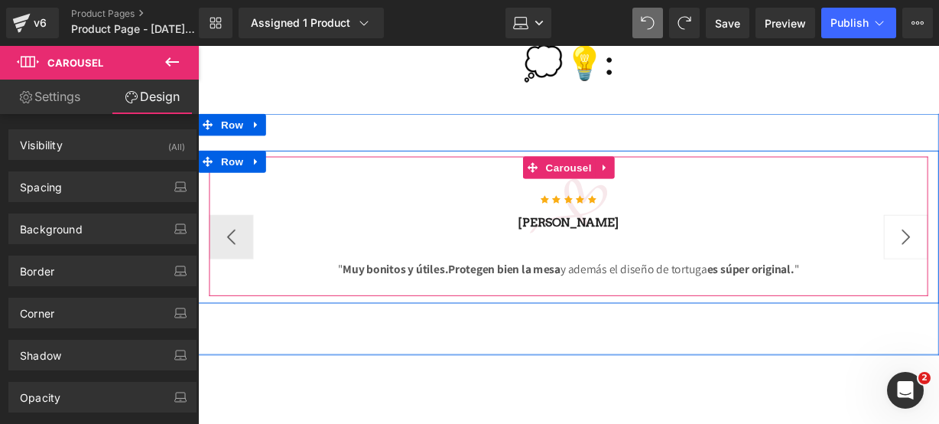
click at [935, 221] on button "›" at bounding box center [932, 244] width 46 height 46
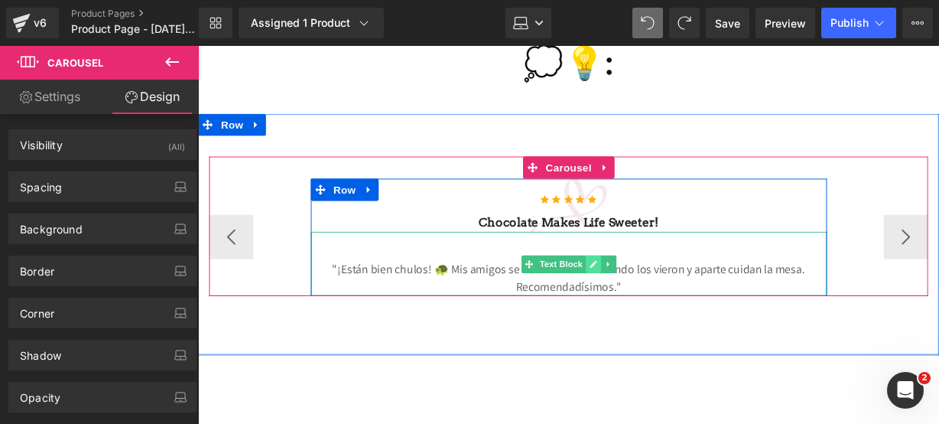
click at [604, 268] on icon at bounding box center [608, 272] width 8 height 8
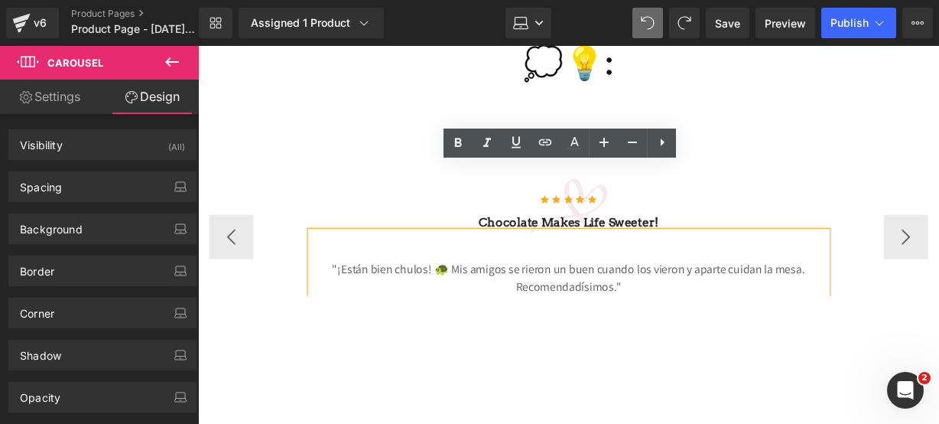
click at [609, 268] on p ""¡Están bien chulos! 🐢 Mis amigos se rieron un buen cuando los vieron y aparte …" at bounding box center [582, 286] width 535 height 37
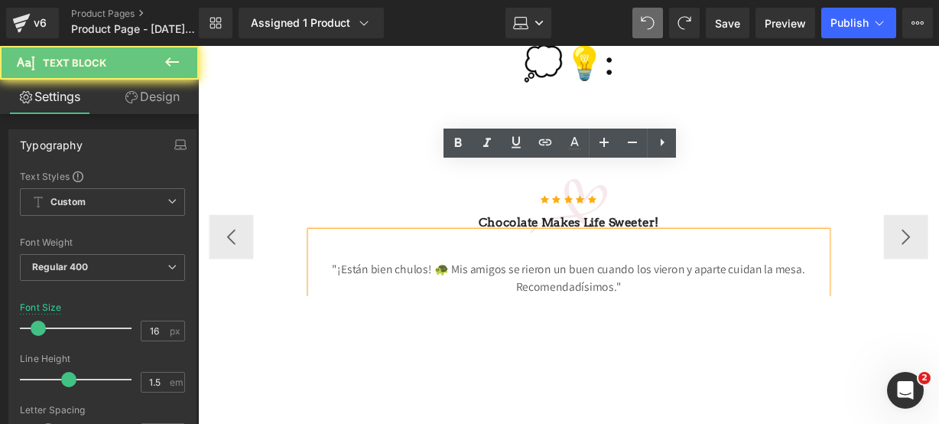
click at [522, 268] on p ""¡Están bien chulos! 🐢 Mis amigos se rieron un buen cuando los vieron y aparte …" at bounding box center [582, 286] width 535 height 37
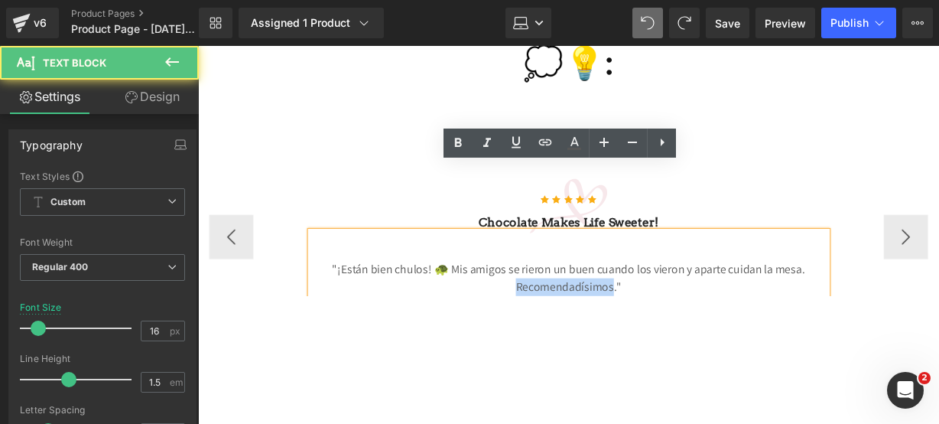
drag, startPoint x: 522, startPoint y: 228, endPoint x: 566, endPoint y: 229, distance: 43.6
click at [566, 268] on p ""¡Están bien chulos! 🐢 Mis amigos se rieron un buen cuando los vieron y aparte …" at bounding box center [582, 286] width 535 height 37
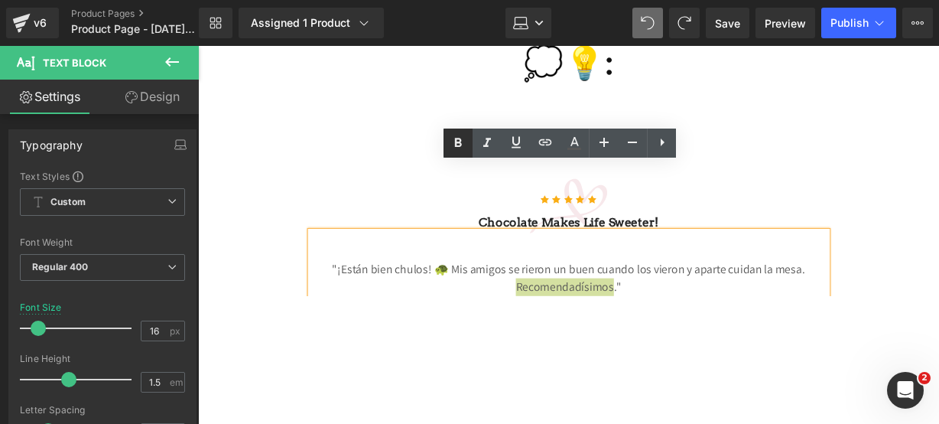
click at [451, 148] on icon at bounding box center [458, 143] width 18 height 18
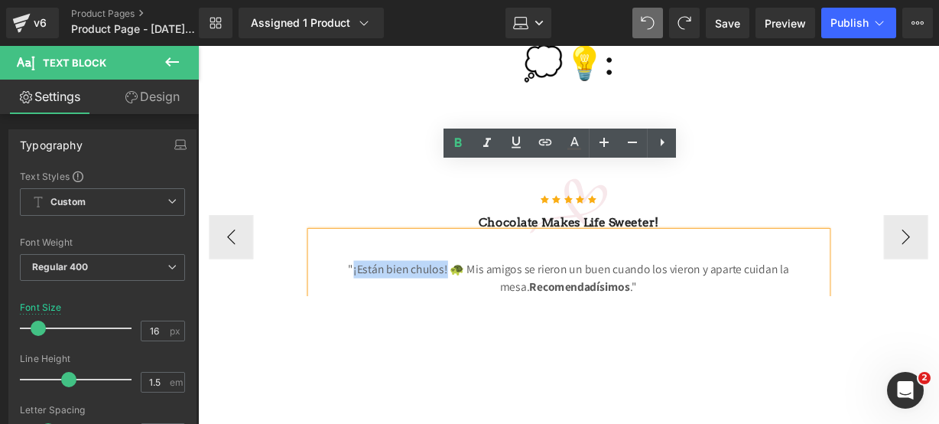
drag, startPoint x: 336, startPoint y: 210, endPoint x: 433, endPoint y: 207, distance: 96.4
click at [433, 268] on p ""¡Están bien chulos! 🐢 Mis amigos se rieron un buen cuando los vieron y aparte …" at bounding box center [582, 286] width 535 height 37
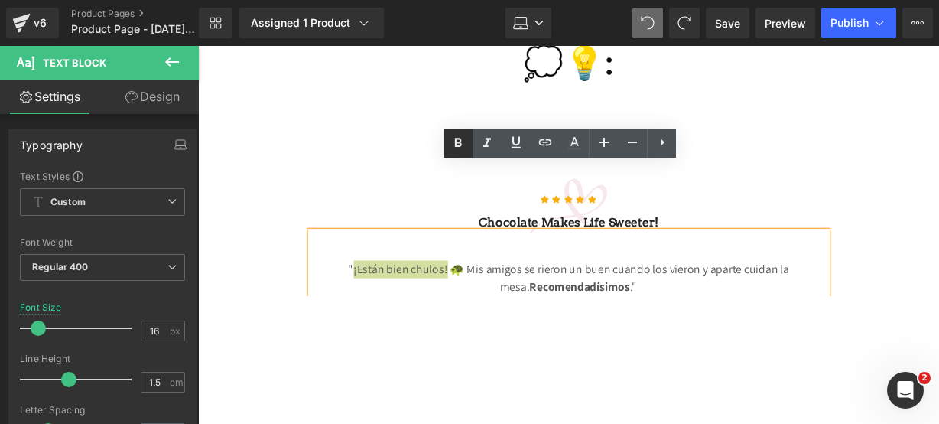
click at [456, 139] on icon at bounding box center [458, 142] width 7 height 9
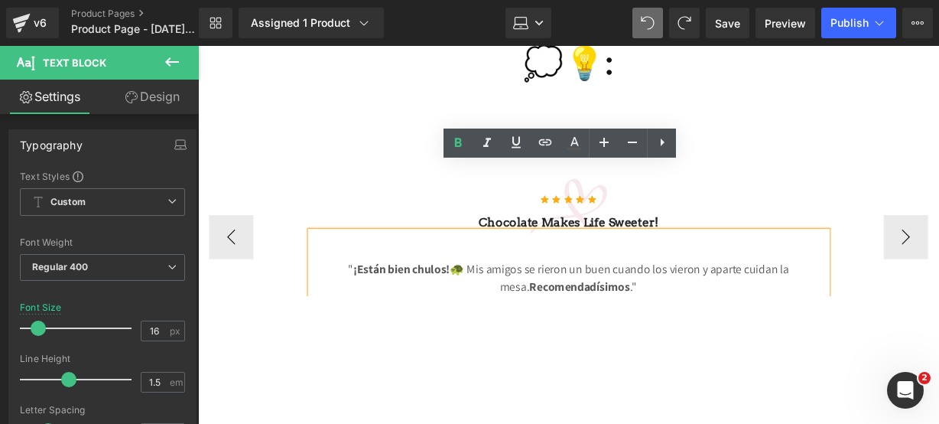
click at [456, 268] on p "" ¡Están bien chulos! 🐢 Mis amigos se rieron un buen cuando los vieron y aparte…" at bounding box center [582, 286] width 535 height 37
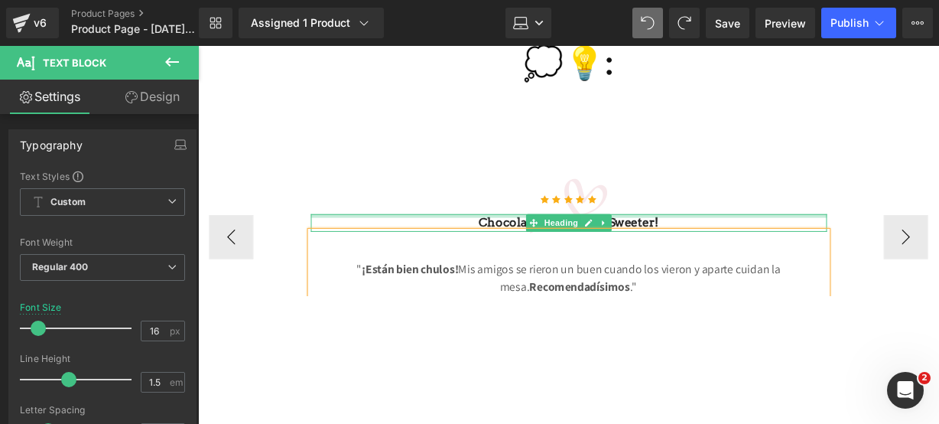
click at [690, 220] on div at bounding box center [582, 222] width 535 height 4
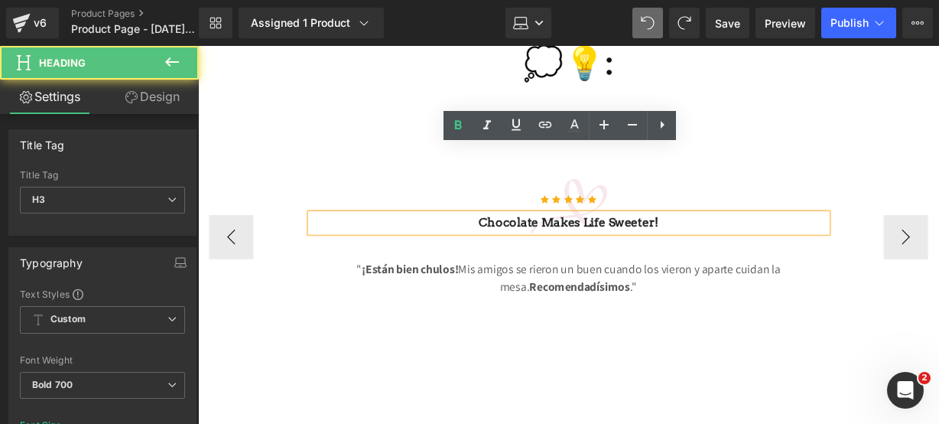
drag, startPoint x: 690, startPoint y: 154, endPoint x: 447, endPoint y: 151, distance: 242.4
click at [447, 220] on h3 "Chocolate makes Life sweeter!" at bounding box center [582, 229] width 535 height 18
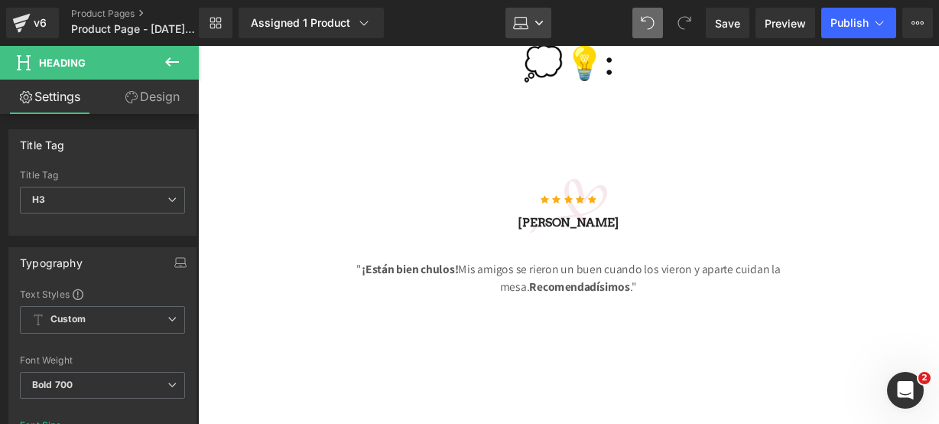
click at [519, 24] on icon at bounding box center [520, 22] width 15 height 15
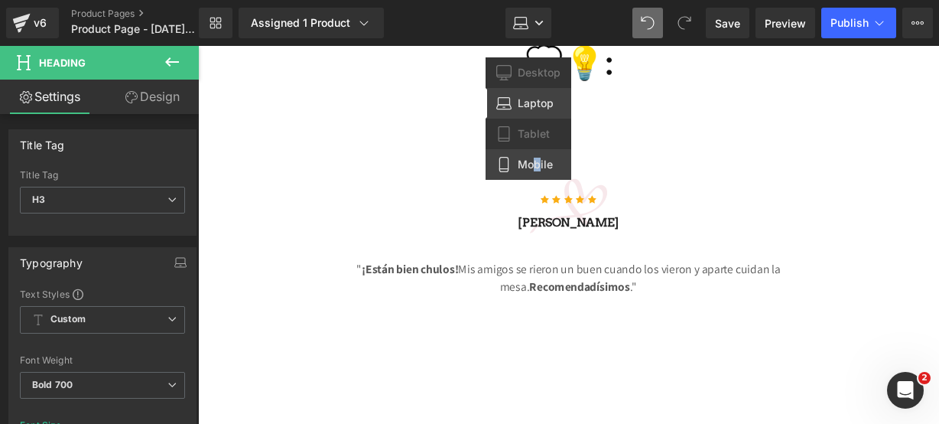
click at [535, 158] on span "Mobile" at bounding box center [535, 165] width 35 height 14
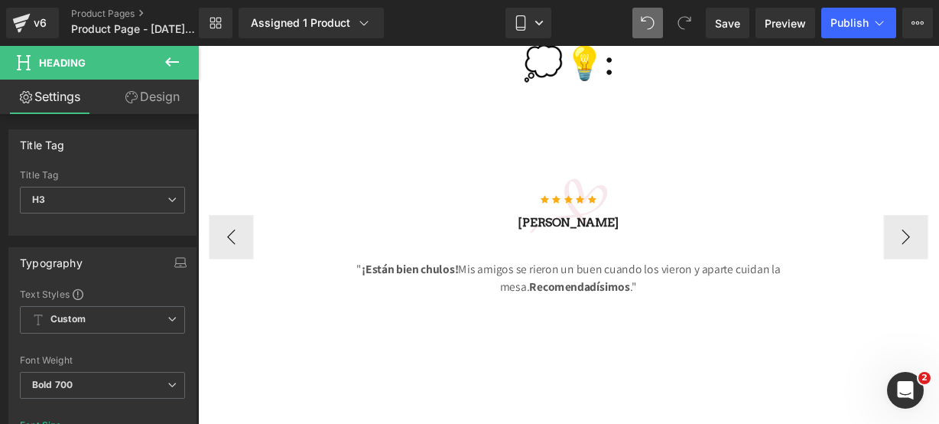
scroll to position [3360, 0]
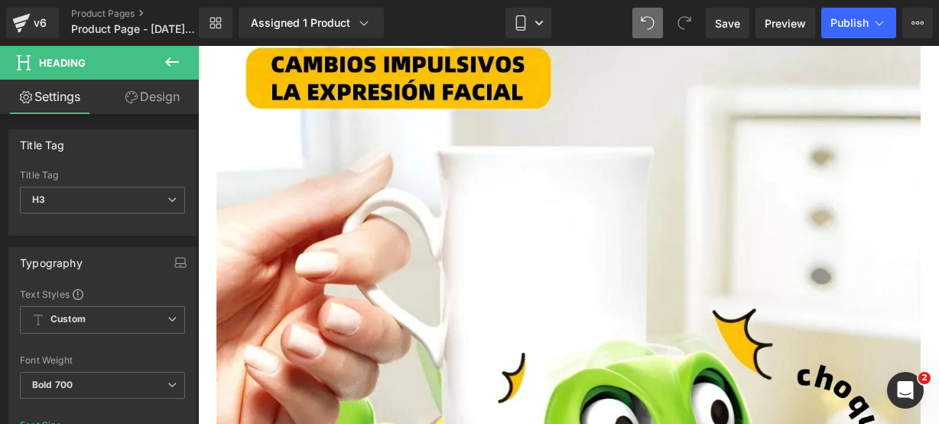
type input "14"
type input "100"
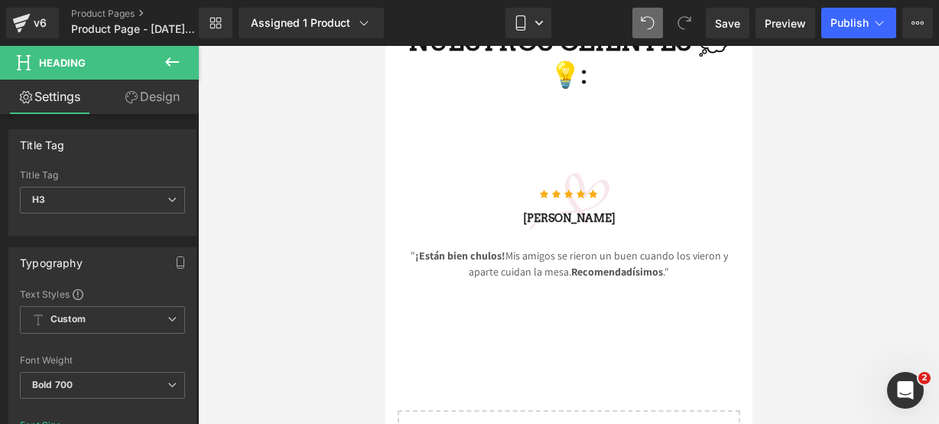
click at [181, 73] on button at bounding box center [172, 63] width 54 height 34
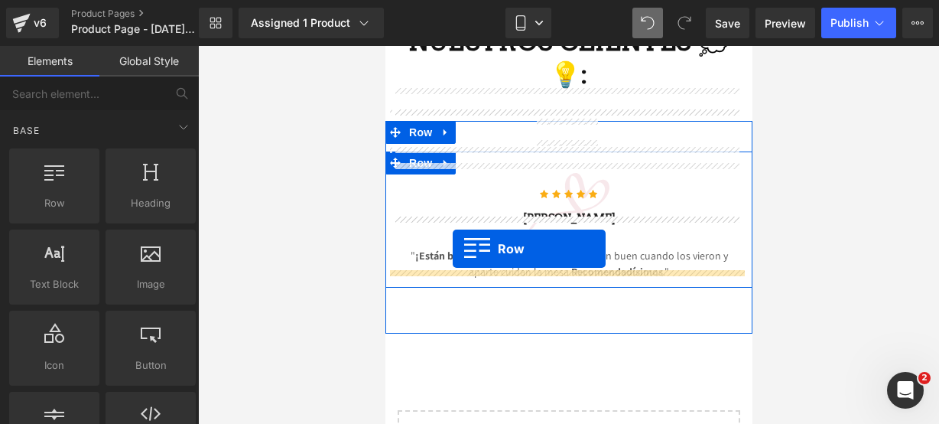
drag, startPoint x: 475, startPoint y: 220, endPoint x: 452, endPoint y: 249, distance: 36.4
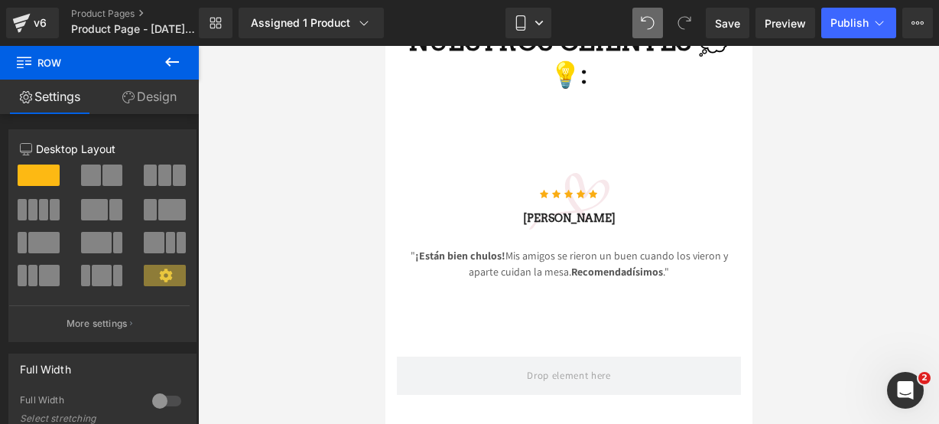
click at [171, 60] on icon at bounding box center [172, 62] width 18 height 18
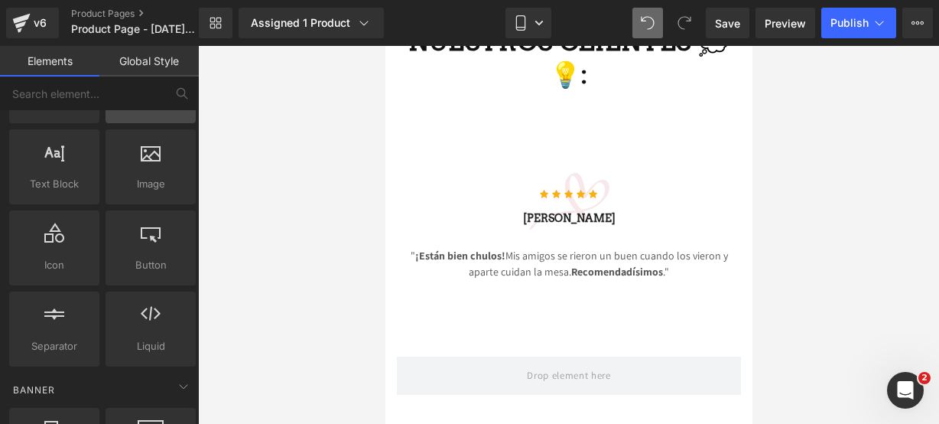
scroll to position [101, 0]
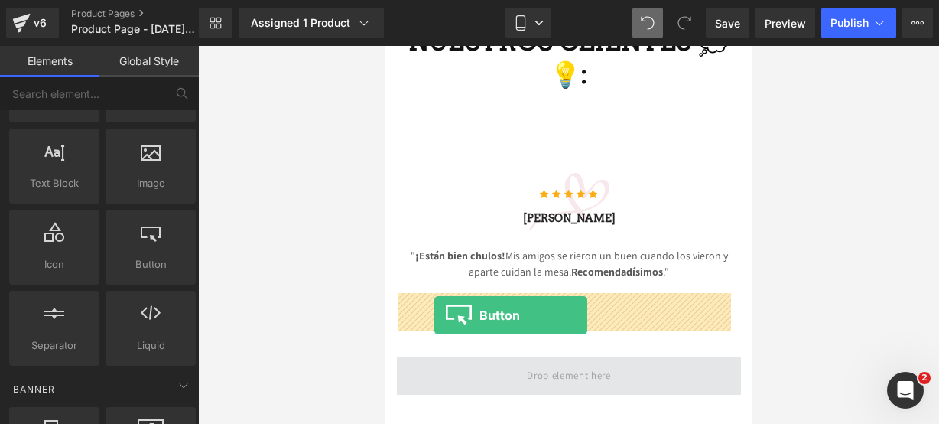
drag, startPoint x: 527, startPoint y: 279, endPoint x: 434, endPoint y: 315, distance: 100.0
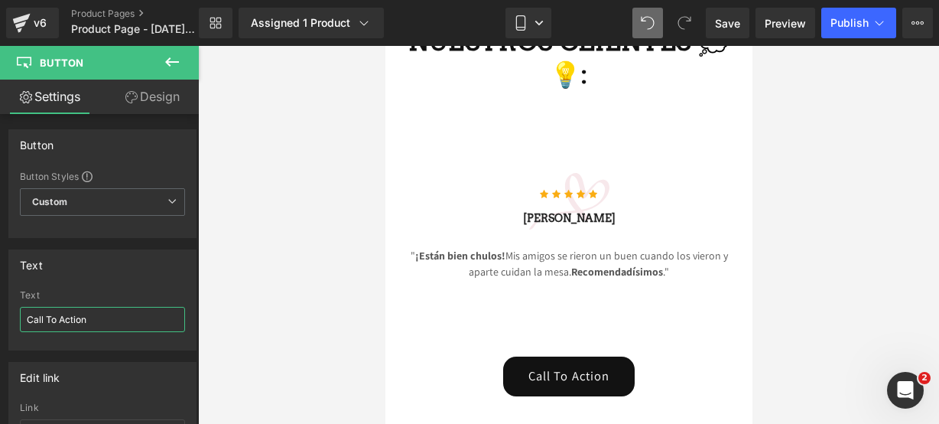
drag, startPoint x: 122, startPoint y: 314, endPoint x: -35, endPoint y: 306, distance: 157.8
click at [0, 306] on html "Button You are previewing how the will restyle your page. You can not edit Elem…" at bounding box center [469, 212] width 939 height 424
paste input "🤩🔥"
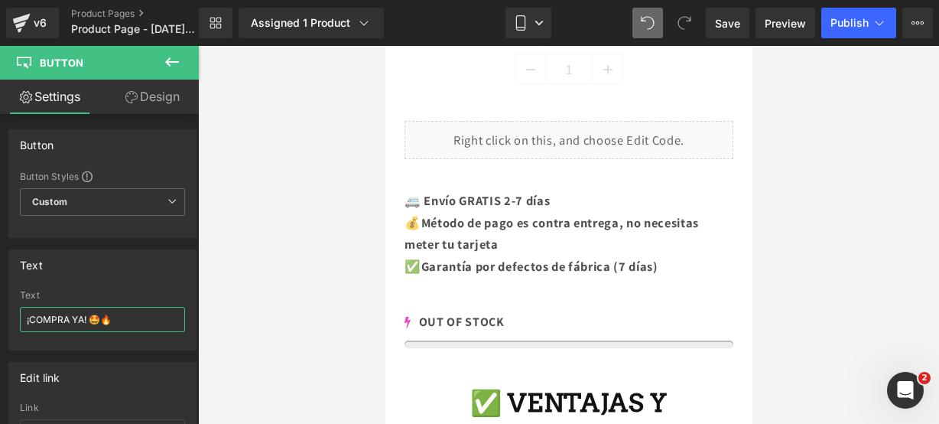
scroll to position [1057, 0]
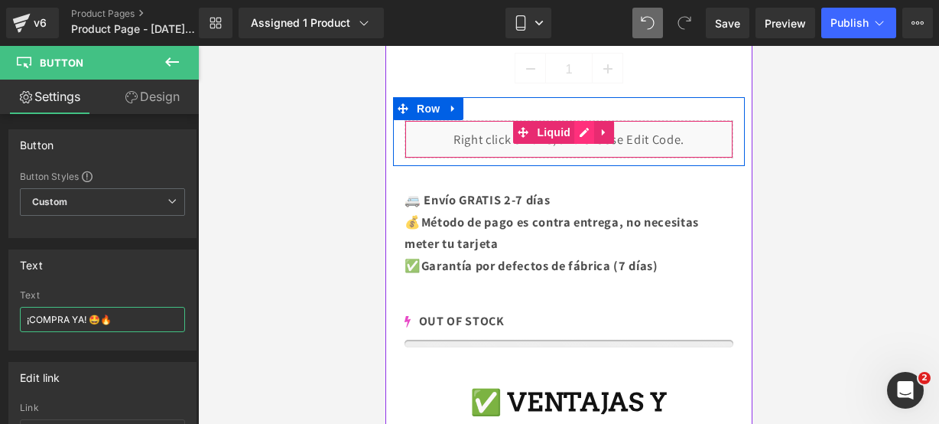
click at [583, 120] on div "Liquid" at bounding box center [568, 139] width 329 height 38
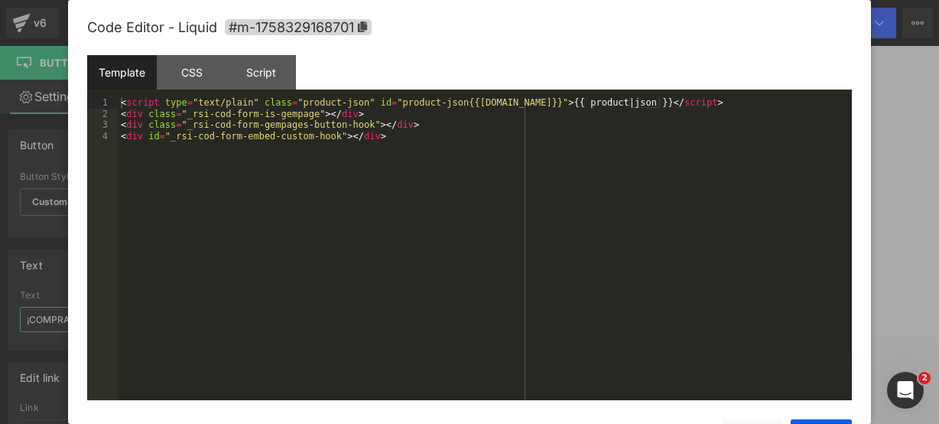
click at [375, 22] on div "Code Editor - Liquid #m-1758329168701" at bounding box center [469, 27] width 765 height 55
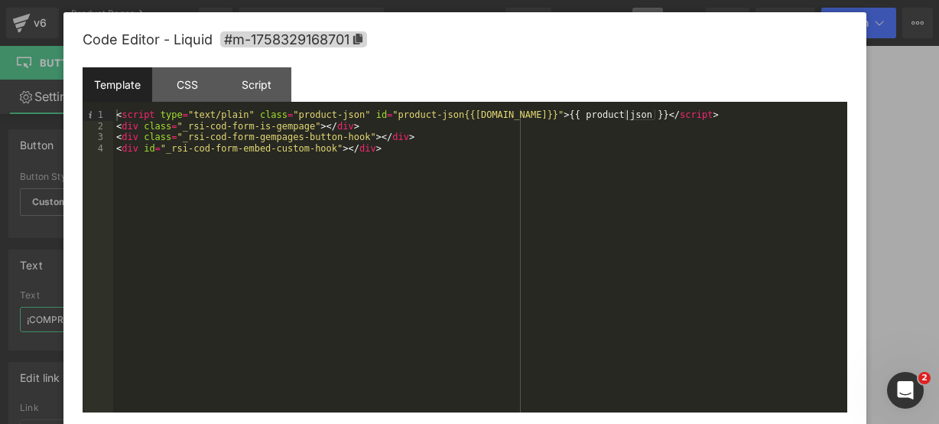
click at [398, 15] on div "Code Editor - Liquid #m-1758329168701" at bounding box center [465, 39] width 765 height 55
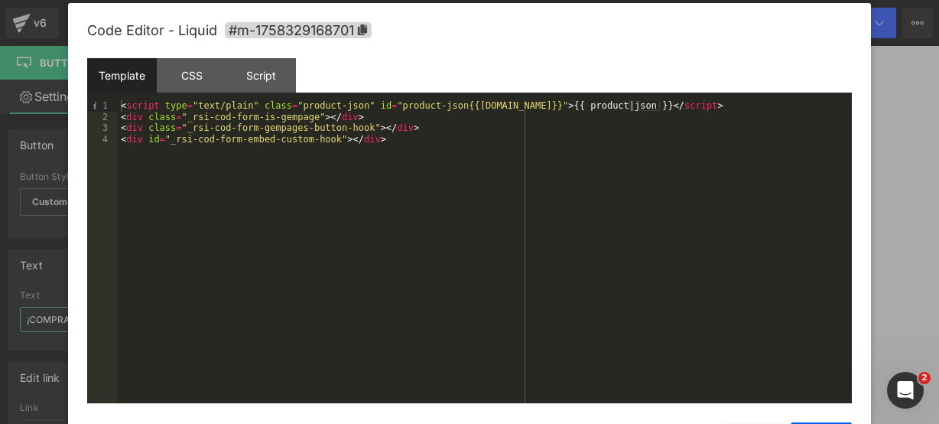
drag, startPoint x: 398, startPoint y: 15, endPoint x: 402, endPoint y: 5, distance: 10.9
click at [402, 5] on div "Code Editor - Liquid #m-1758329168701" at bounding box center [469, 30] width 765 height 55
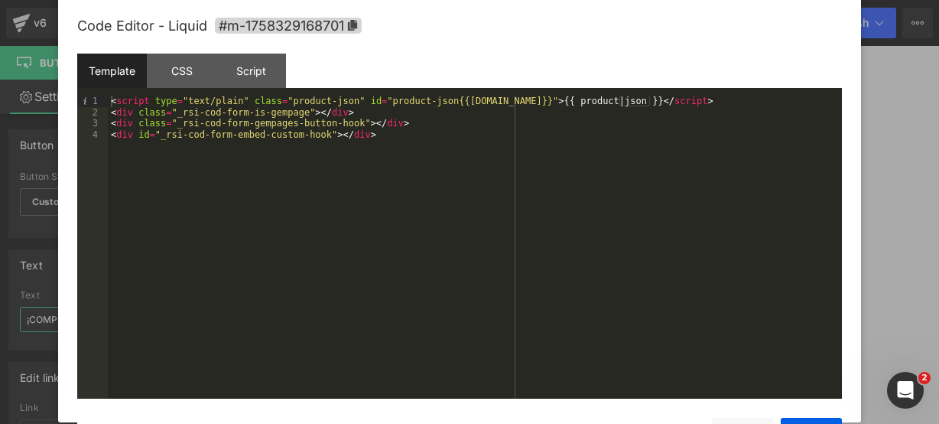
drag, startPoint x: 392, startPoint y: 7, endPoint x: 382, endPoint y: 2, distance: 10.9
click at [382, 2] on div "Code Editor - Liquid #m-1758329168701" at bounding box center [459, 25] width 765 height 55
click at [353, 24] on icon at bounding box center [352, 25] width 9 height 11
type input "¡COMPRA YA! 🤩🔥"
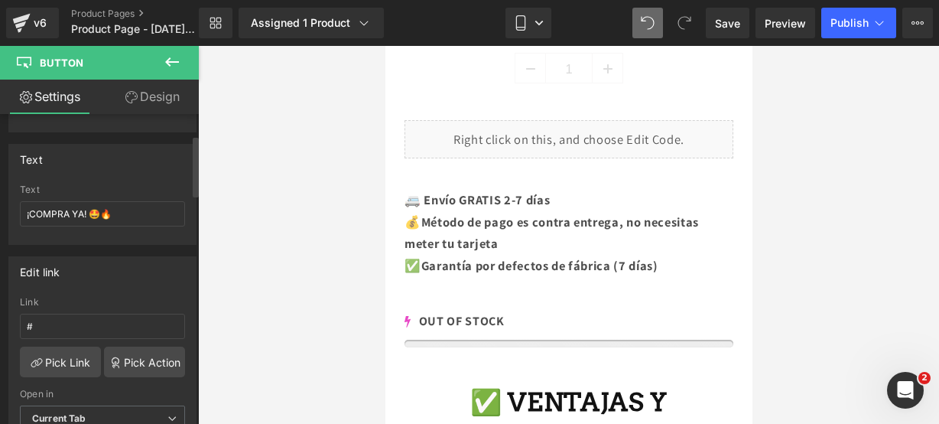
scroll to position [107, 0]
click at [98, 307] on div "Link #" at bounding box center [102, 320] width 165 height 50
click at [95, 316] on input "#" at bounding box center [102, 324] width 165 height 25
paste input "#m-1758329168701"
click at [39, 317] on input "##m-1758329168701" at bounding box center [102, 324] width 165 height 25
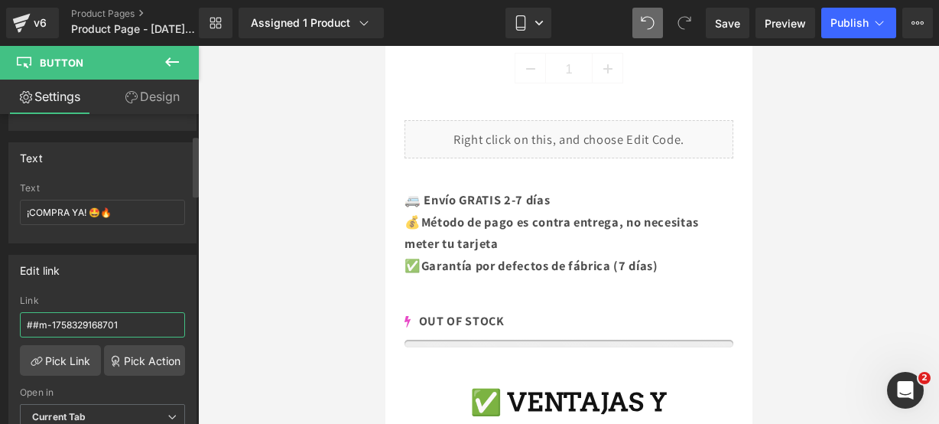
type input "#m-1758329168701"
click at [170, 57] on icon at bounding box center [172, 62] width 18 height 18
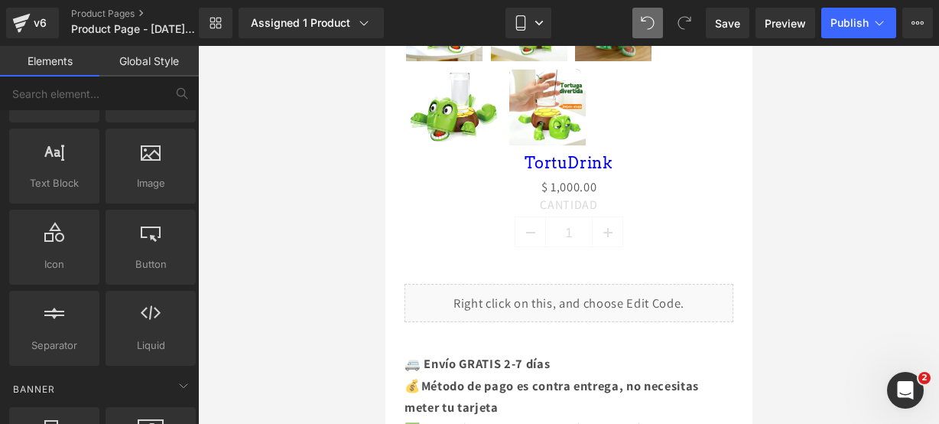
scroll to position [892, 0]
click at [847, 9] on button "Publish" at bounding box center [858, 23] width 75 height 31
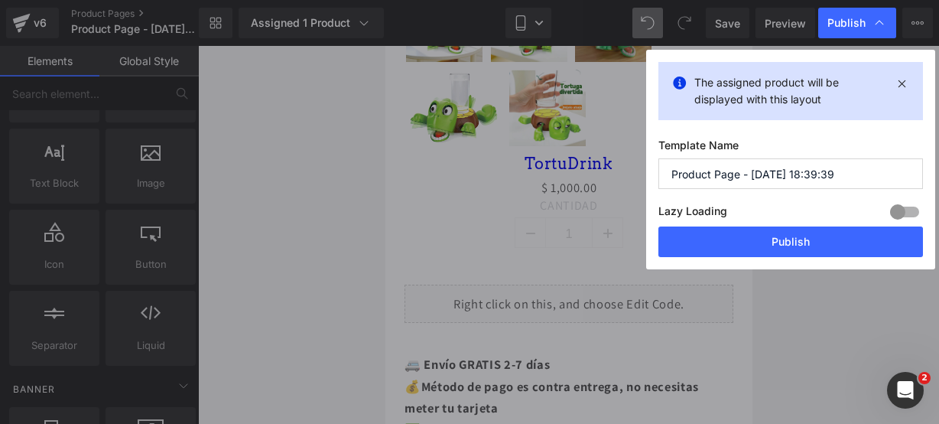
click at [850, 163] on input "Product Page - [DATE] 18:39:39" at bounding box center [790, 173] width 265 height 31
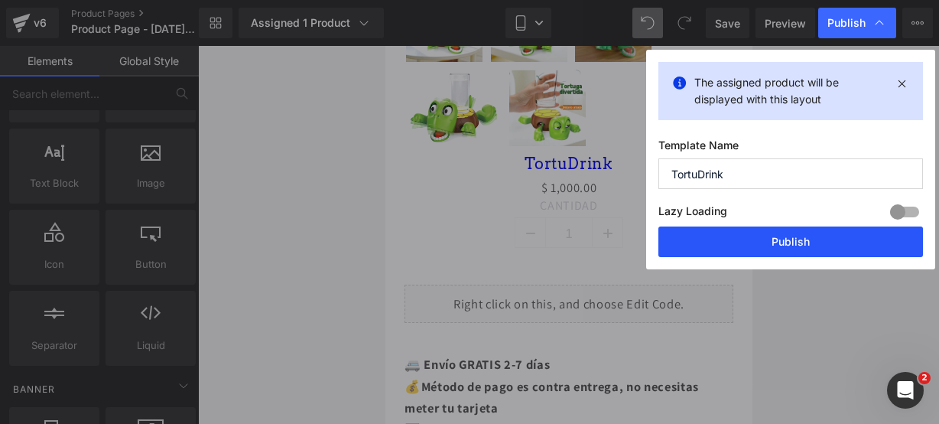
type input "TortuDrink"
click at [759, 242] on button "Publish" at bounding box center [790, 241] width 265 height 31
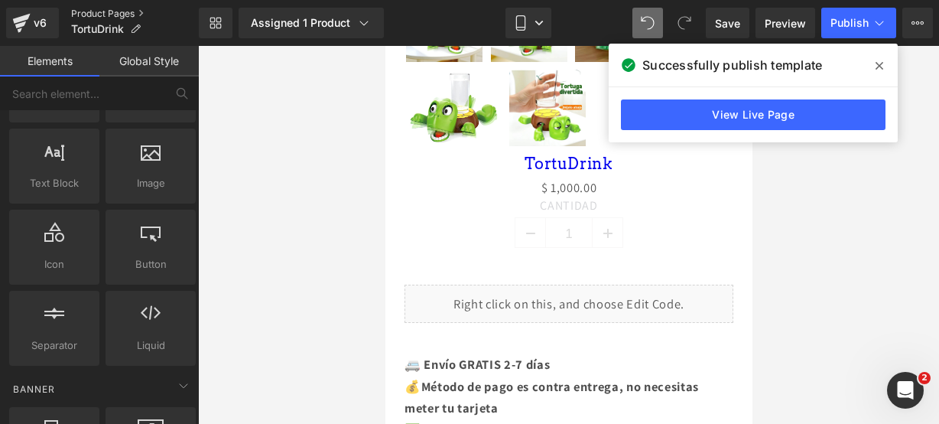
click at [133, 13] on link "Product Pages" at bounding box center [135, 14] width 128 height 12
